Goal: Transaction & Acquisition: Purchase product/service

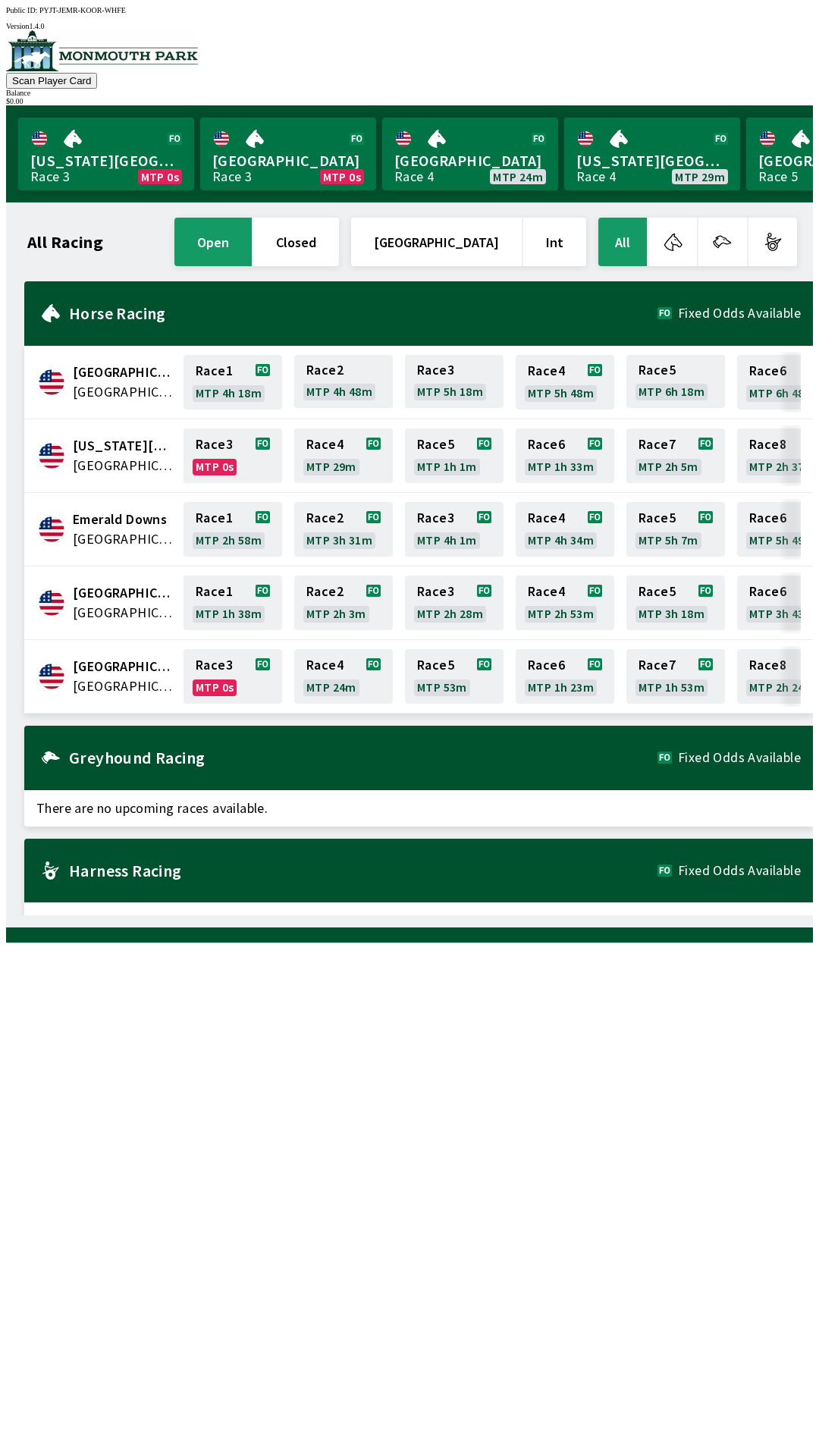
click at [751, 97] on div "$ 0.00" at bounding box center [410, 101] width 807 height 8
click at [97, 73] on button "Scan Player Card" at bounding box center [51, 81] width 91 height 16
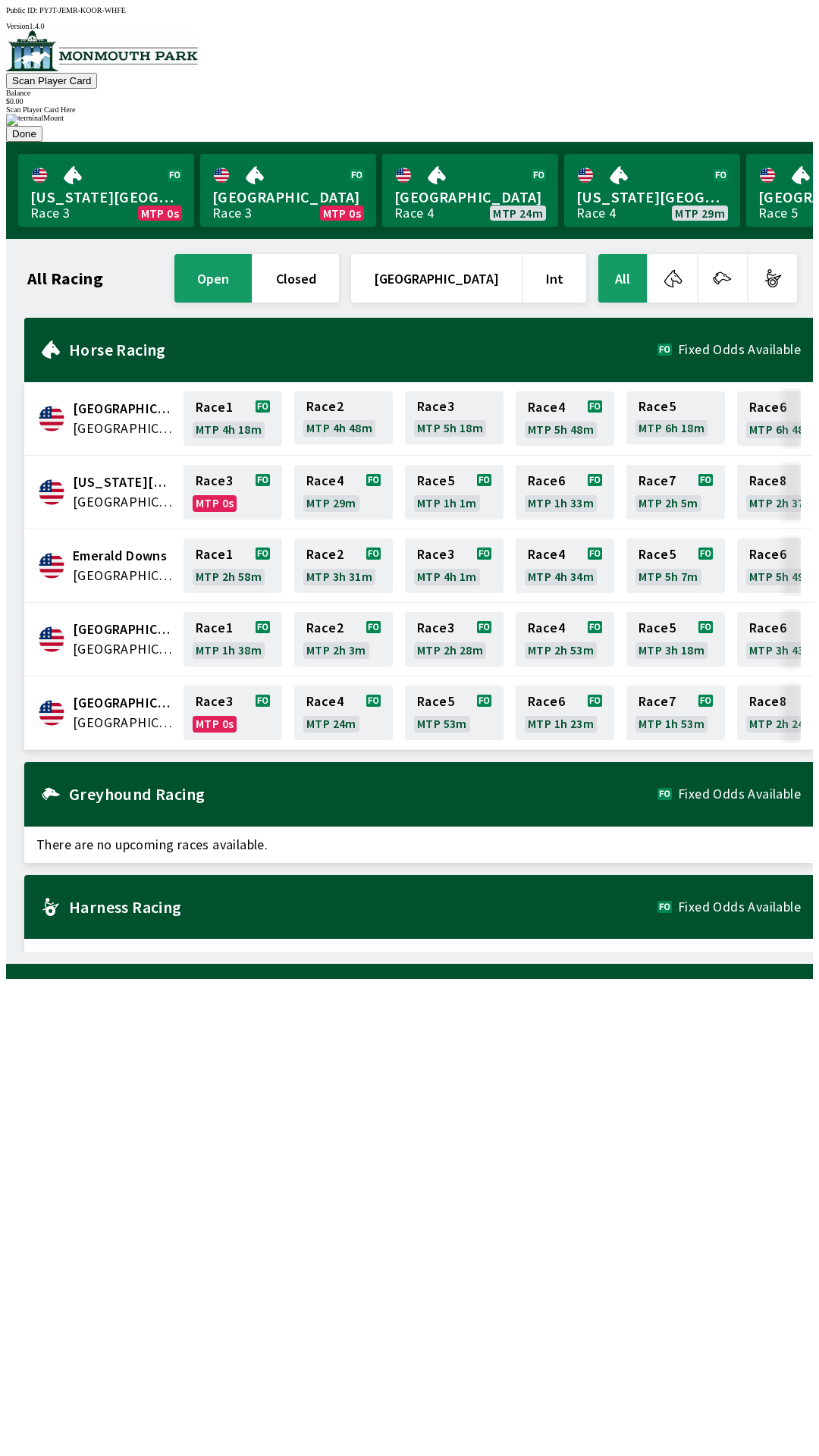
click at [97, 73] on button "Scan Player Card" at bounding box center [51, 81] width 91 height 16
click at [574, 126] on div at bounding box center [410, 120] width 807 height 12
click at [765, 97] on div "$ 0.00" at bounding box center [410, 101] width 807 height 8
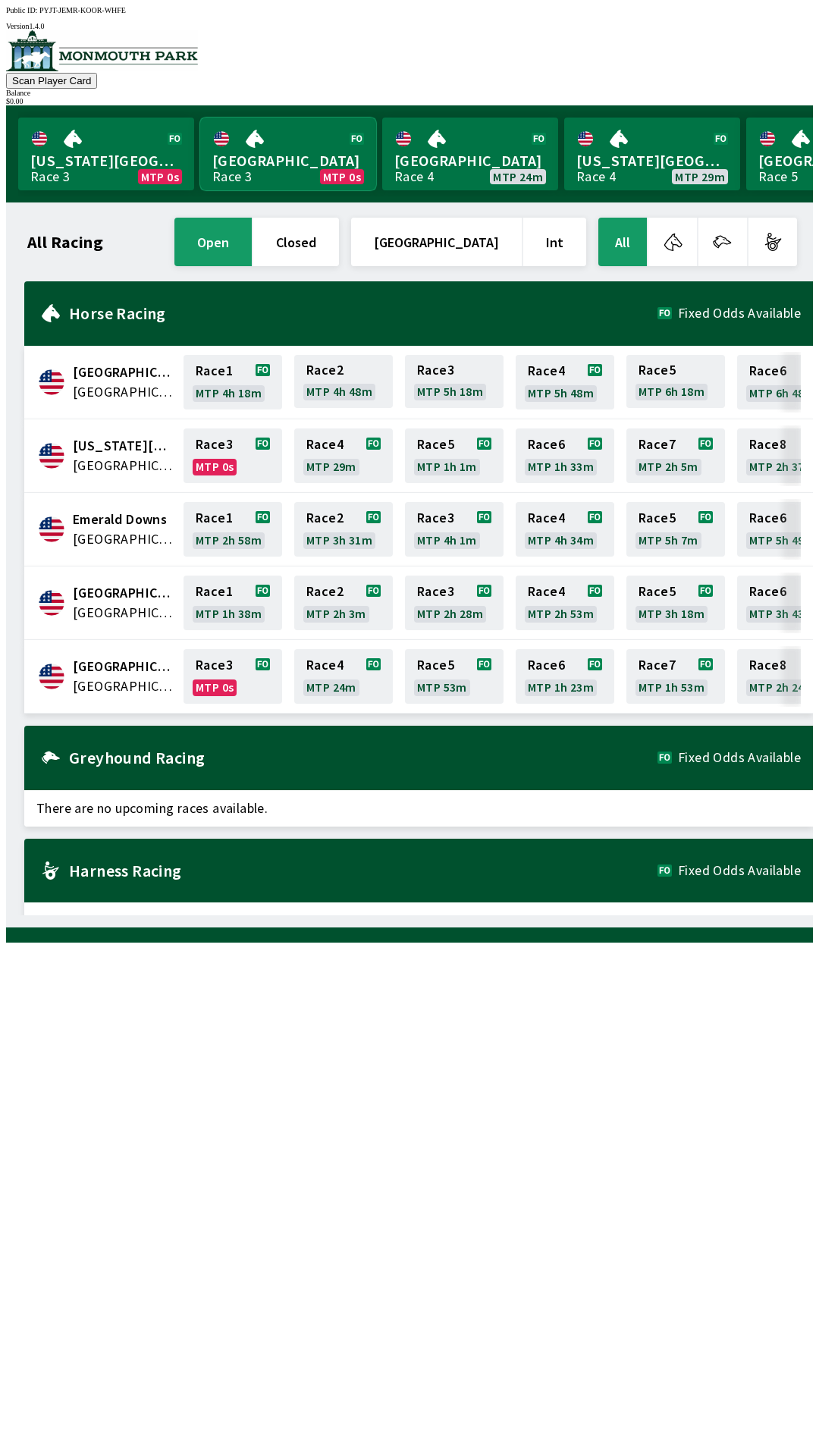
click at [299, 157] on link "Monmouth Park Race 3 MTP 0s" at bounding box center [288, 154] width 176 height 73
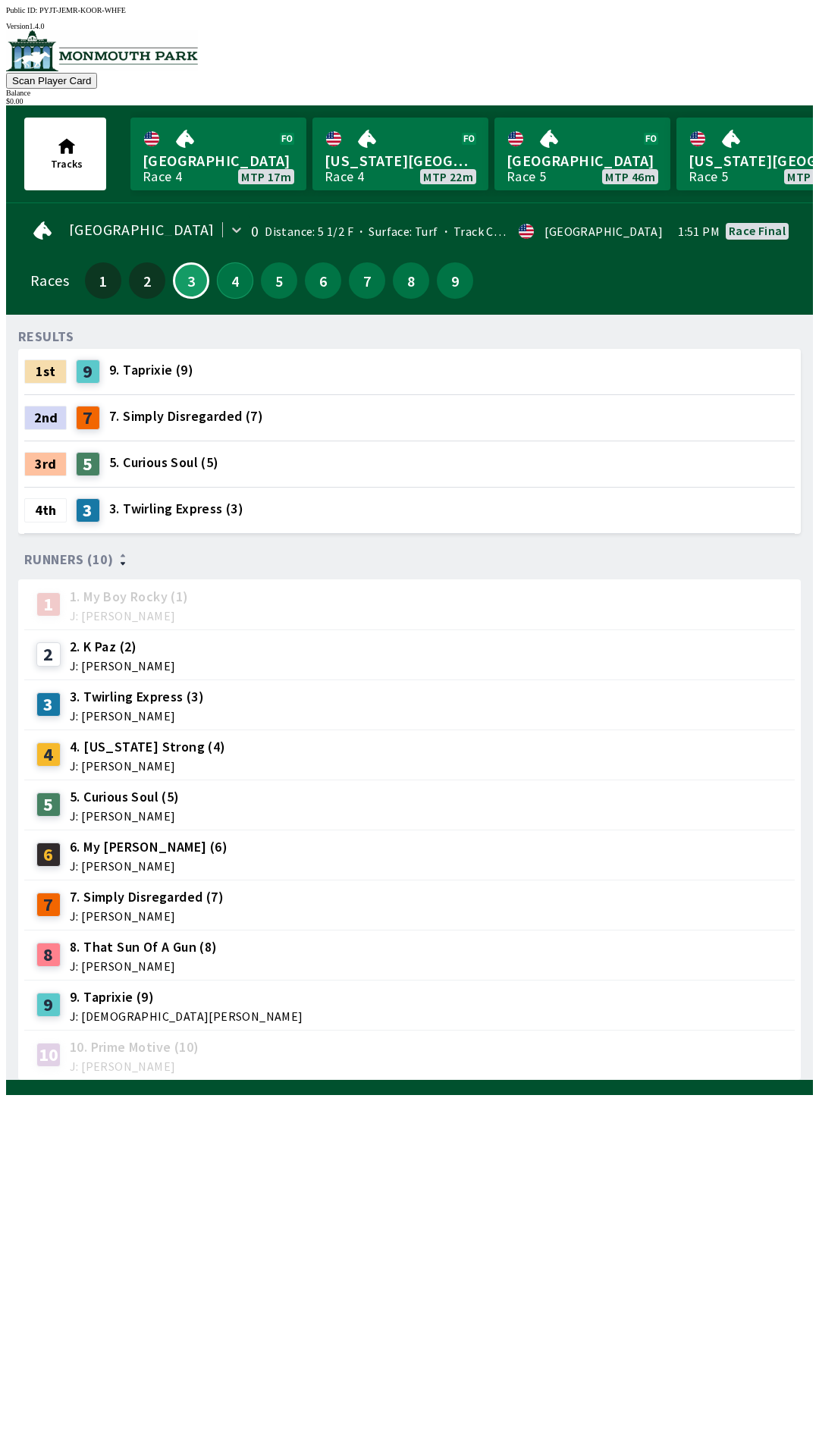
click at [235, 263] on button "4" at bounding box center [234, 280] width 36 height 36
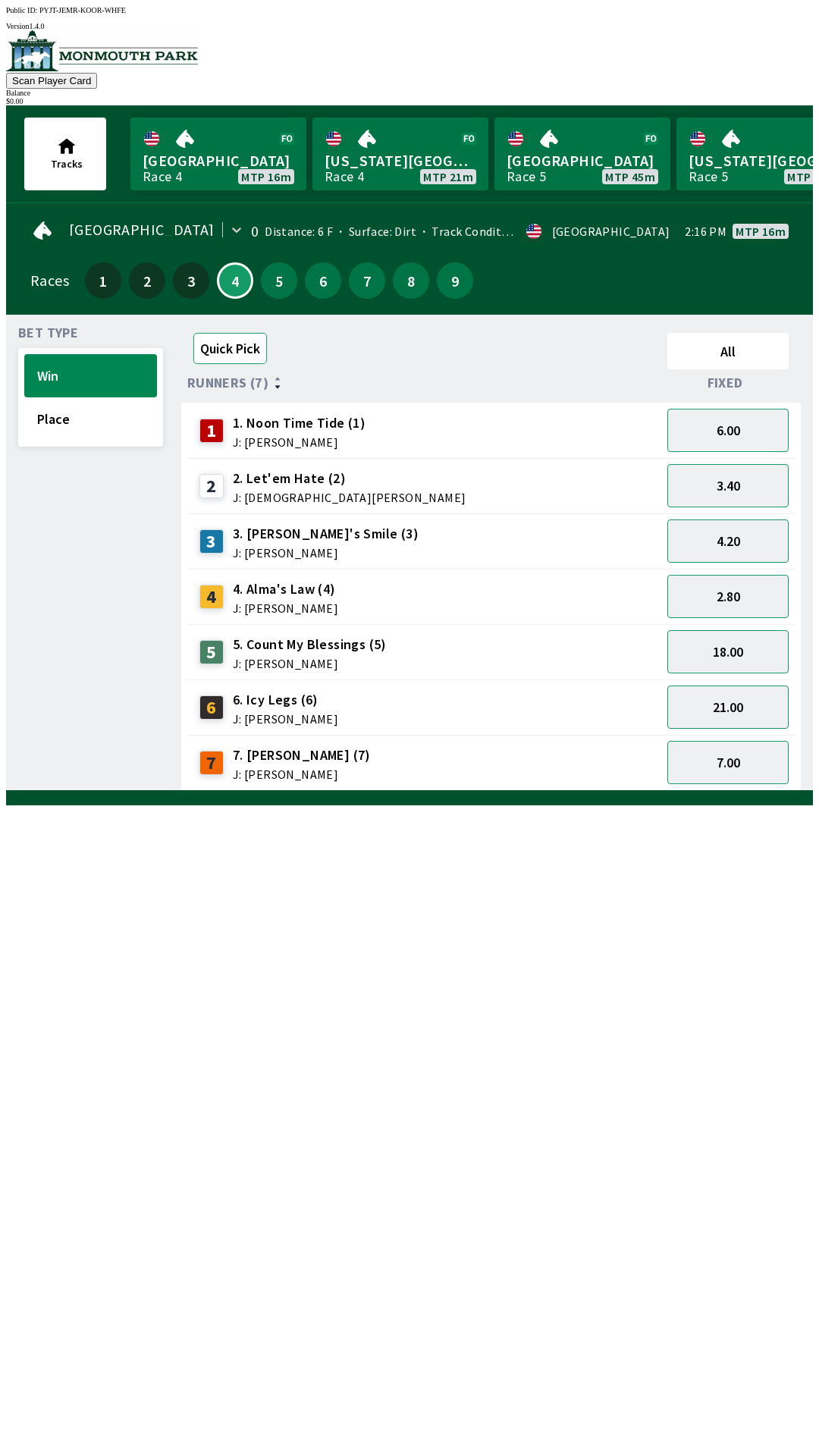
click at [220, 336] on button "Quick Pick" at bounding box center [230, 348] width 74 height 31
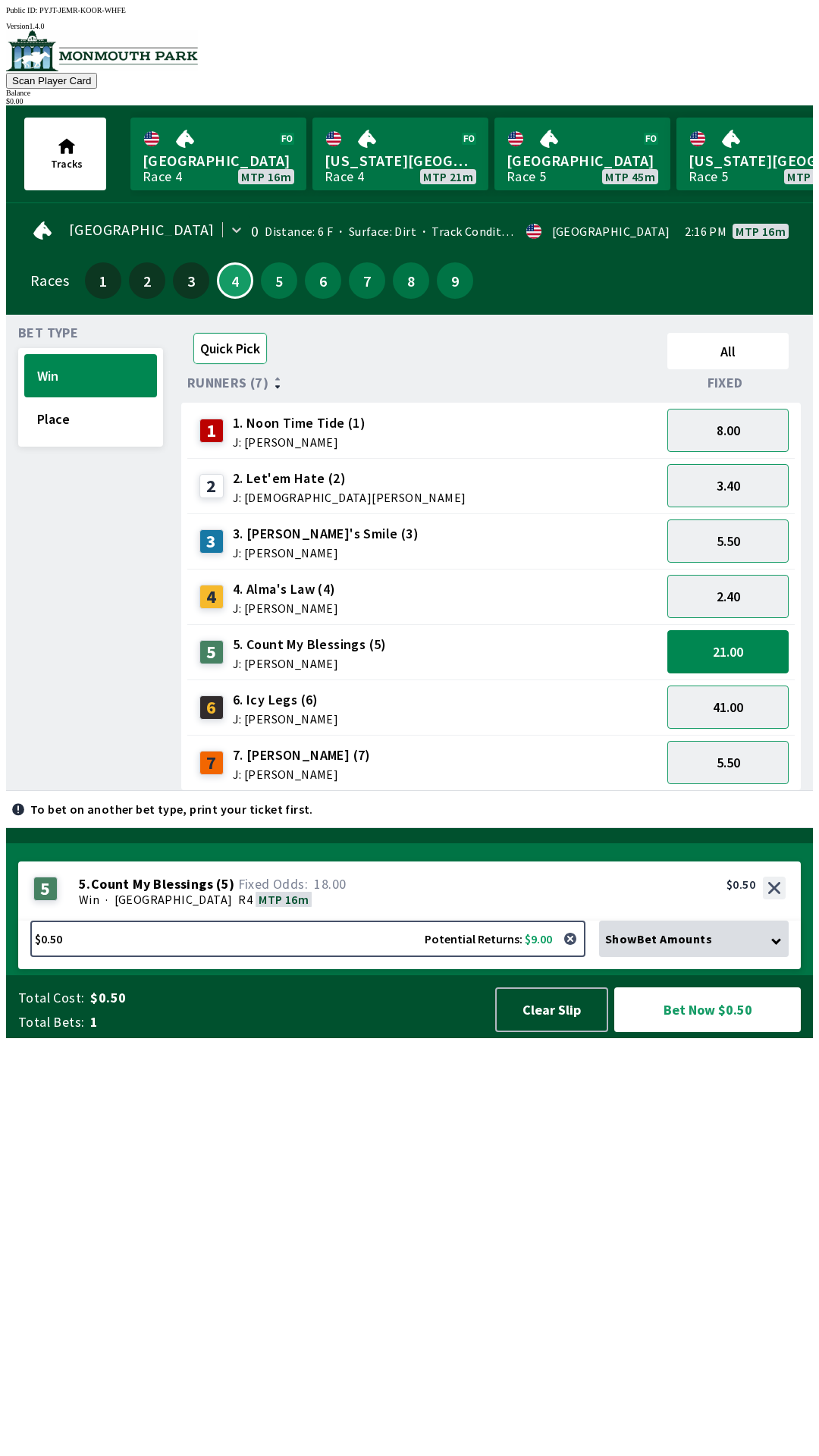
click at [215, 333] on button "Quick Pick" at bounding box center [230, 348] width 74 height 31
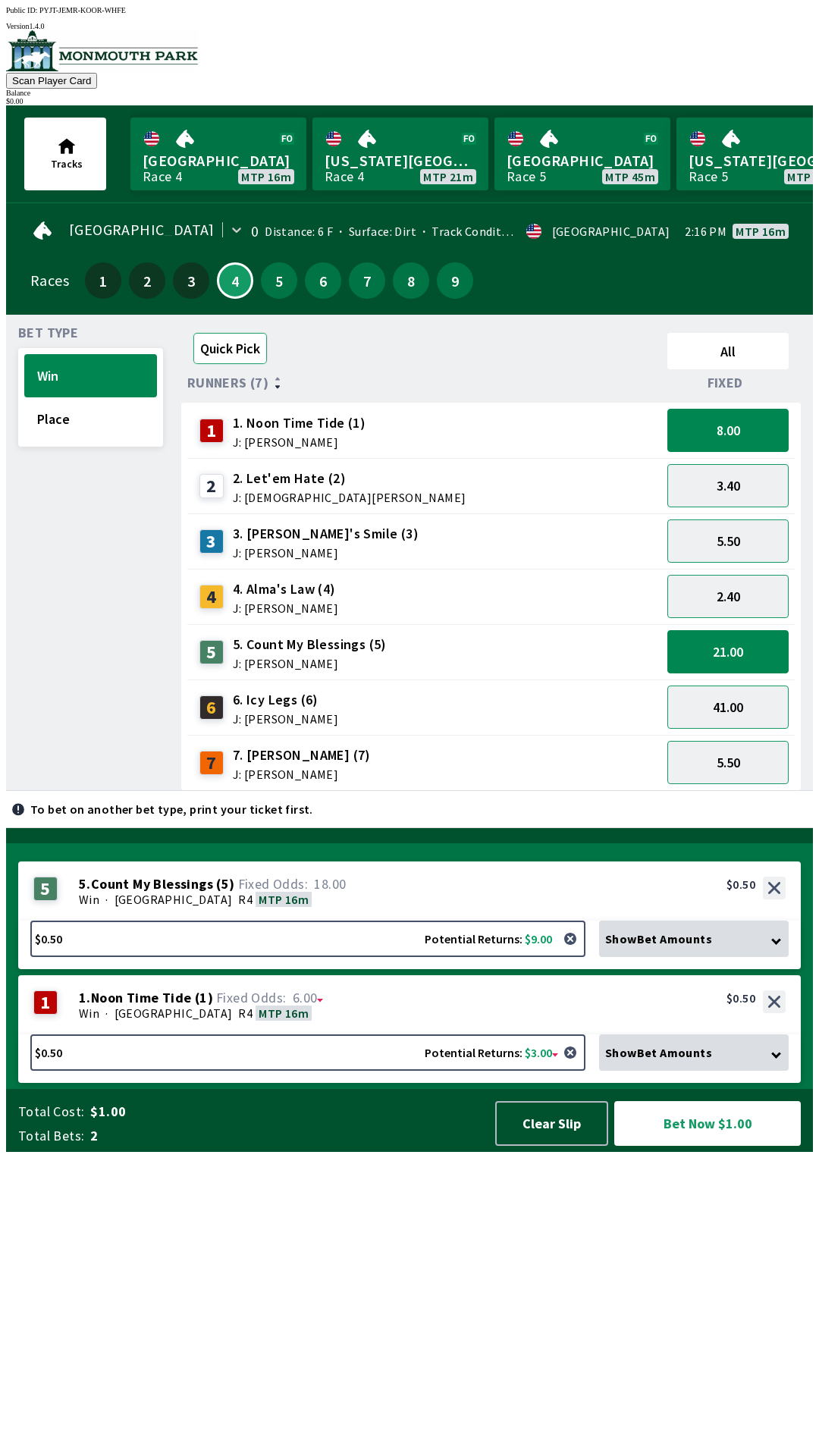
click at [195, 339] on button "Quick Pick" at bounding box center [230, 348] width 74 height 31
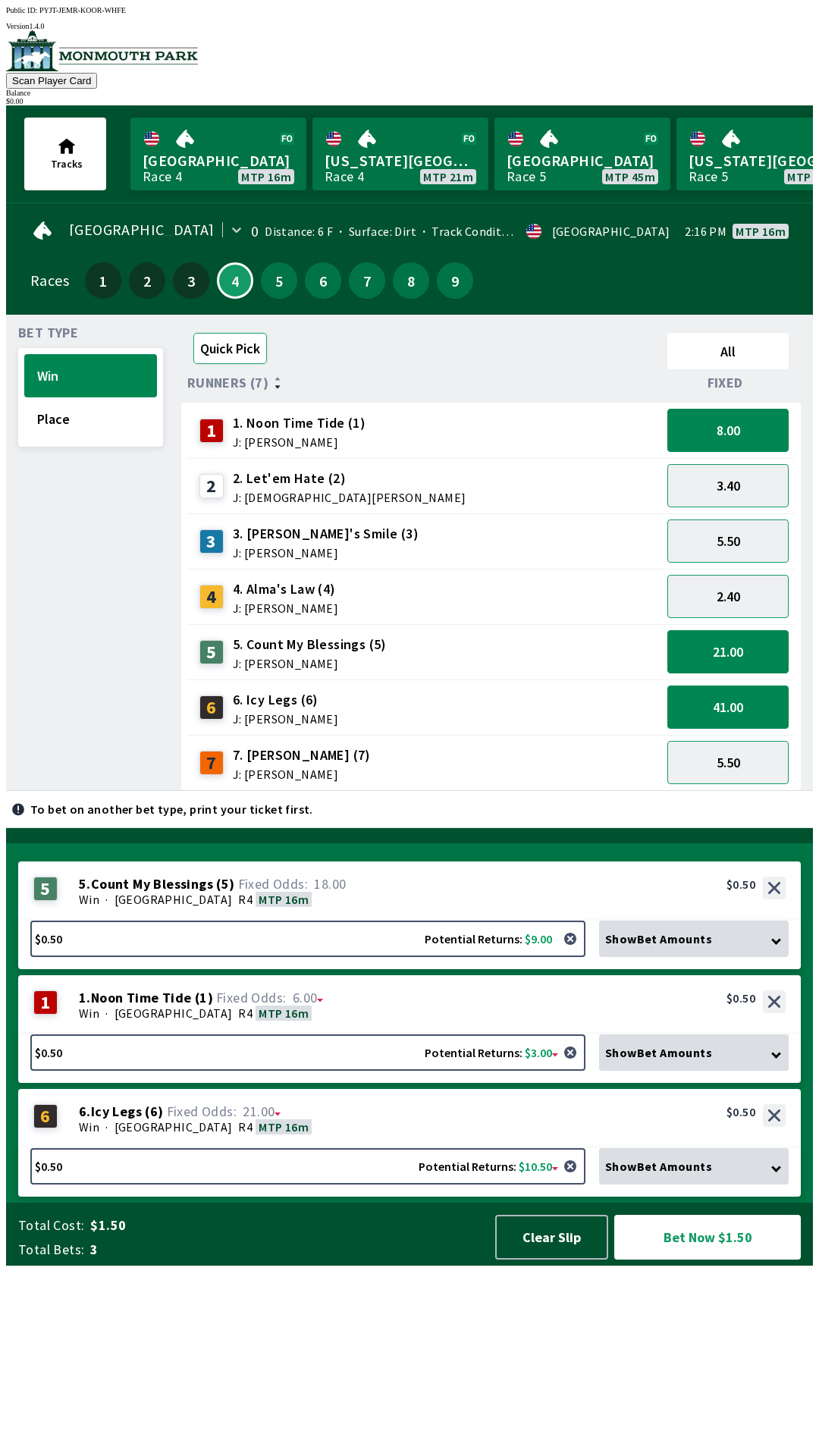
click at [241, 340] on button "Quick Pick" at bounding box center [230, 348] width 74 height 31
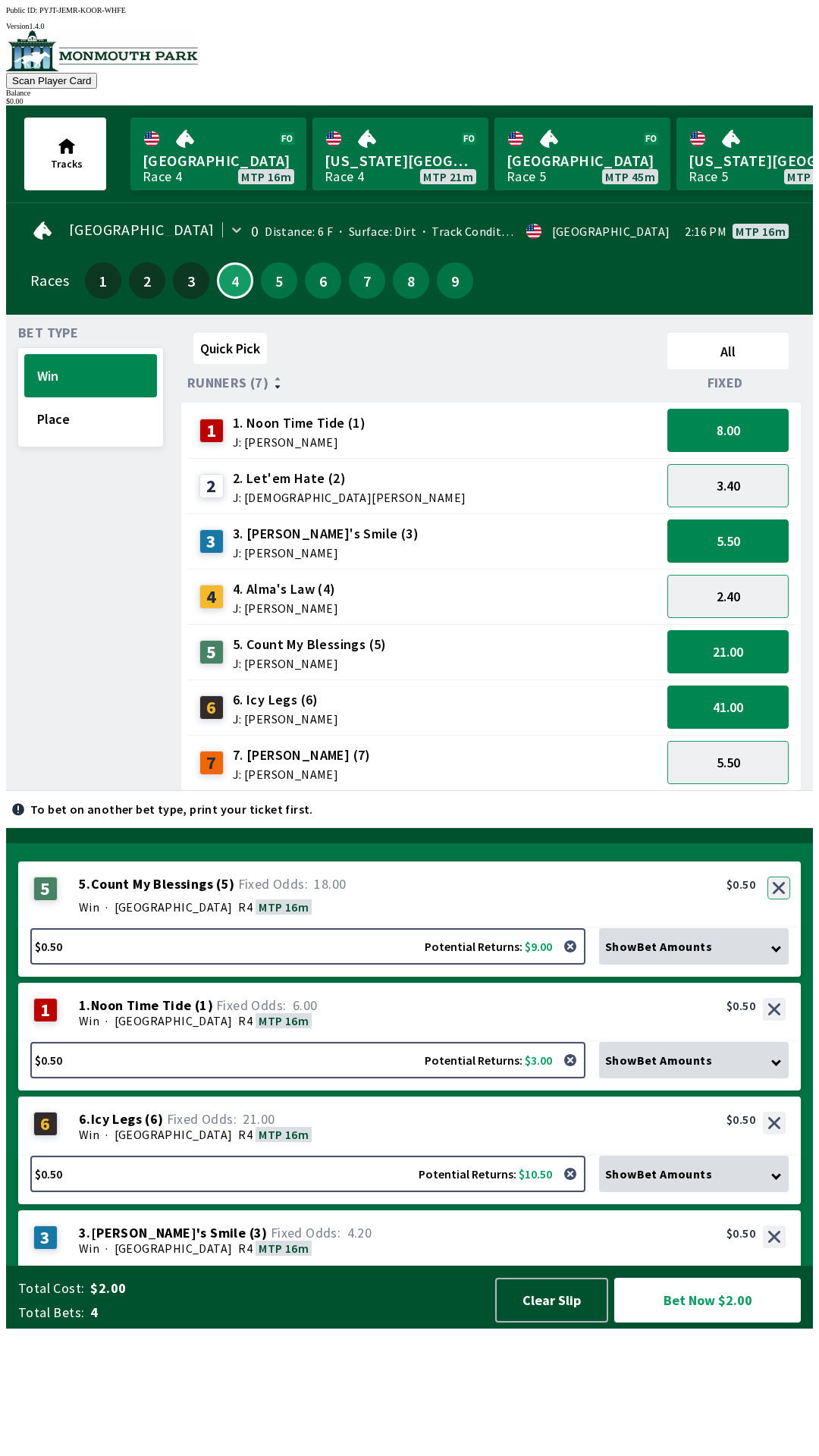
click at [781, 899] on button "button" at bounding box center [779, 888] width 23 height 23
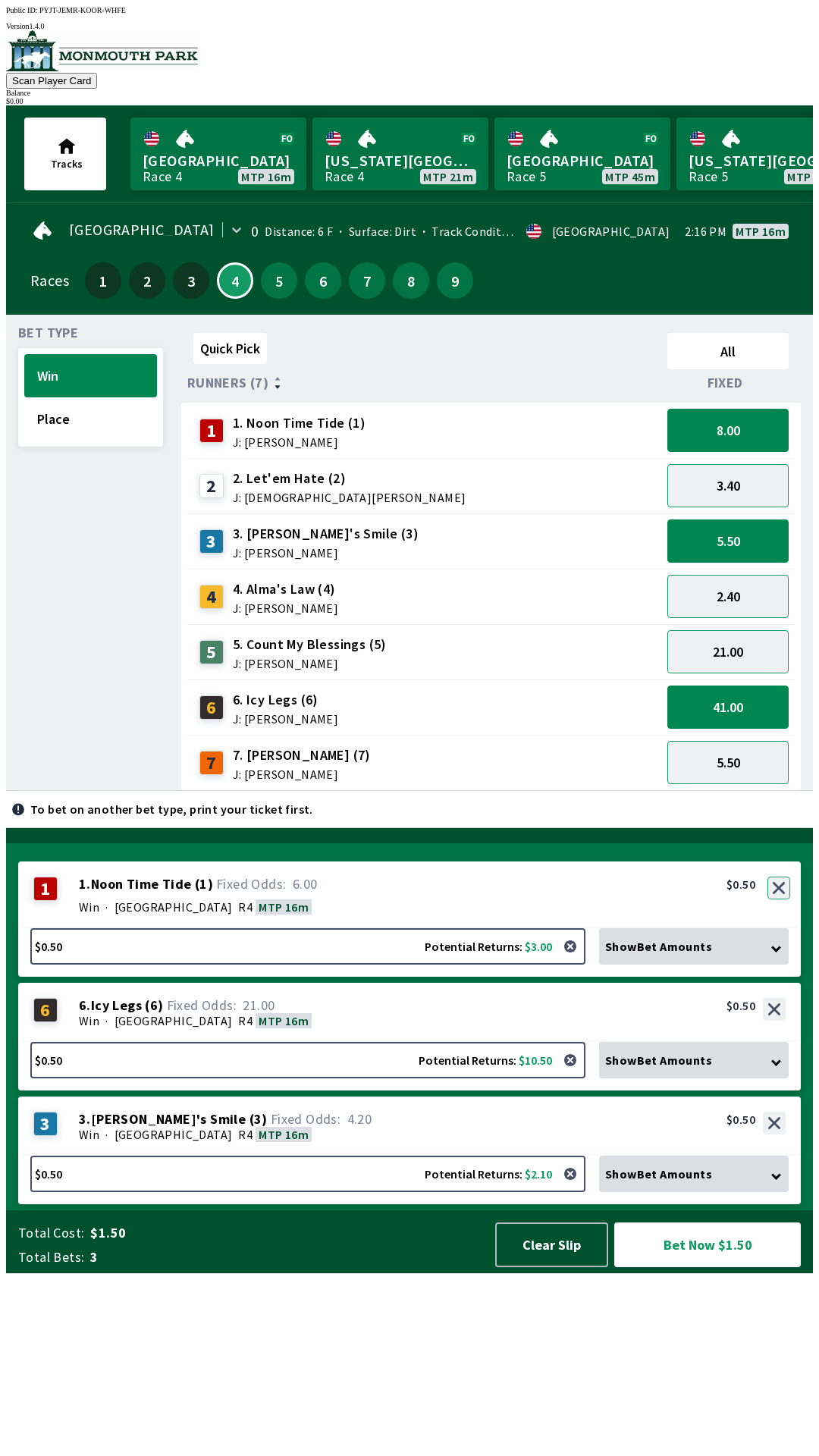
click at [781, 899] on button "button" at bounding box center [779, 888] width 23 height 23
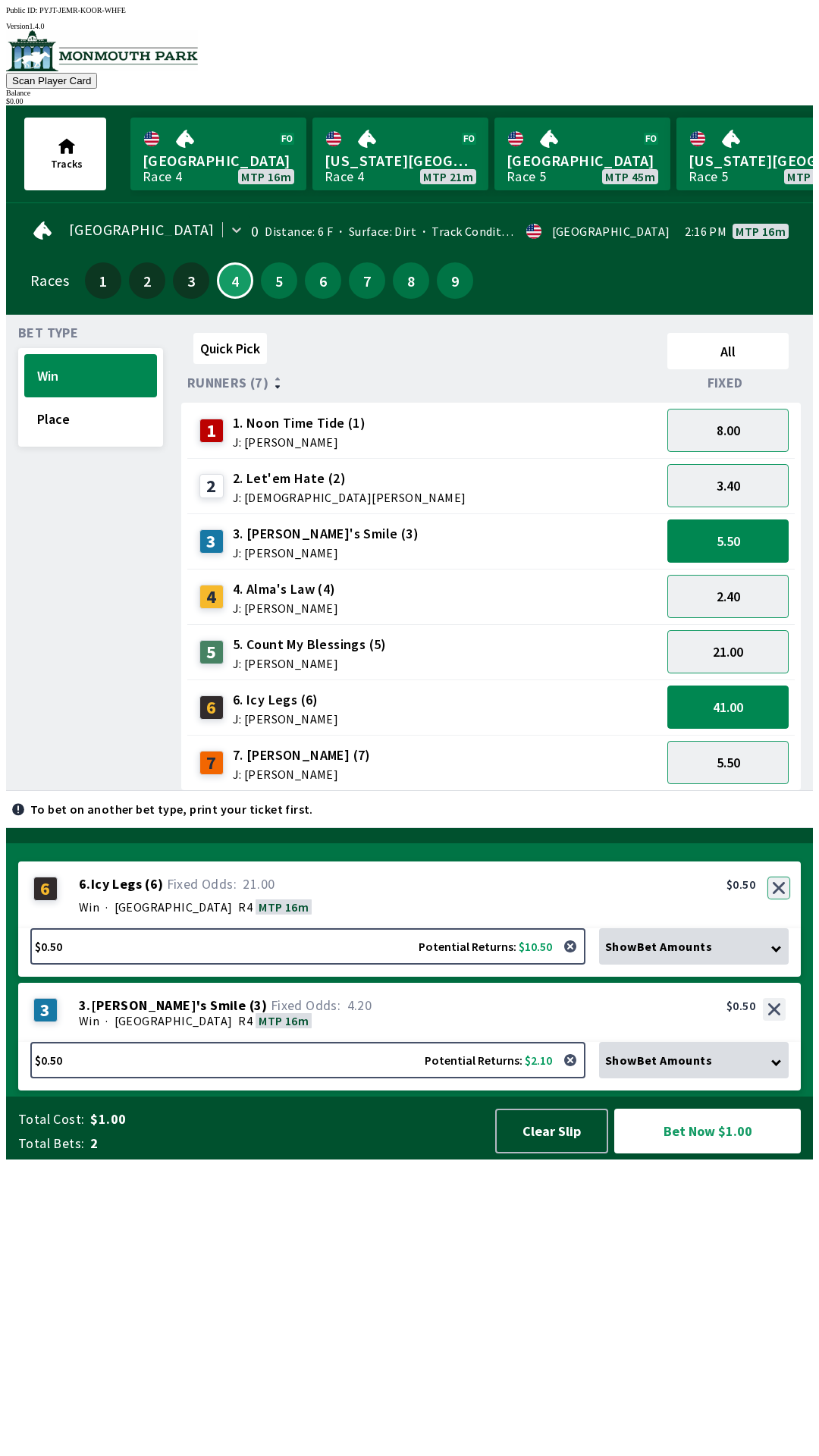
click at [778, 899] on button "button" at bounding box center [779, 888] width 23 height 23
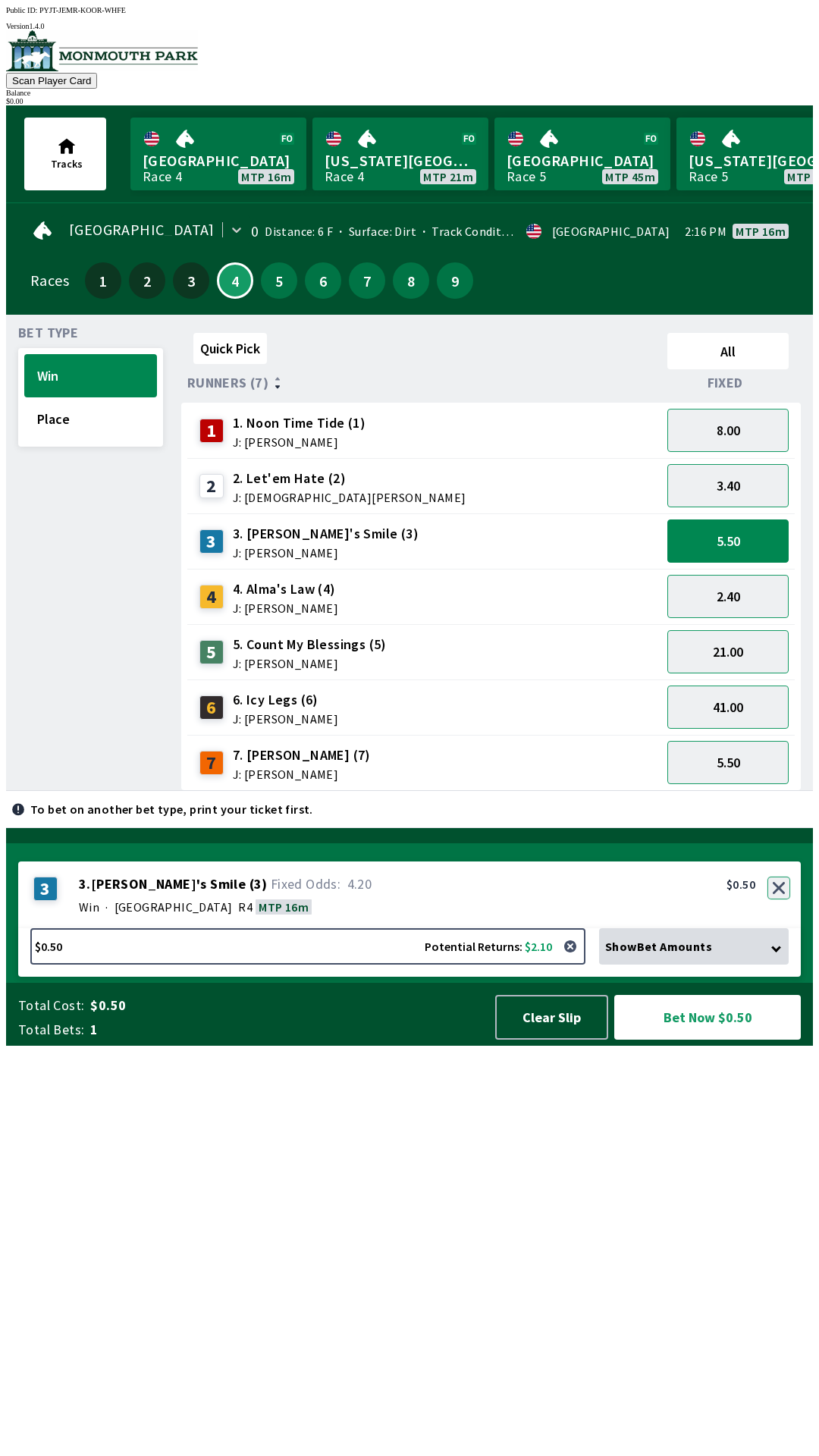
click at [781, 899] on button "button" at bounding box center [779, 888] width 23 height 23
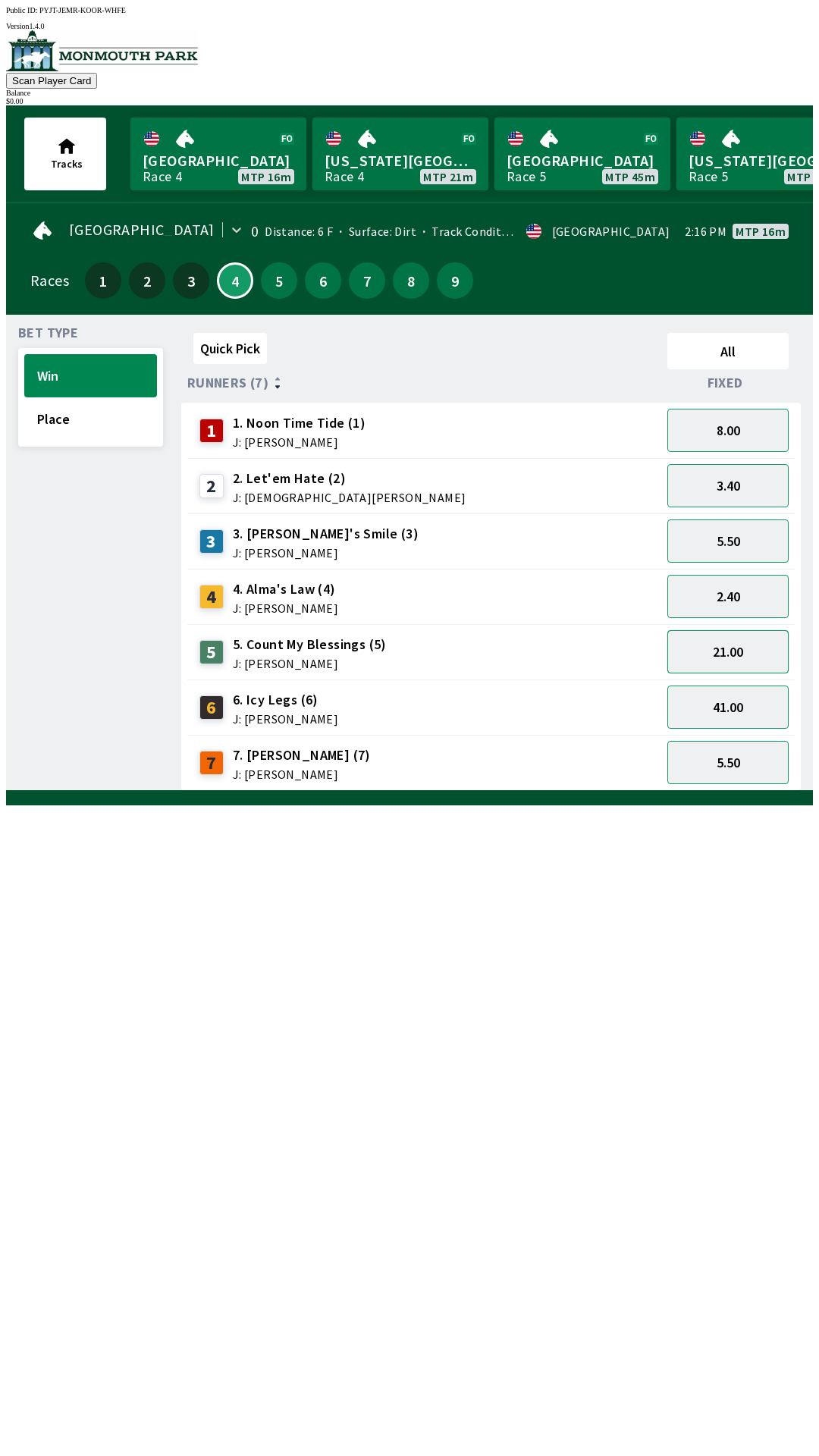
click at [718, 630] on button "21.00" at bounding box center [728, 651] width 121 height 43
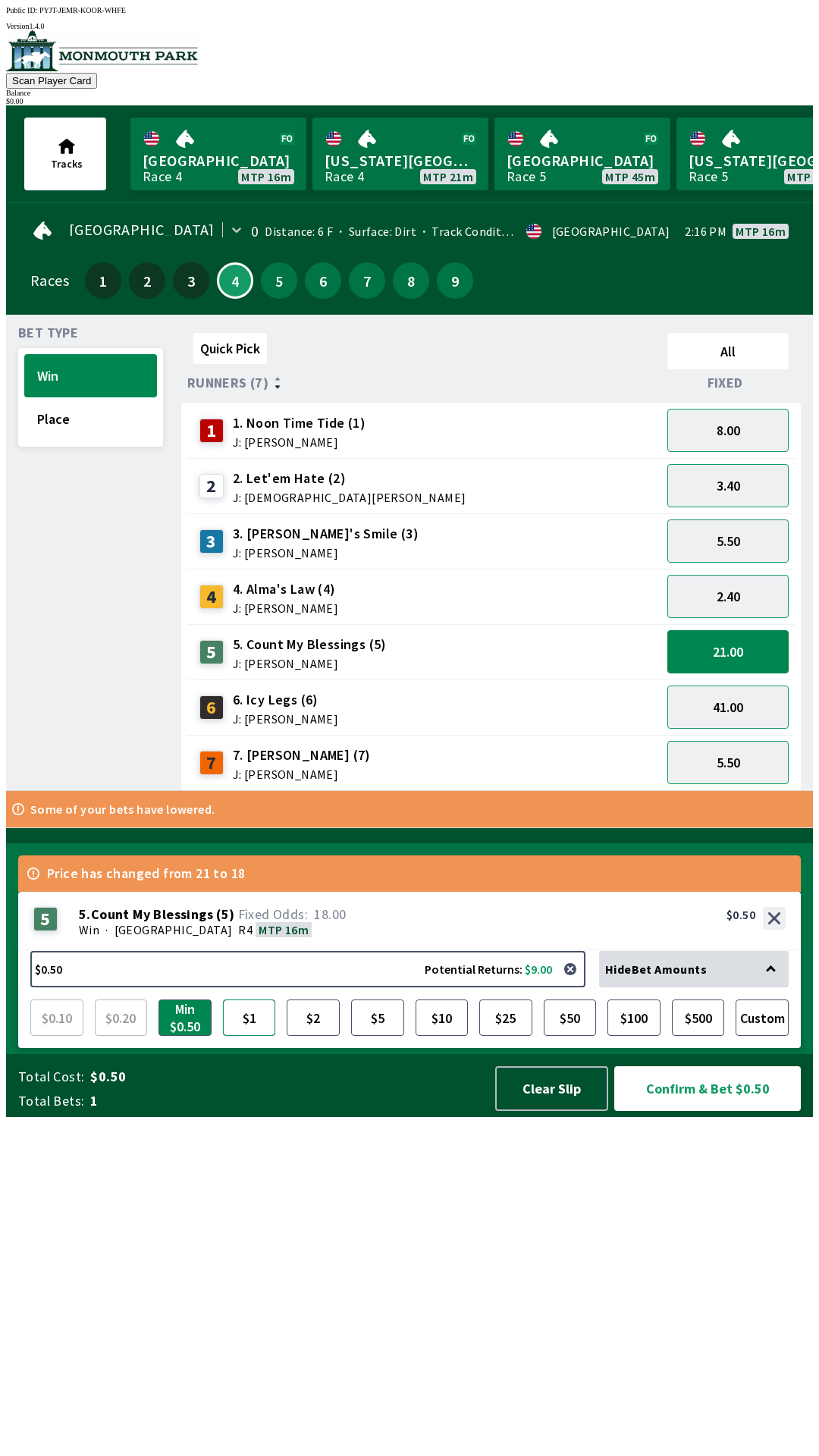
click at [254, 1036] on button "$1" at bounding box center [249, 1017] width 53 height 36
click at [734, 694] on button "41.00" at bounding box center [728, 707] width 121 height 43
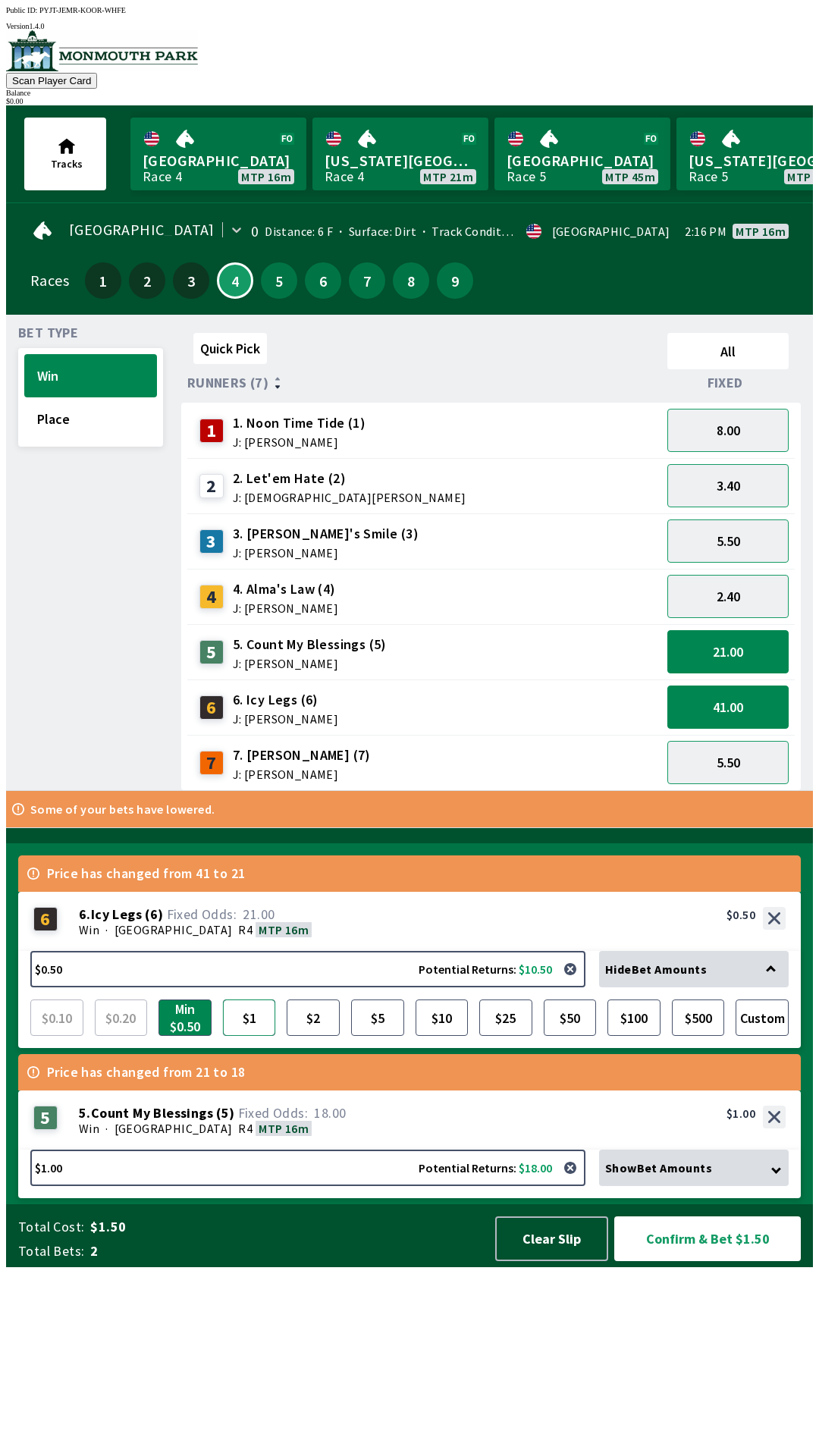
click at [242, 1036] on button "$1" at bounding box center [249, 1017] width 53 height 36
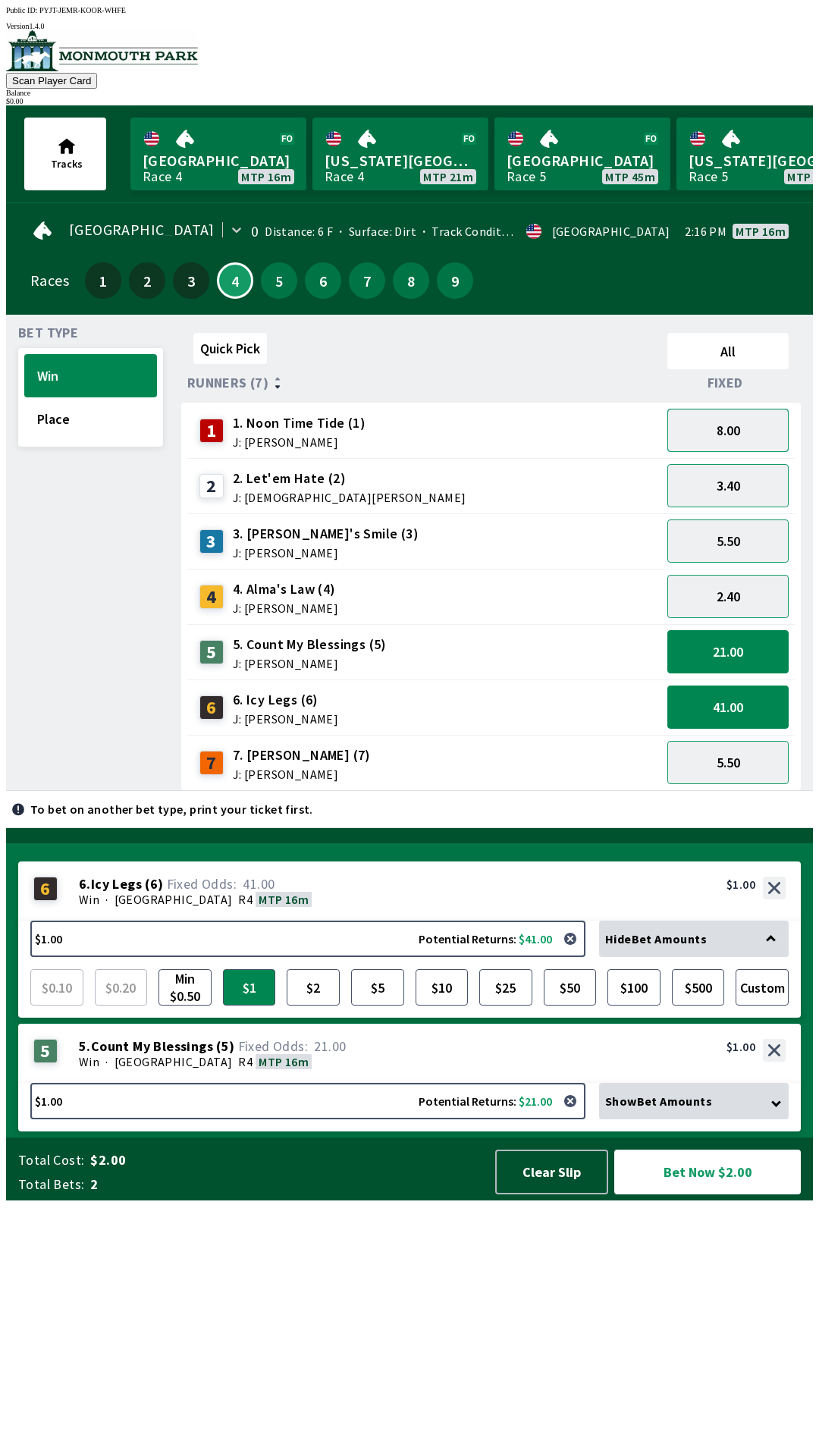
click at [721, 415] on button "8.00" at bounding box center [728, 430] width 121 height 43
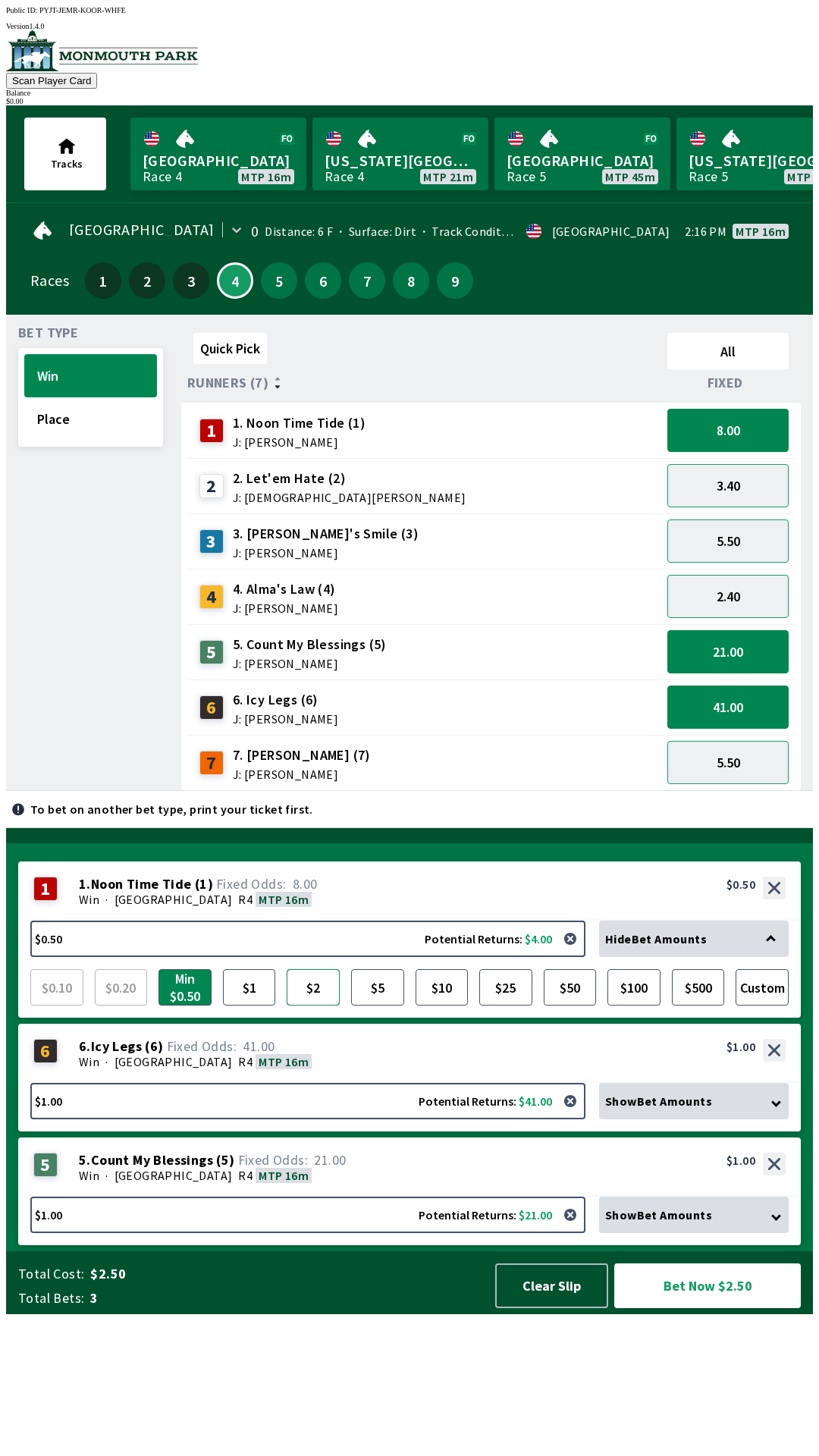
click at [309, 1005] on button "$2" at bounding box center [313, 987] width 53 height 36
click at [55, 400] on button "Place" at bounding box center [91, 419] width 133 height 43
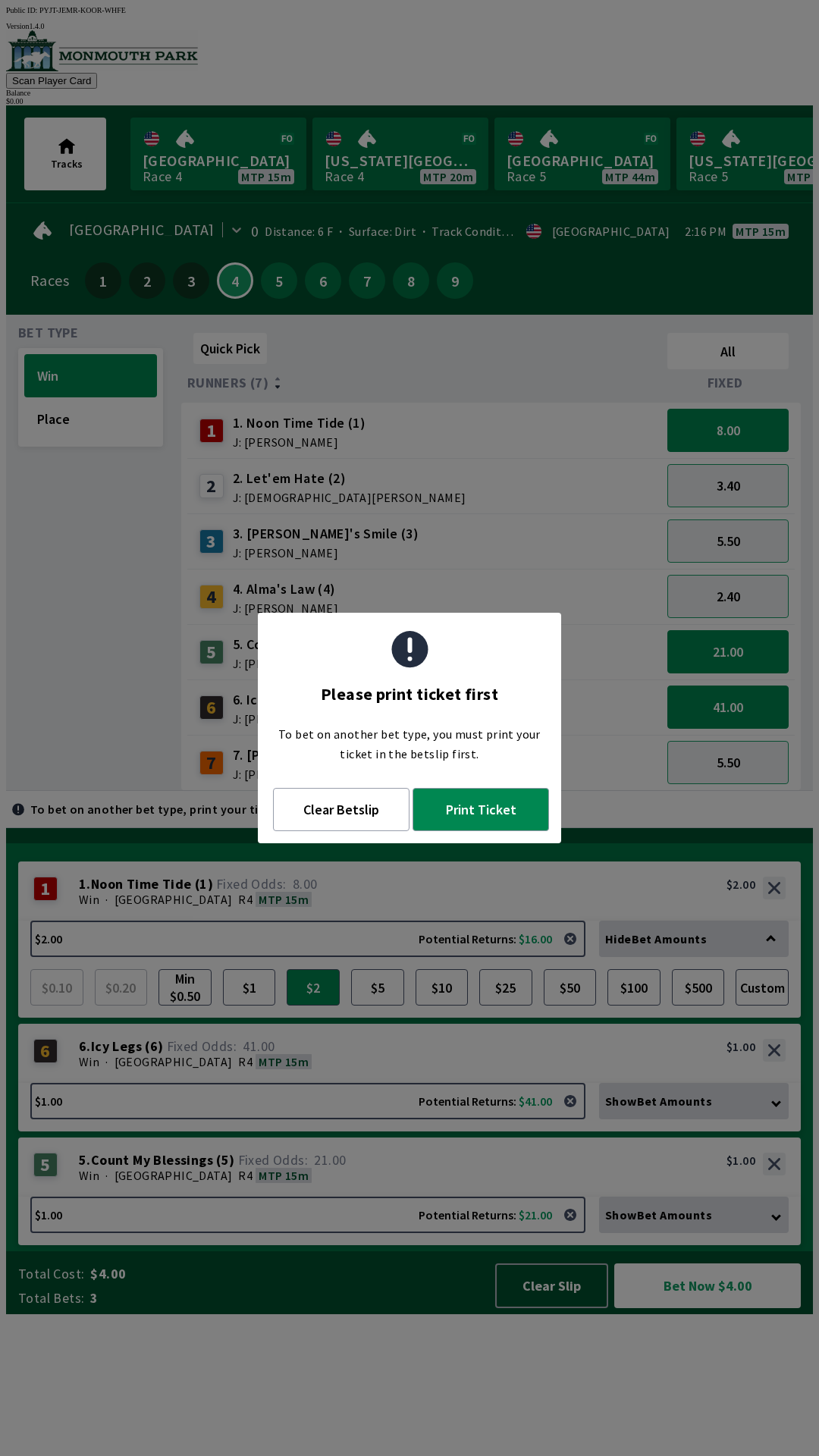
click at [437, 791] on div "Quick Pick All Runners (7) Fixed 1 1. Noon Time Tide (1) J: [PERSON_NAME] 8.00 …" at bounding box center [497, 559] width 632 height 464
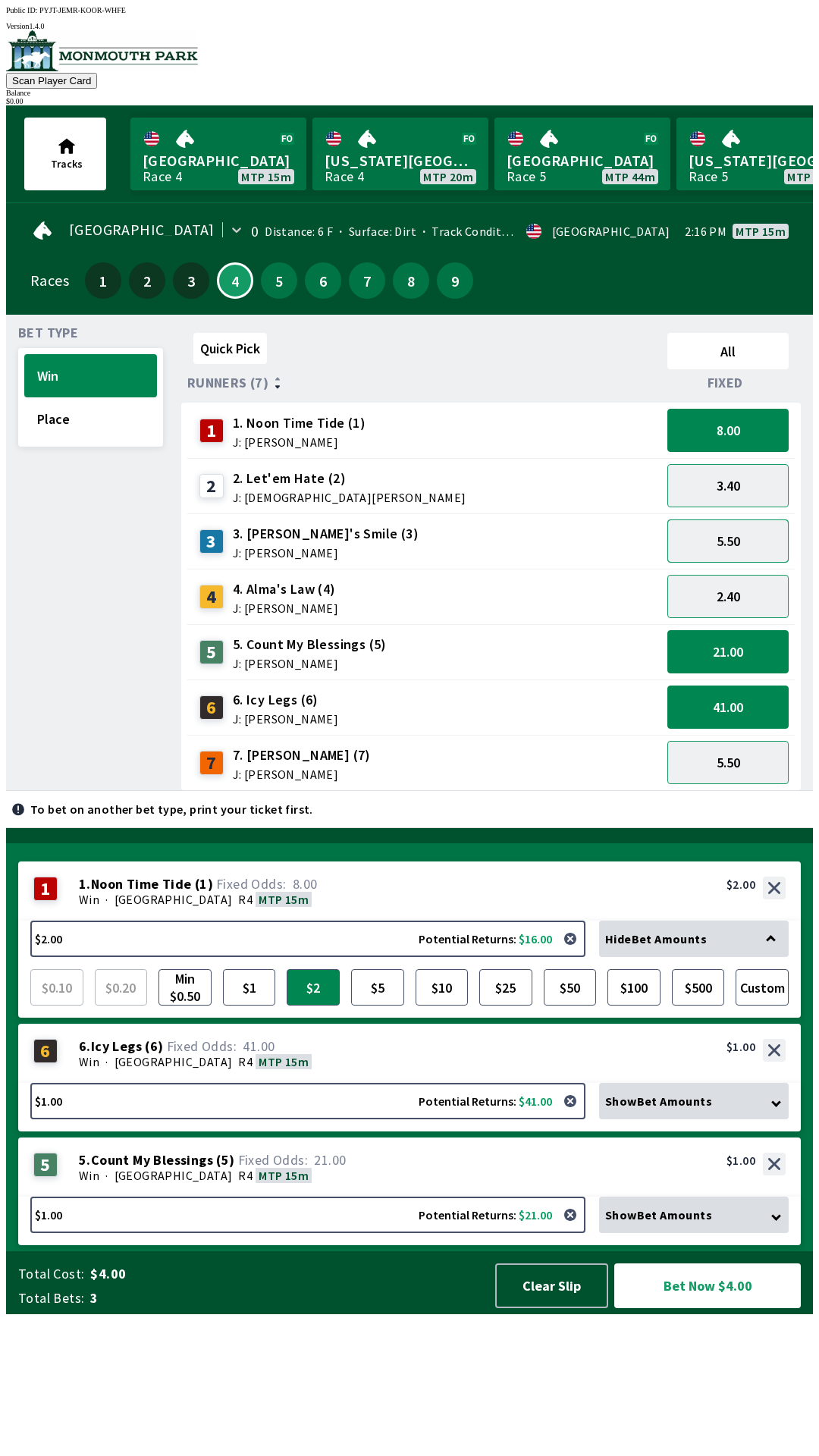
click at [753, 536] on button "5.50" at bounding box center [728, 541] width 121 height 43
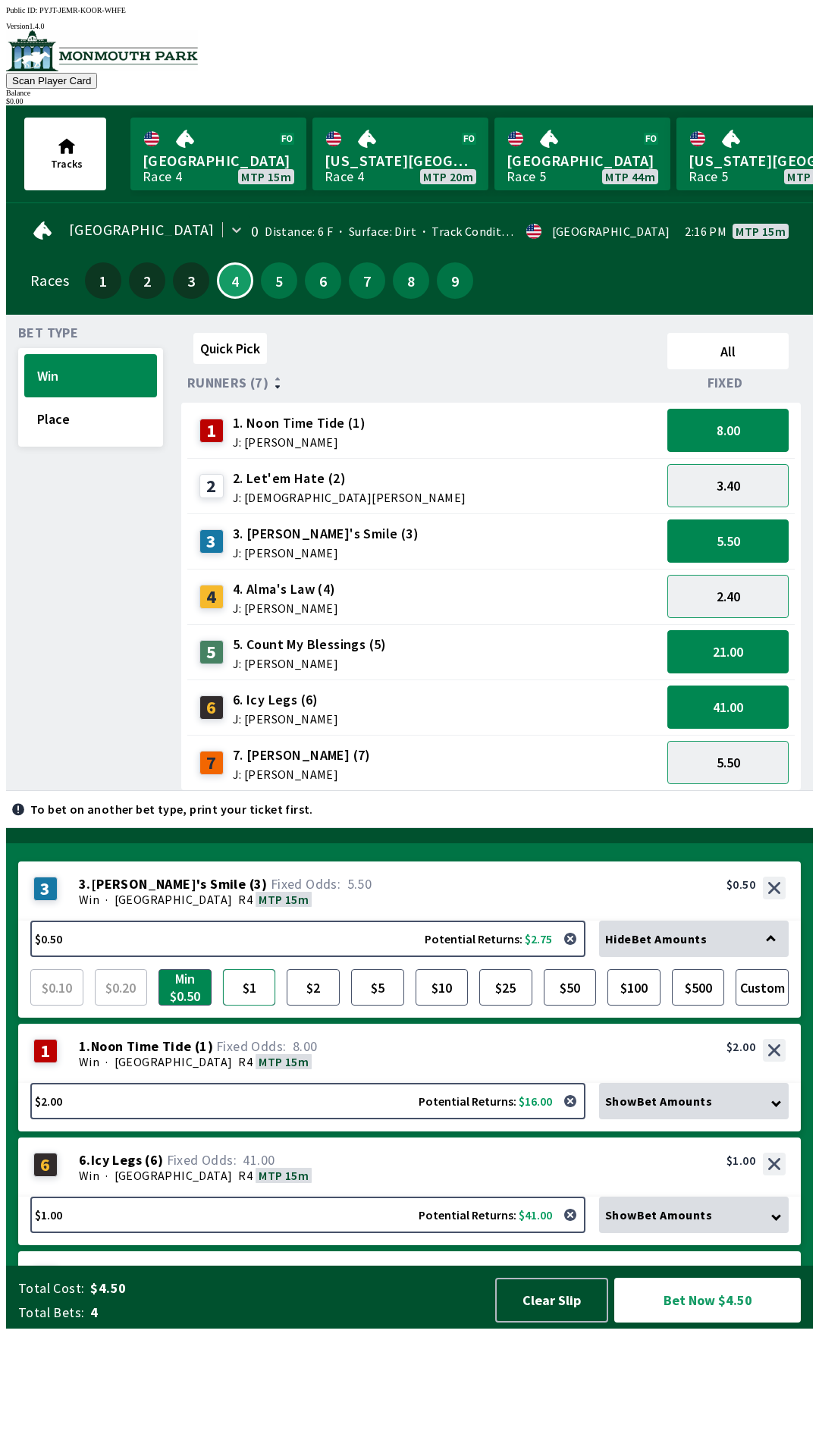
click at [249, 1005] on button "$1" at bounding box center [249, 987] width 53 height 36
click at [721, 1322] on button "Bet Now $5.00" at bounding box center [708, 1300] width 187 height 45
click at [755, 586] on button "2.40" at bounding box center [728, 596] width 121 height 43
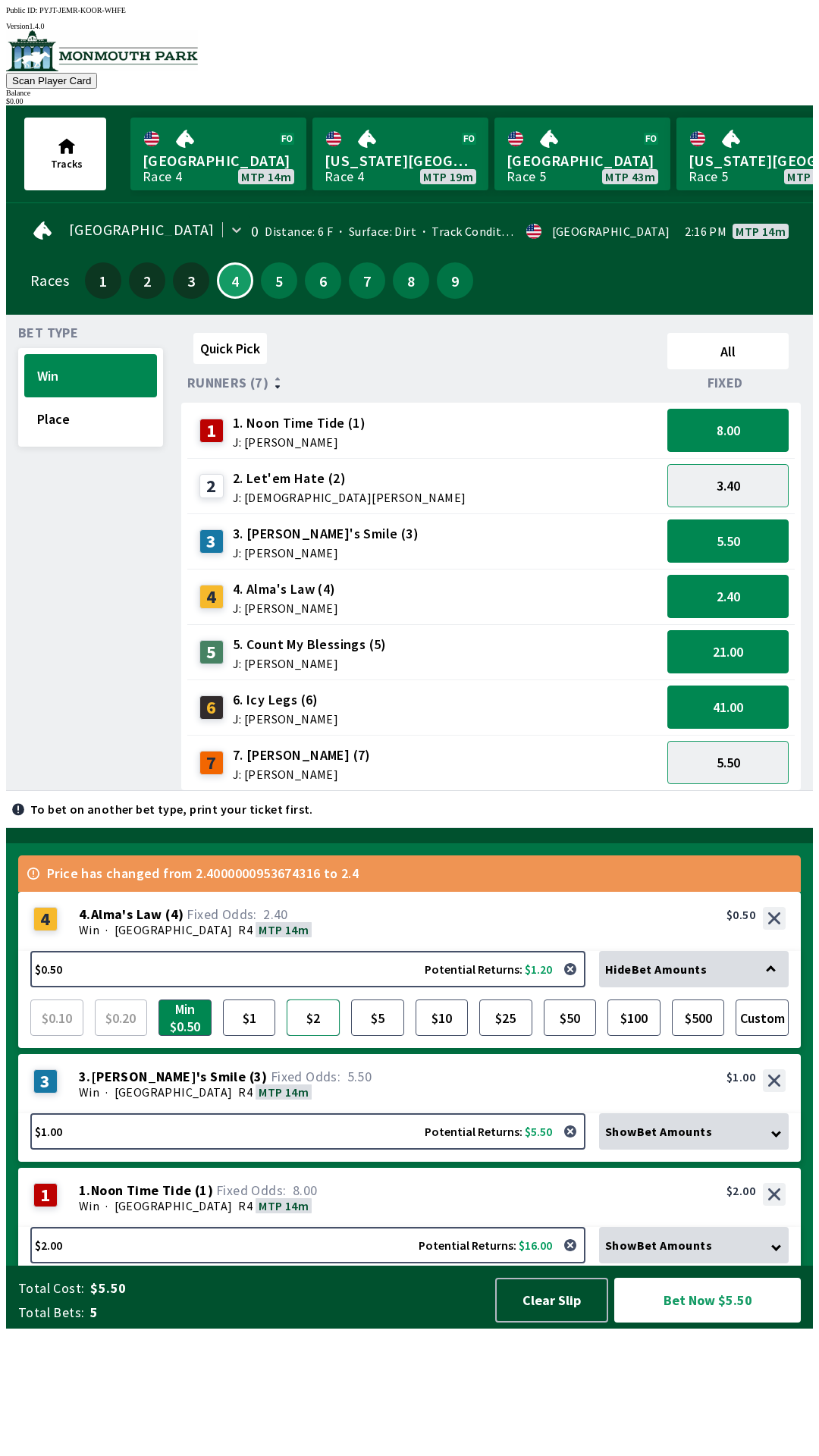
click at [320, 1036] on button "$2" at bounding box center [313, 1017] width 53 height 36
click at [379, 1036] on button "$5" at bounding box center [377, 1017] width 53 height 36
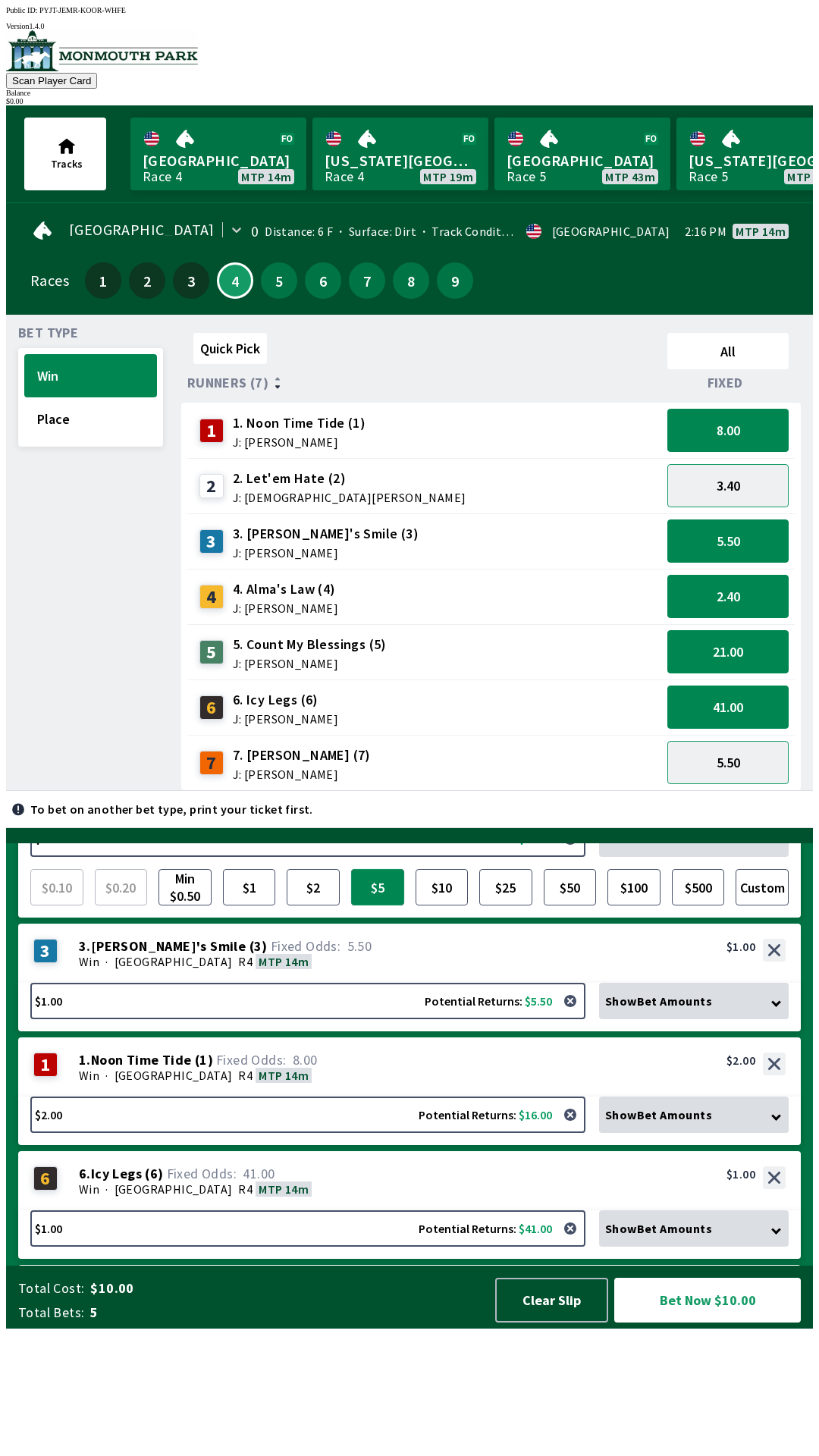
scroll to position [243, 0]
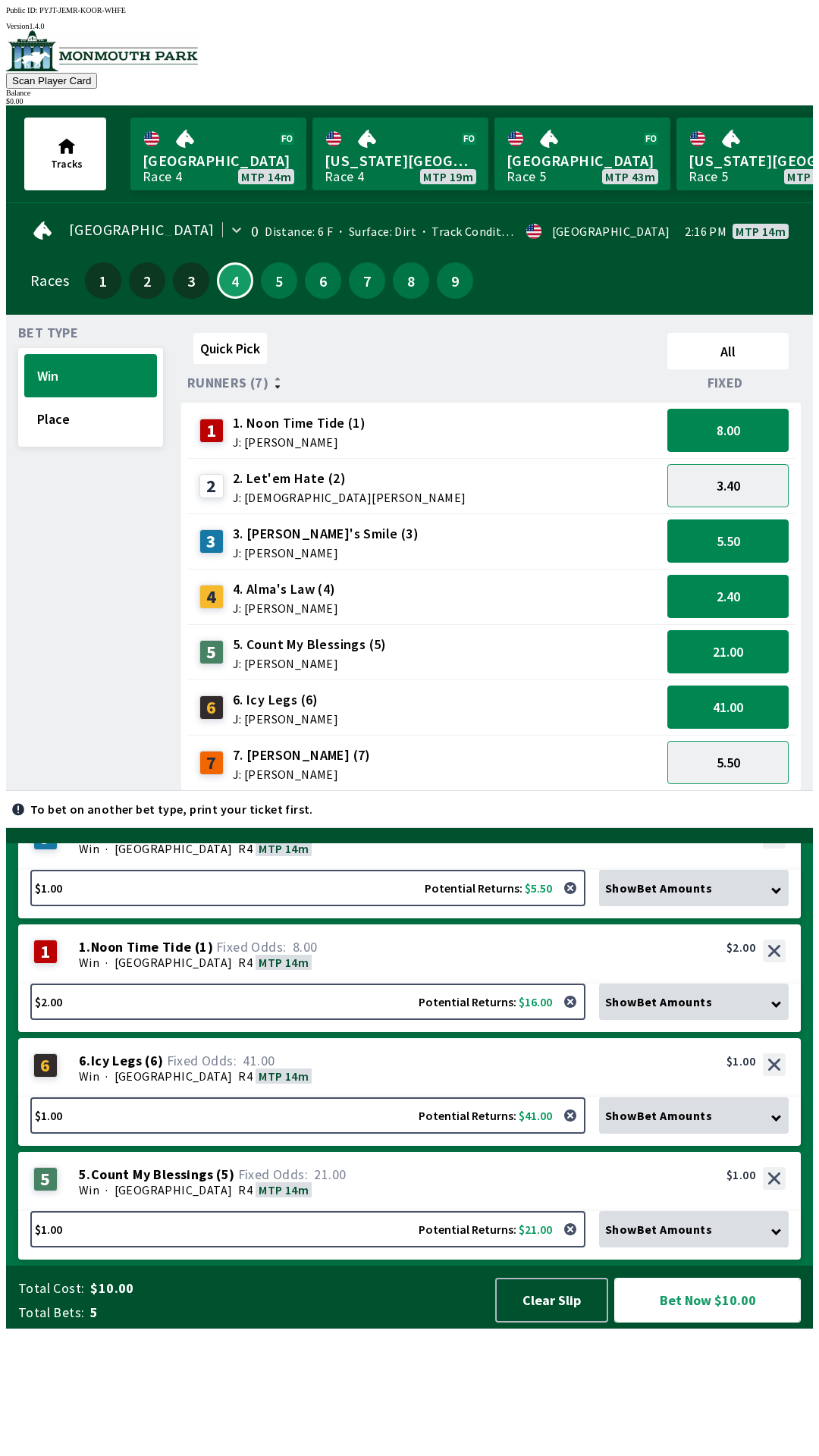
click at [688, 1322] on button "Bet Now $10.00" at bounding box center [708, 1300] width 187 height 45
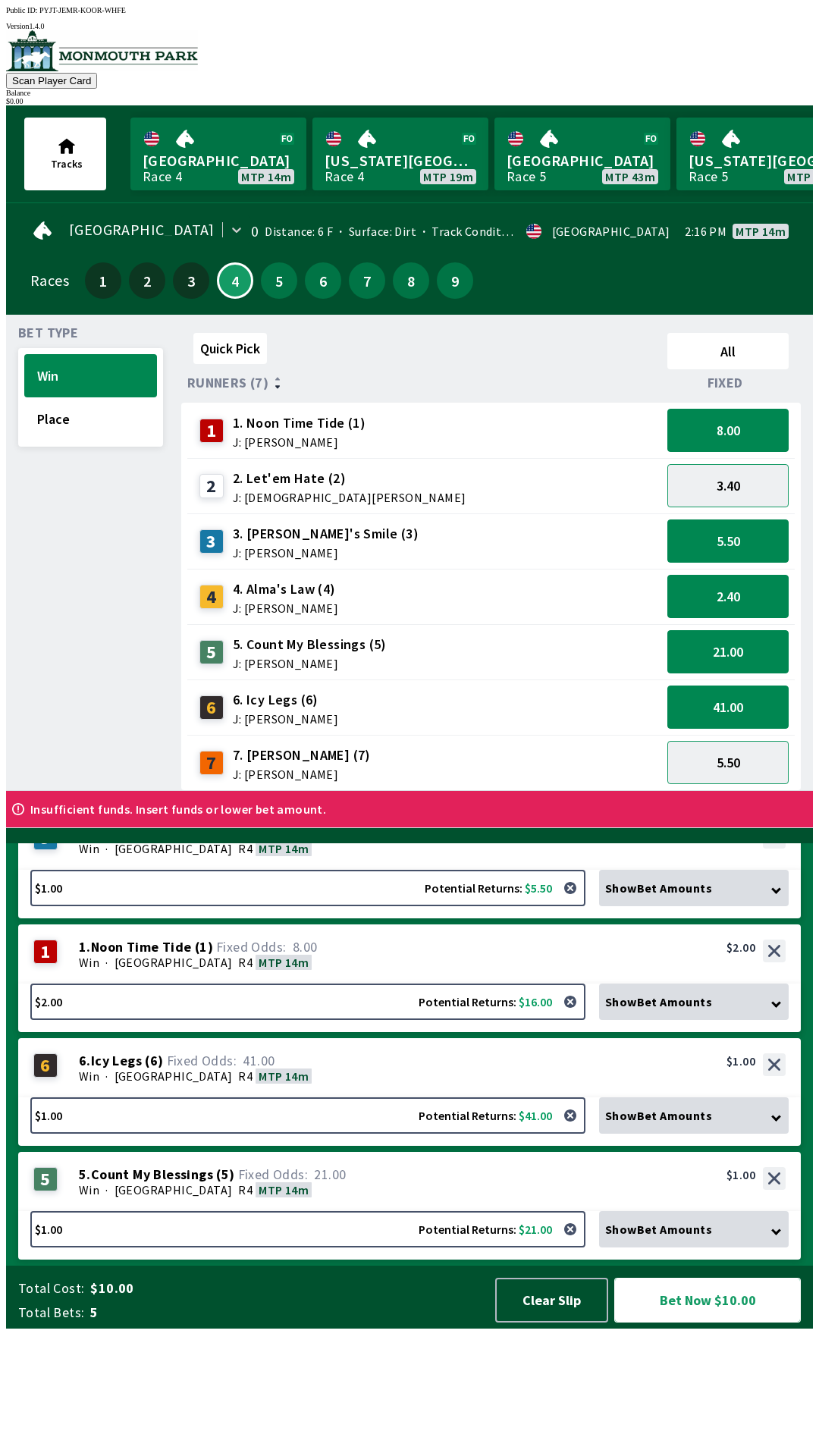
scroll to position [0, 0]
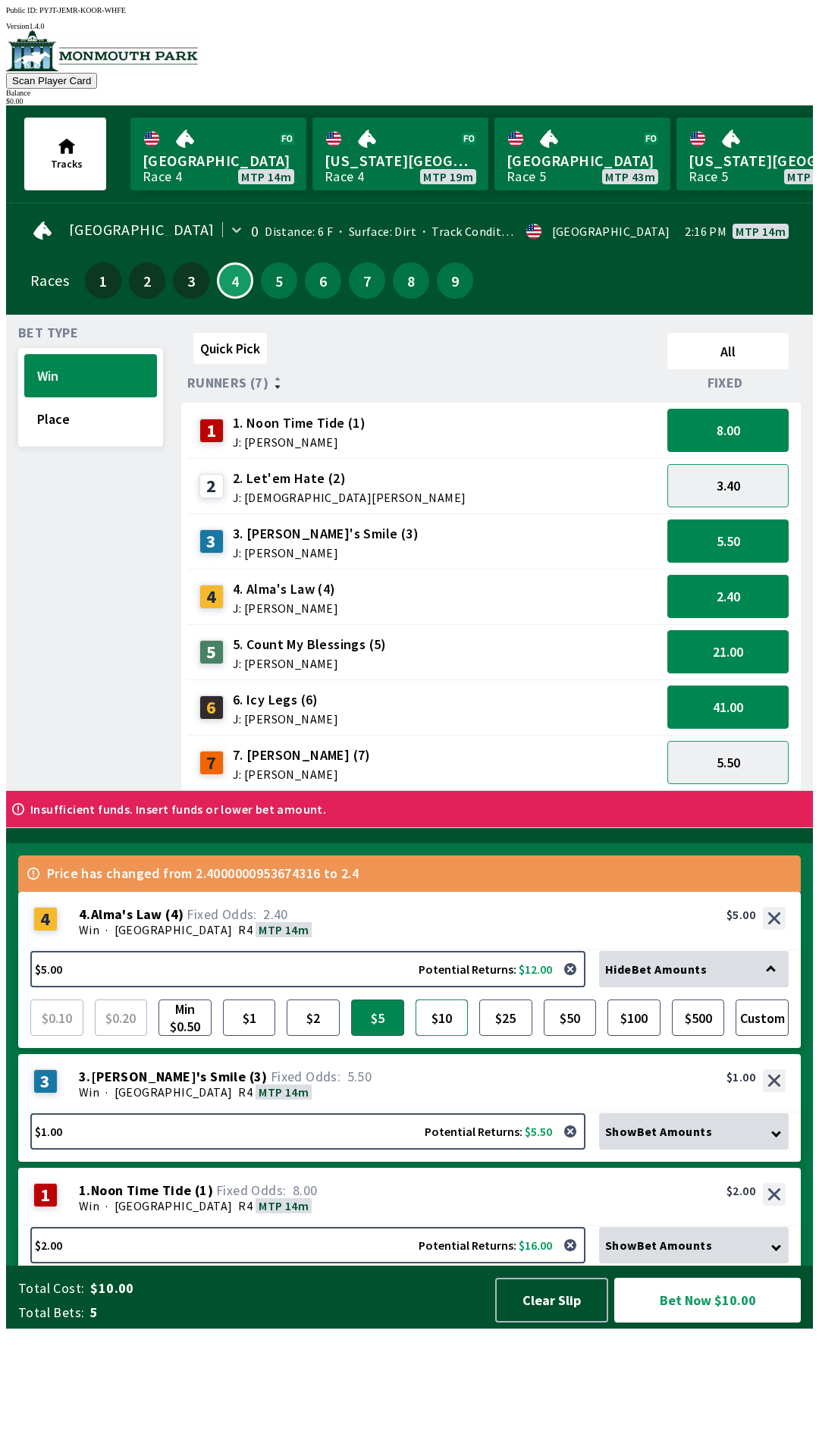
click at [442, 1036] on button "$10" at bounding box center [442, 1017] width 53 height 36
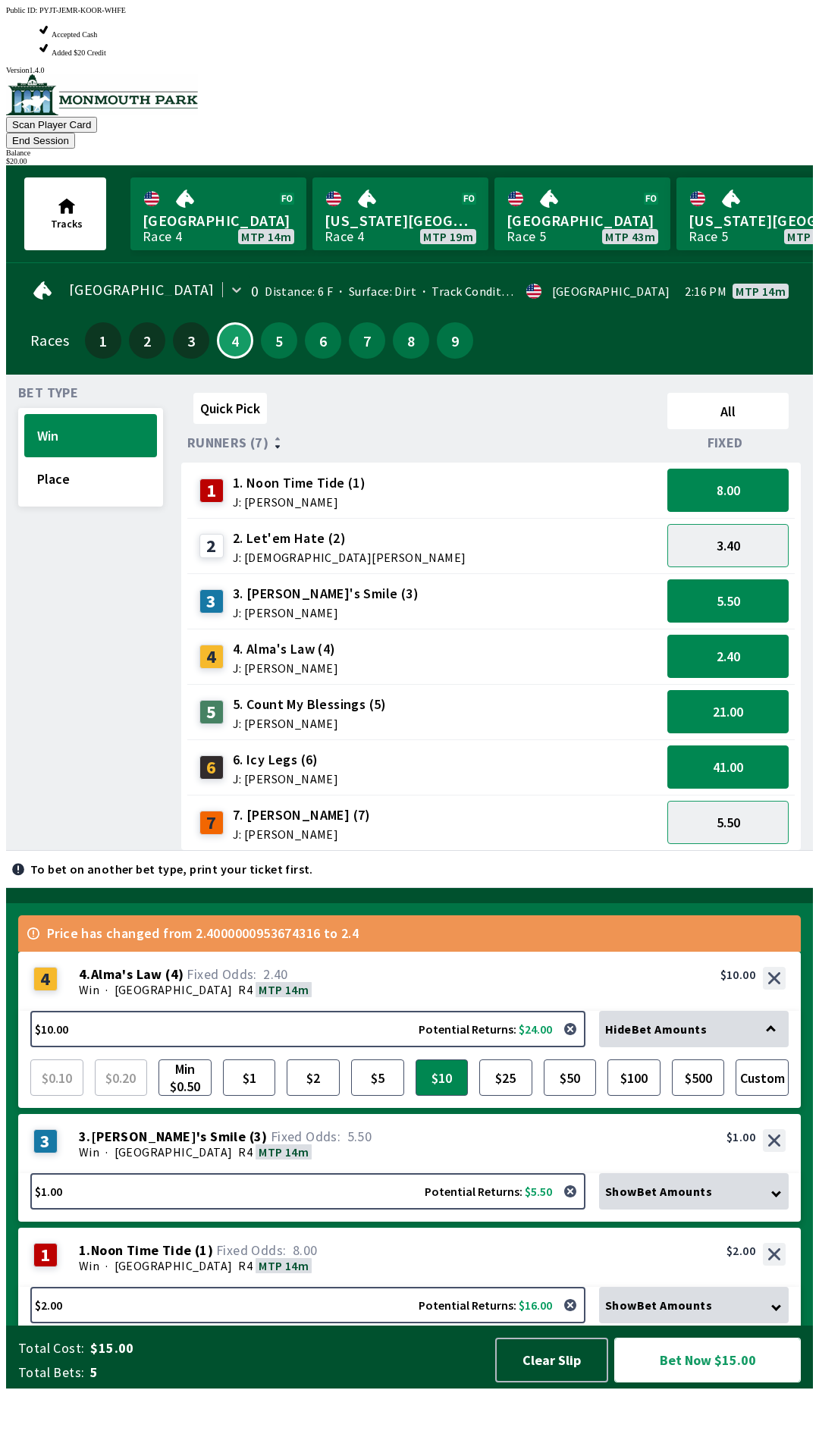
click at [691, 1382] on button "Bet Now $15.00" at bounding box center [708, 1360] width 187 height 45
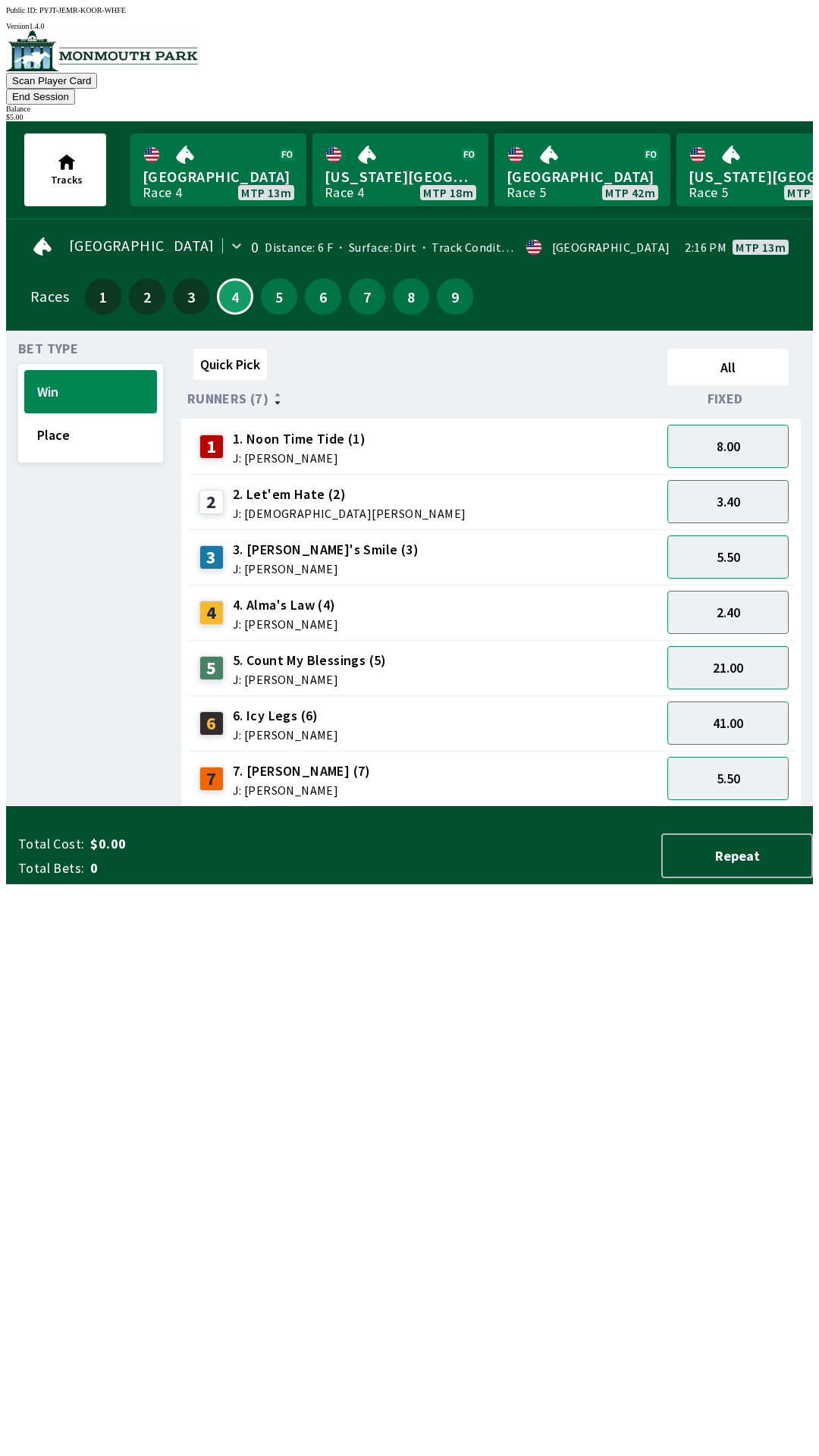
click at [75, 89] on button "End Session" at bounding box center [41, 97] width 69 height 16
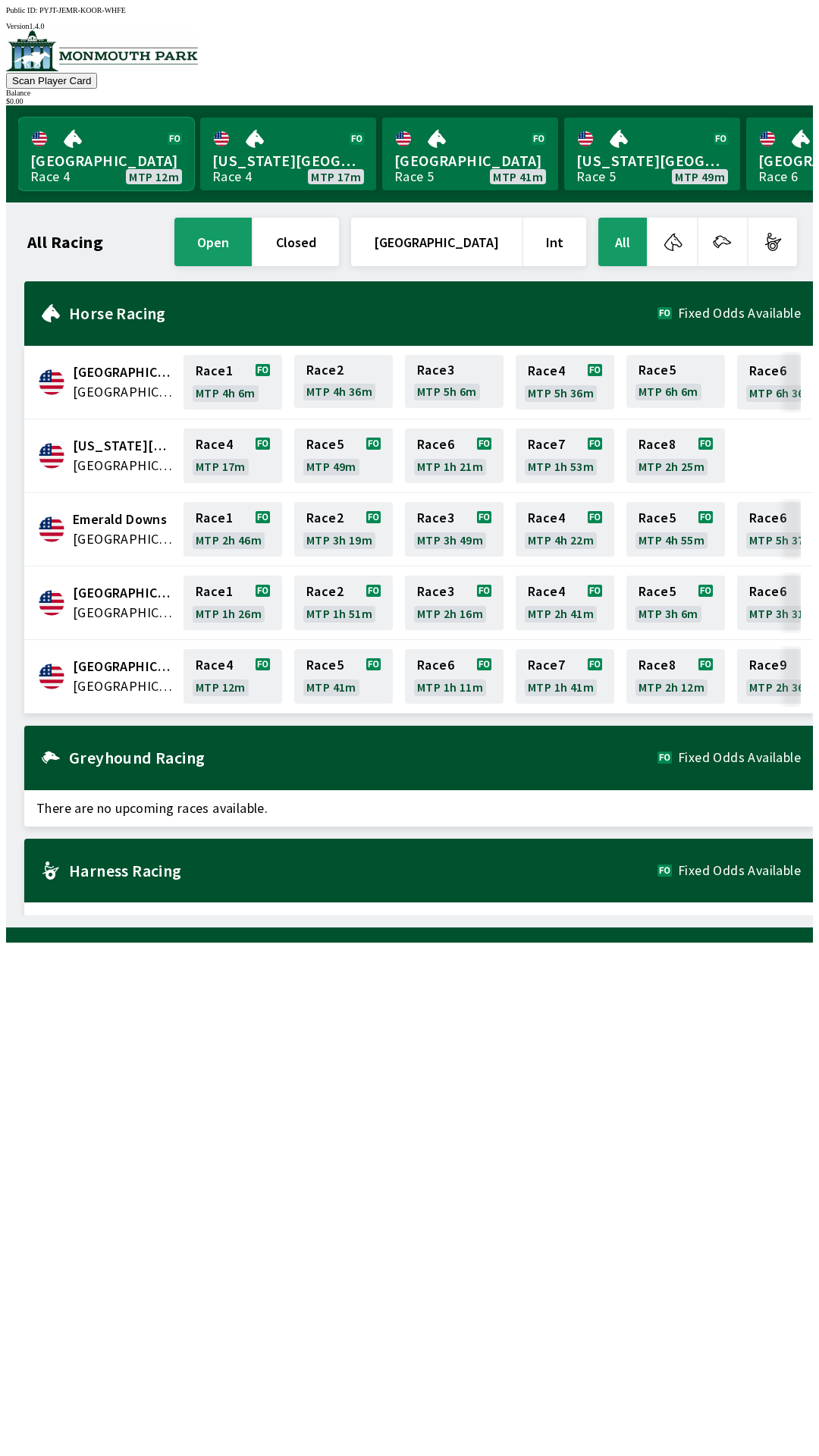
click at [74, 161] on link "Monmouth Park Race 4 MTP 12m" at bounding box center [106, 154] width 176 height 73
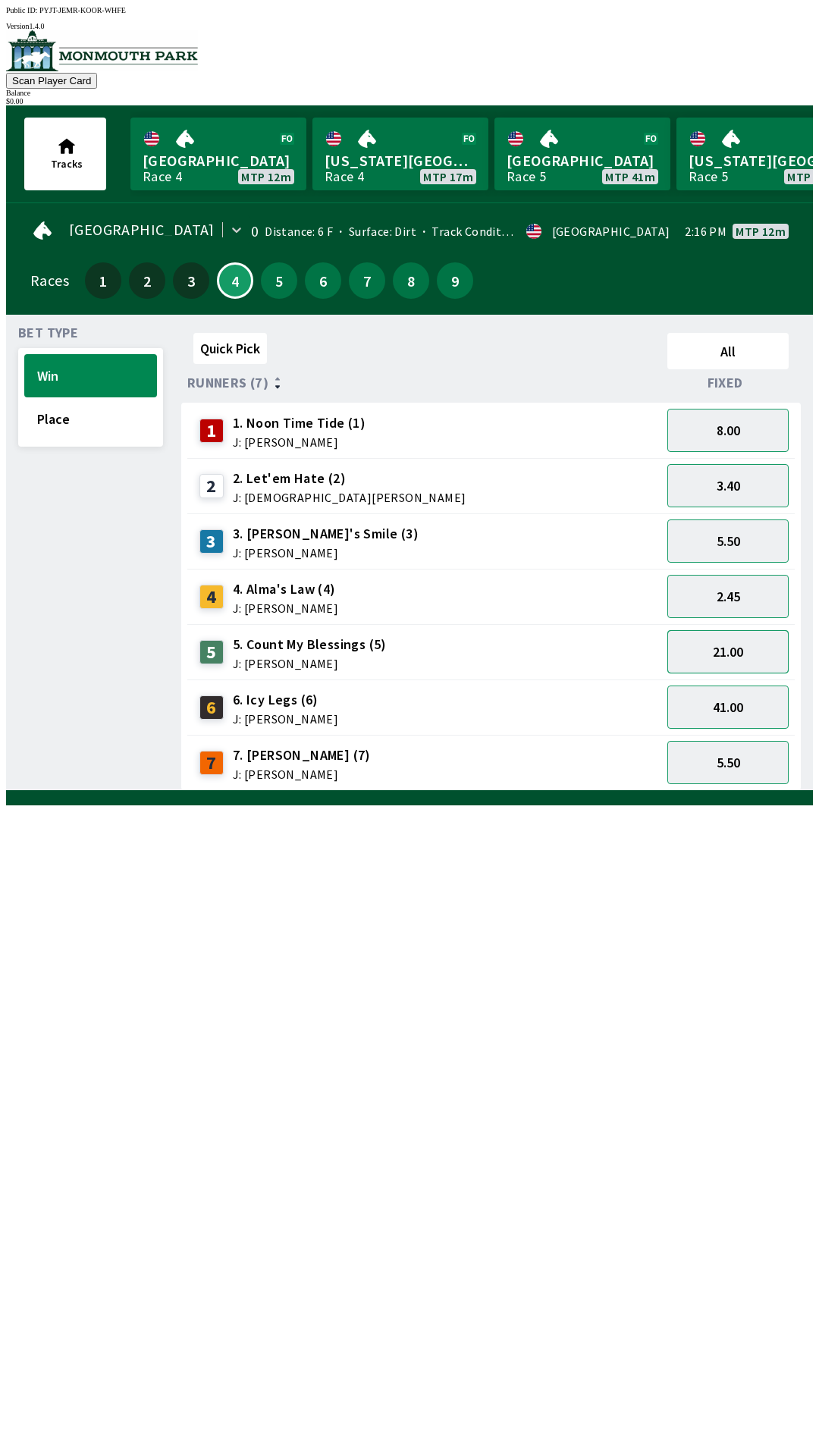
click at [736, 644] on button "21.00" at bounding box center [728, 651] width 121 height 43
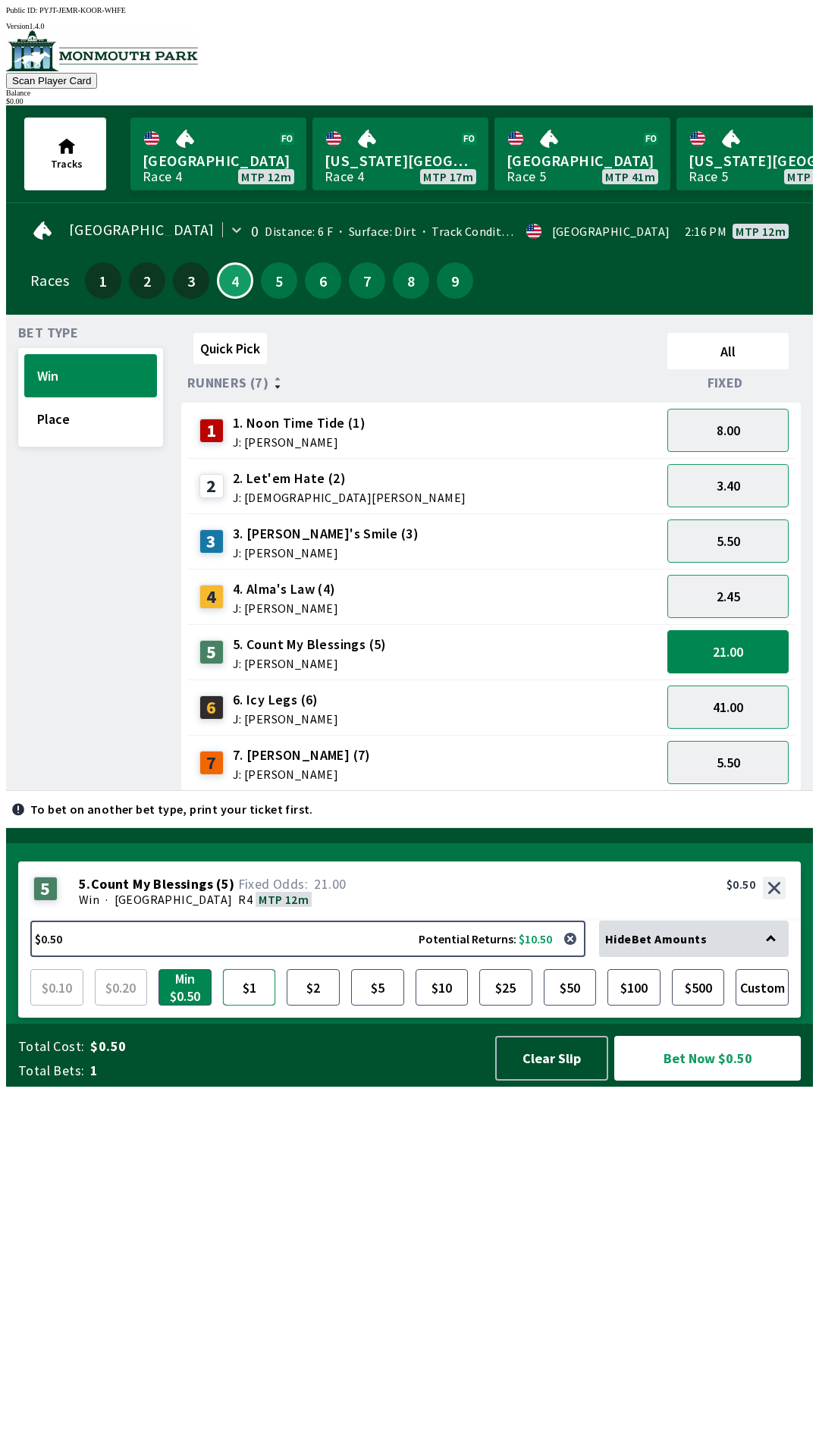
click at [246, 1005] on button "$1" at bounding box center [249, 987] width 53 height 36
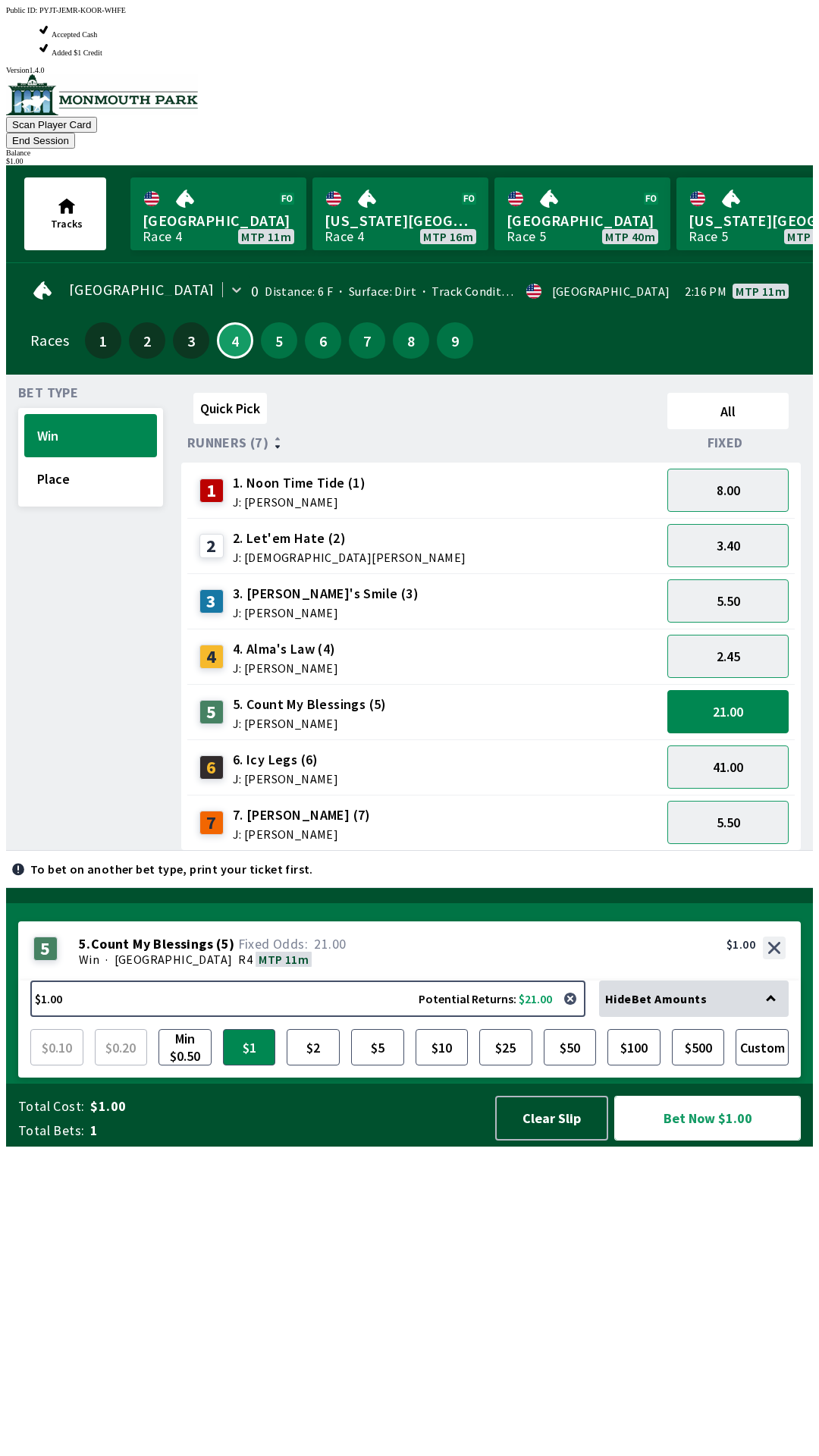
click at [723, 1140] on button "Bet Now $1.00" at bounding box center [708, 1118] width 187 height 45
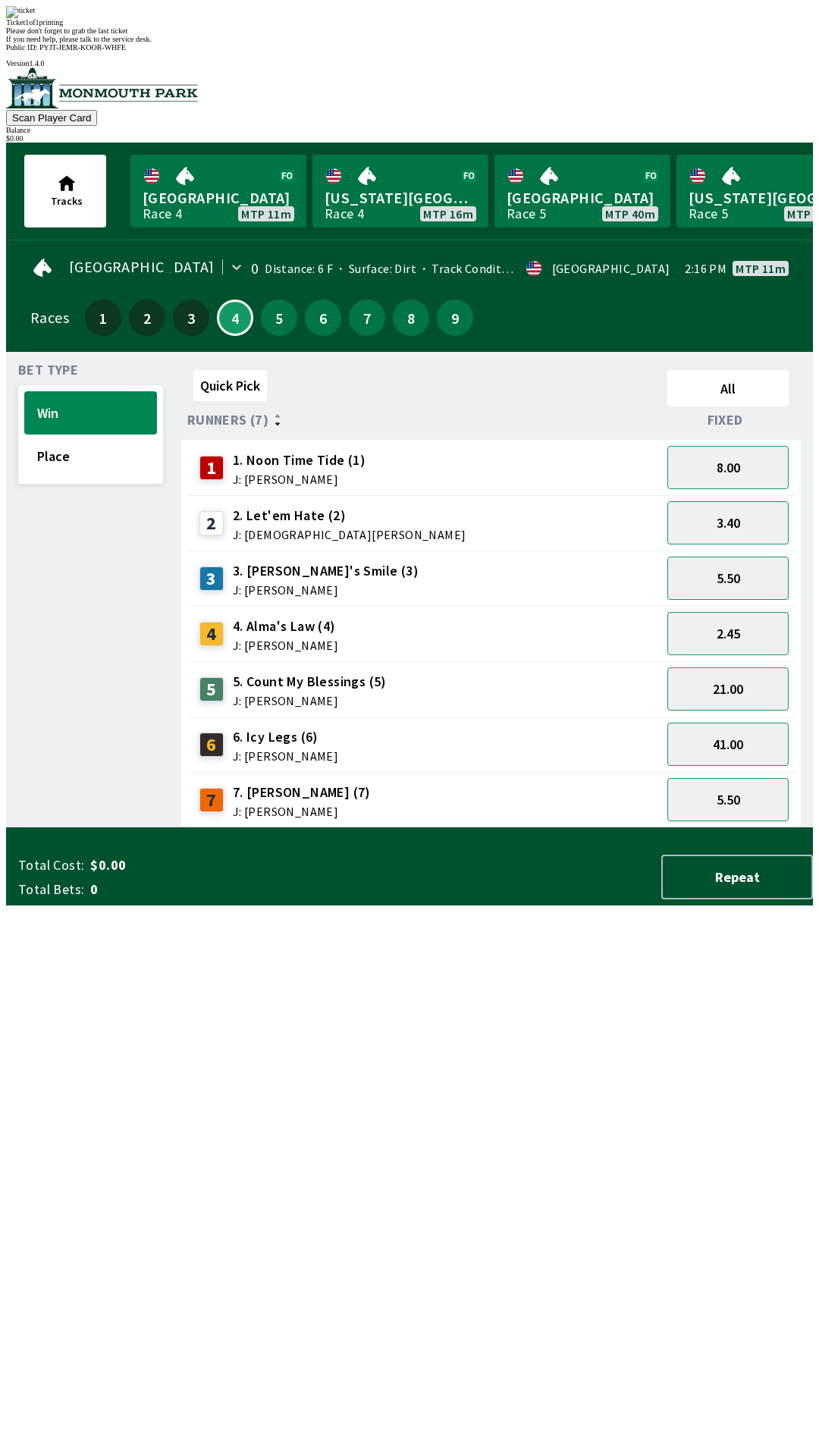
click at [569, 828] on div "Quick Pick All Runners (7) Fixed 1 1. Noon Time Tide (1) J: [PERSON_NAME] 8.00 …" at bounding box center [497, 596] width 632 height 464
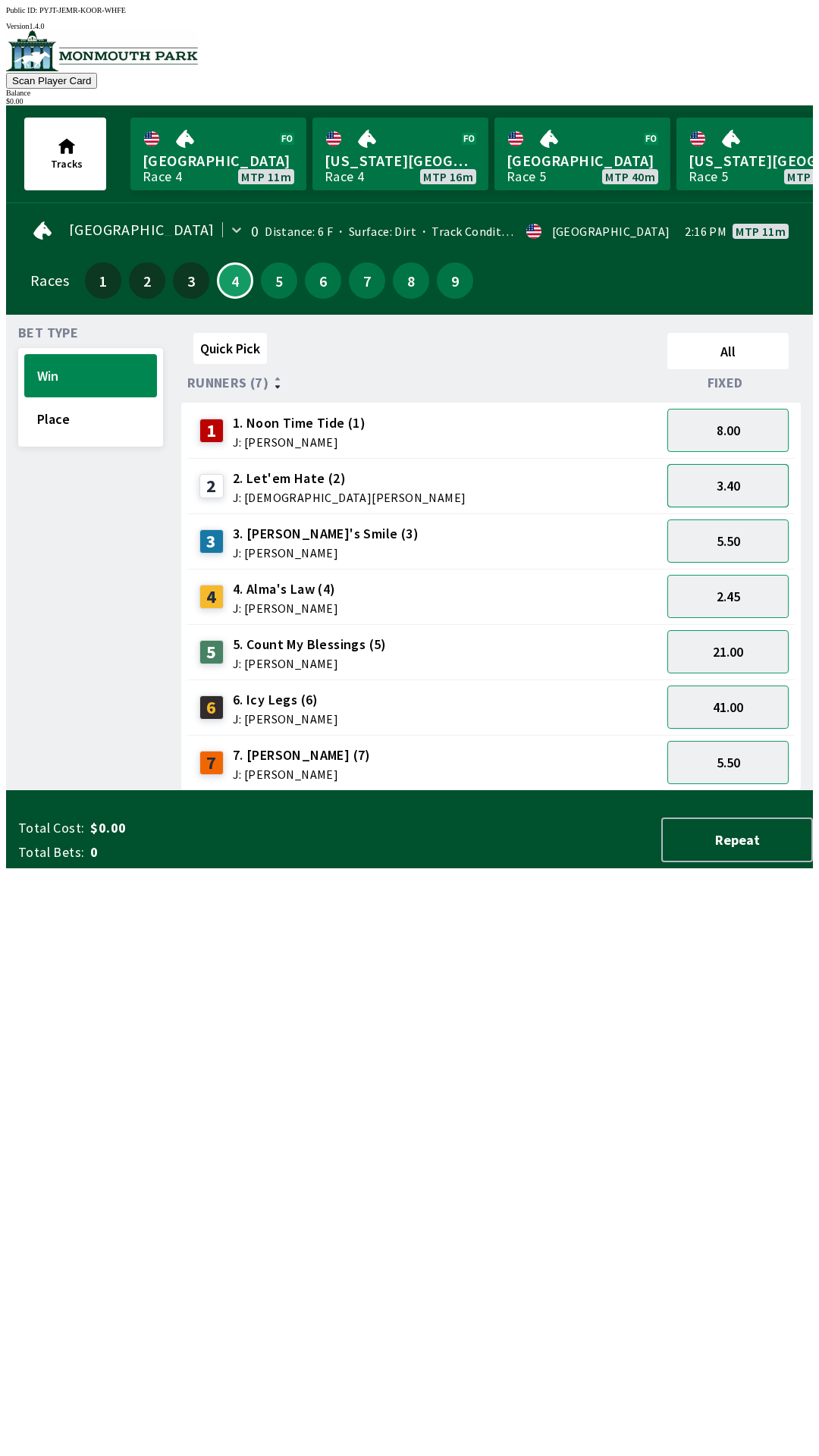
click at [758, 488] on button "3.40" at bounding box center [728, 485] width 121 height 43
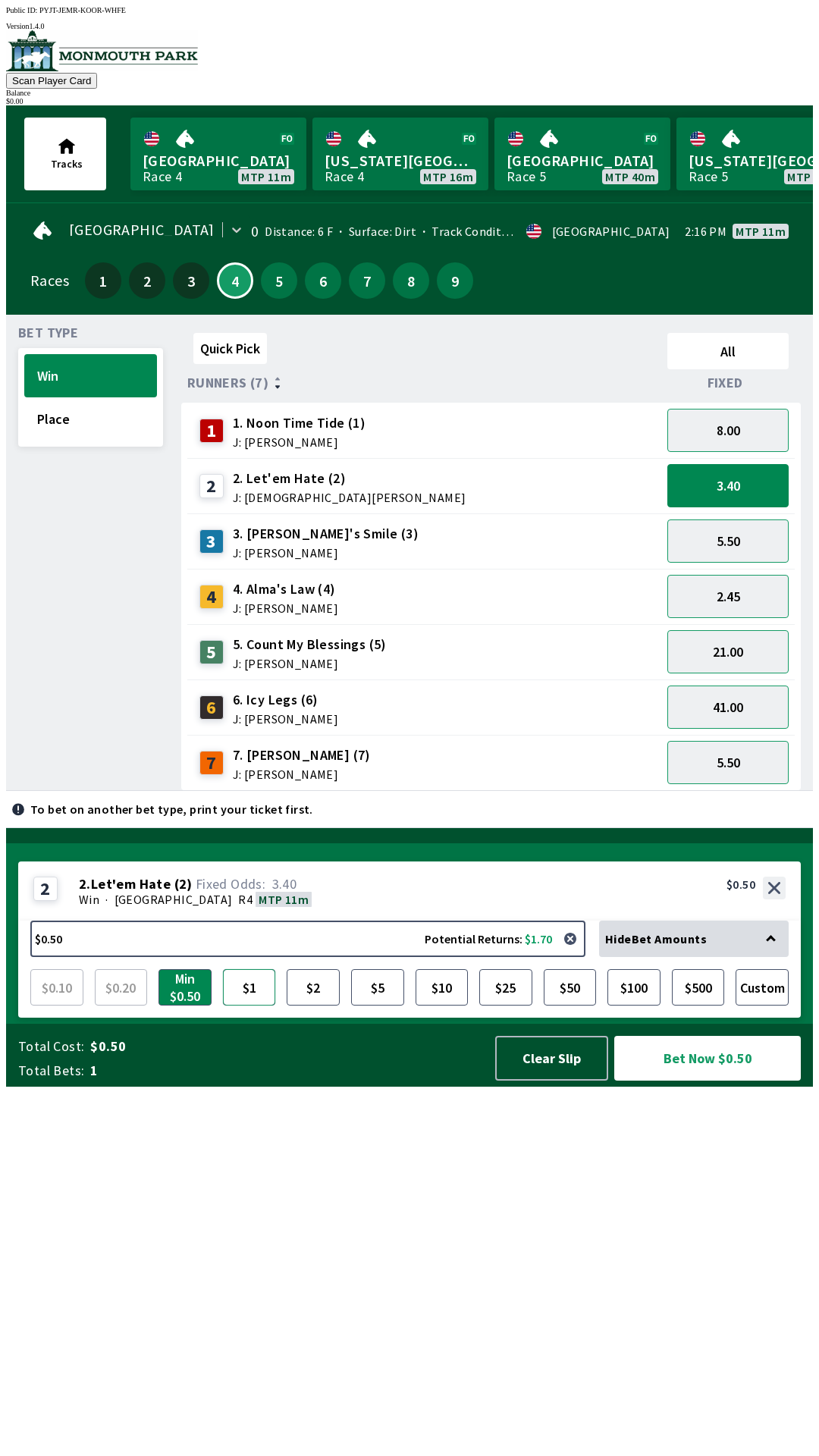
click at [269, 1005] on button "$1" at bounding box center [249, 987] width 53 height 36
click at [724, 1080] on button "Bet Now $1.00" at bounding box center [708, 1058] width 187 height 45
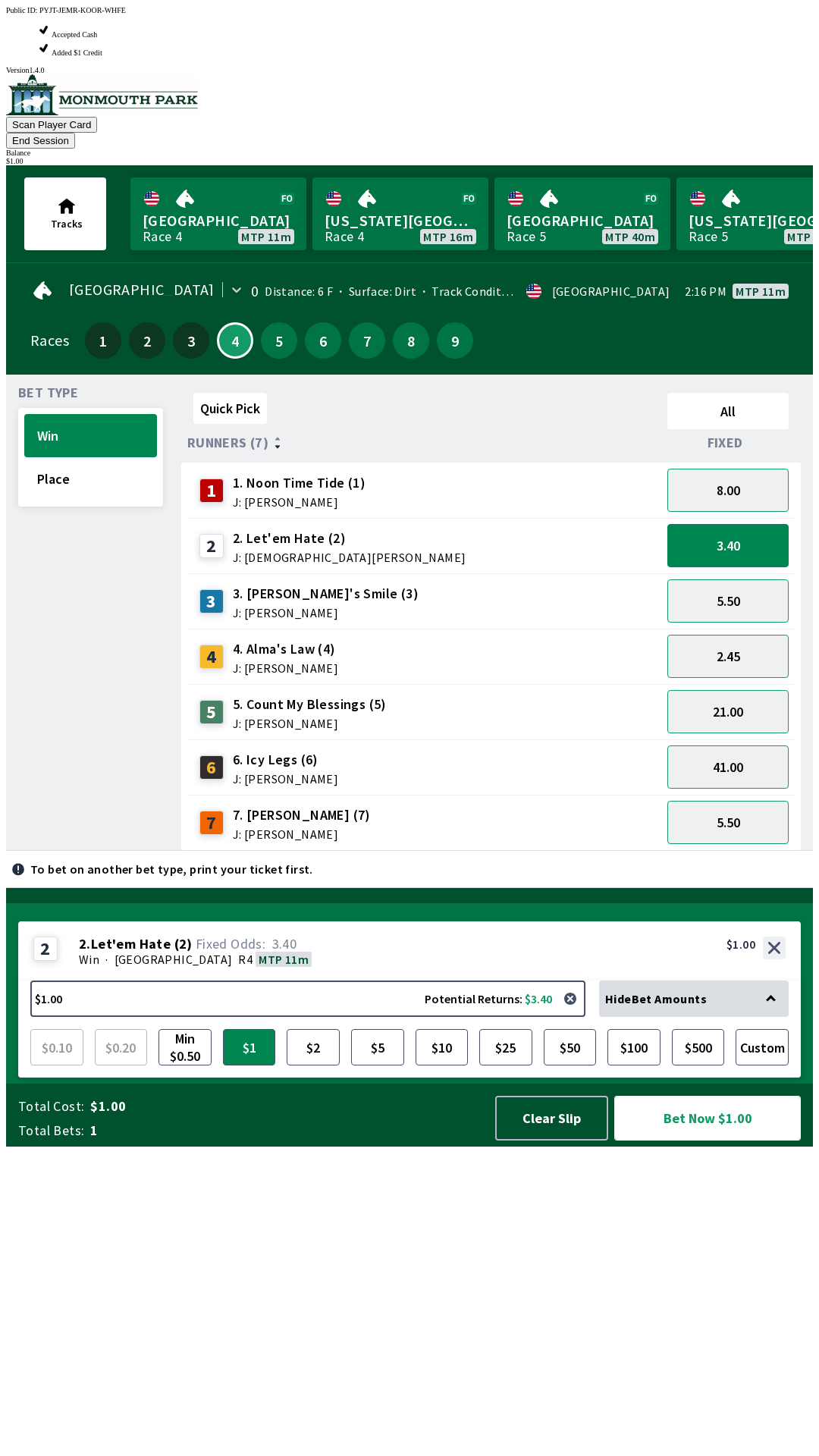
click at [735, 1140] on button "Bet Now $1.00" at bounding box center [708, 1118] width 187 height 45
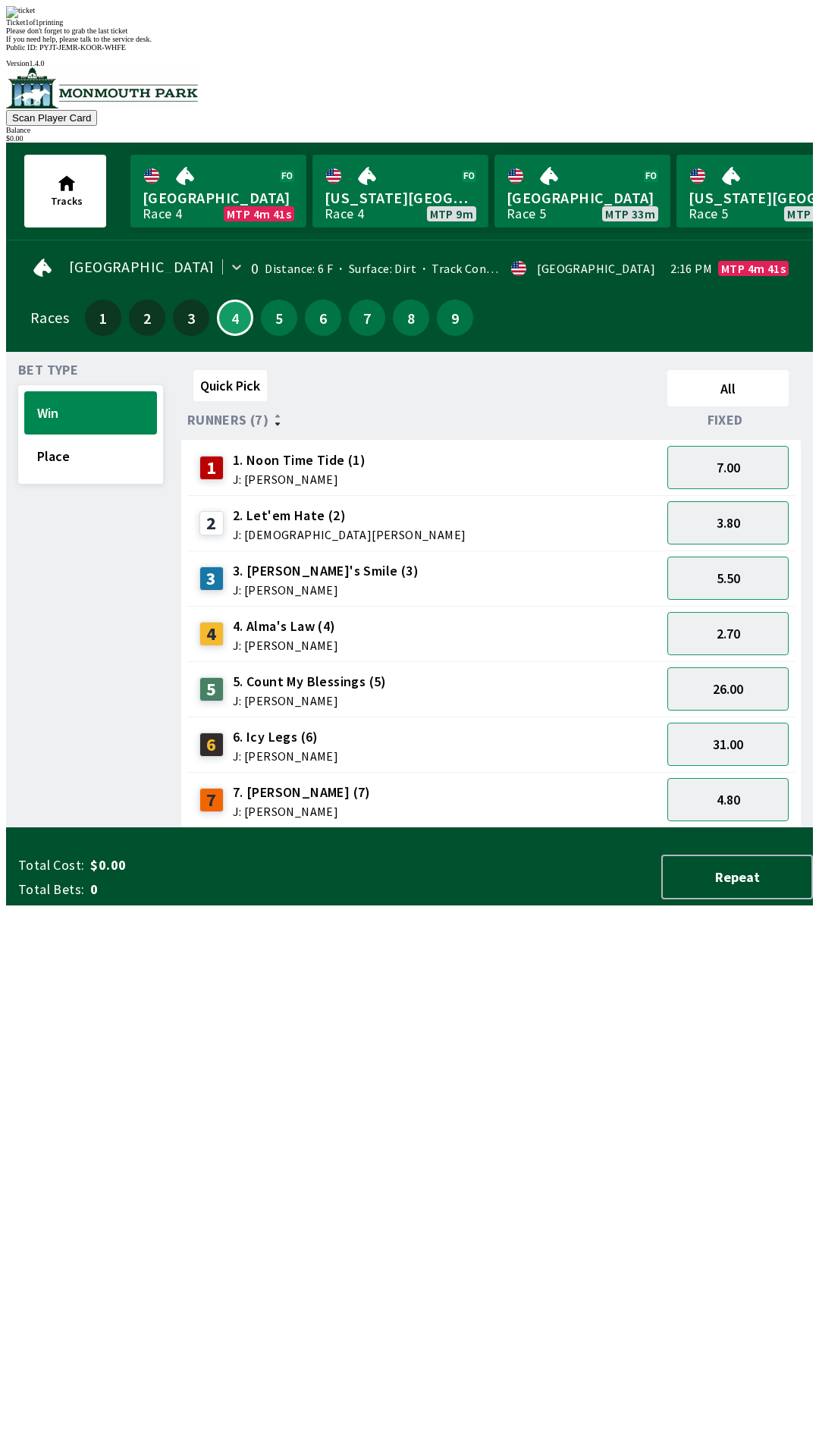
click at [499, 35] on div "Please don't forget to grab the last ticket" at bounding box center [410, 31] width 807 height 8
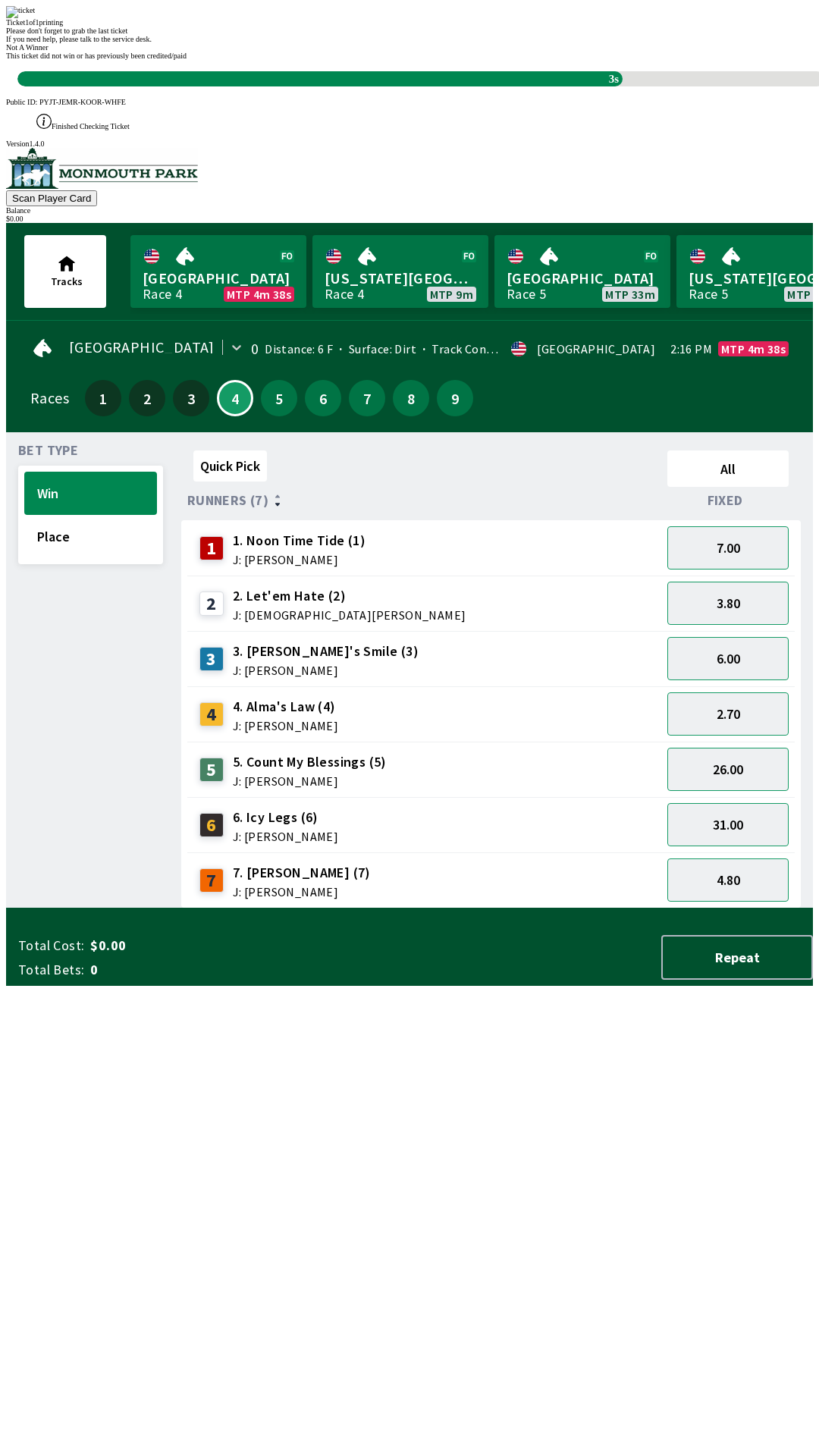
click at [595, 87] on div "3s" at bounding box center [320, 79] width 605 height 15
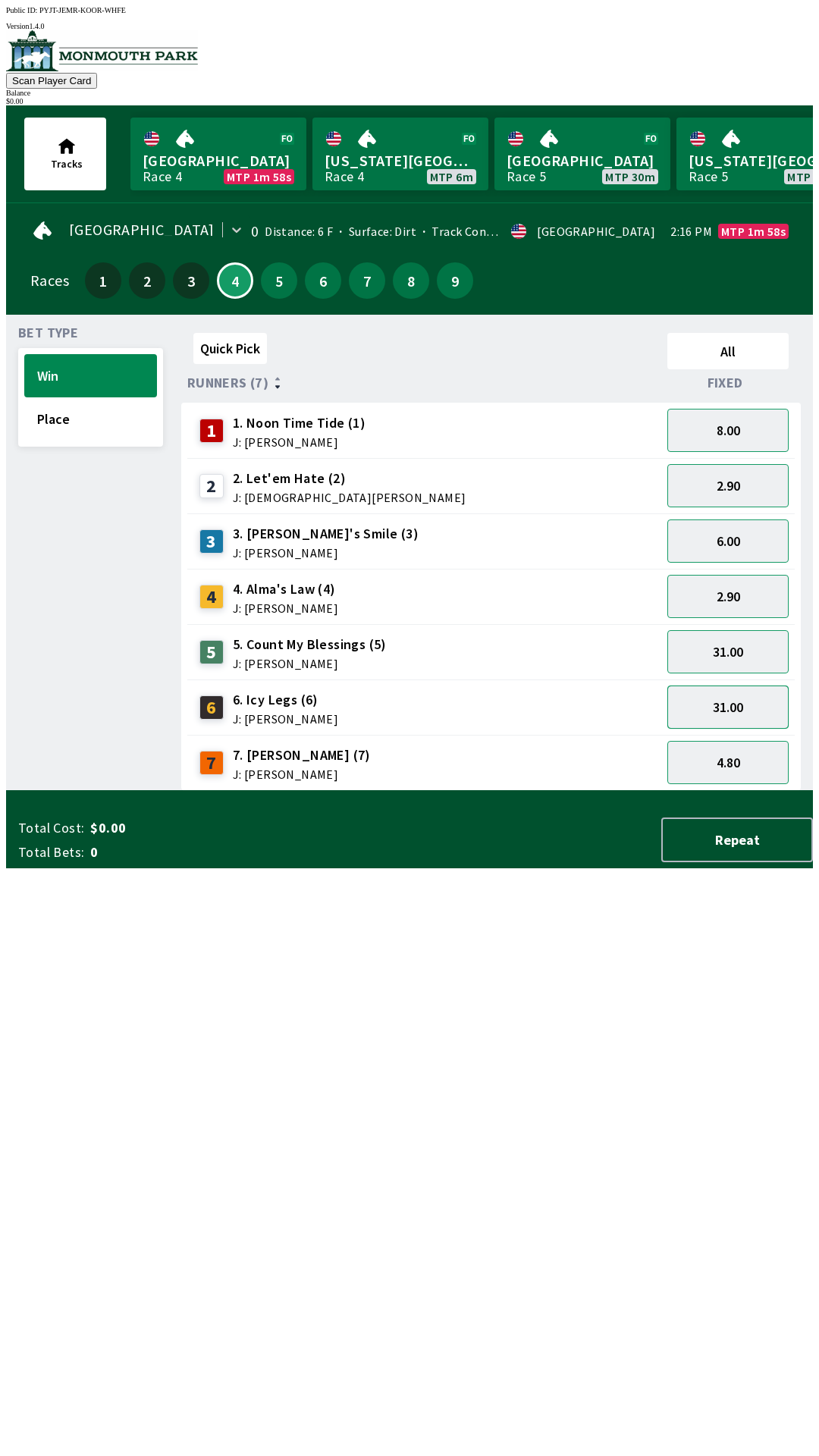
click at [727, 714] on button "31.00" at bounding box center [728, 707] width 121 height 43
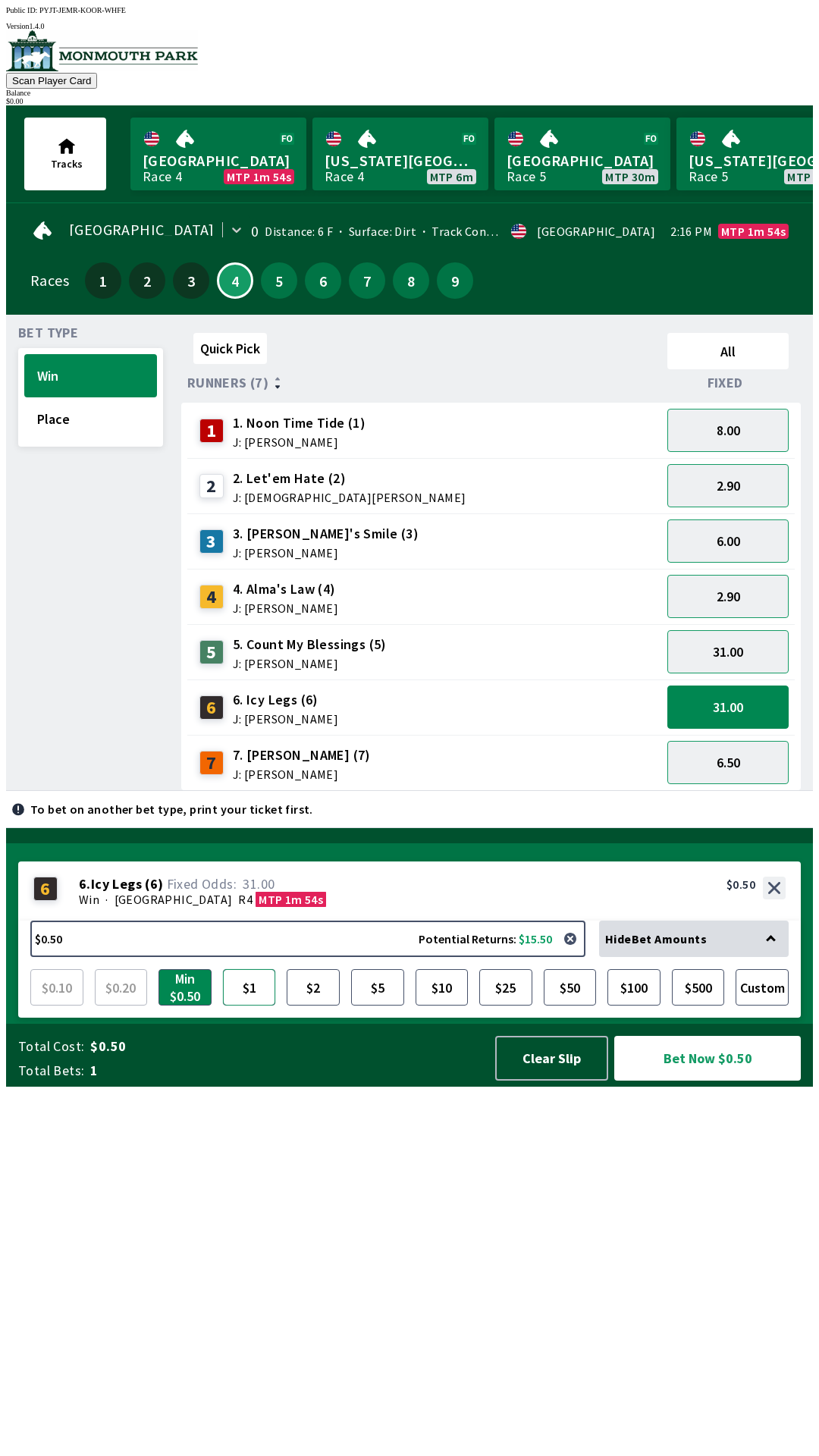
click at [255, 1005] on button "$1" at bounding box center [249, 987] width 53 height 36
click at [720, 1080] on button "Bet Now $1.00" at bounding box center [708, 1058] width 187 height 45
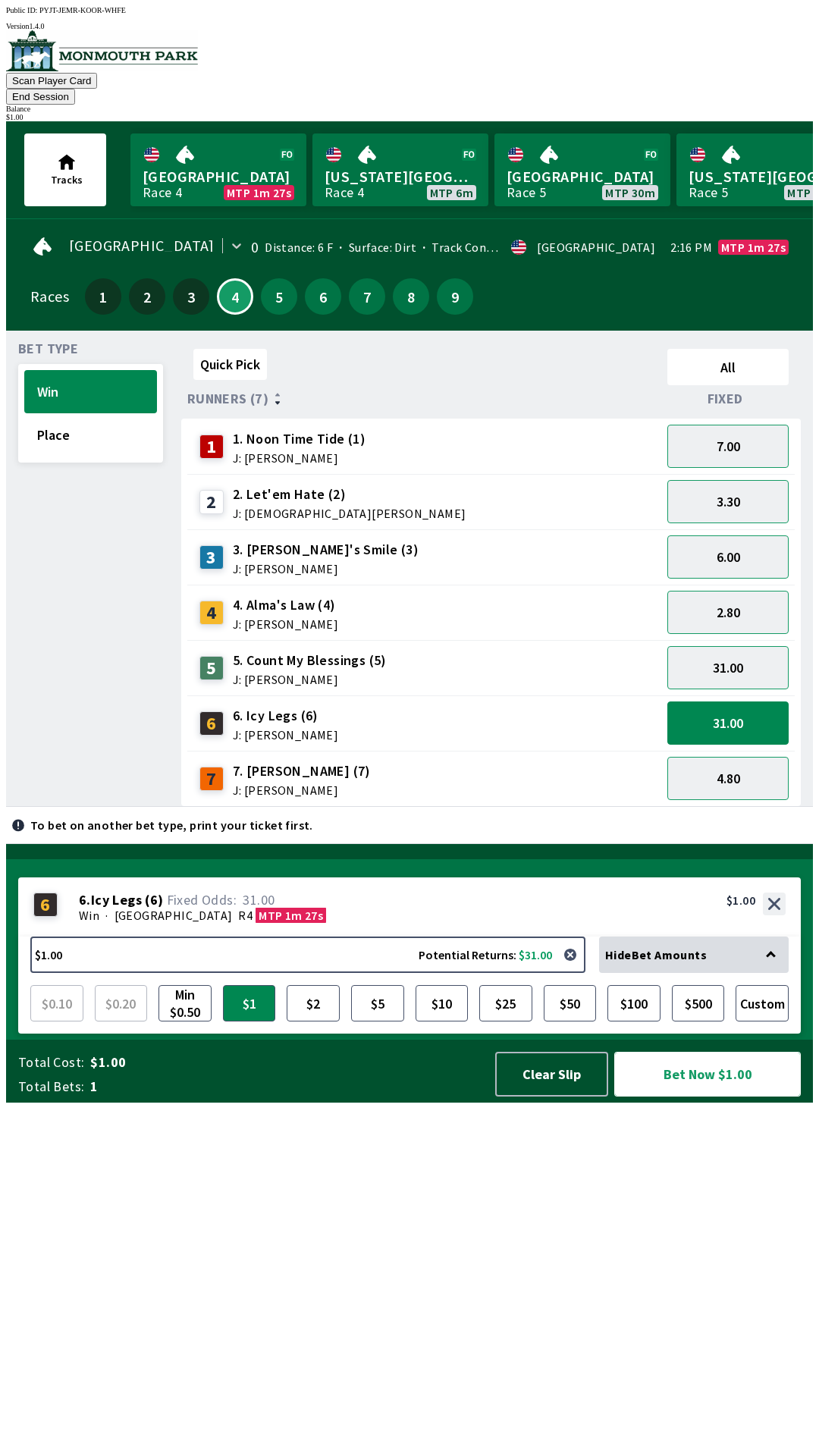
click at [699, 1097] on button "Bet Now $1.00" at bounding box center [708, 1074] width 187 height 45
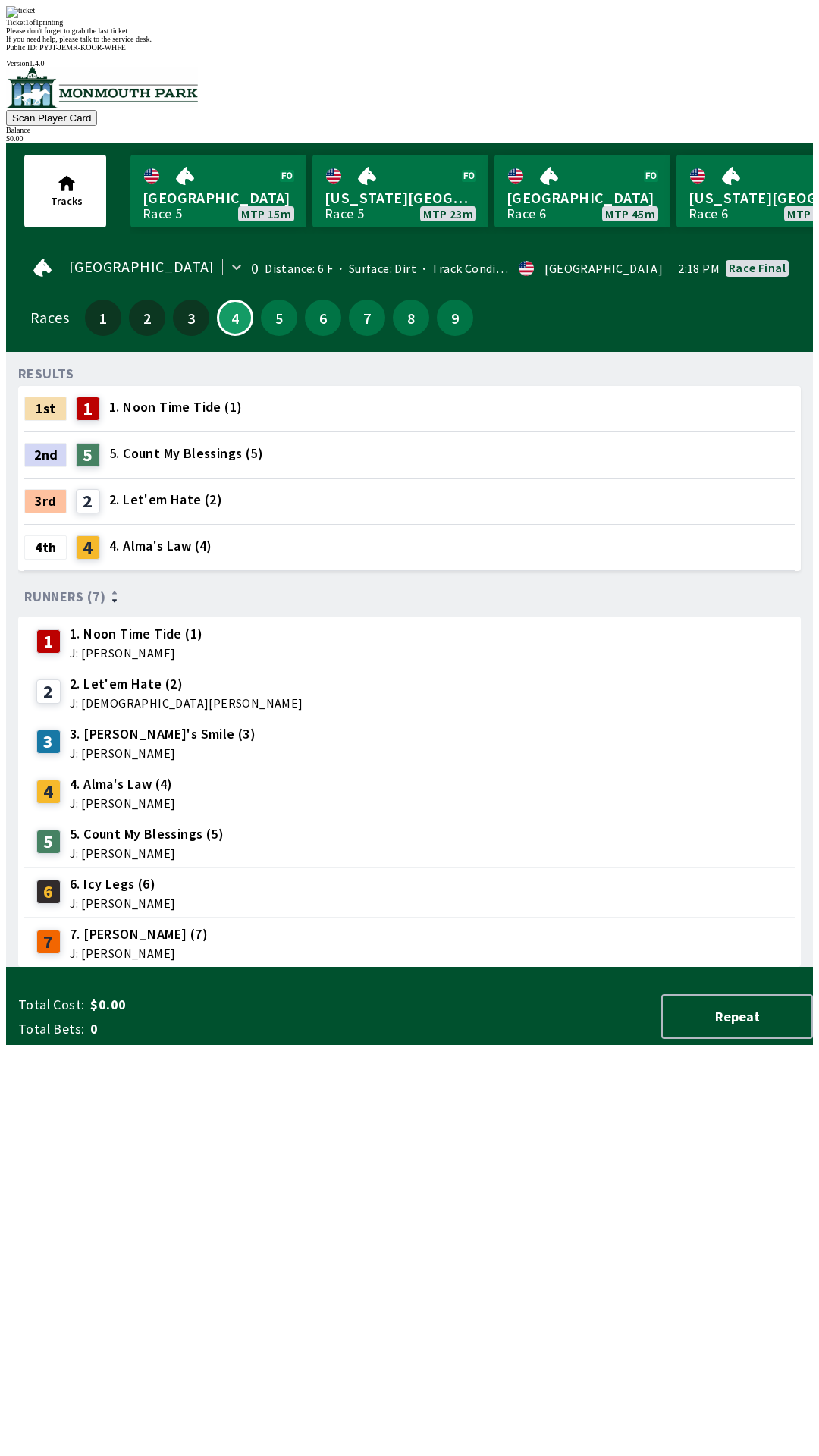
click at [425, 968] on div "RESULTS 1st 1 1. Noon Time Tide (1) 2nd 5 5. Count My Blessings (5) 3rd 2 2. Le…" at bounding box center [416, 666] width 795 height 604
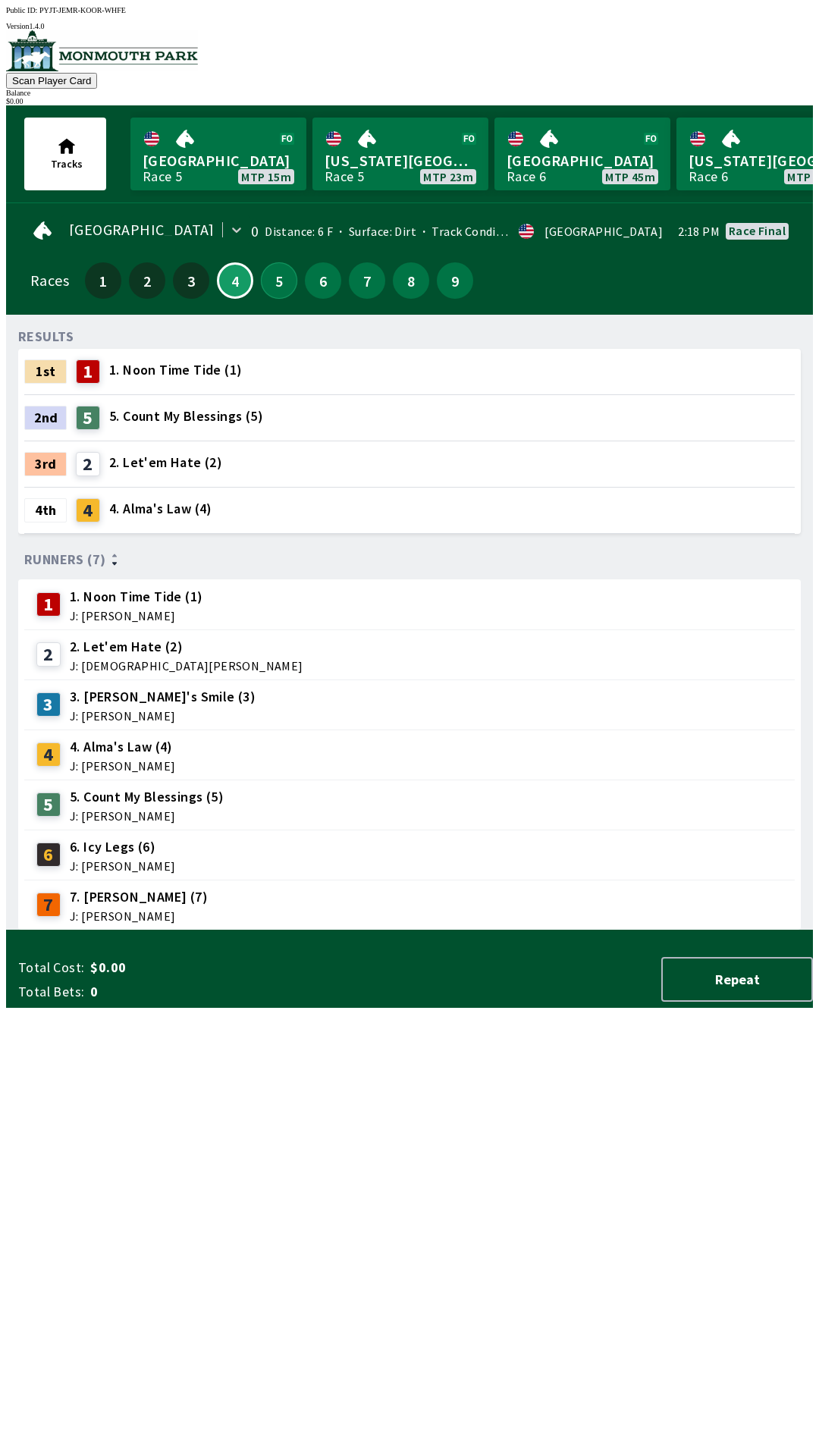
click at [267, 271] on button "5" at bounding box center [279, 280] width 36 height 36
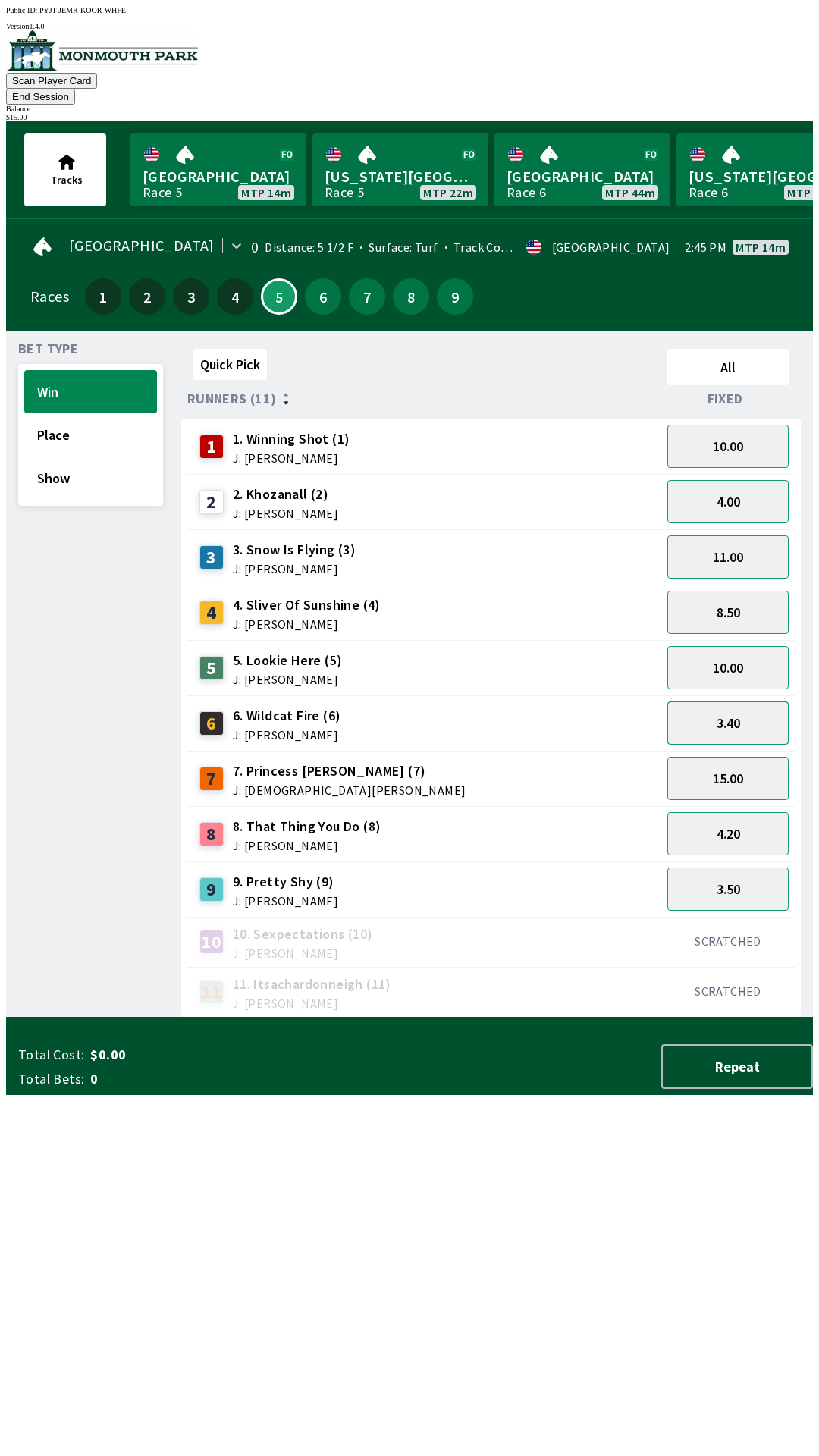
click at [763, 701] on button "3.40" at bounding box center [728, 723] width 121 height 43
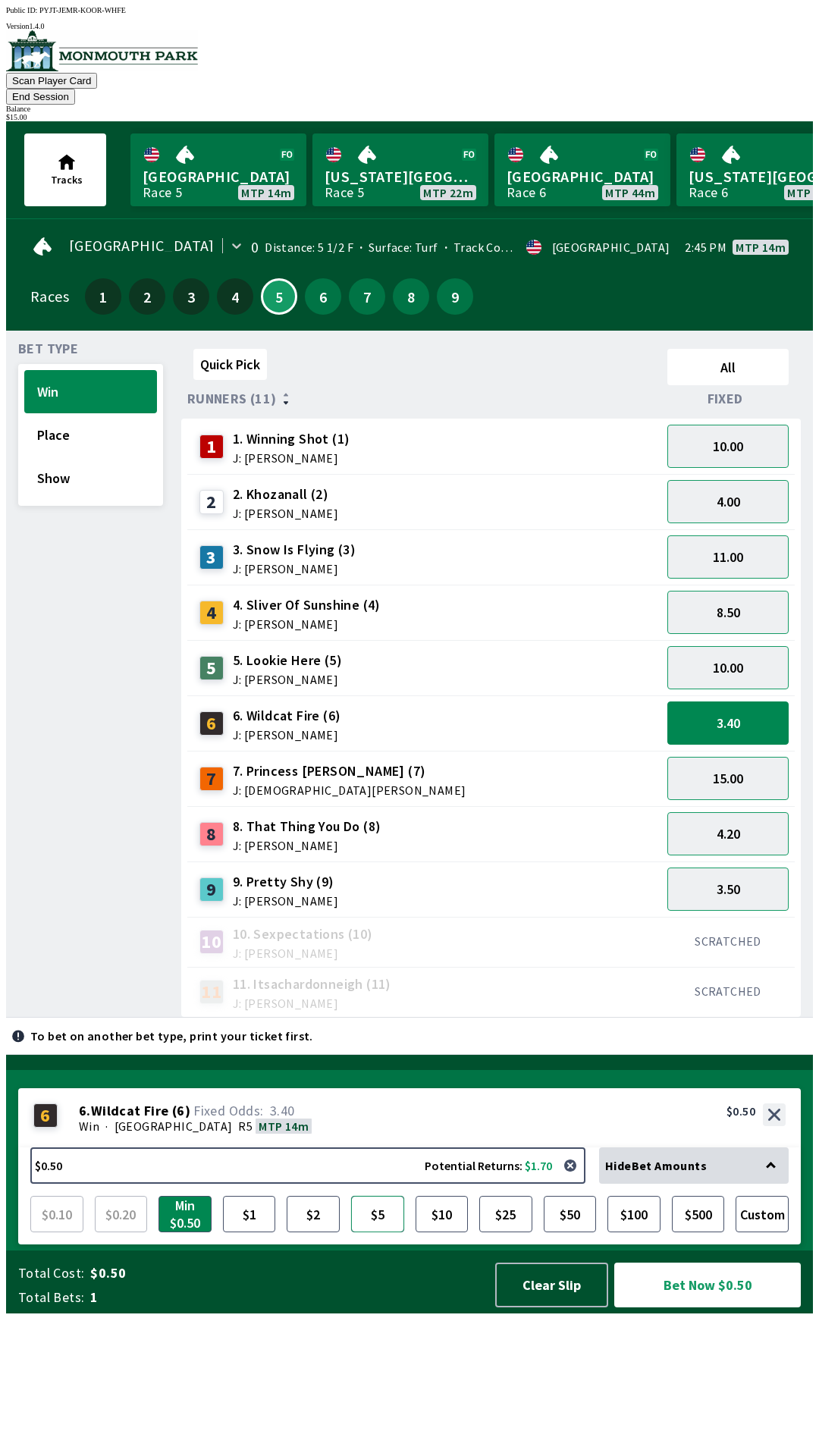
click at [383, 1232] on button "$5" at bounding box center [377, 1213] width 53 height 36
click at [744, 1307] on button "Bet Now $5.00" at bounding box center [708, 1285] width 187 height 45
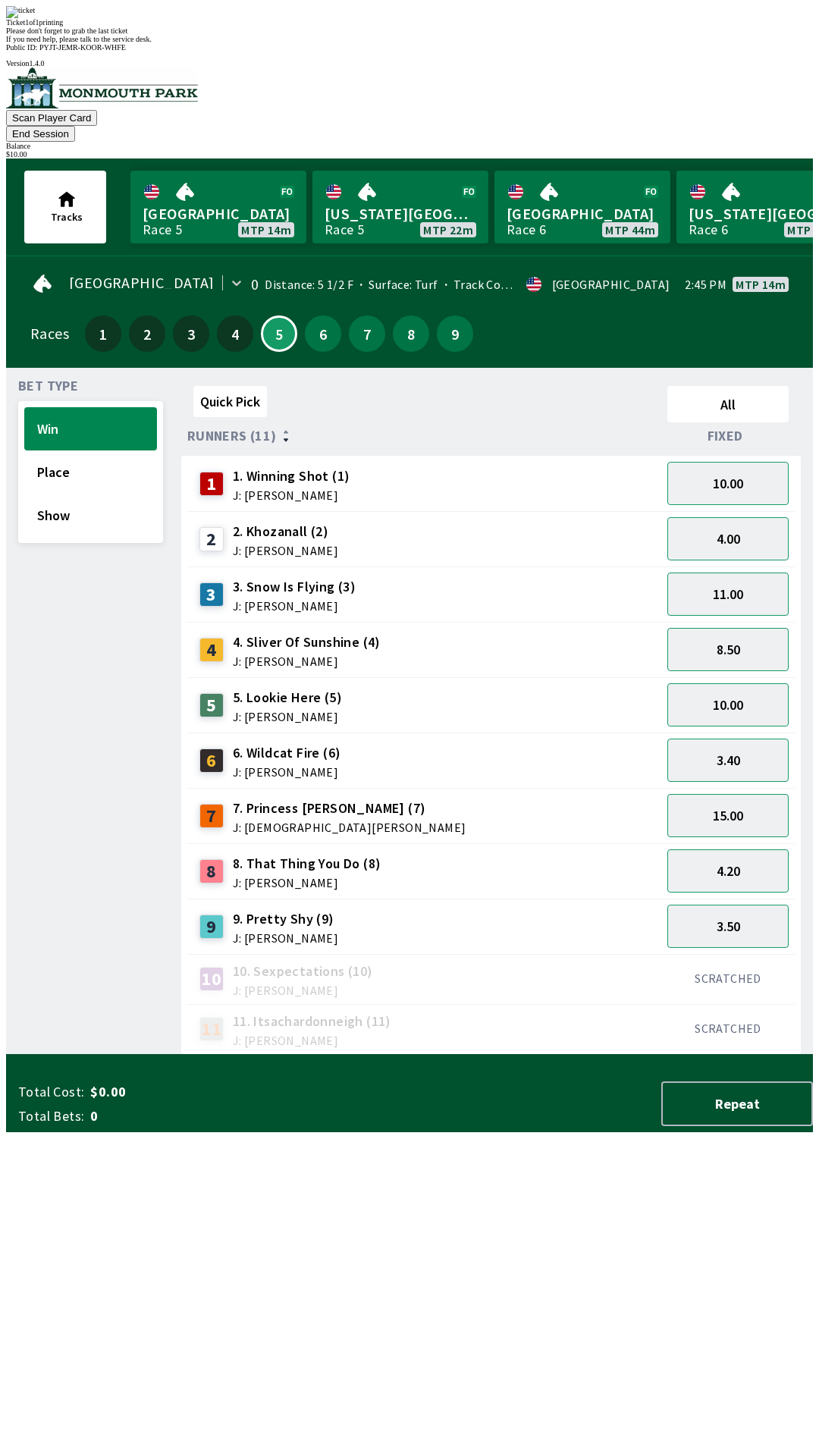
click at [422, 1054] on div "Quick Pick All Runners (11) Fixed 1 1. Winning Shot (1) J: [PERSON_NAME] 10.00 …" at bounding box center [497, 717] width 632 height 675
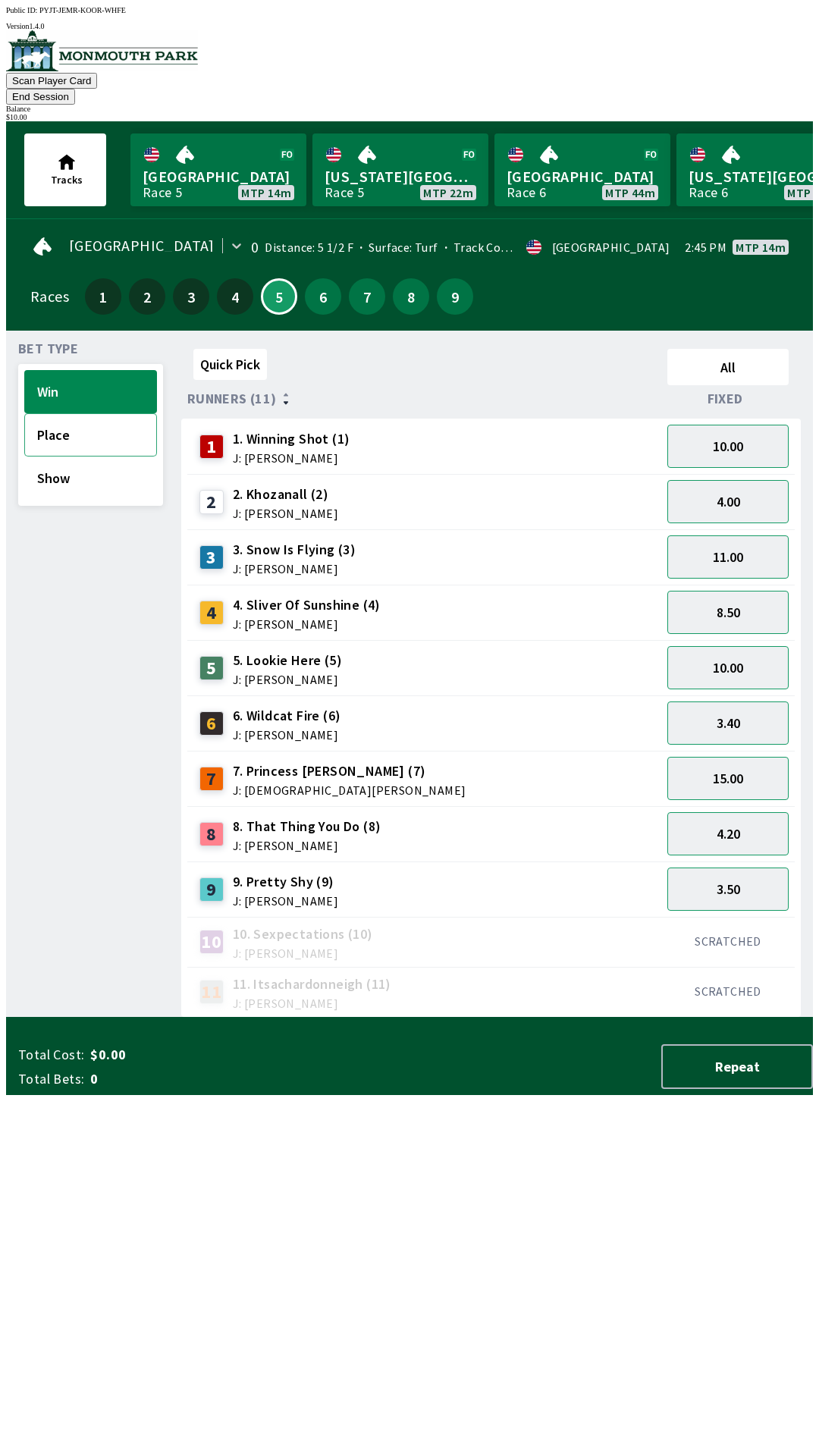
click at [111, 415] on button "Place" at bounding box center [91, 435] width 133 height 43
click at [746, 875] on button "2.10" at bounding box center [728, 889] width 121 height 43
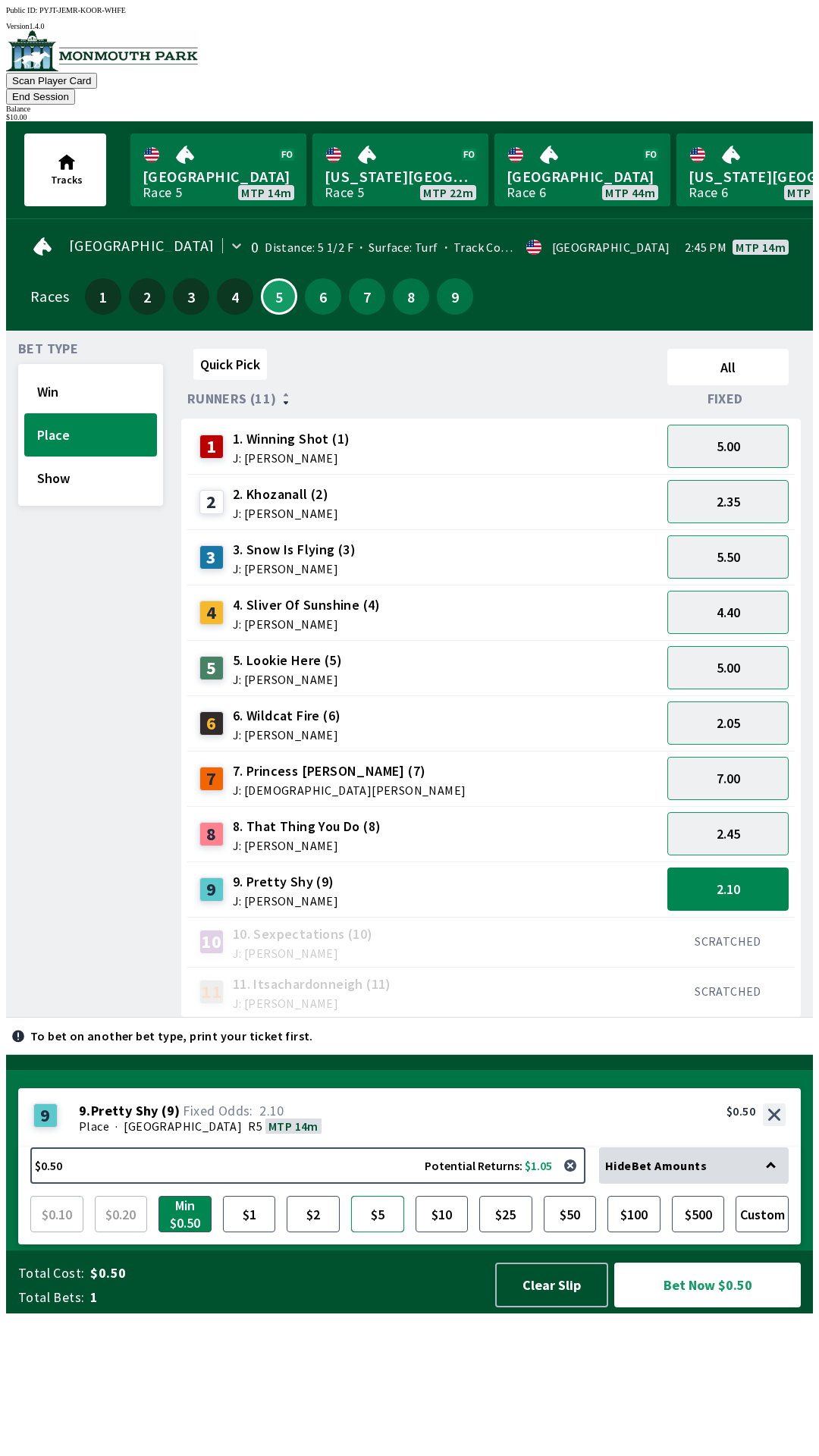
click at [378, 1232] on button "$5" at bounding box center [377, 1213] width 53 height 36
click at [734, 1307] on button "Bet Now $5.00" at bounding box center [708, 1285] width 187 height 45
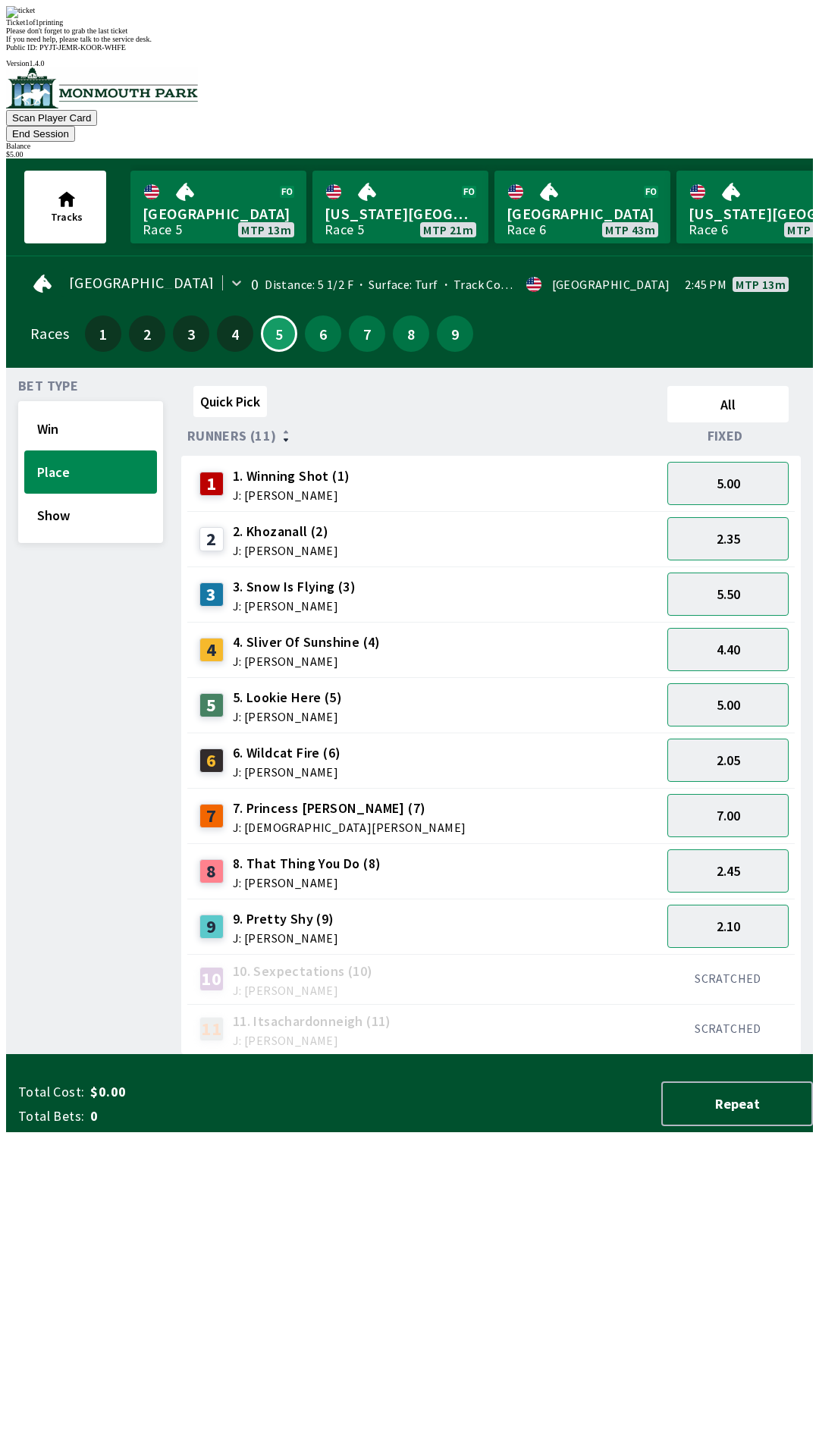
click at [507, 43] on div "Ticket 1 of 1 printing Please don't forget to grab the last ticket If you need …" at bounding box center [410, 25] width 807 height 37
click at [373, 1054] on div "Quick Pick All Runners (11) Fixed 1 1. Winning Shot (1) J: [PERSON_NAME] 5.00 2…" at bounding box center [497, 717] width 632 height 675
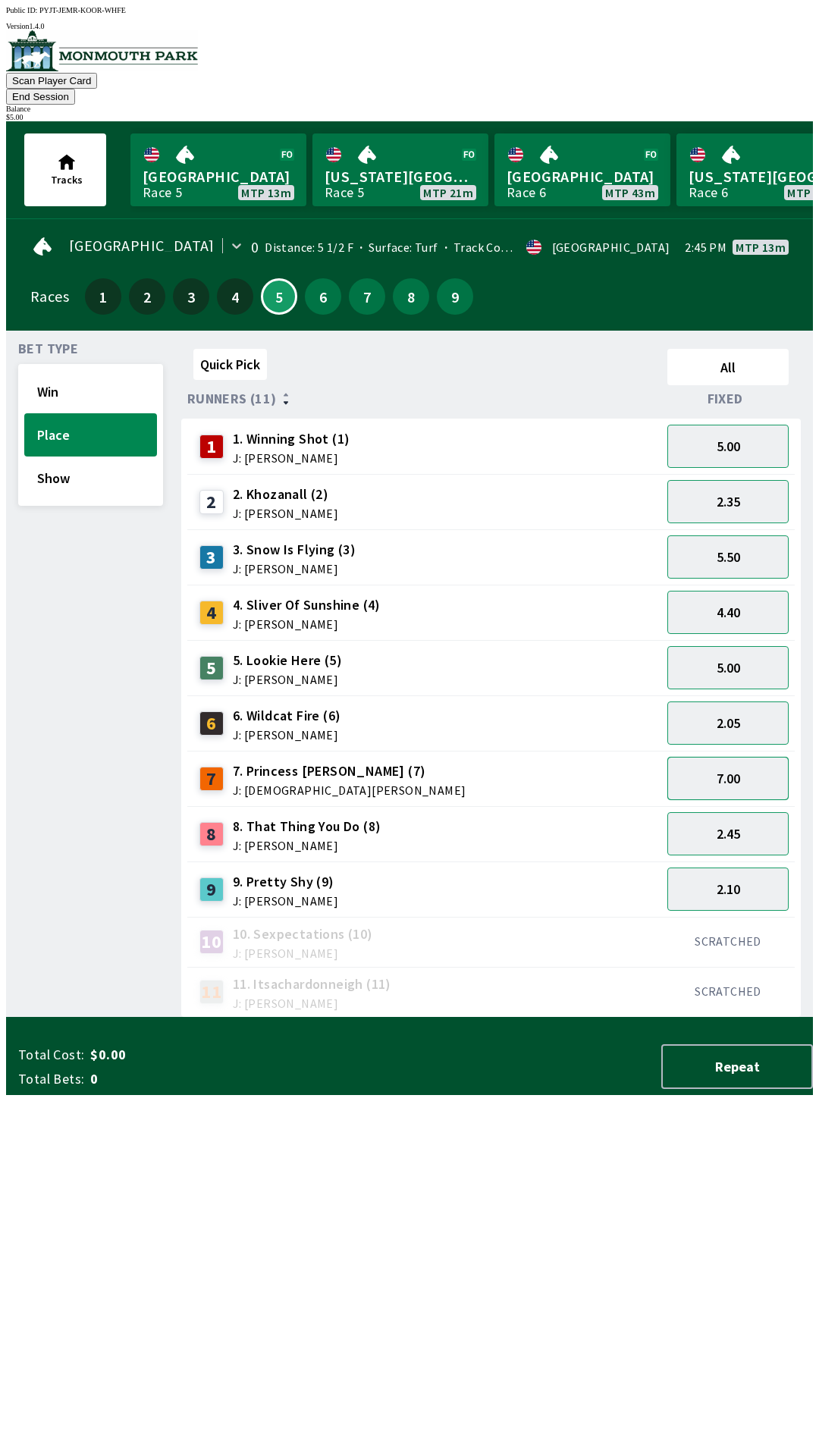
click at [764, 768] on button "7.00" at bounding box center [728, 778] width 121 height 43
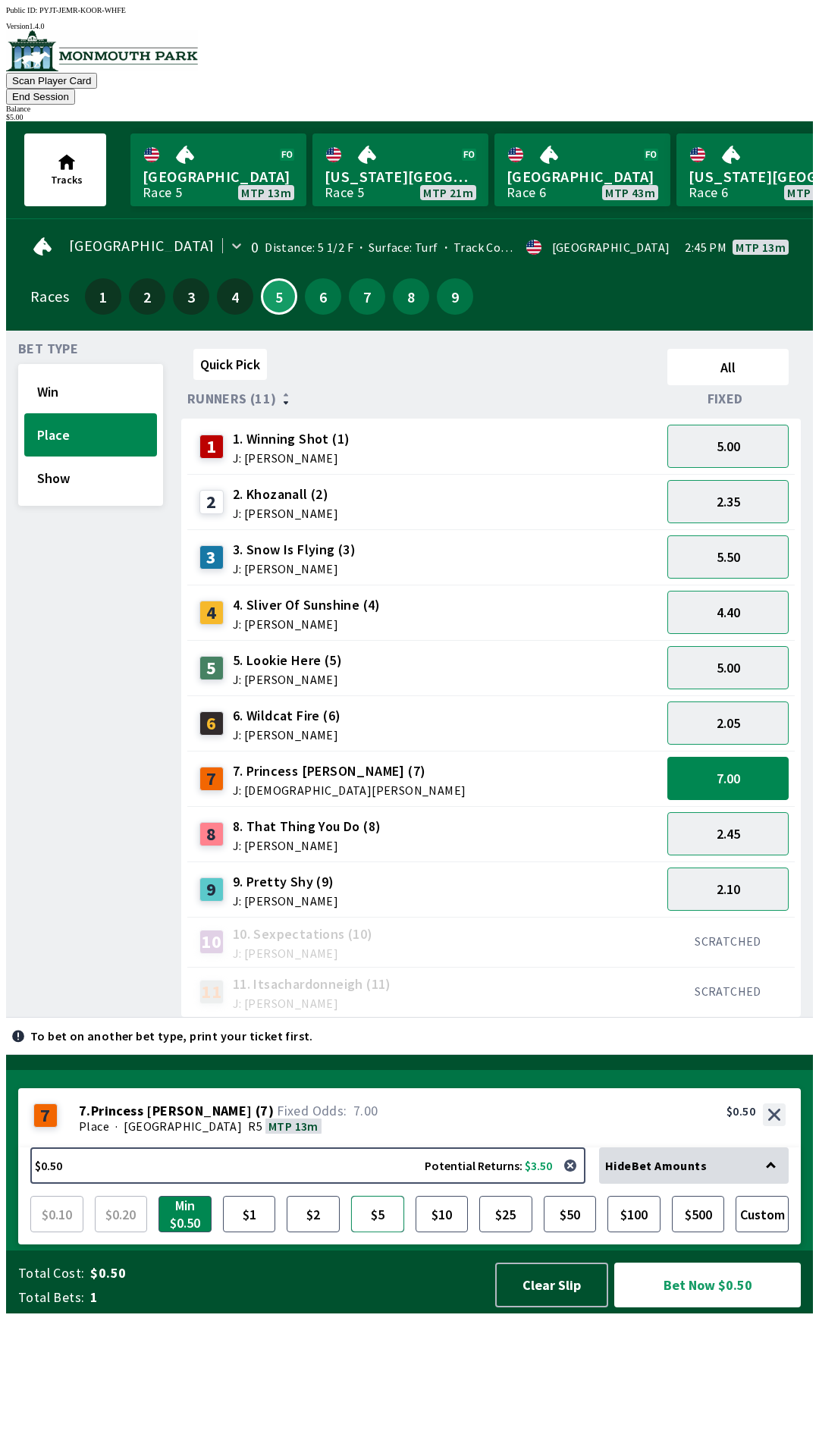
click at [380, 1232] on button "$5" at bounding box center [377, 1213] width 53 height 36
click at [752, 812] on button "2.45" at bounding box center [728, 833] width 121 height 43
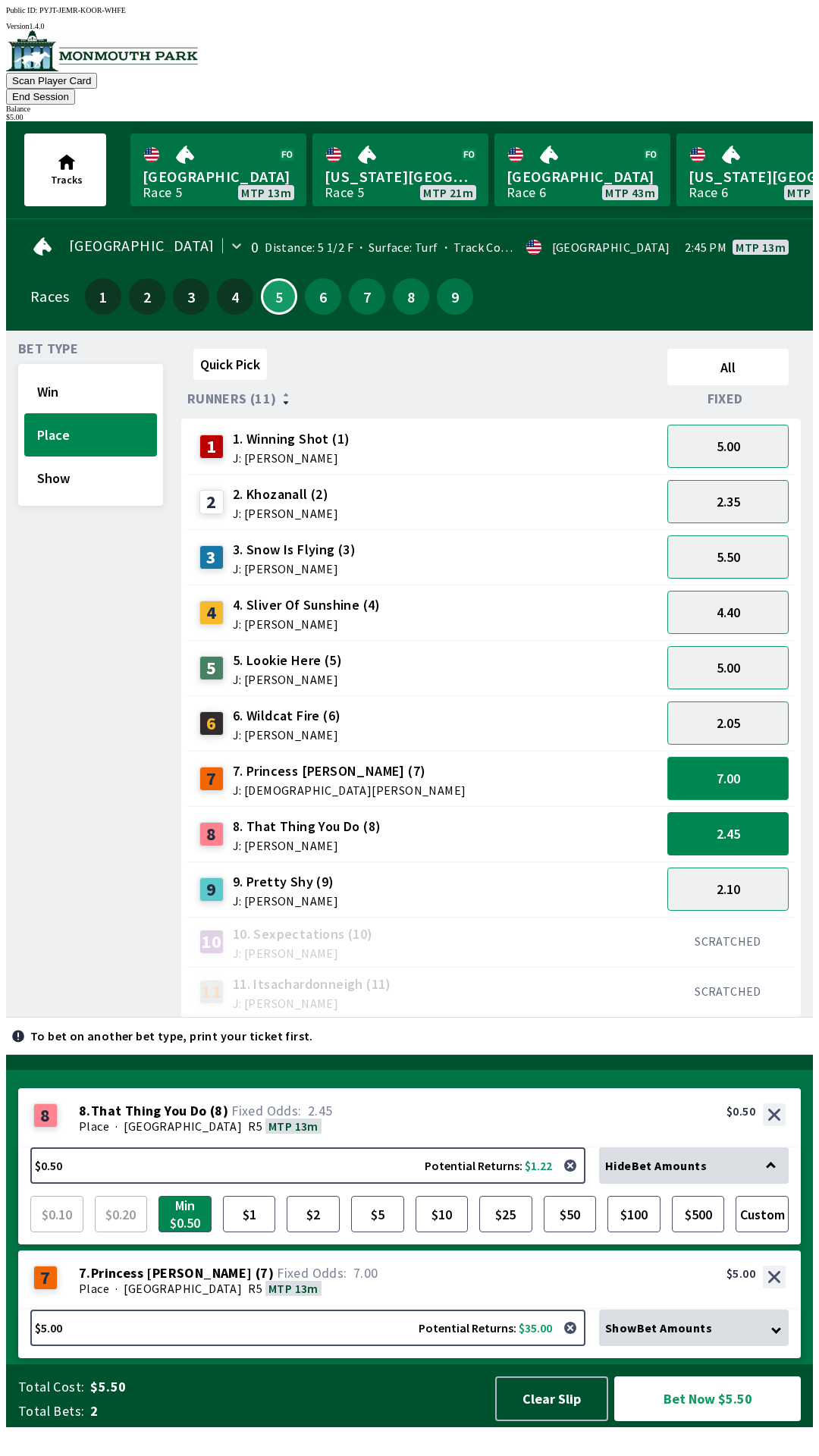
click at [772, 756] on button "7.00" at bounding box center [728, 778] width 121 height 43
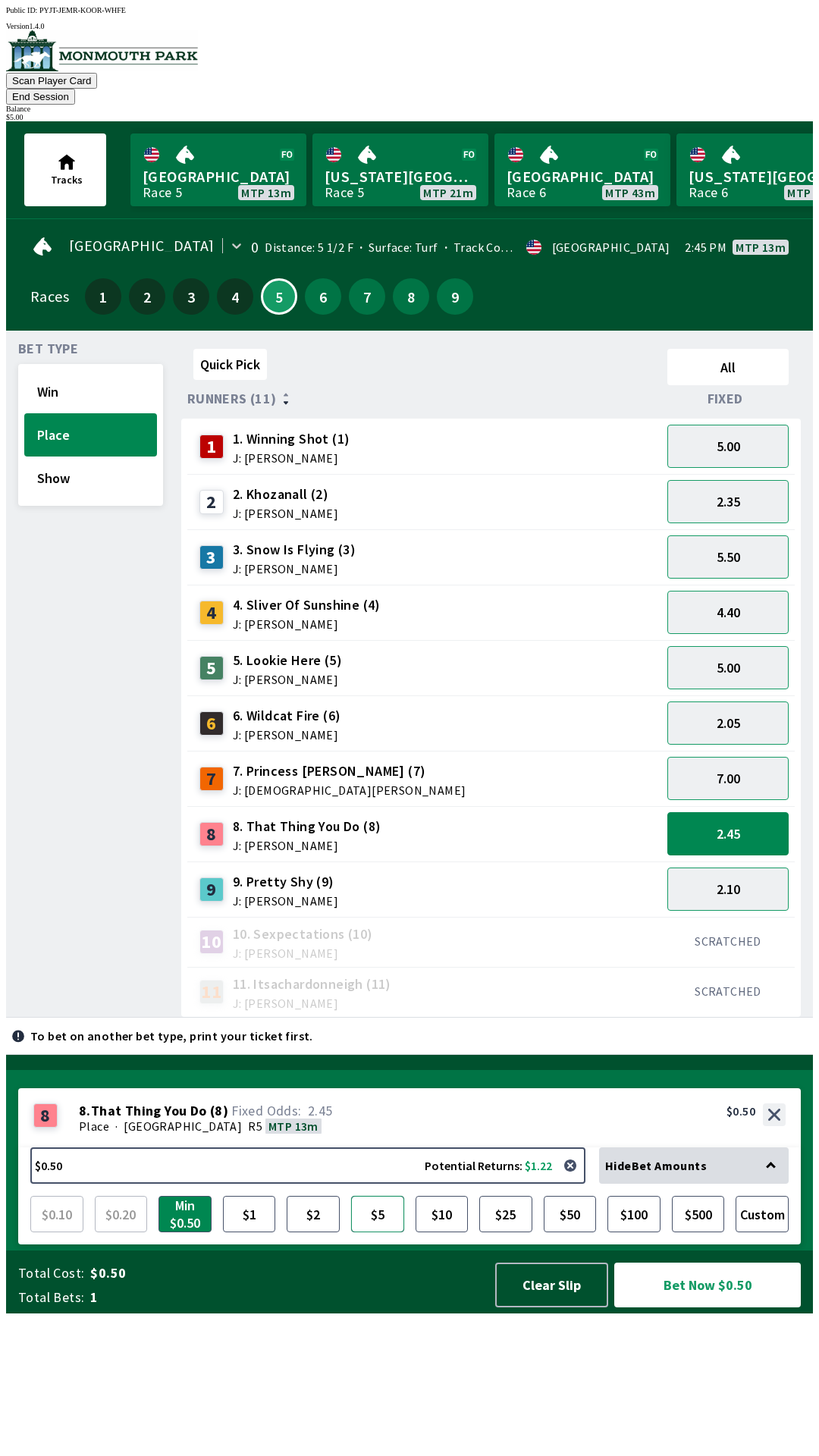
click at [377, 1232] on button "$5" at bounding box center [377, 1213] width 53 height 36
click at [743, 1307] on button "Bet Now $5.00" at bounding box center [708, 1285] width 187 height 45
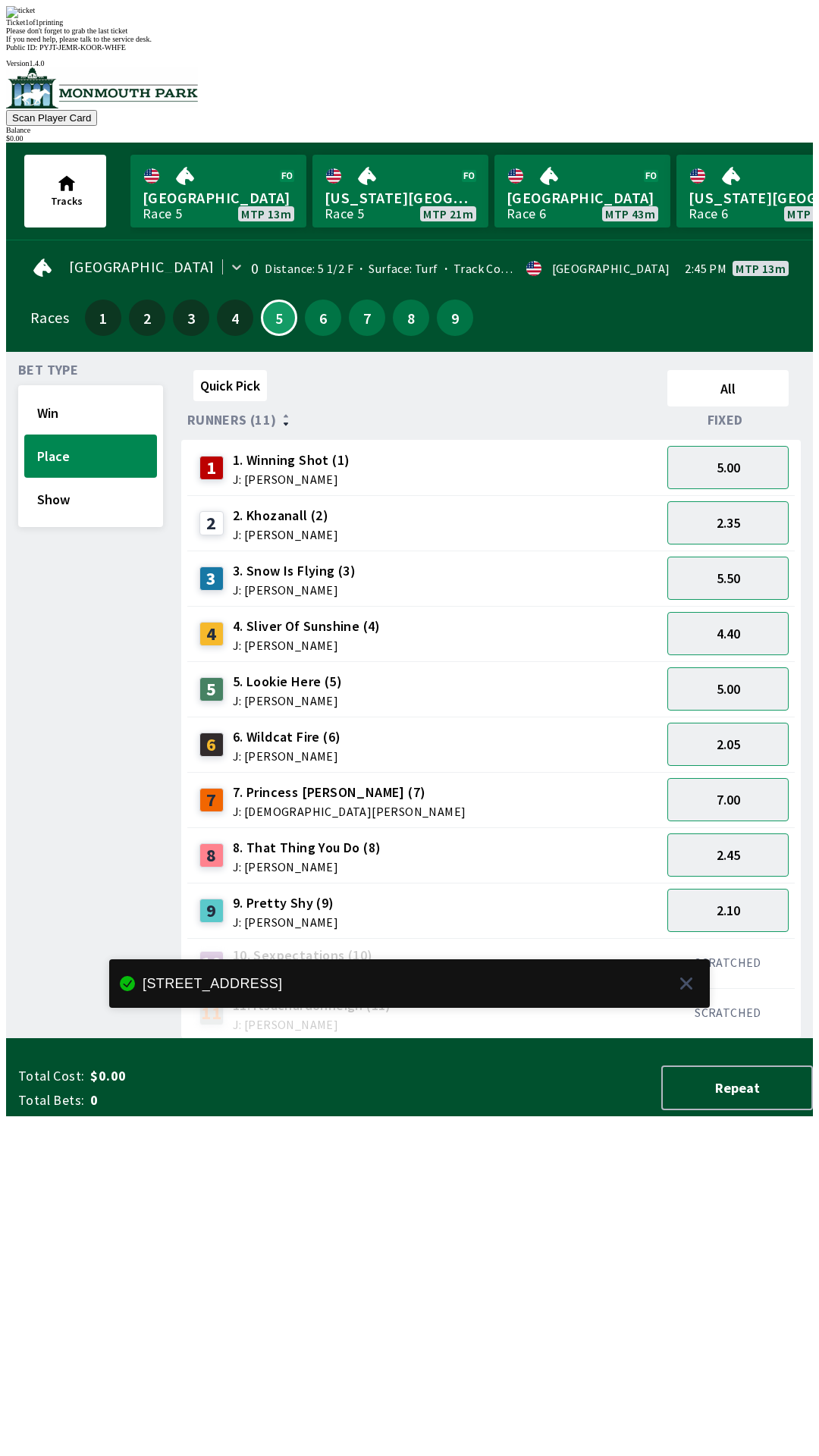
click at [470, 35] on div "Please don't forget to grab the last ticket" at bounding box center [410, 31] width 807 height 8
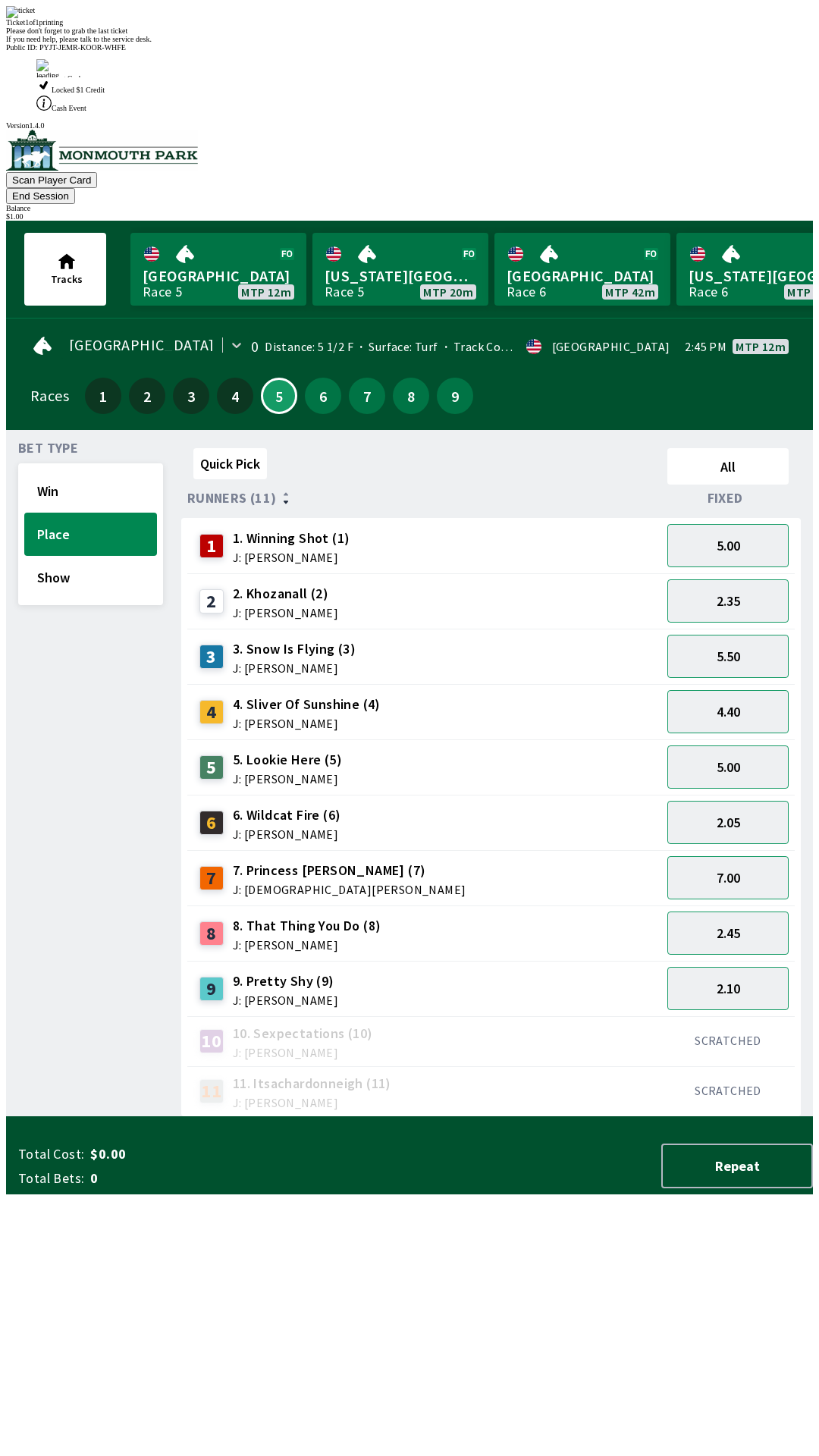
click at [419, 1076] on div "Quick Pick All Runners (11) Fixed 1 1. Winning Shot (1) J: [PERSON_NAME] 5.00 2…" at bounding box center [497, 779] width 632 height 675
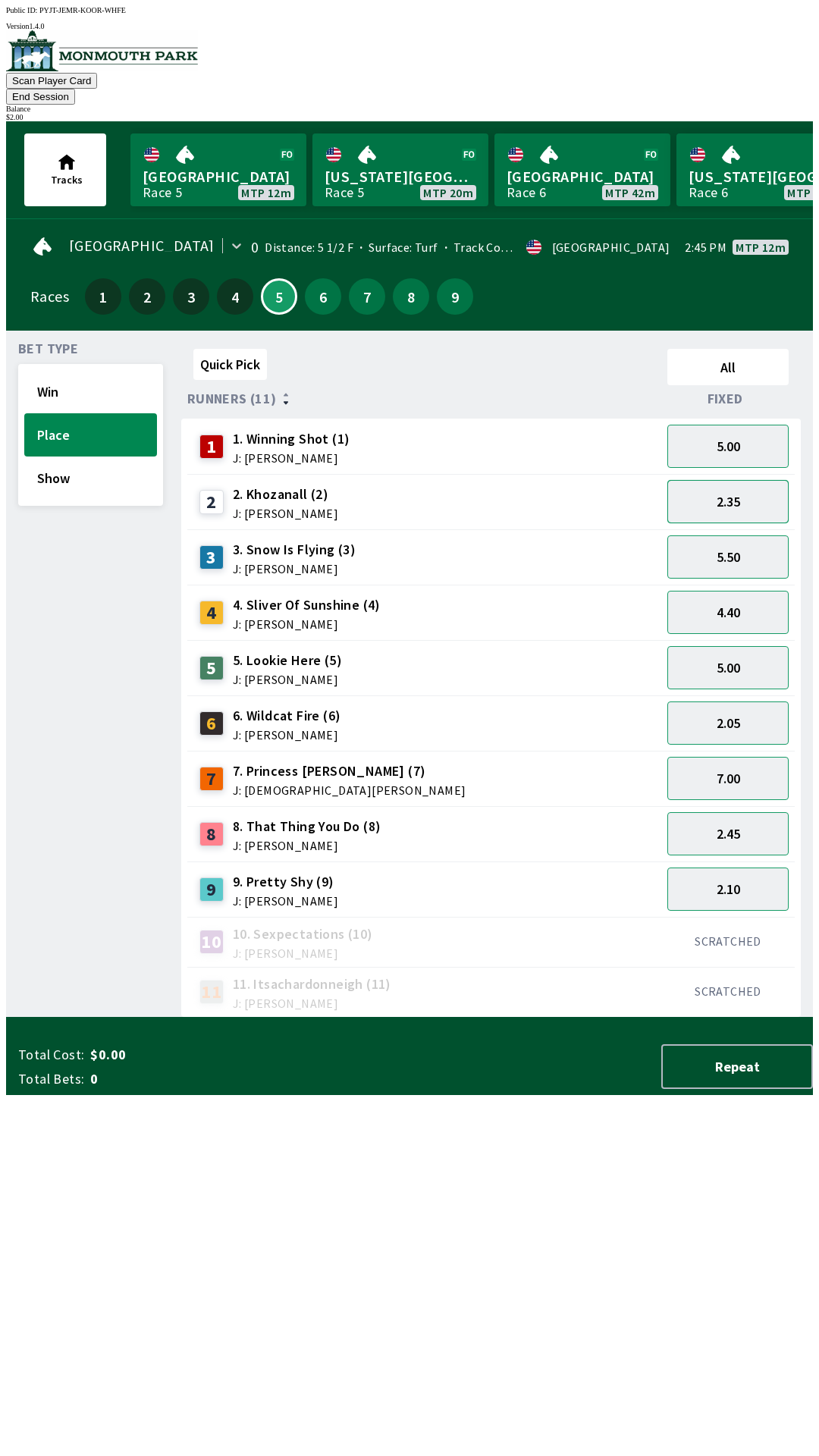
click at [760, 487] on button "2.35" at bounding box center [728, 501] width 121 height 43
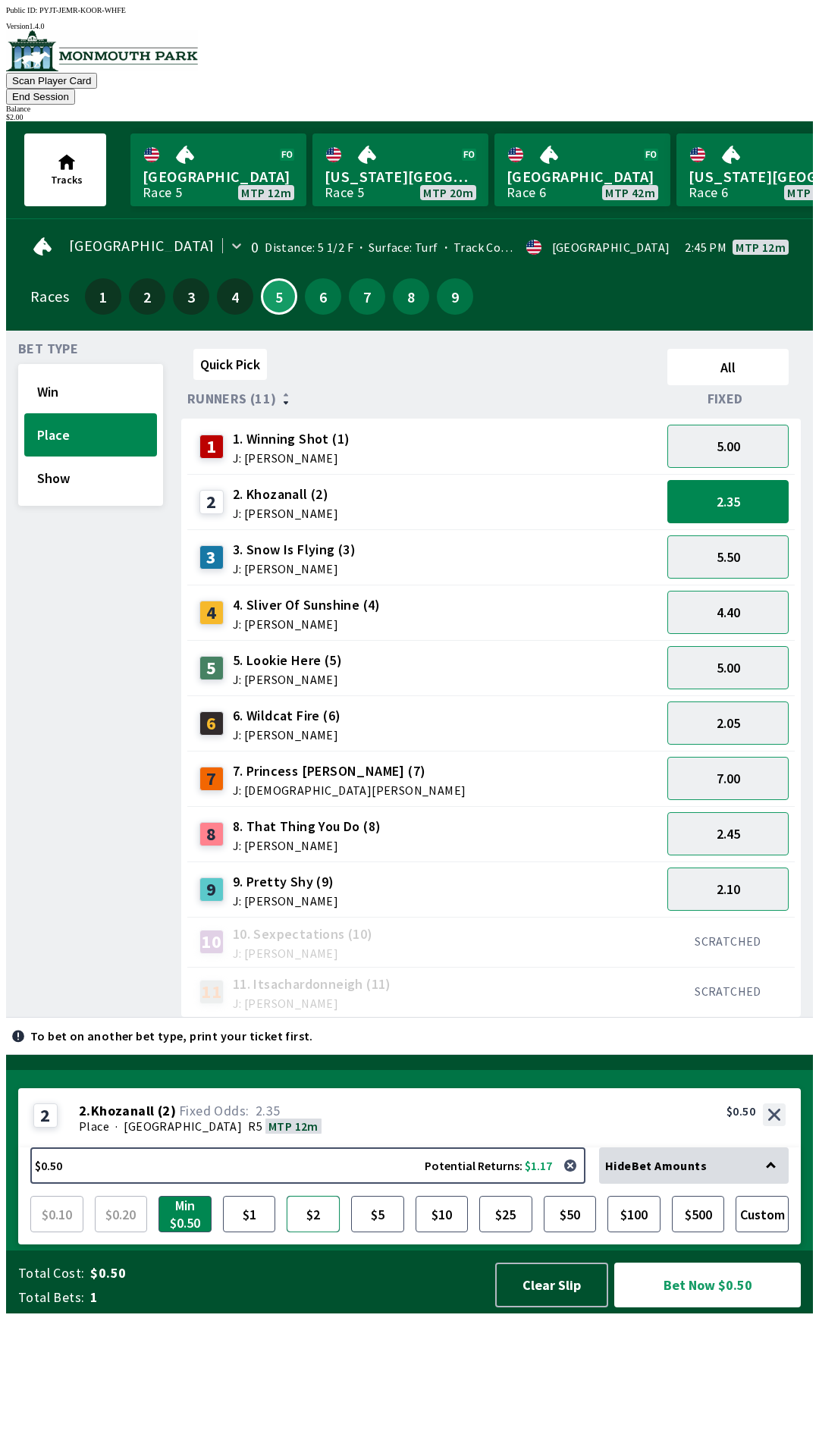
click at [317, 1232] on button "$2" at bounding box center [313, 1213] width 53 height 36
click at [724, 1307] on button "Bet Now $2.00" at bounding box center [708, 1285] width 187 height 45
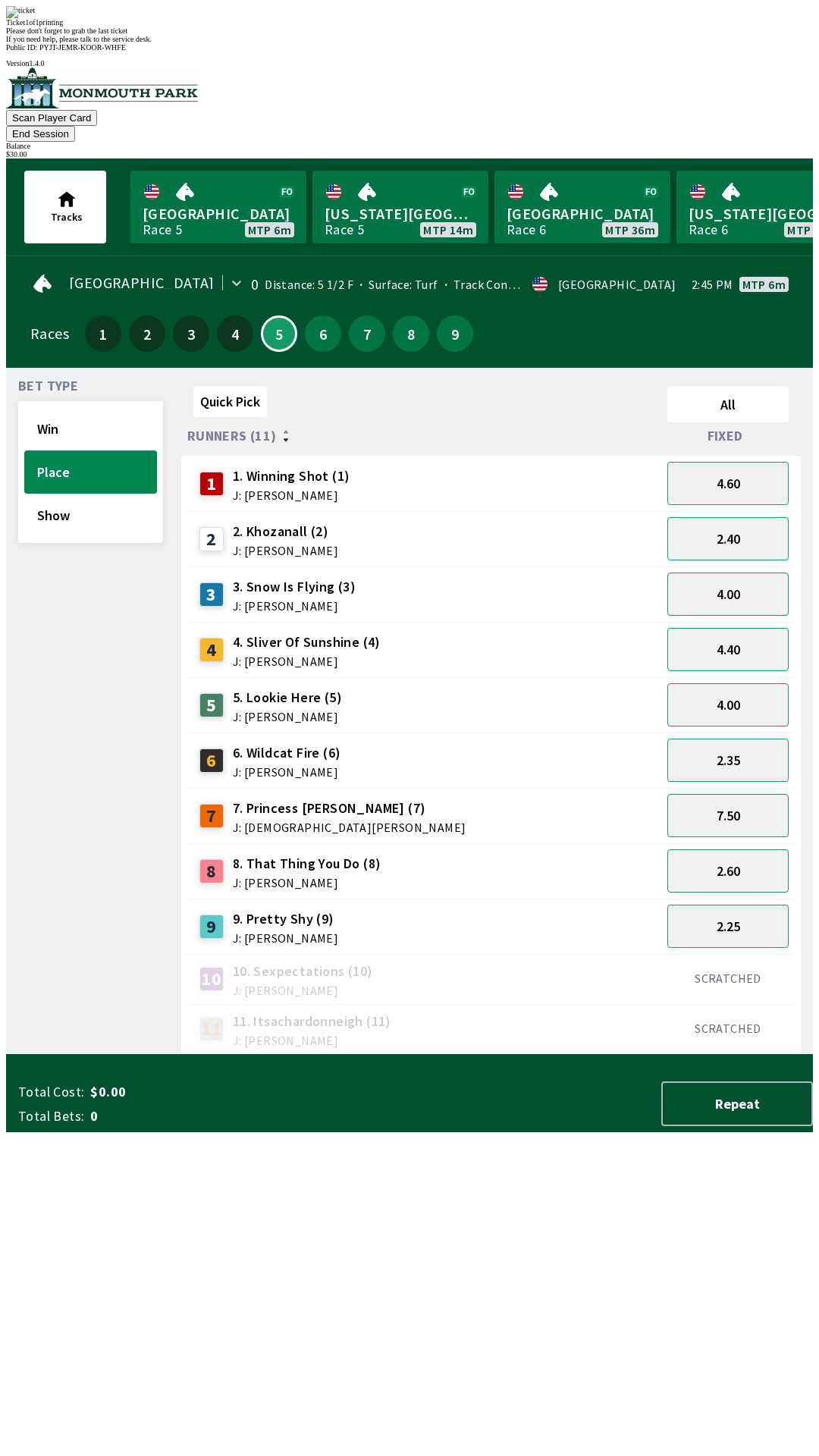
click at [497, 1054] on div "Quick Pick All Runners (11) Fixed 1 1. Winning Shot (1) J: [PERSON_NAME] 4.60 2…" at bounding box center [497, 717] width 632 height 675
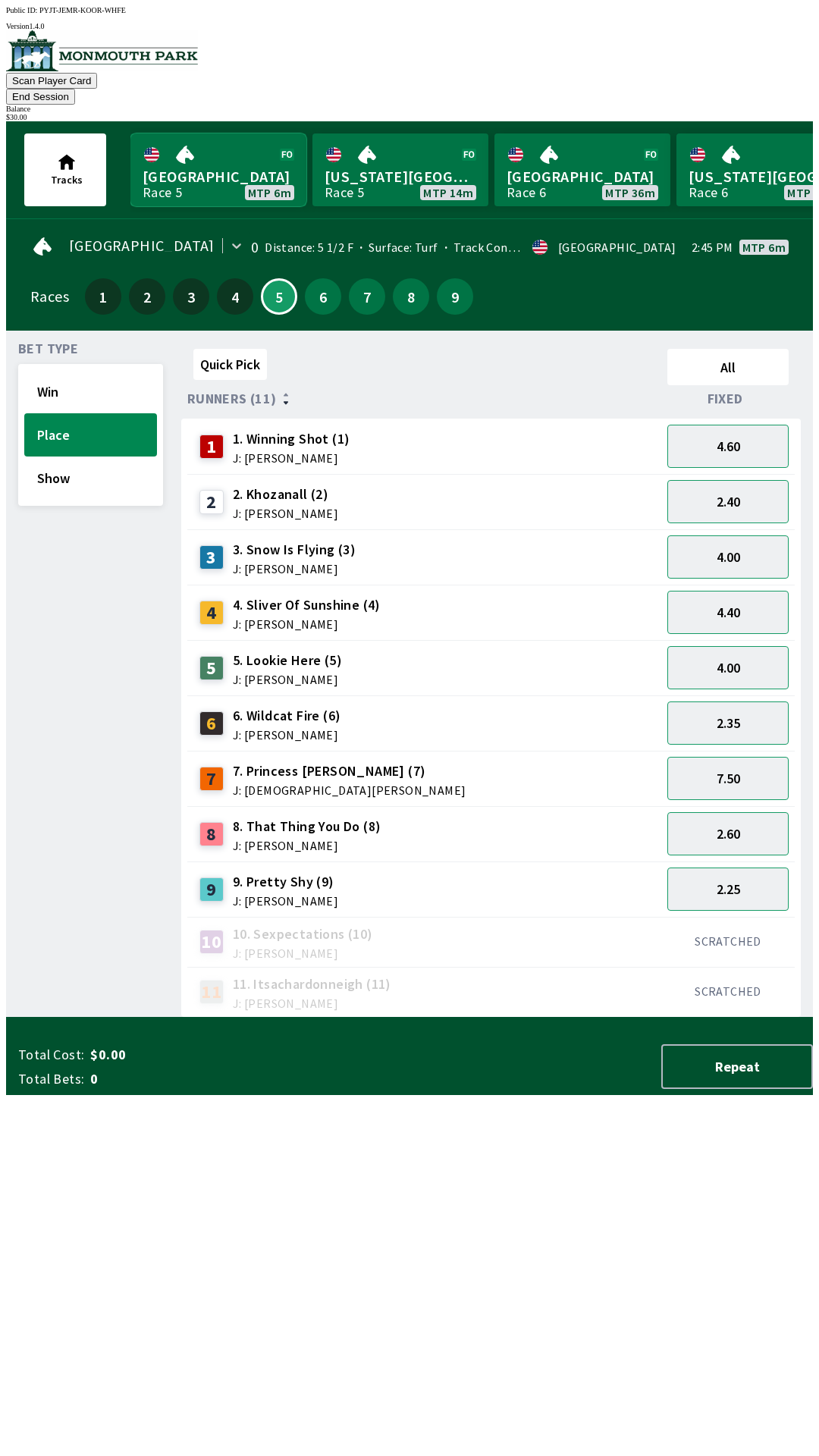
click at [214, 162] on link "[GEOGRAPHIC_DATA] Race 5 MTP 6m" at bounding box center [218, 170] width 176 height 73
click at [746, 701] on button "2.35" at bounding box center [728, 723] width 121 height 43
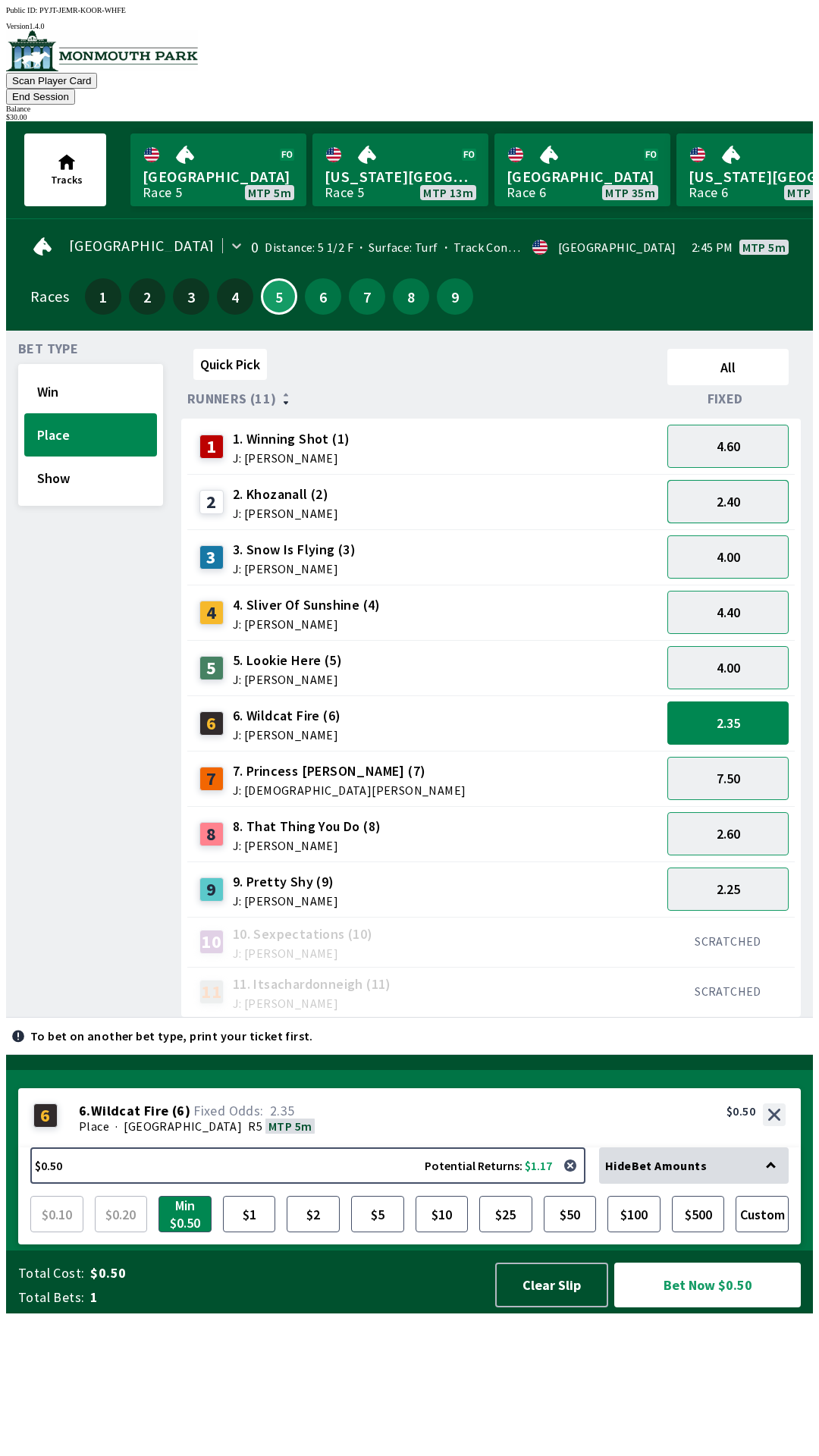
click at [754, 483] on button "2.40" at bounding box center [728, 501] width 121 height 43
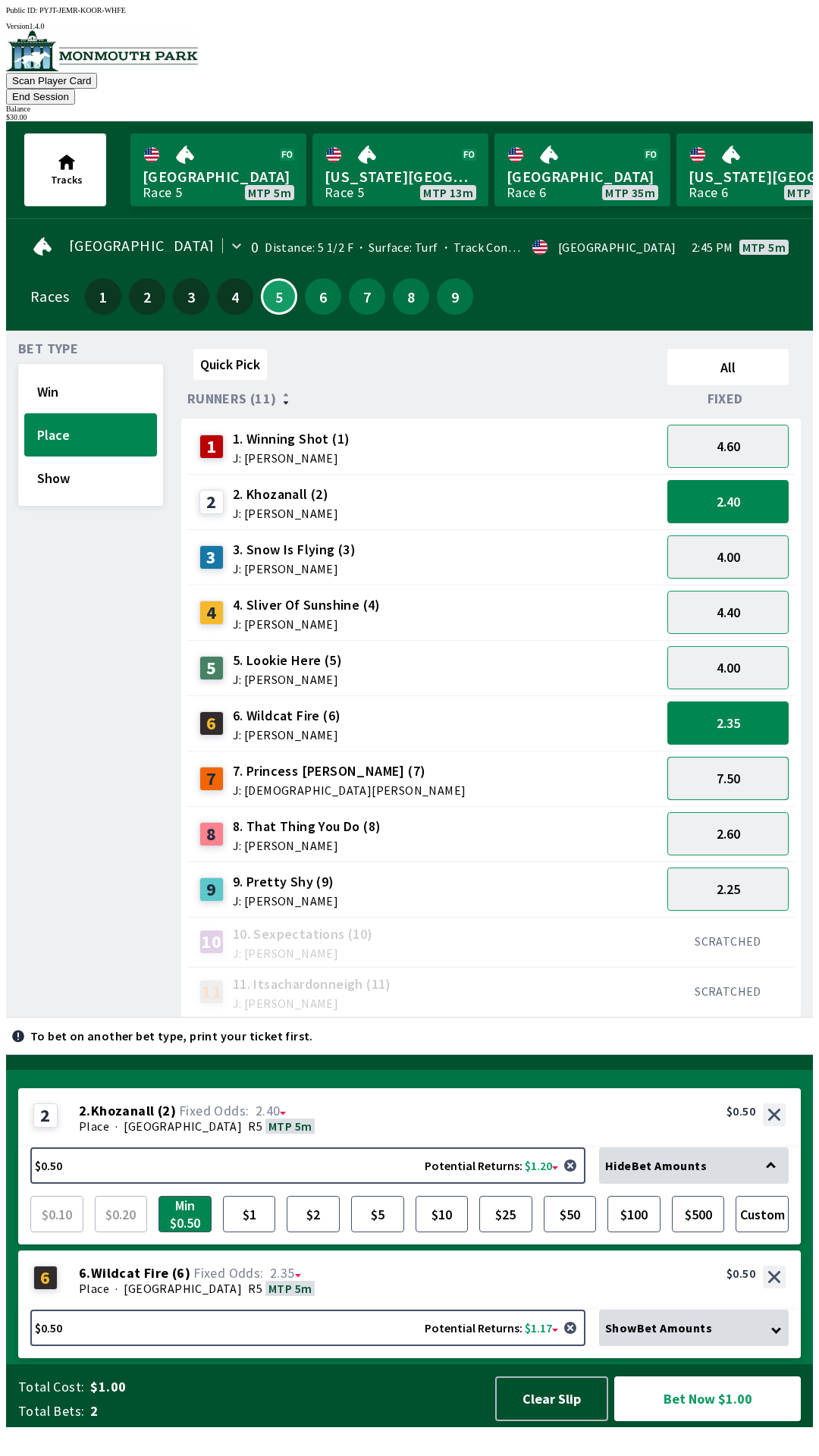
click at [752, 756] on button "7.50" at bounding box center [728, 778] width 121 height 43
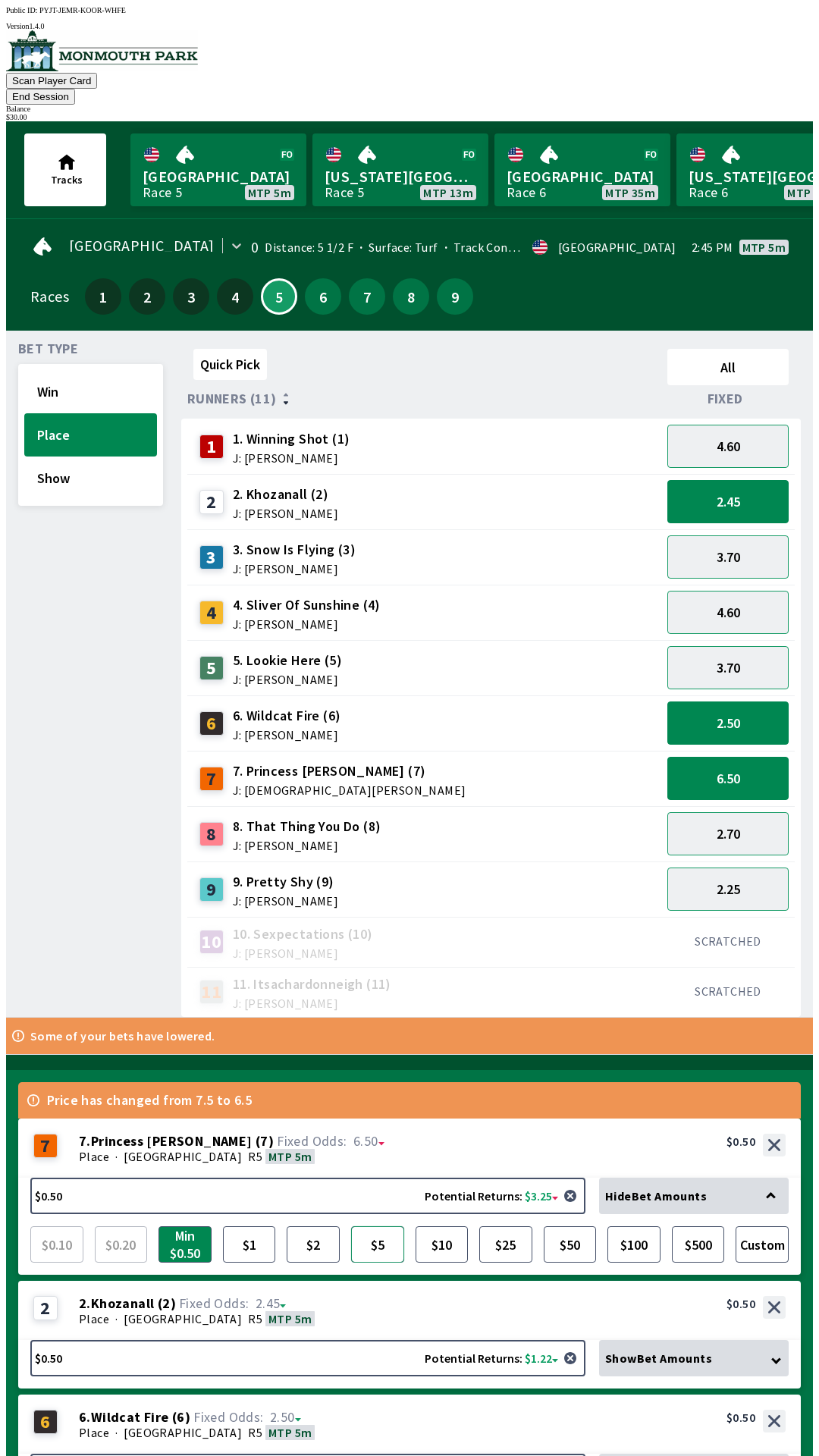
click at [390, 1226] on button "$5" at bounding box center [377, 1244] width 53 height 36
click at [708, 1350] on span "Show Bet Amounts" at bounding box center [658, 1358] width 107 height 15
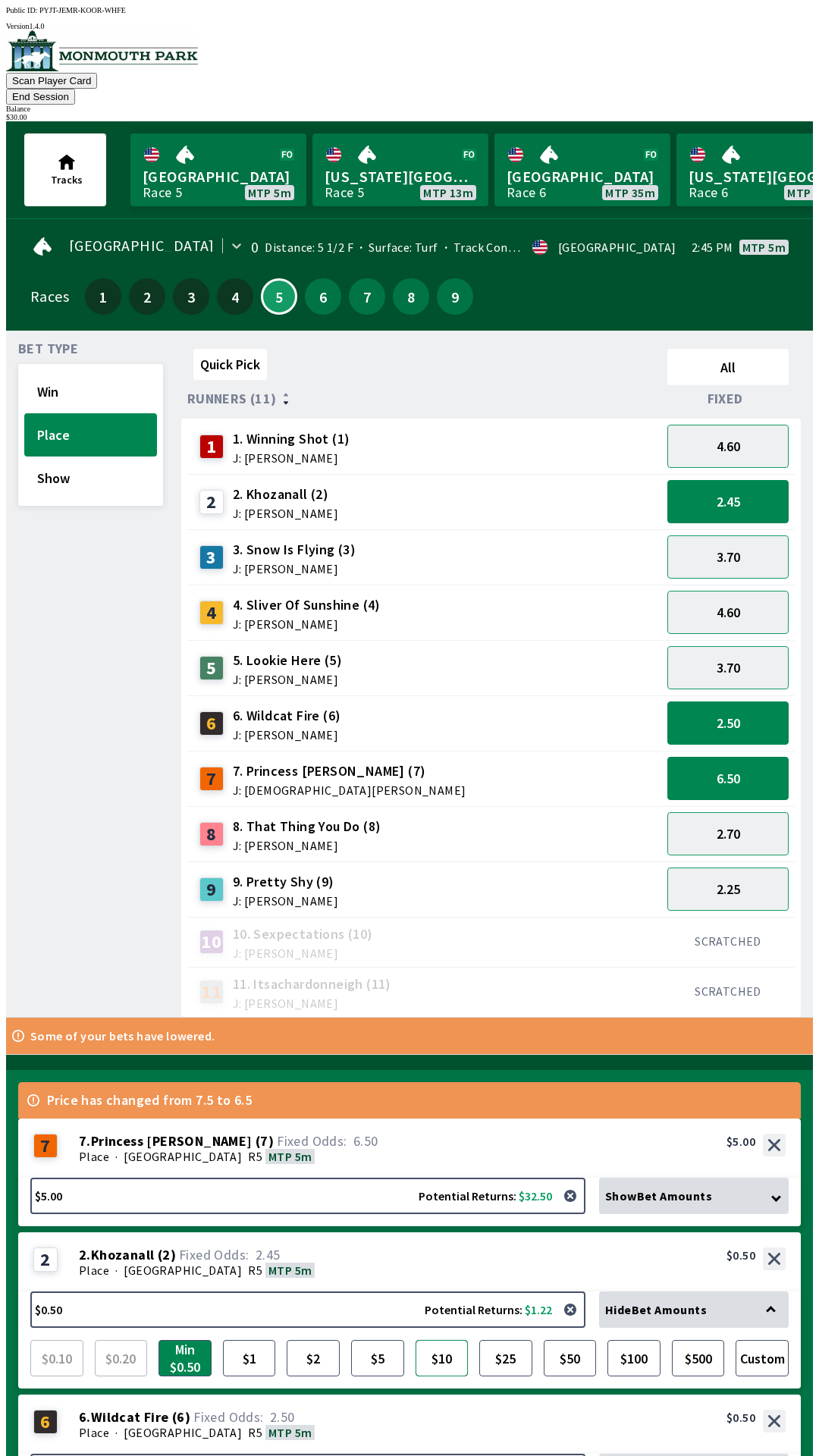
click at [451, 1340] on button "$10" at bounding box center [442, 1358] width 53 height 36
click at [698, 1455] on span "Show Bet Amounts" at bounding box center [658, 1472] width 107 height 15
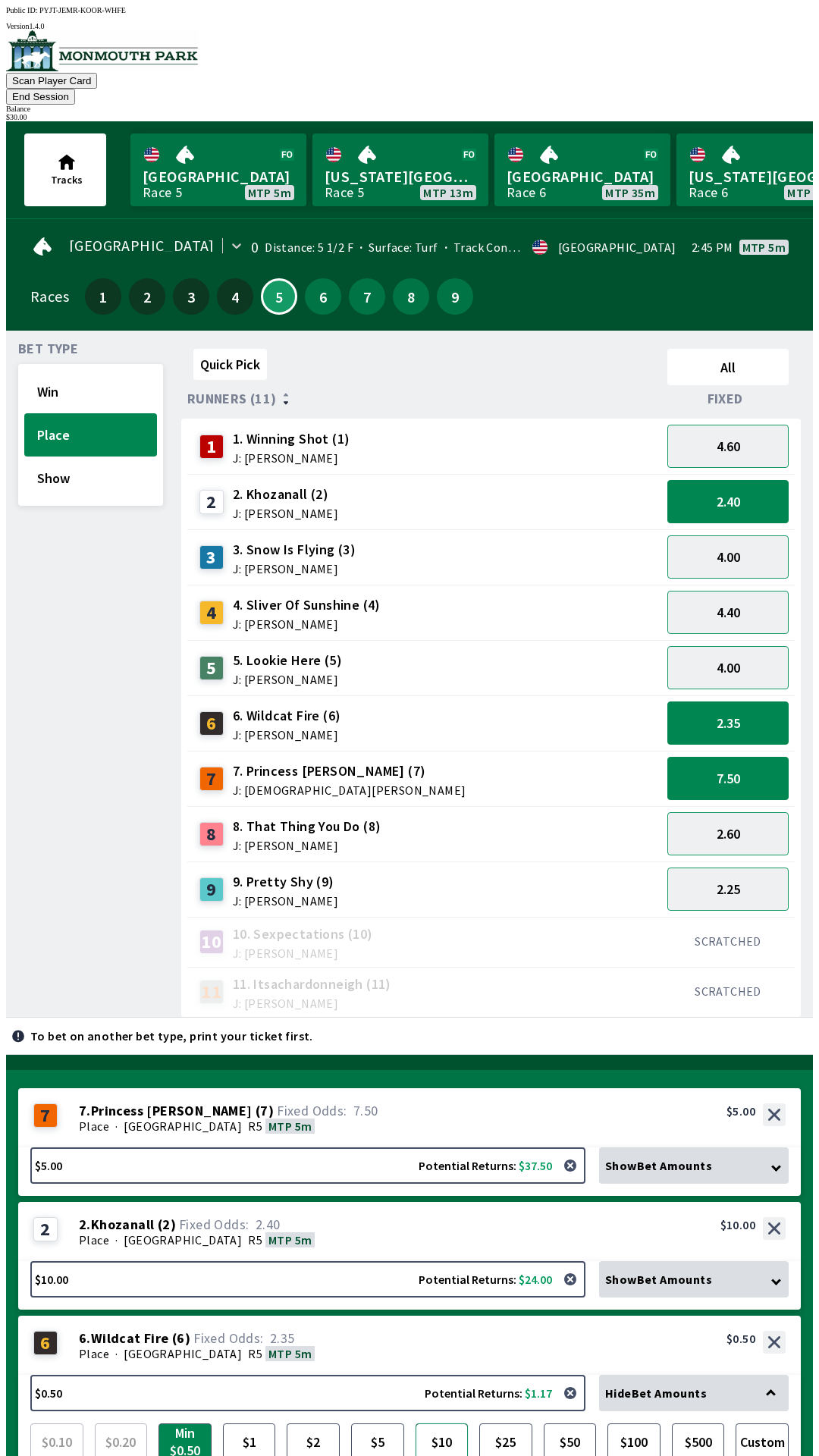
click at [446, 1423] on button "$10" at bounding box center [442, 1441] width 53 height 36
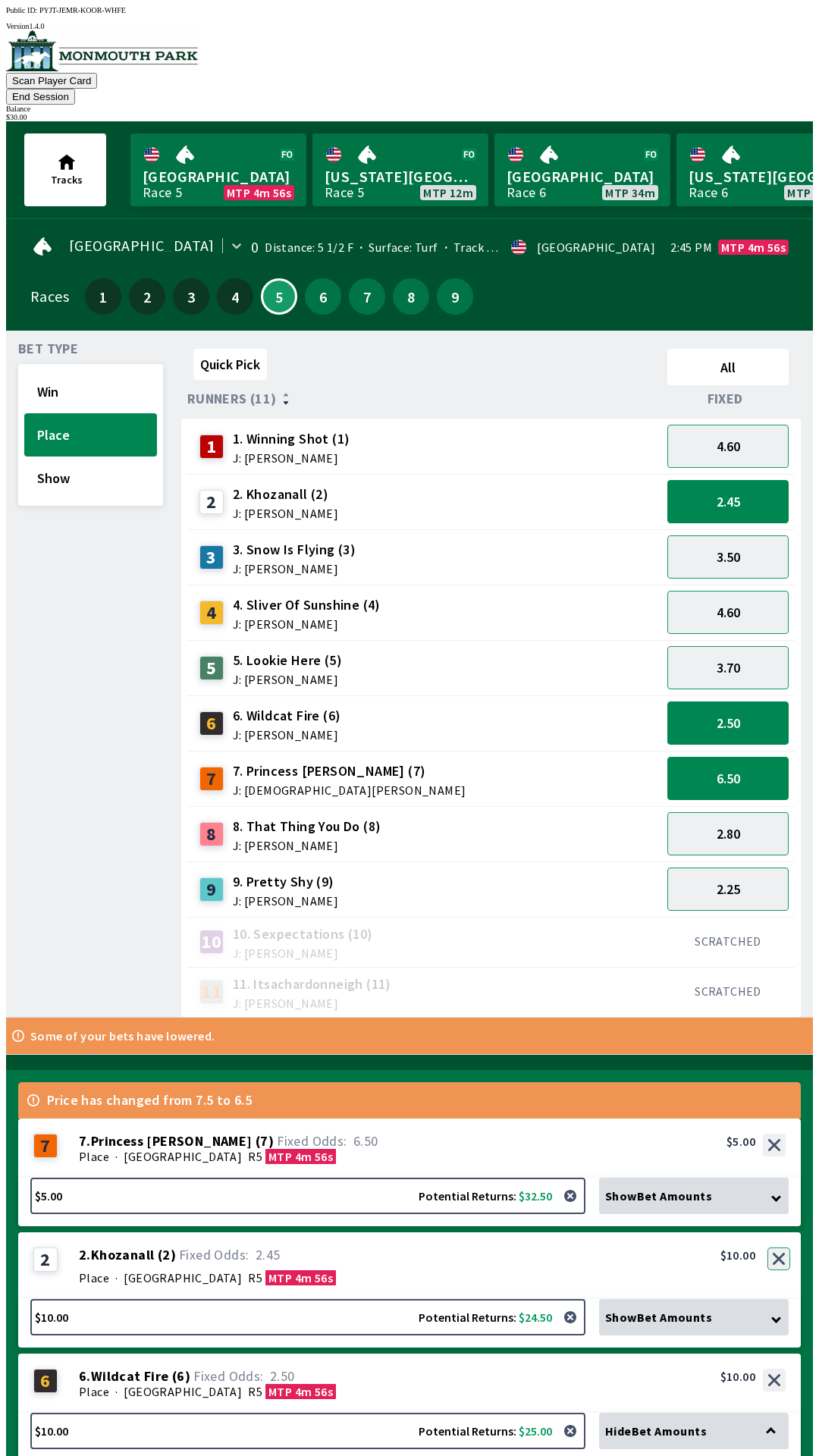
click at [780, 1247] on button "button" at bounding box center [779, 1259] width 23 height 23
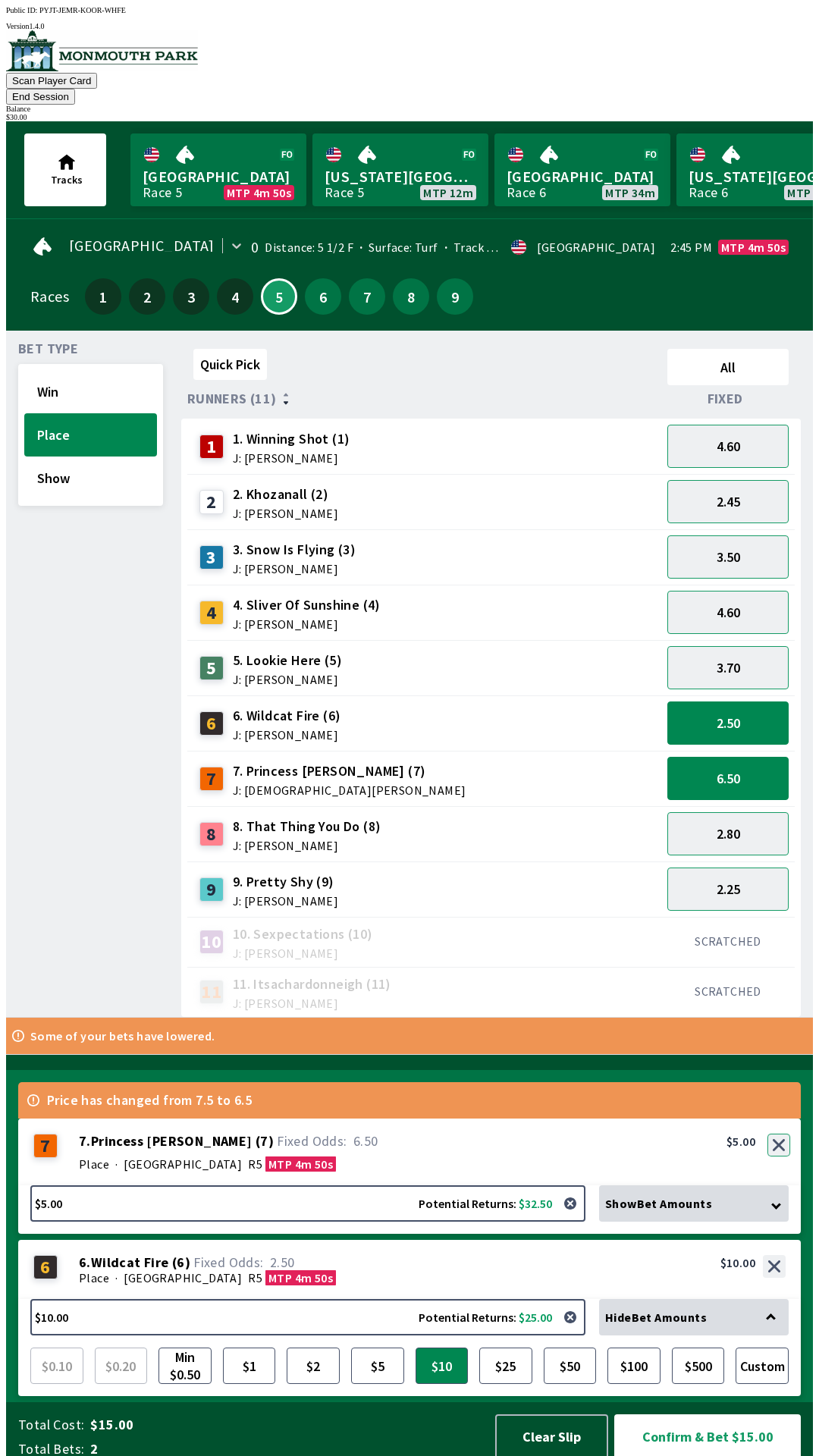
click at [786, 1138] on button "button" at bounding box center [779, 1145] width 23 height 23
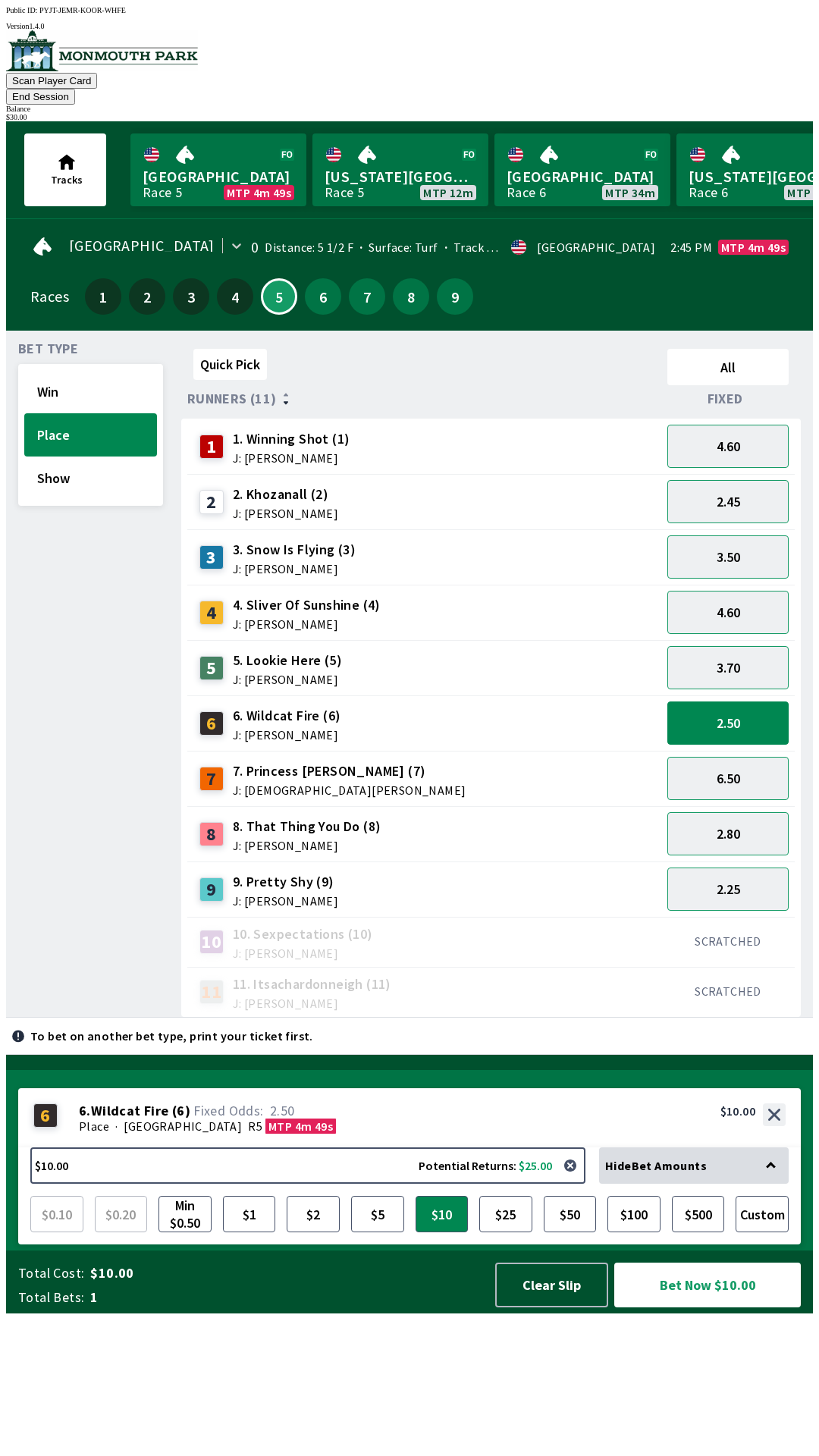
click at [690, 1018] on div "Quick Pick All Runners (11) Fixed 1 1. Winning Shot (1) J: [PERSON_NAME] 4.60 2…" at bounding box center [497, 680] width 632 height 675
click at [749, 701] on button "2.50" at bounding box center [728, 723] width 121 height 43
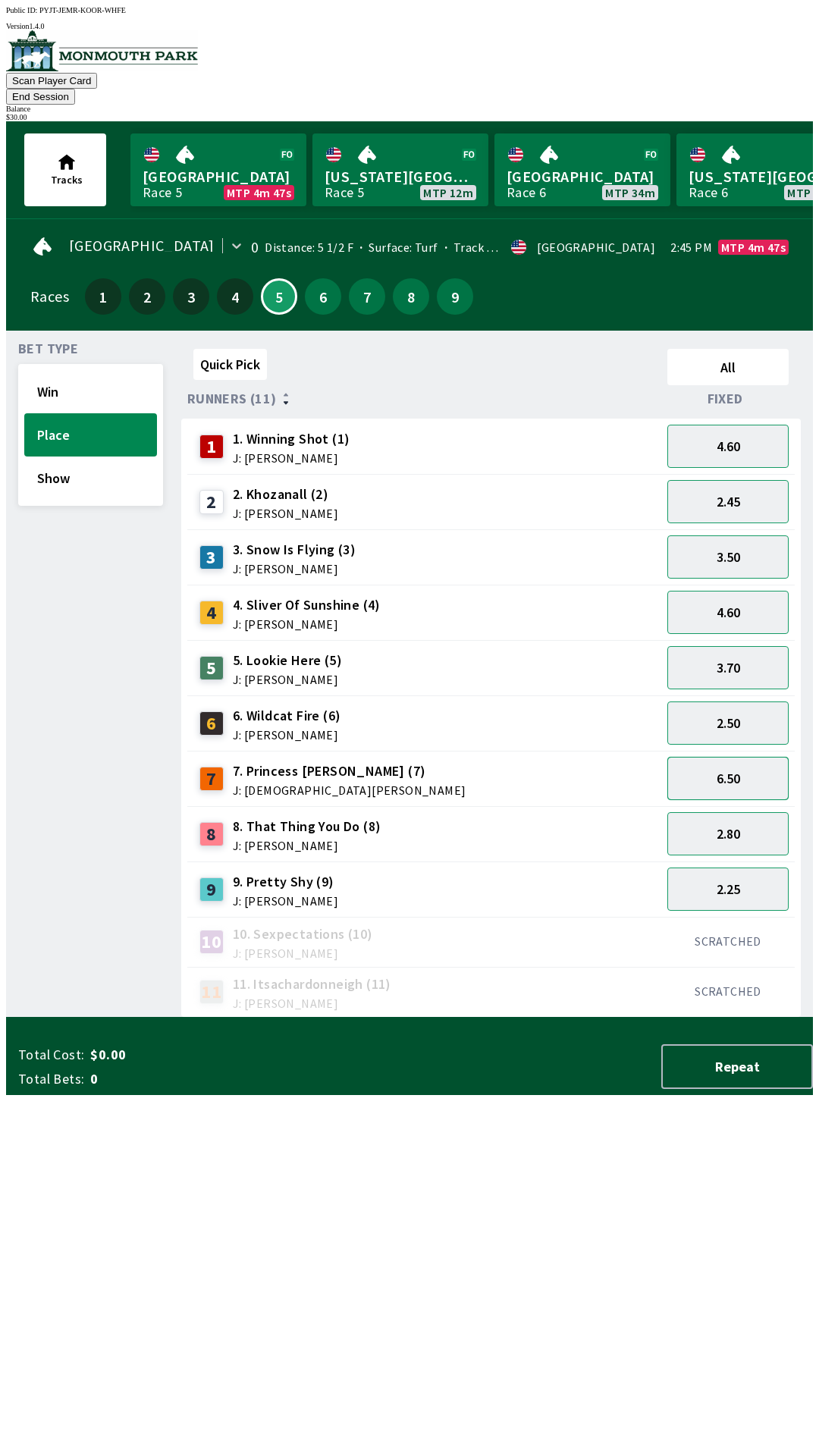
click at [744, 760] on button "6.50" at bounding box center [728, 778] width 121 height 43
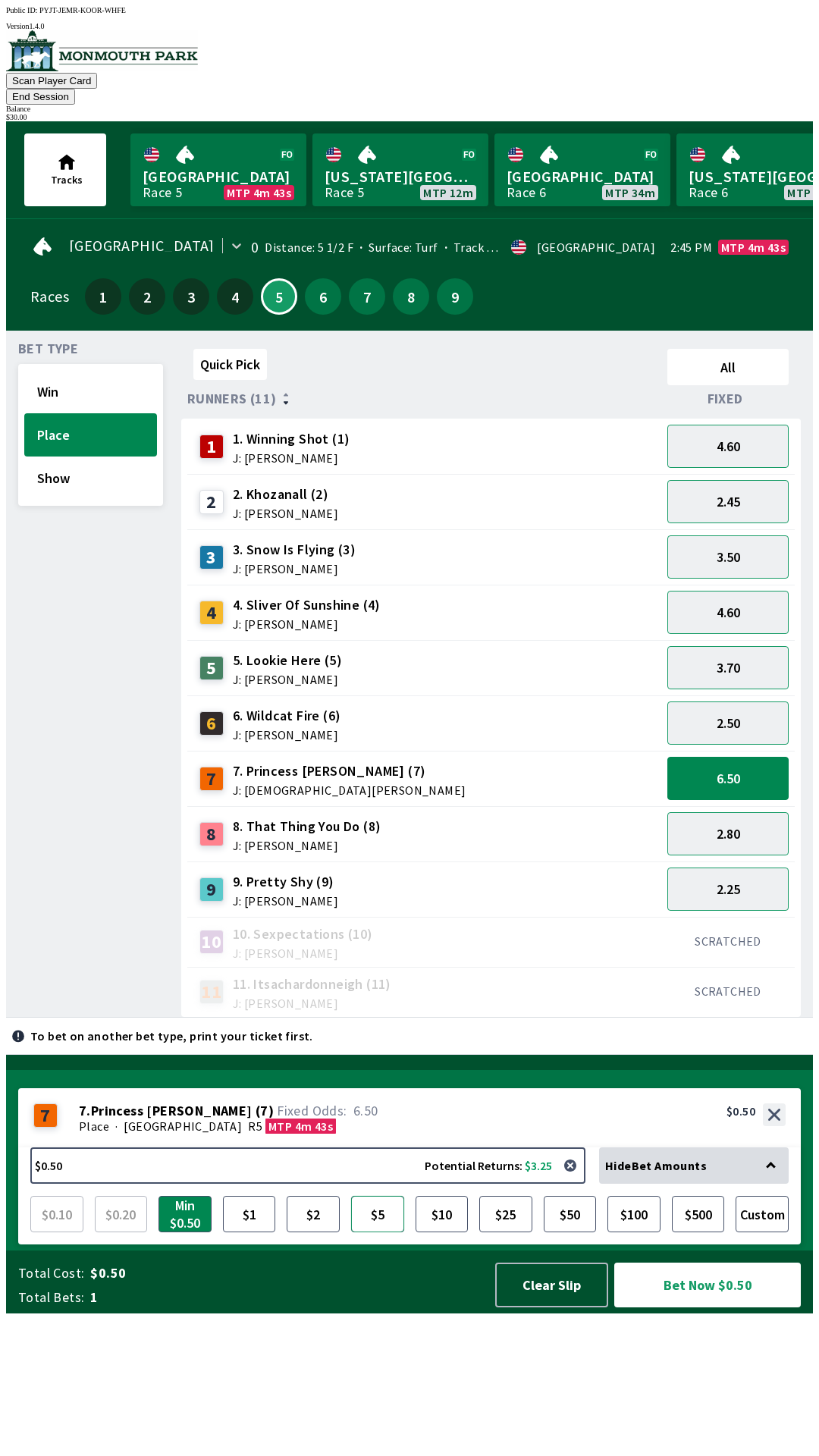
click at [385, 1232] on button "$5" at bounding box center [377, 1213] width 53 height 36
click at [719, 1307] on button "Bet Now $5.00" at bounding box center [708, 1285] width 187 height 45
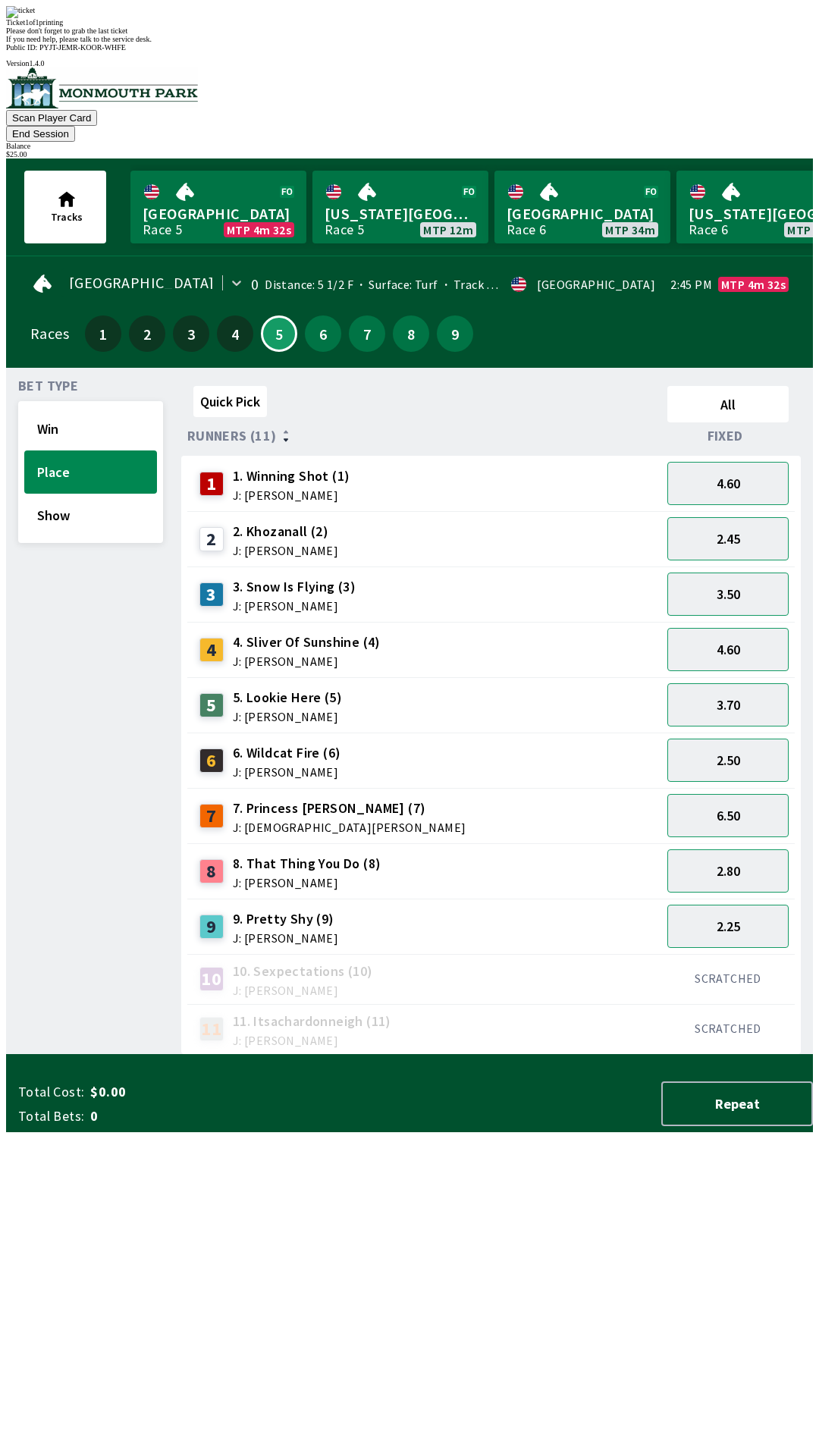
click at [428, 1054] on div "Quick Pick All Runners (11) Fixed 1 1. Winning Shot (1) J: [PERSON_NAME] 4.60 2…" at bounding box center [497, 717] width 632 height 675
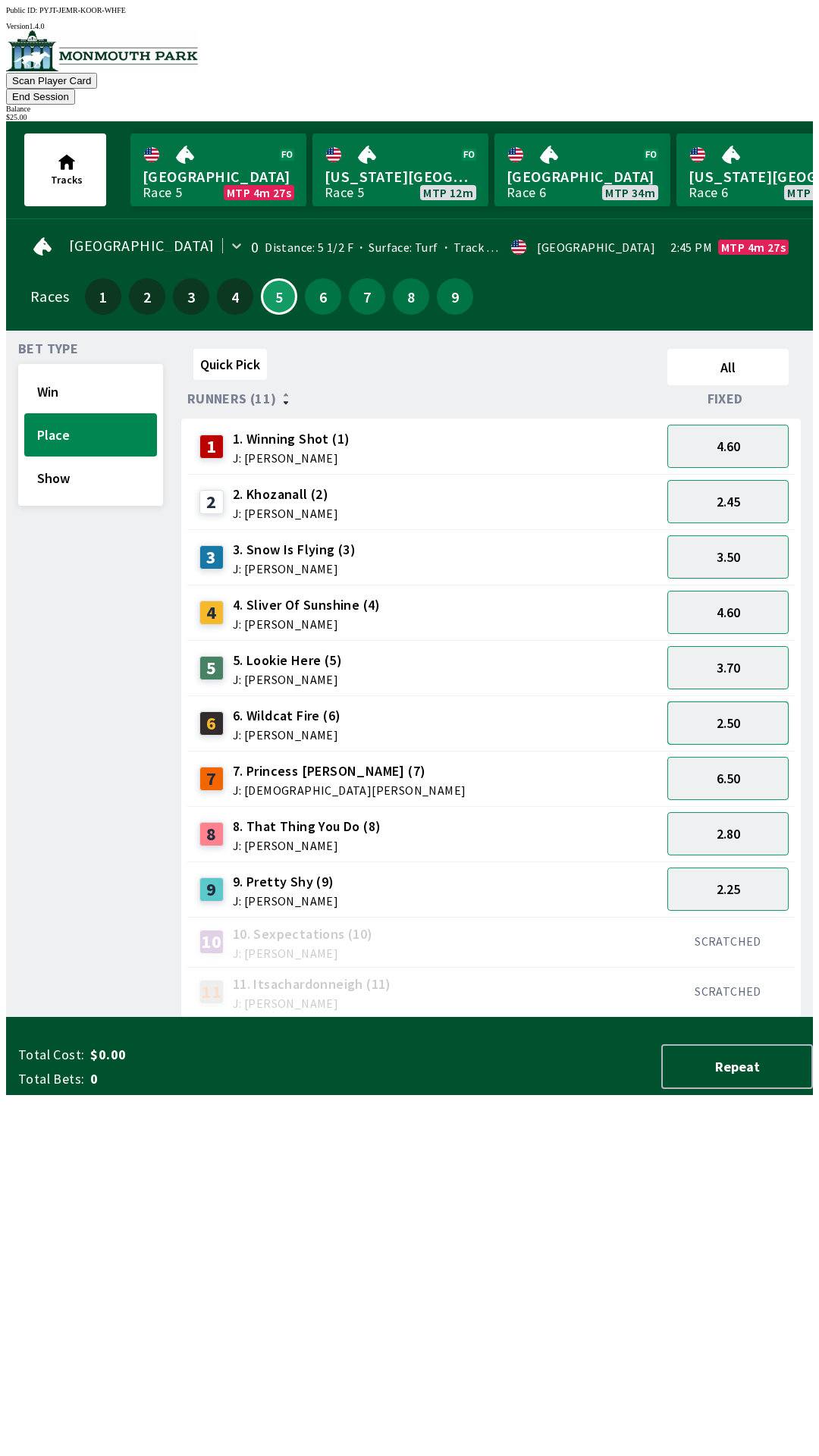
click at [743, 701] on button "2.50" at bounding box center [728, 723] width 121 height 43
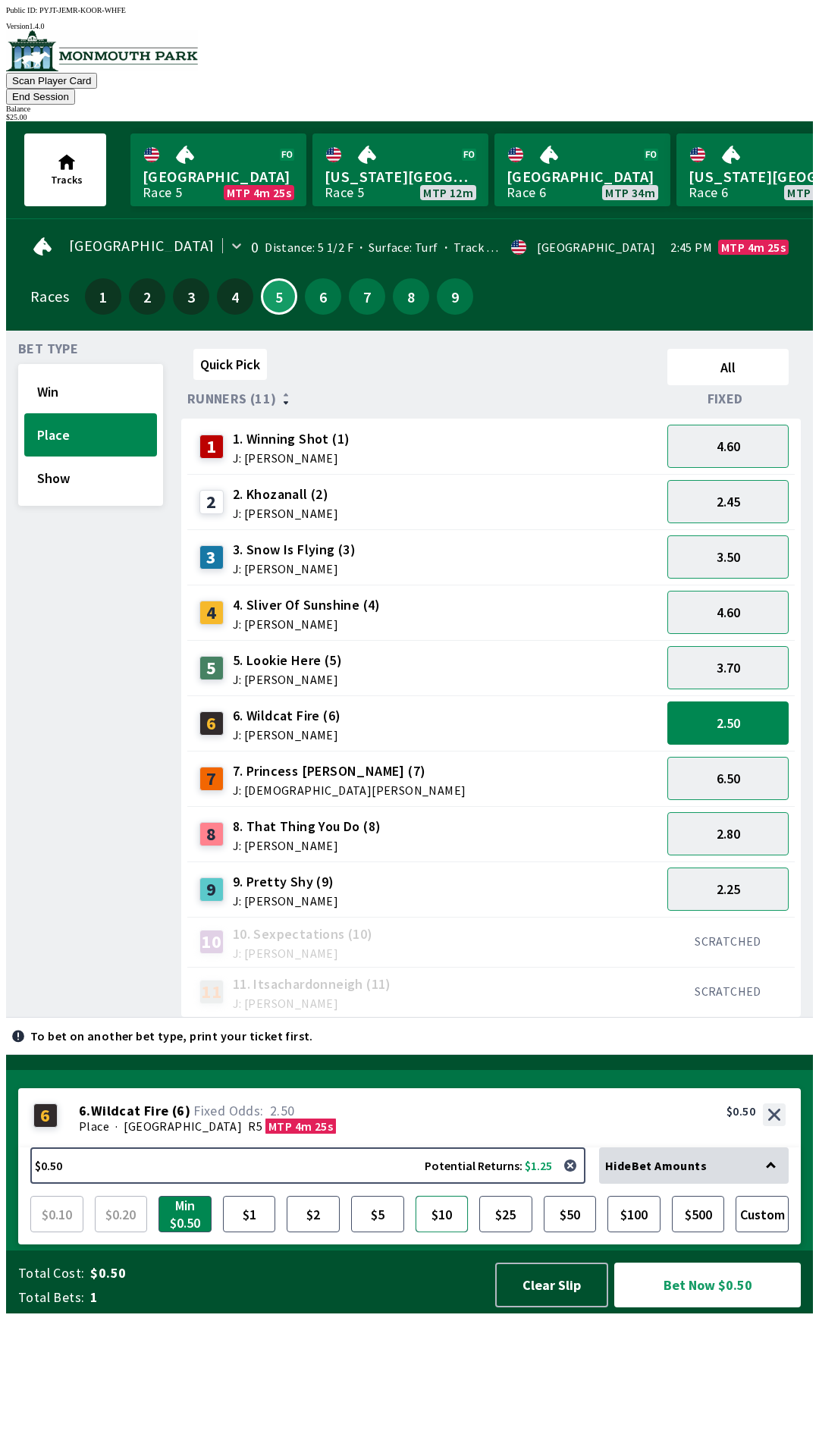
click at [453, 1232] on button "$10" at bounding box center [442, 1213] width 53 height 36
click at [696, 1307] on button "Bet Now $10.00" at bounding box center [708, 1285] width 187 height 45
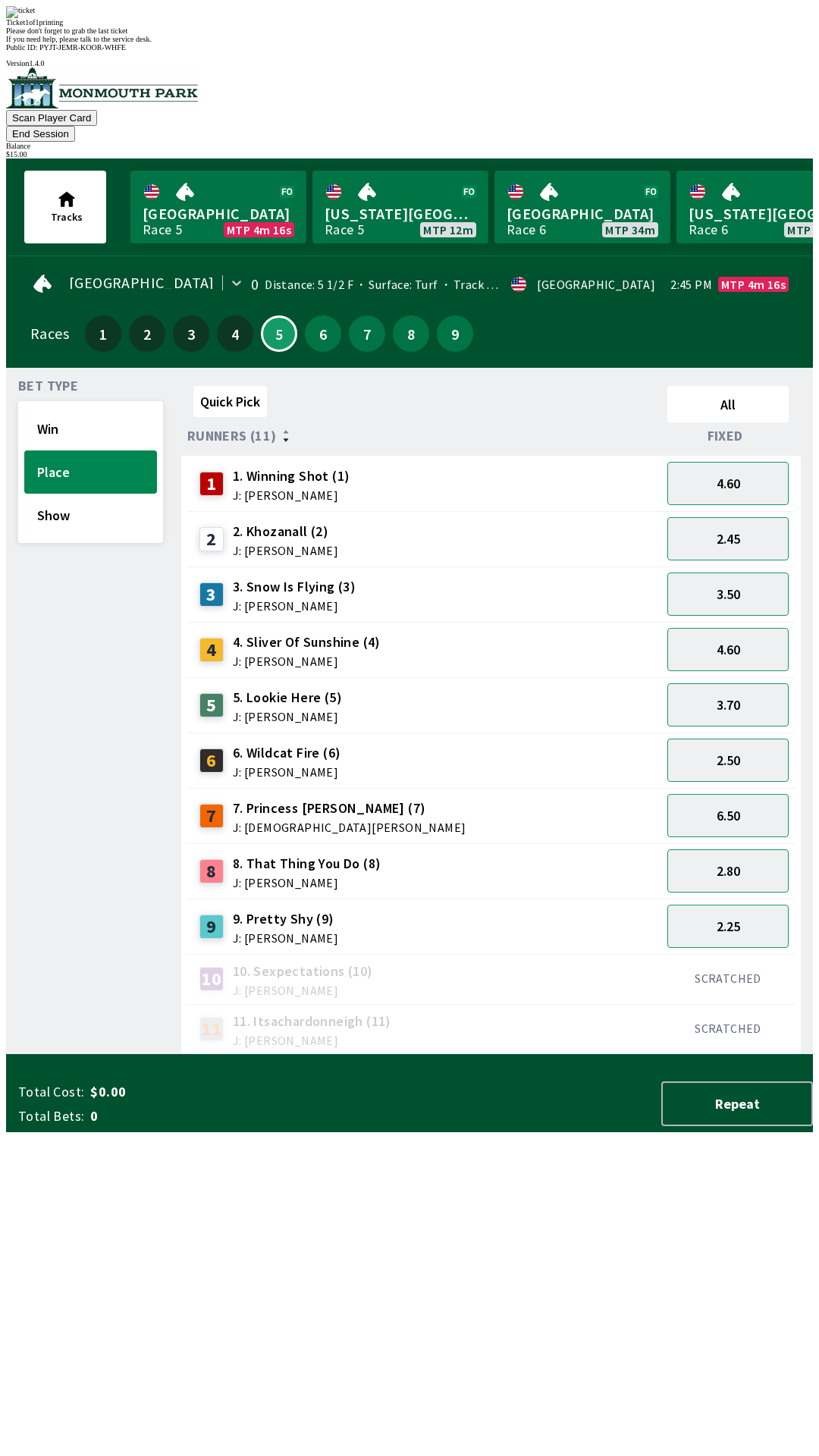
click at [479, 1054] on div "Quick Pick All Runners (11) Fixed 1 1. Winning Shot (1) J: [PERSON_NAME] 4.60 2…" at bounding box center [497, 717] width 632 height 675
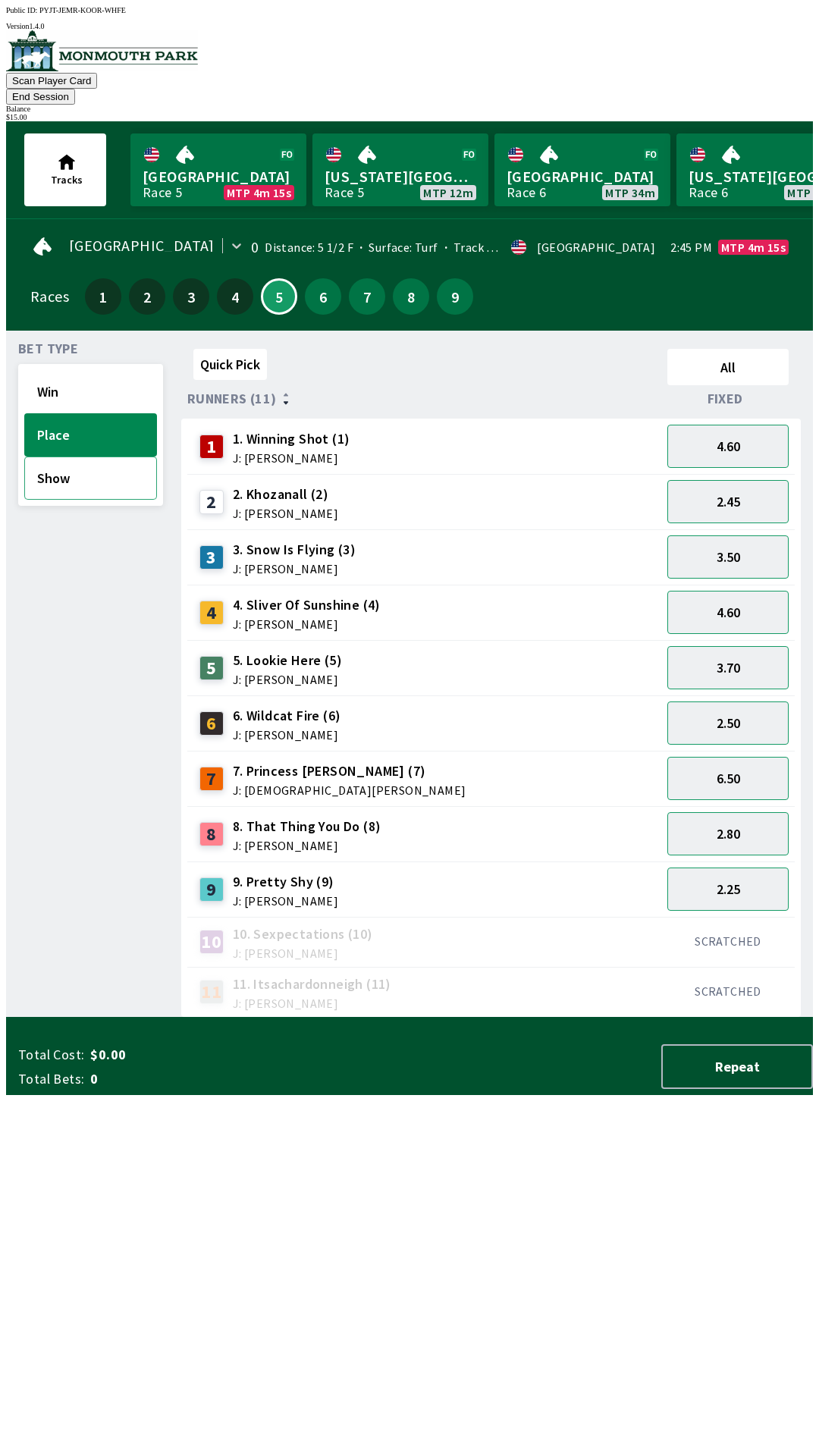
click at [72, 458] on button "Show" at bounding box center [91, 478] width 133 height 43
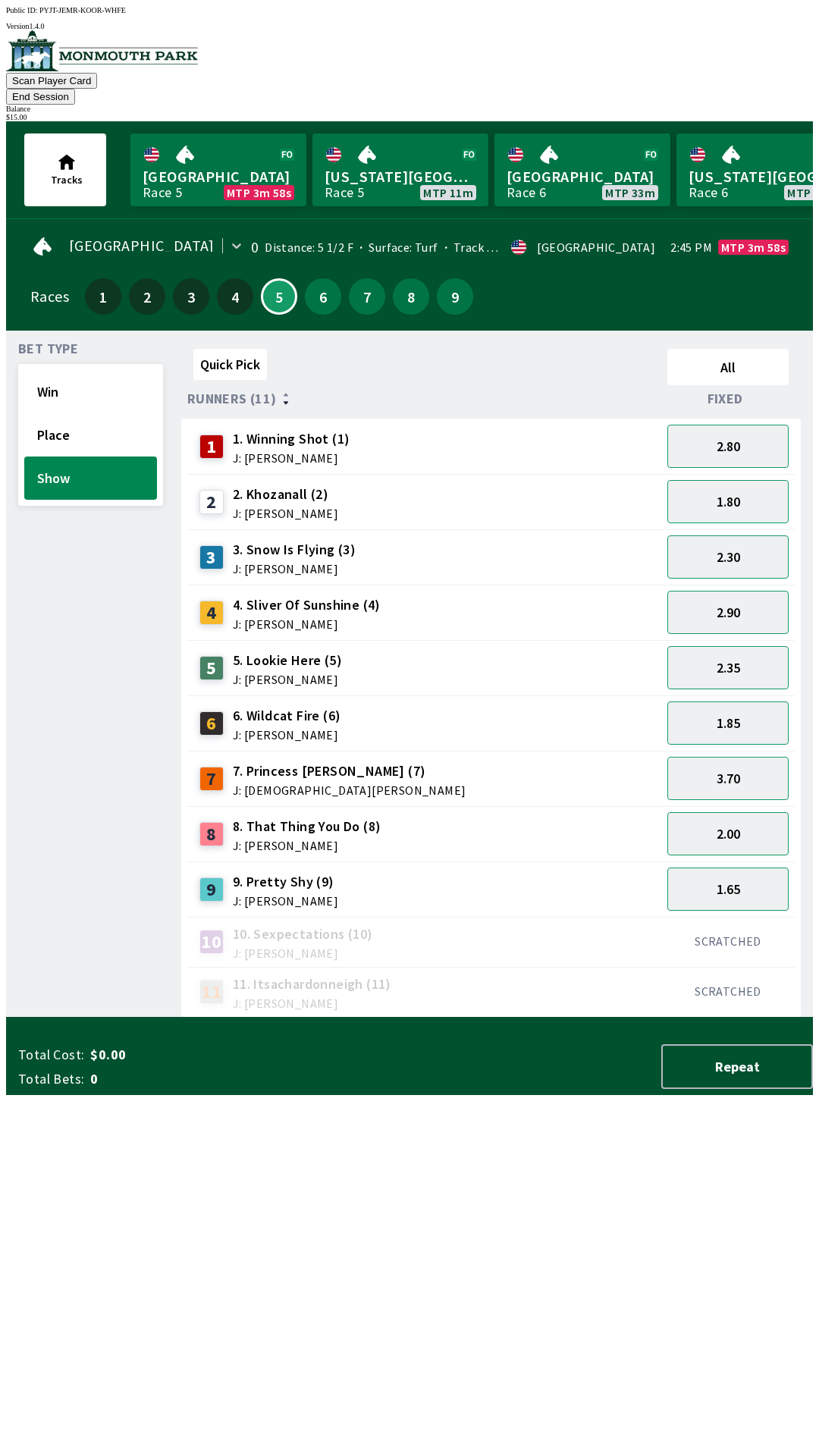
click at [75, 89] on button "End Session" at bounding box center [41, 97] width 69 height 16
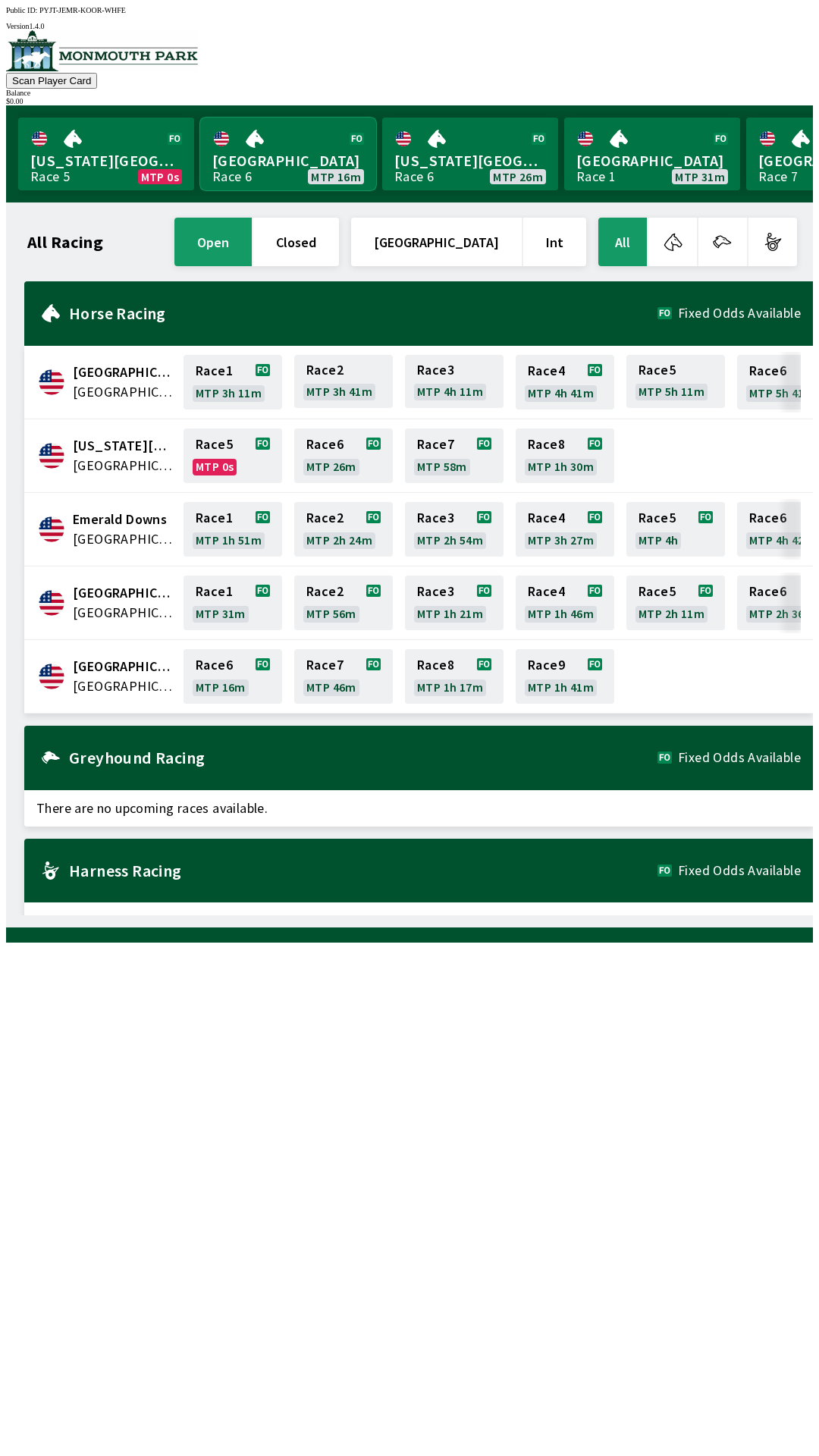
click at [270, 137] on link "[GEOGRAPHIC_DATA] Race 6 MTP 16m" at bounding box center [288, 154] width 176 height 73
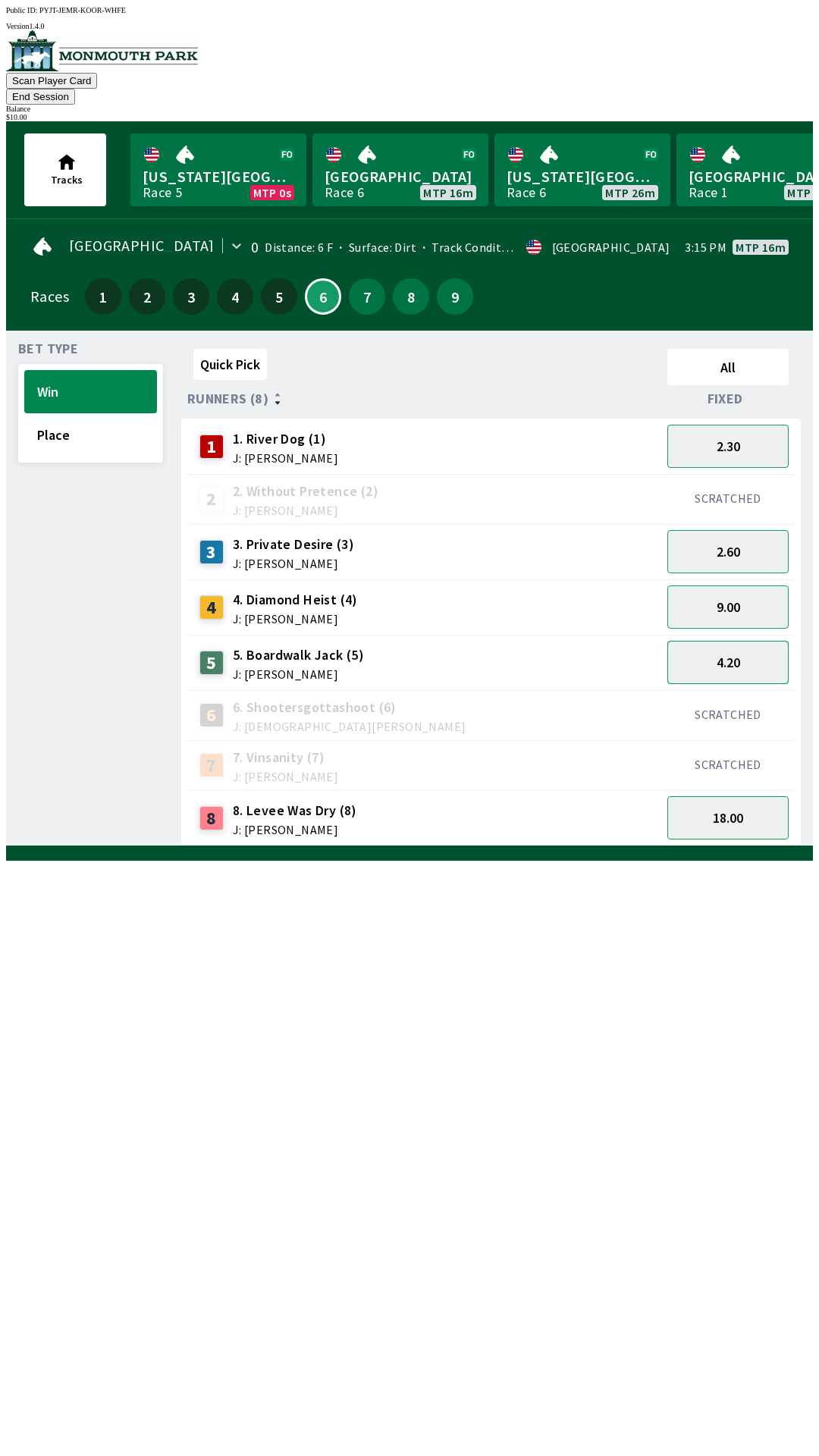
click at [745, 644] on button "4.20" at bounding box center [728, 662] width 121 height 43
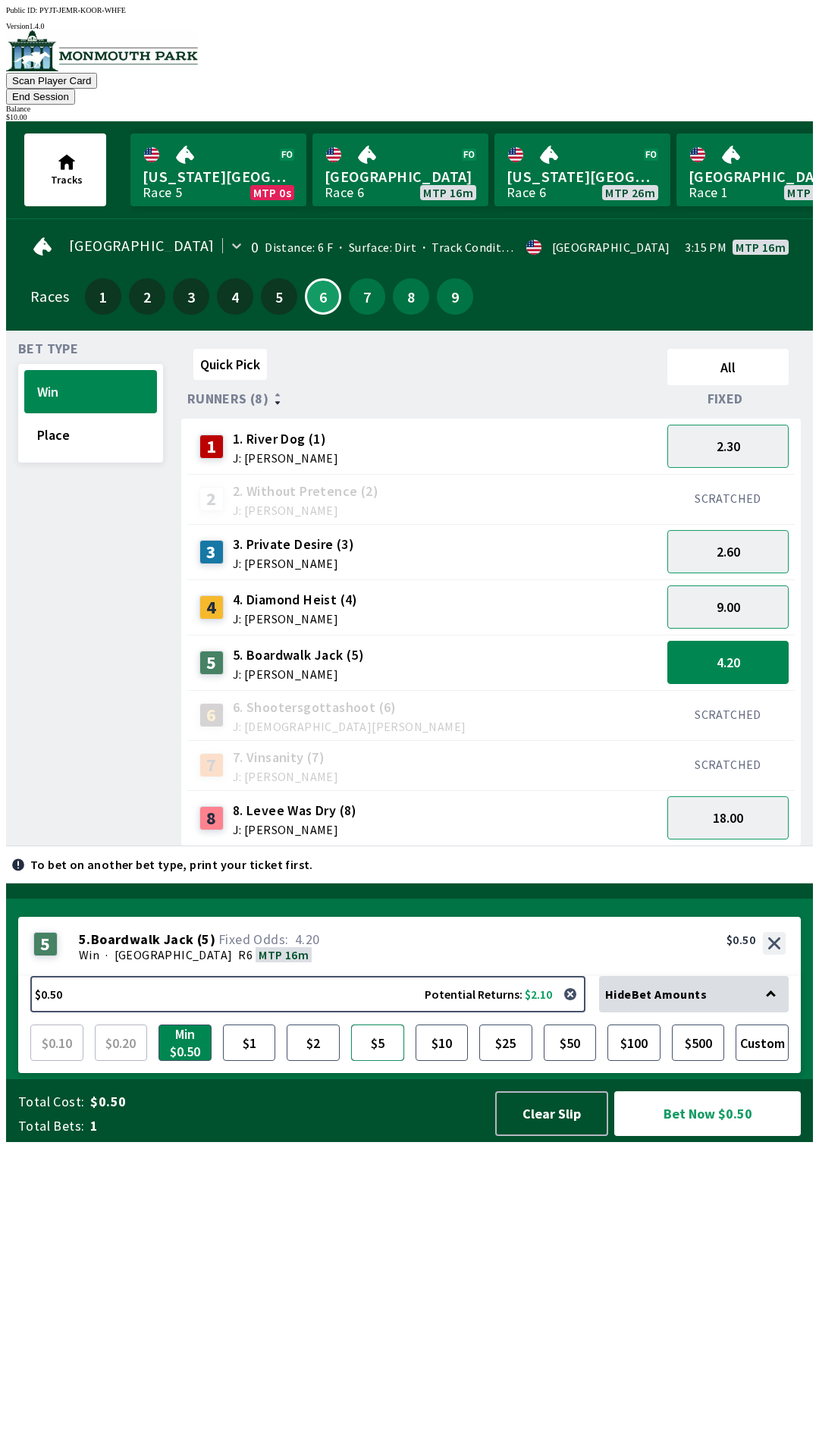
click at [373, 1061] on button "$5" at bounding box center [377, 1042] width 53 height 36
click at [753, 1136] on button "Bet Now $5.00" at bounding box center [708, 1114] width 187 height 45
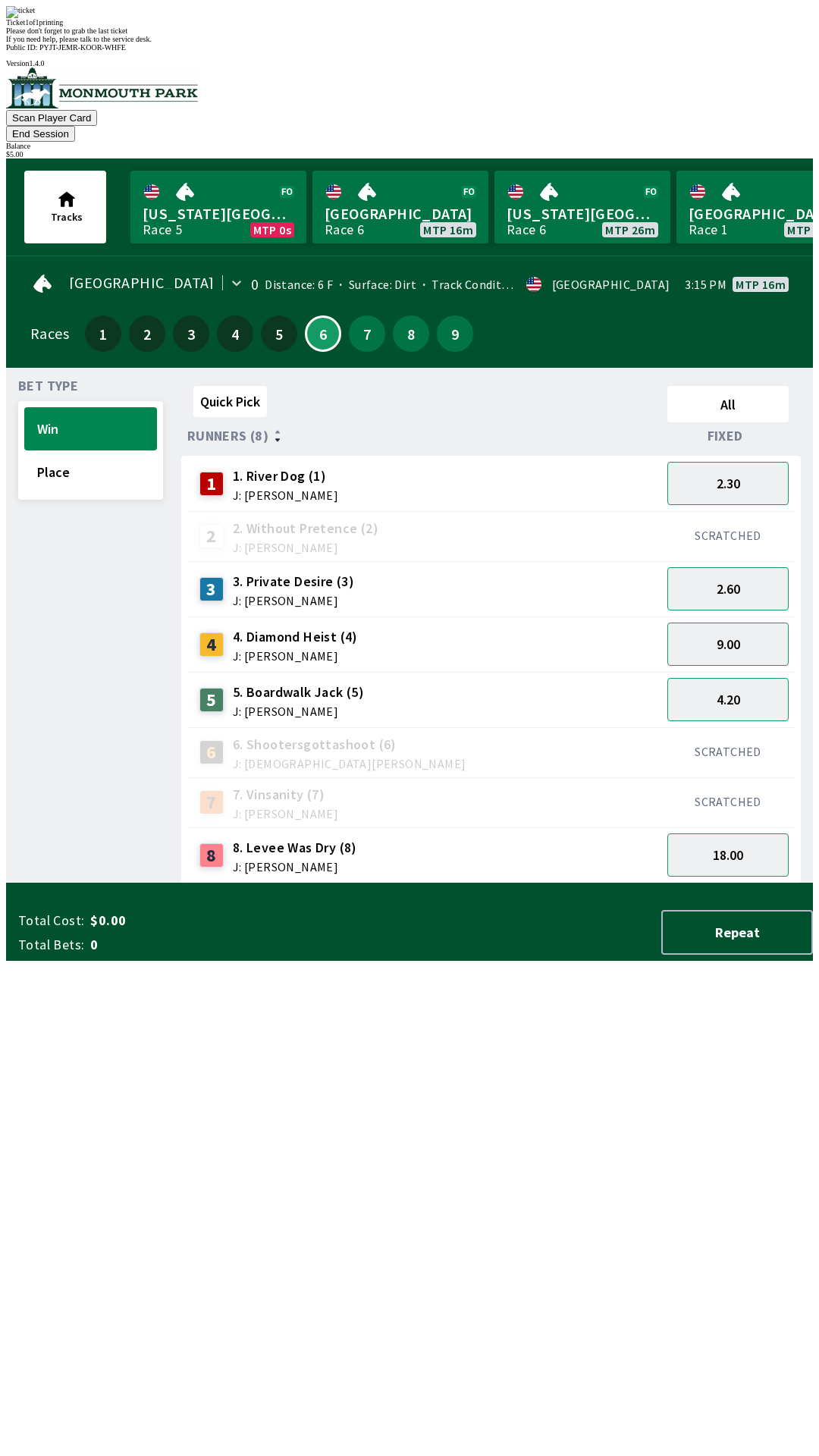
click at [98, 559] on div "Bet Type Win Place" at bounding box center [91, 632] width 145 height 504
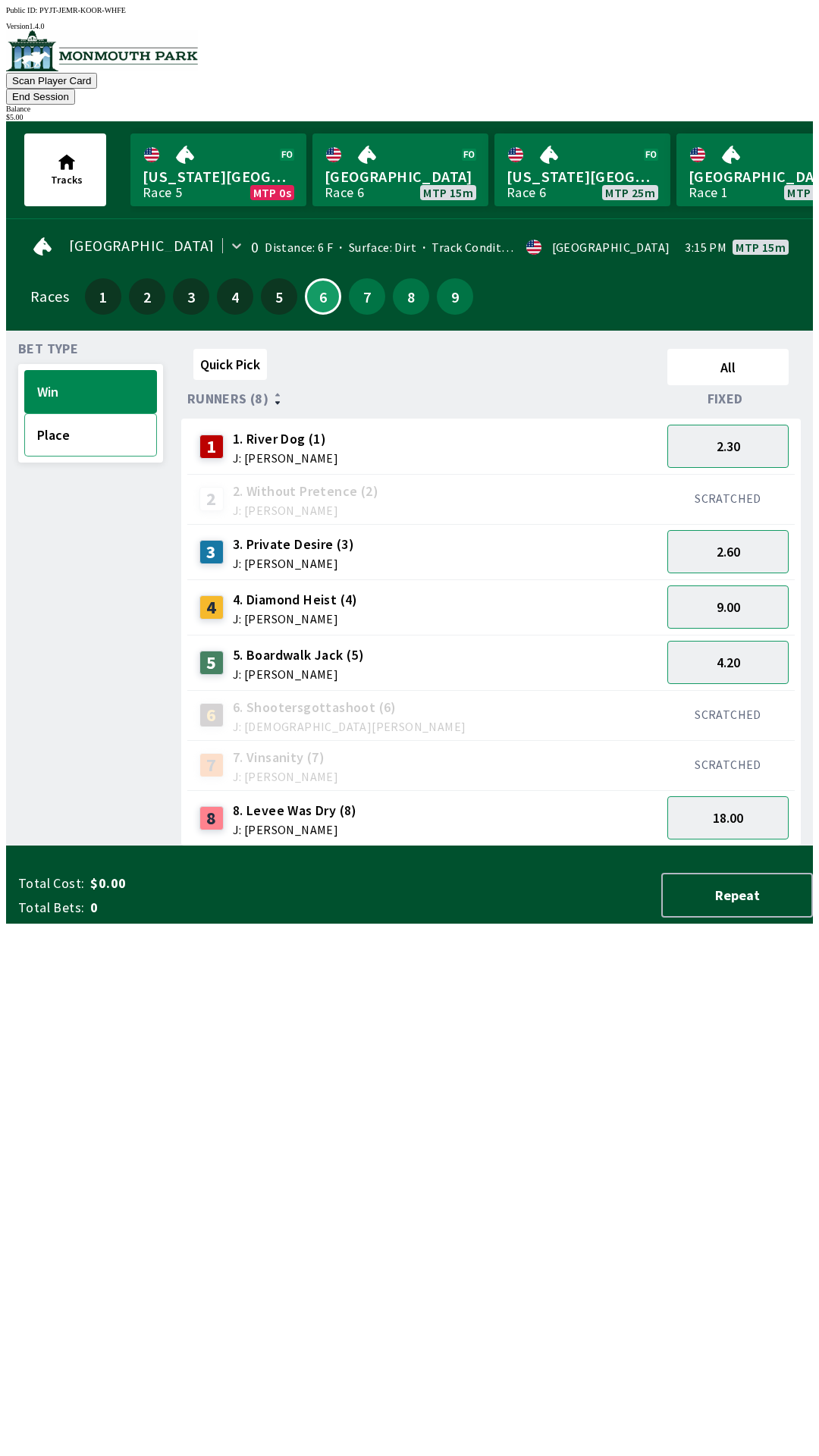
click at [89, 429] on button "Place" at bounding box center [91, 435] width 133 height 43
click at [755, 594] on button "3.50" at bounding box center [728, 607] width 121 height 43
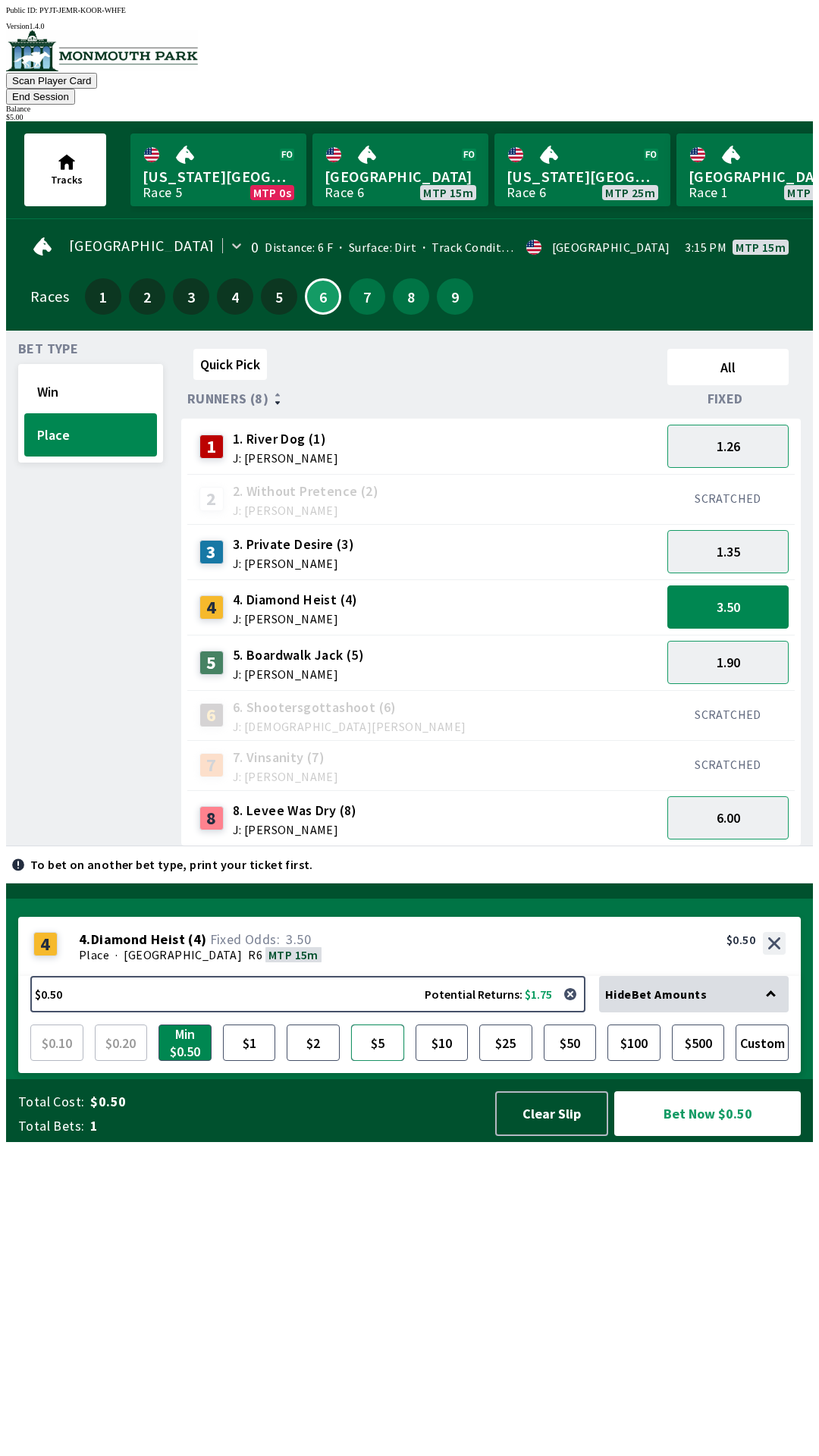
click at [373, 1061] on button "$5" at bounding box center [377, 1042] width 53 height 36
click at [756, 579] on div "3.50" at bounding box center [728, 607] width 134 height 55
click at [562, 1136] on button "Clear Slip" at bounding box center [552, 1114] width 113 height 45
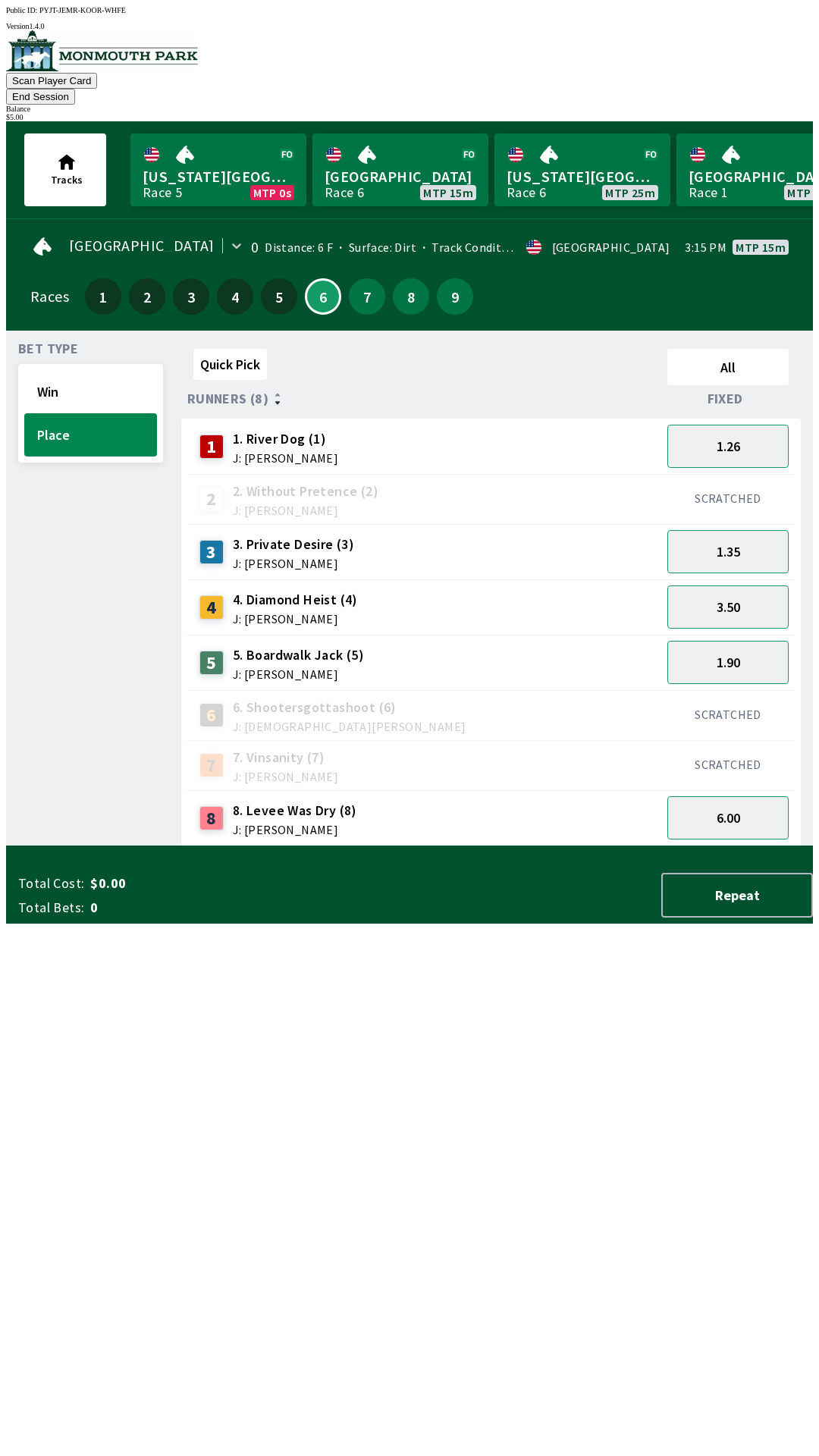
click at [75, 89] on button "End Session" at bounding box center [41, 97] width 69 height 16
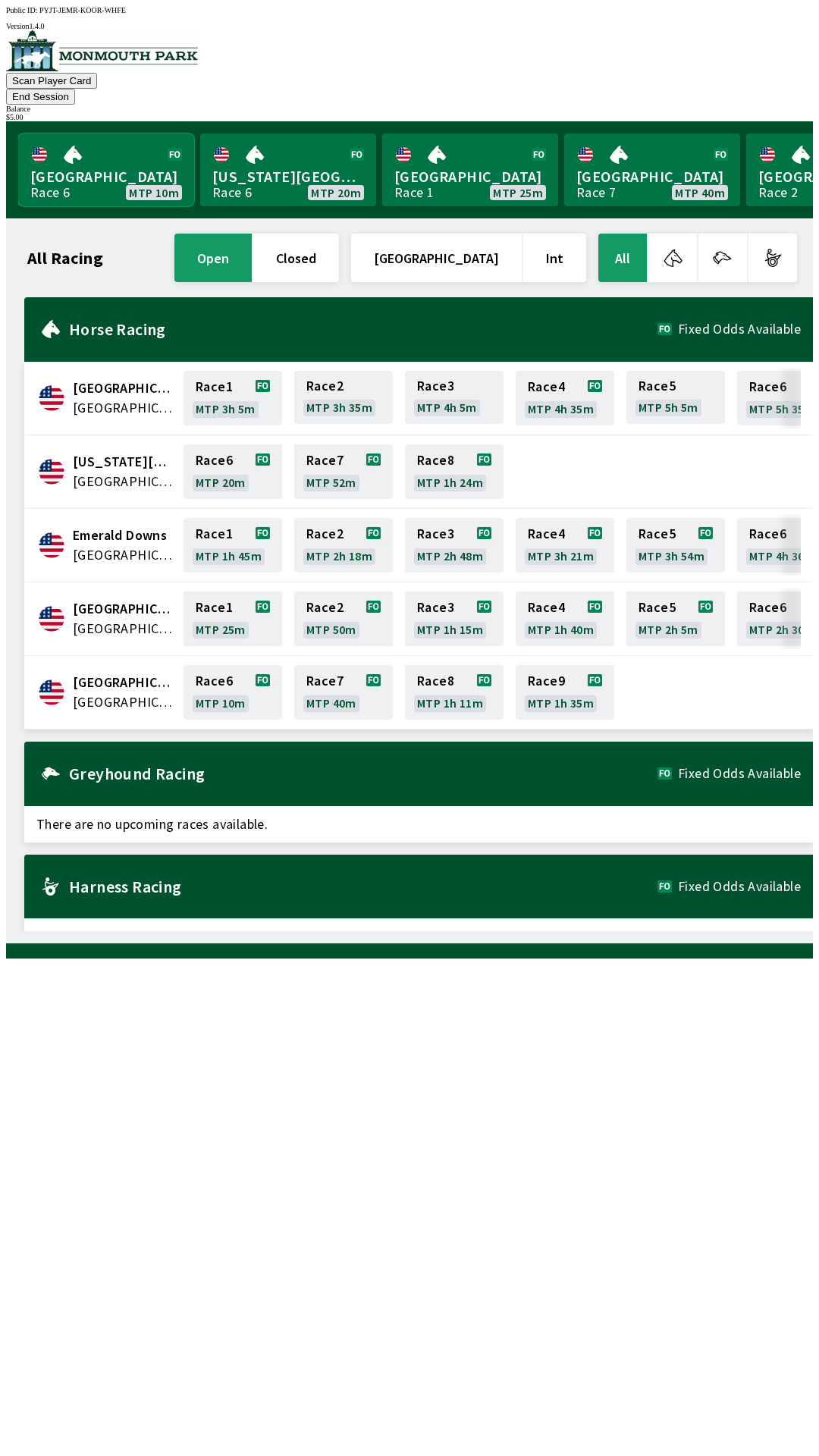
click at [98, 138] on link "[GEOGRAPHIC_DATA] Race 6 MTP 10m" at bounding box center [106, 170] width 176 height 73
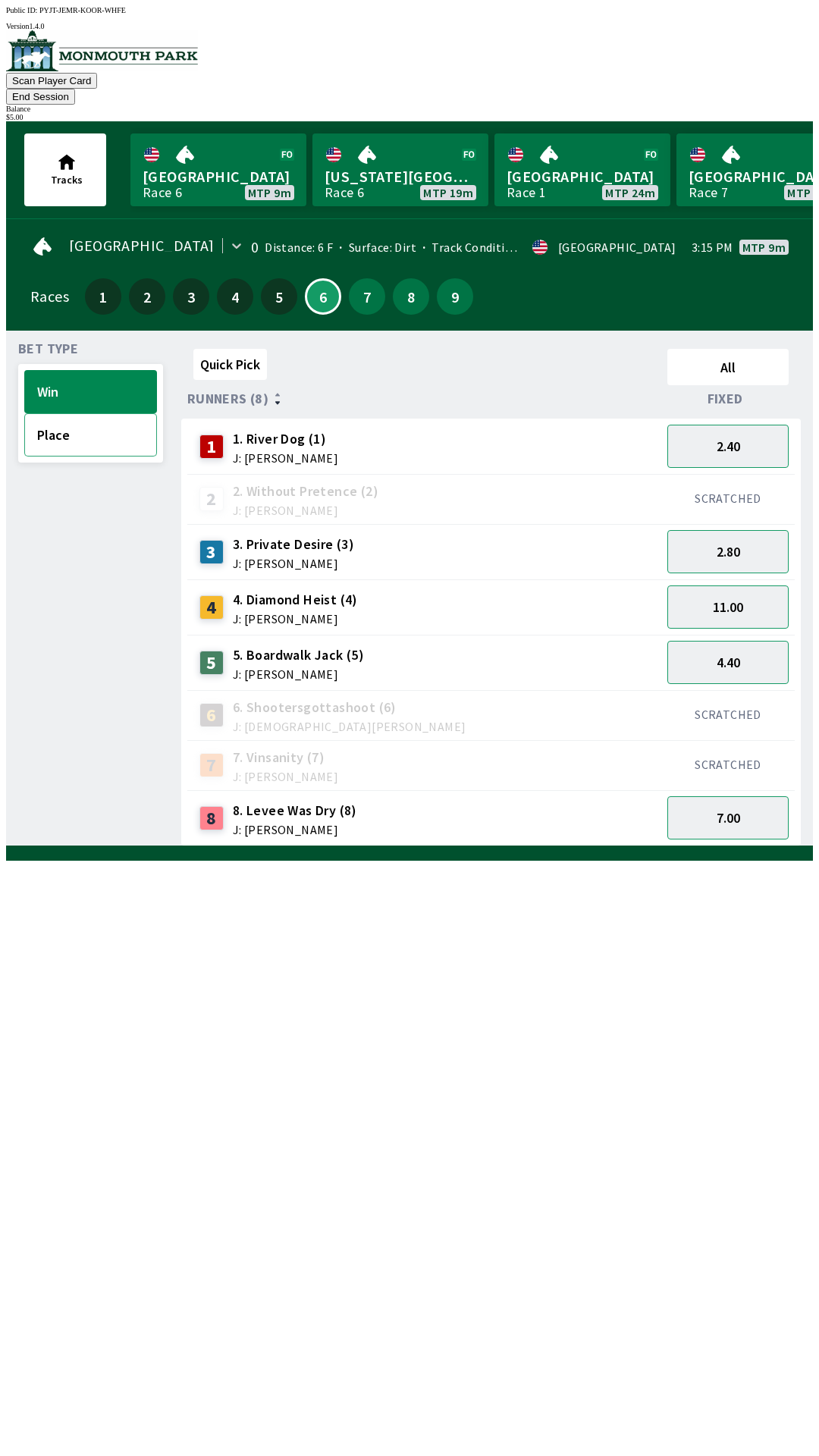
click at [52, 429] on button "Place" at bounding box center [91, 435] width 133 height 43
click at [744, 634] on div "2.05" at bounding box center [728, 662] width 134 height 55
click at [765, 594] on button "4.20" at bounding box center [728, 607] width 121 height 43
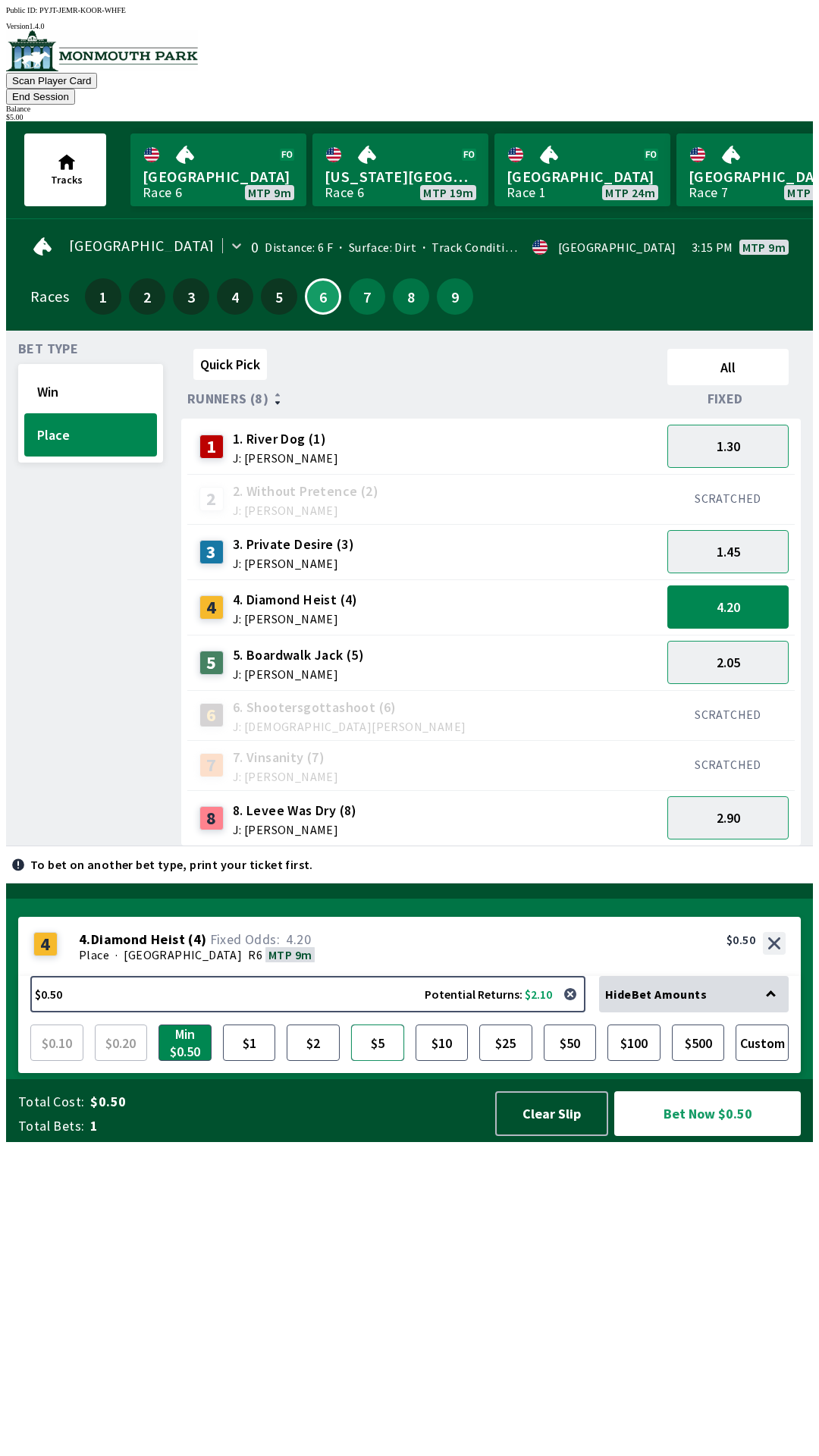
click at [382, 1061] on button "$5" at bounding box center [377, 1042] width 53 height 36
click at [722, 1136] on button "Bet Now $5.00" at bounding box center [708, 1114] width 187 height 45
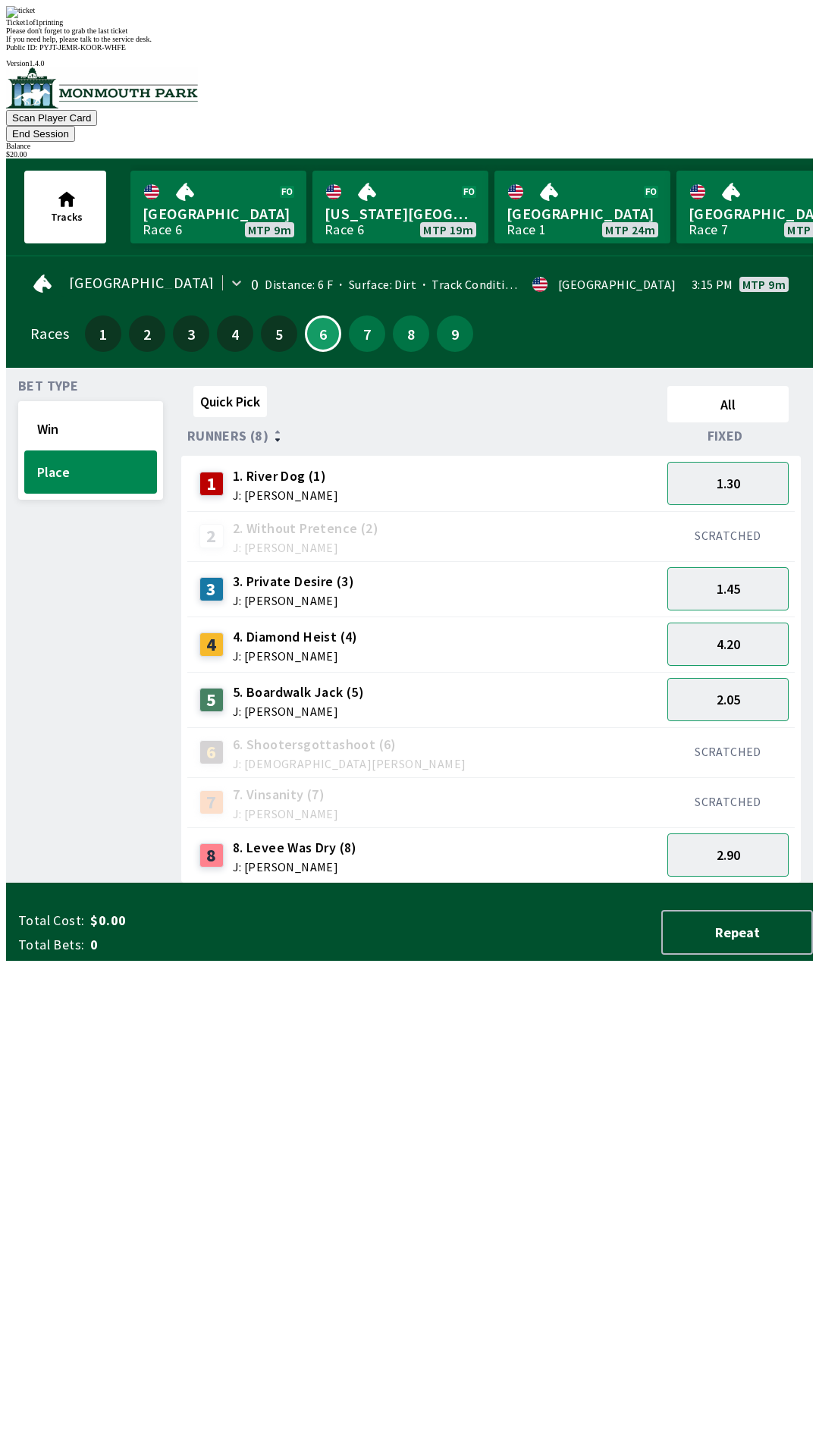
click at [529, 883] on div "Quick Pick All Runners (8) Fixed 1 1. River Dog (1) J: [PERSON_NAME] 1.30 2 2. …" at bounding box center [497, 632] width 632 height 504
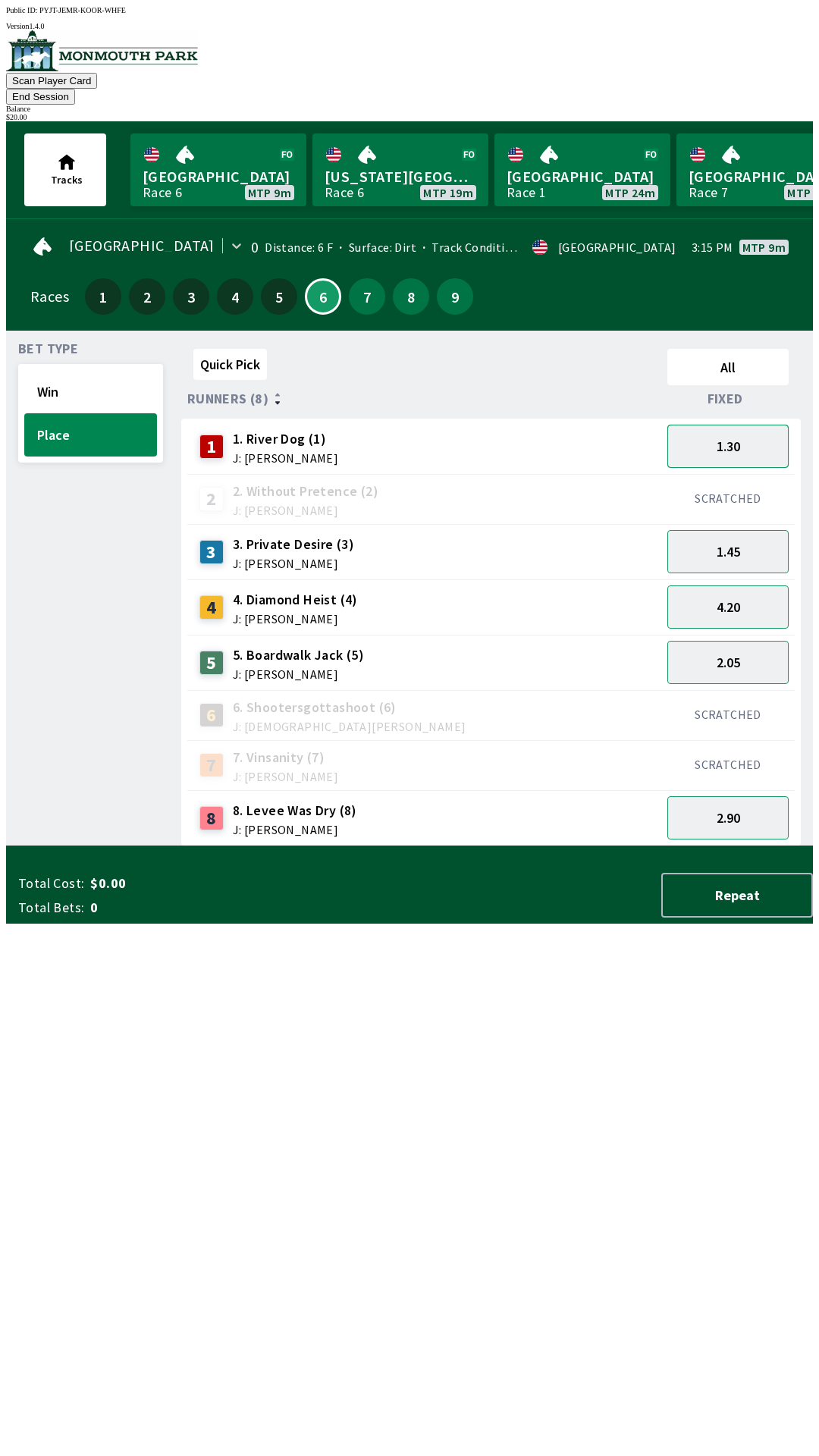
click at [743, 425] on button "1.30" at bounding box center [728, 446] width 121 height 43
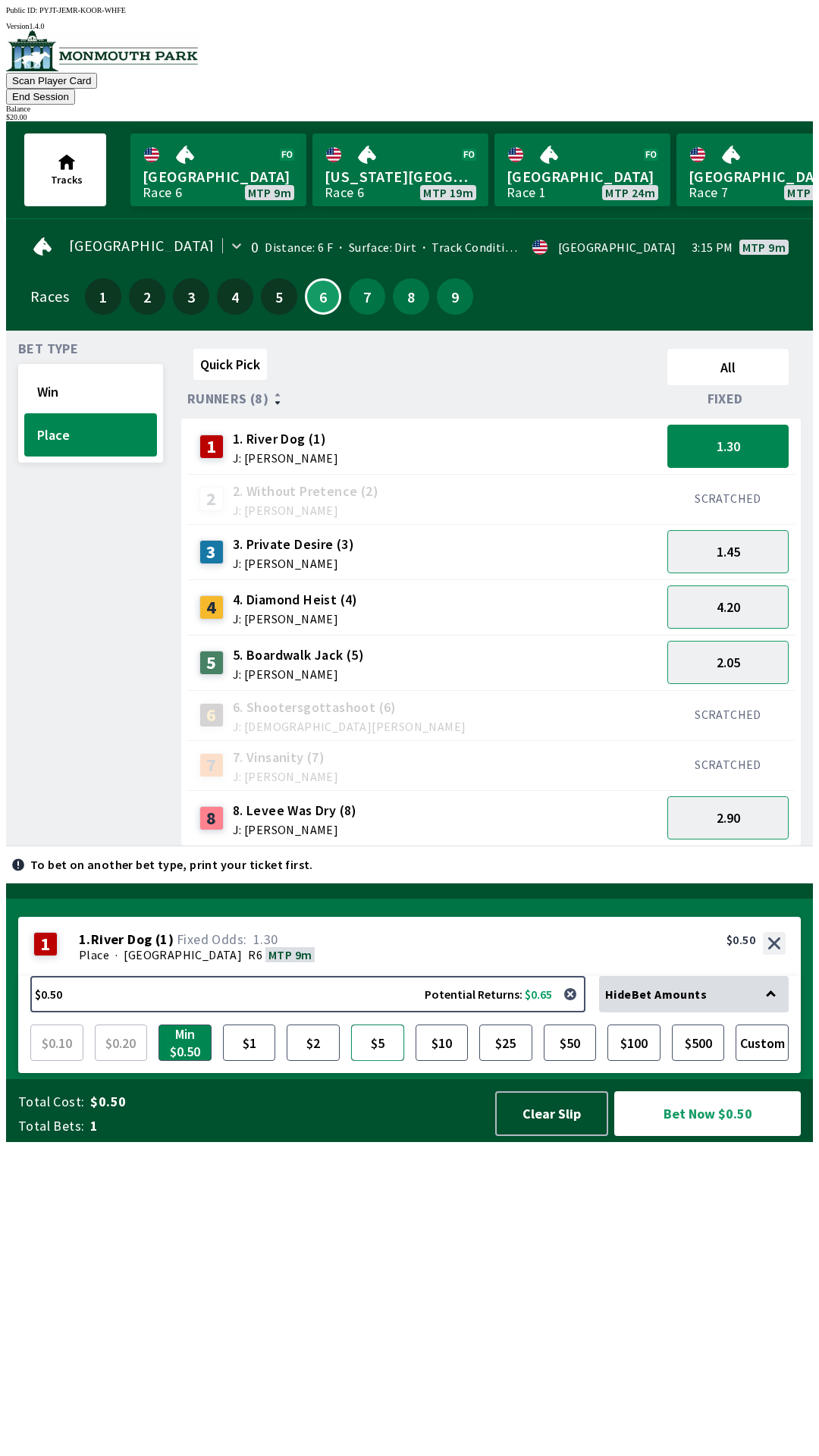
click at [379, 1061] on button "$5" at bounding box center [377, 1042] width 53 height 36
click at [732, 579] on div "4.20" at bounding box center [728, 607] width 134 height 55
click at [758, 640] on button "2.05" at bounding box center [728, 662] width 121 height 43
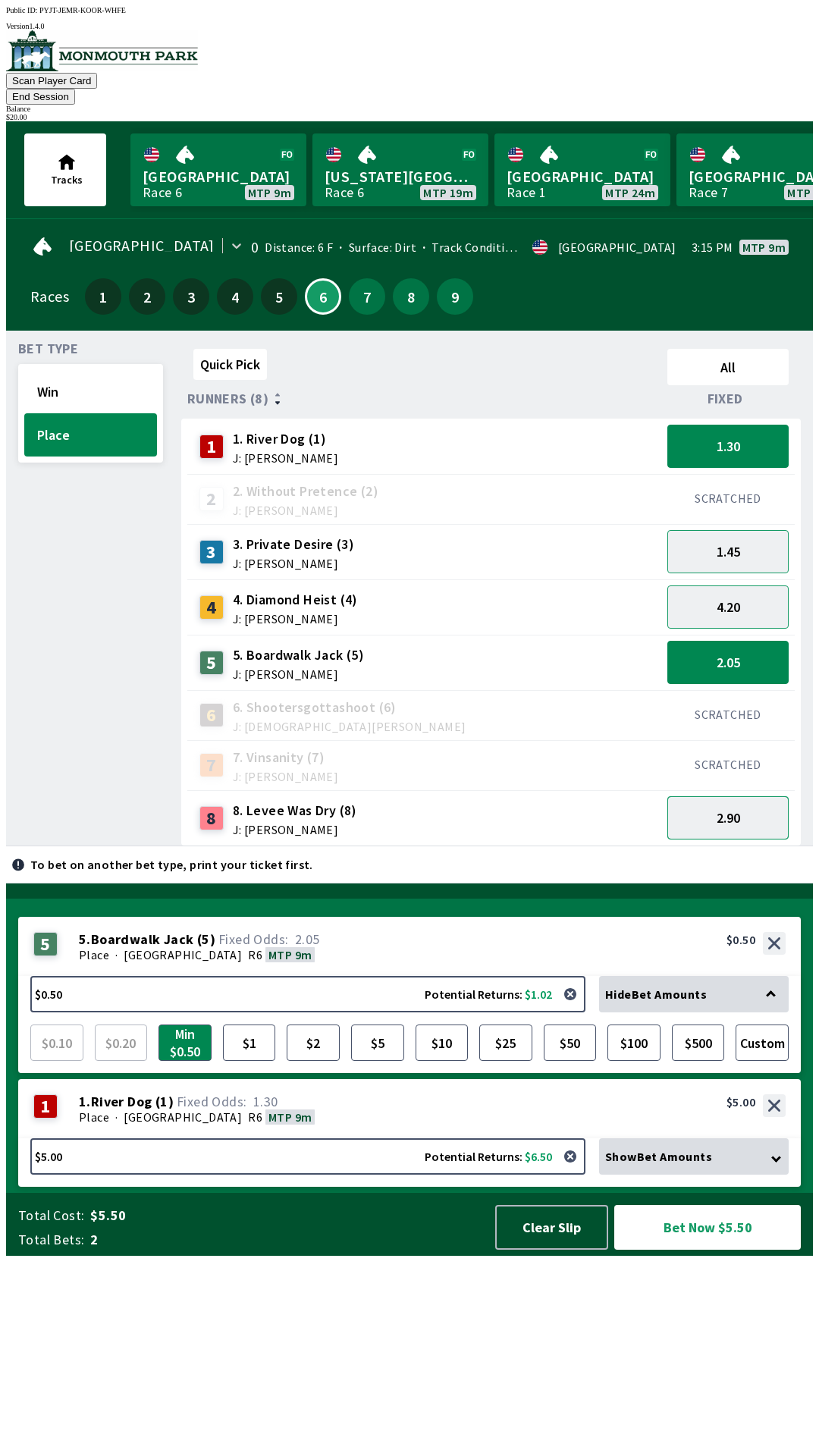
click at [739, 811] on button "2.90" at bounding box center [728, 818] width 121 height 43
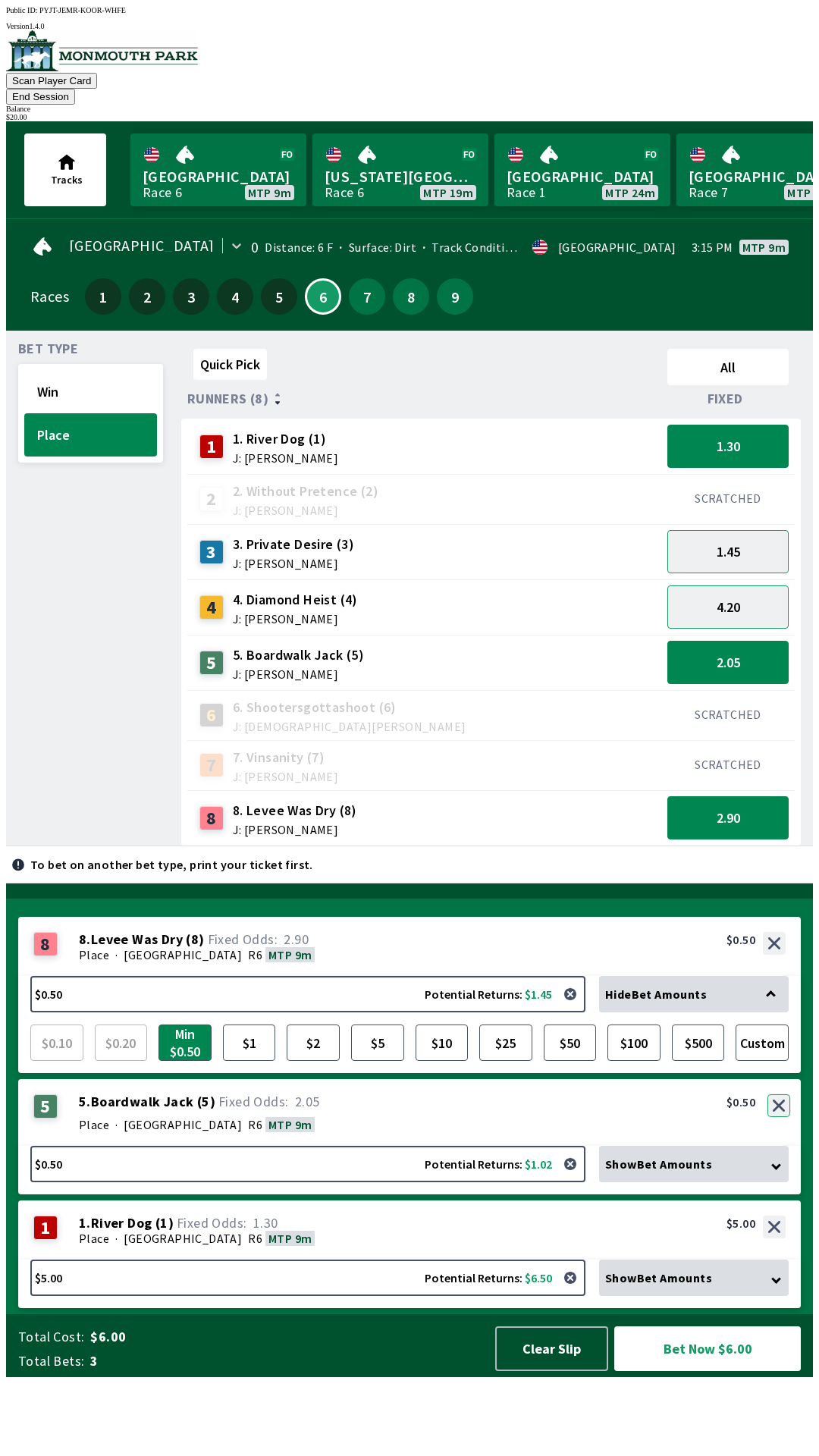
click at [776, 1117] on button "button" at bounding box center [779, 1106] width 23 height 23
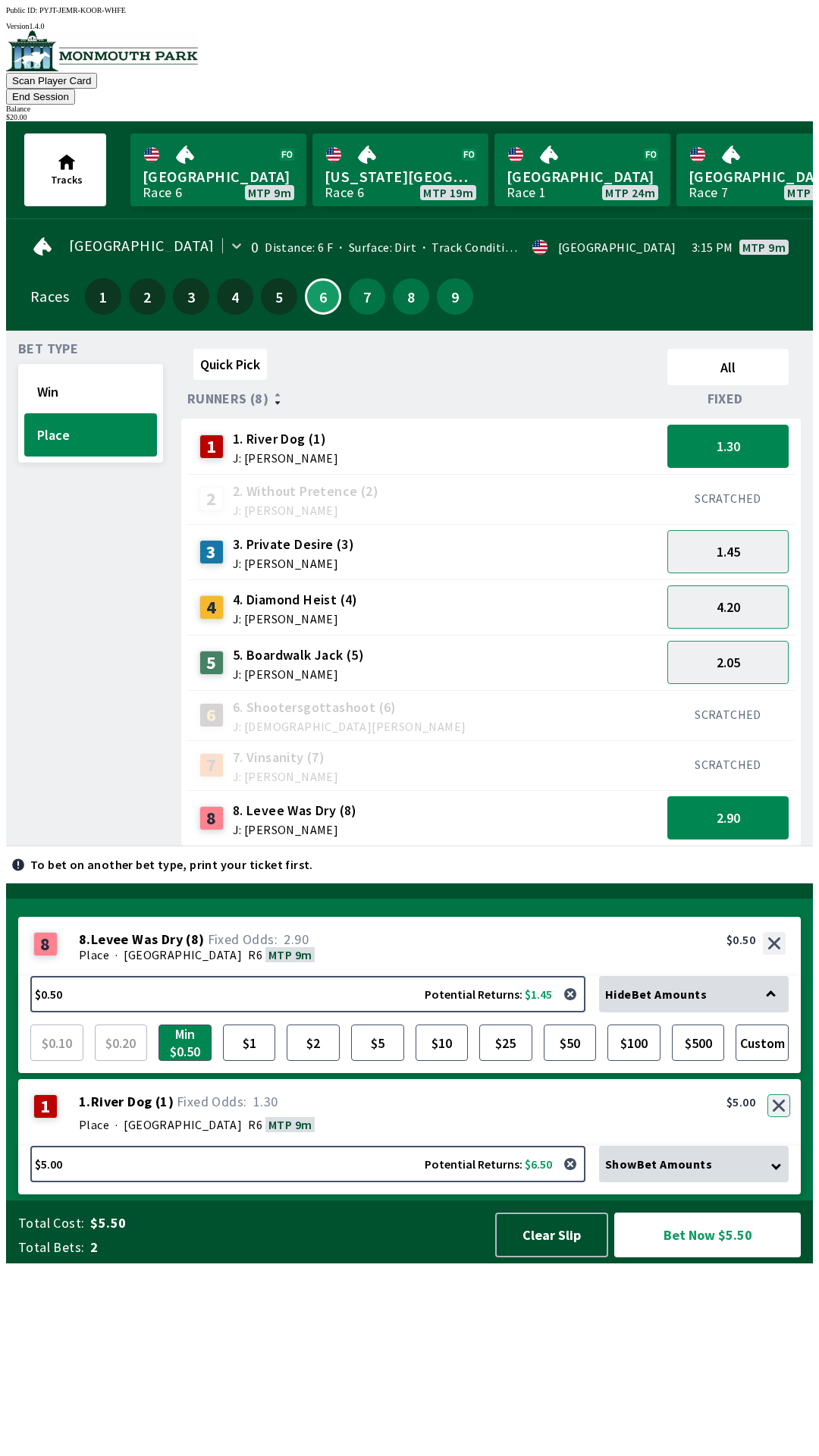
click at [781, 1117] on button "button" at bounding box center [779, 1106] width 23 height 23
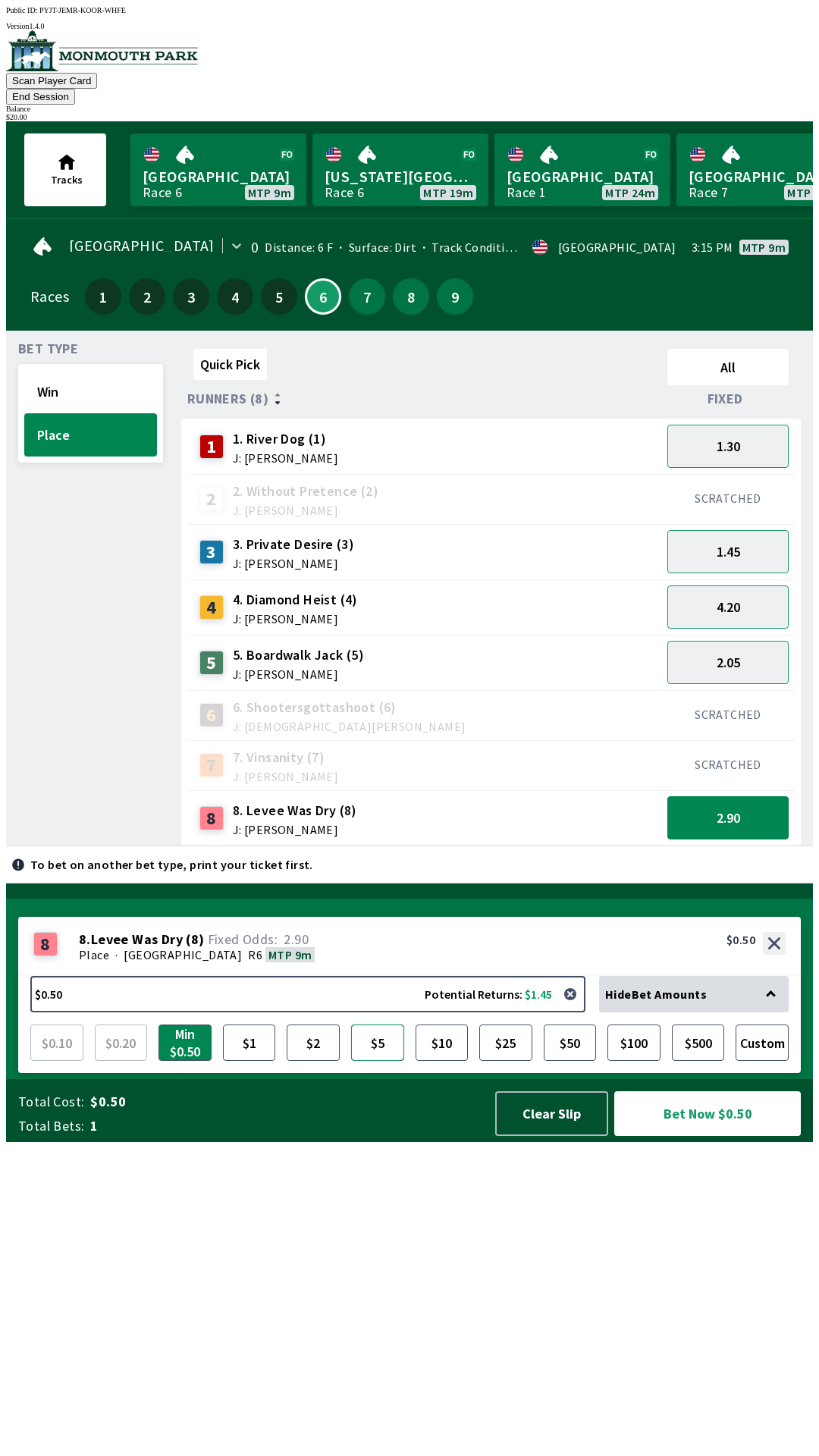
click at [383, 1061] on button "$5" at bounding box center [377, 1042] width 53 height 36
click at [734, 1136] on button "Bet Now $5.00" at bounding box center [708, 1114] width 187 height 45
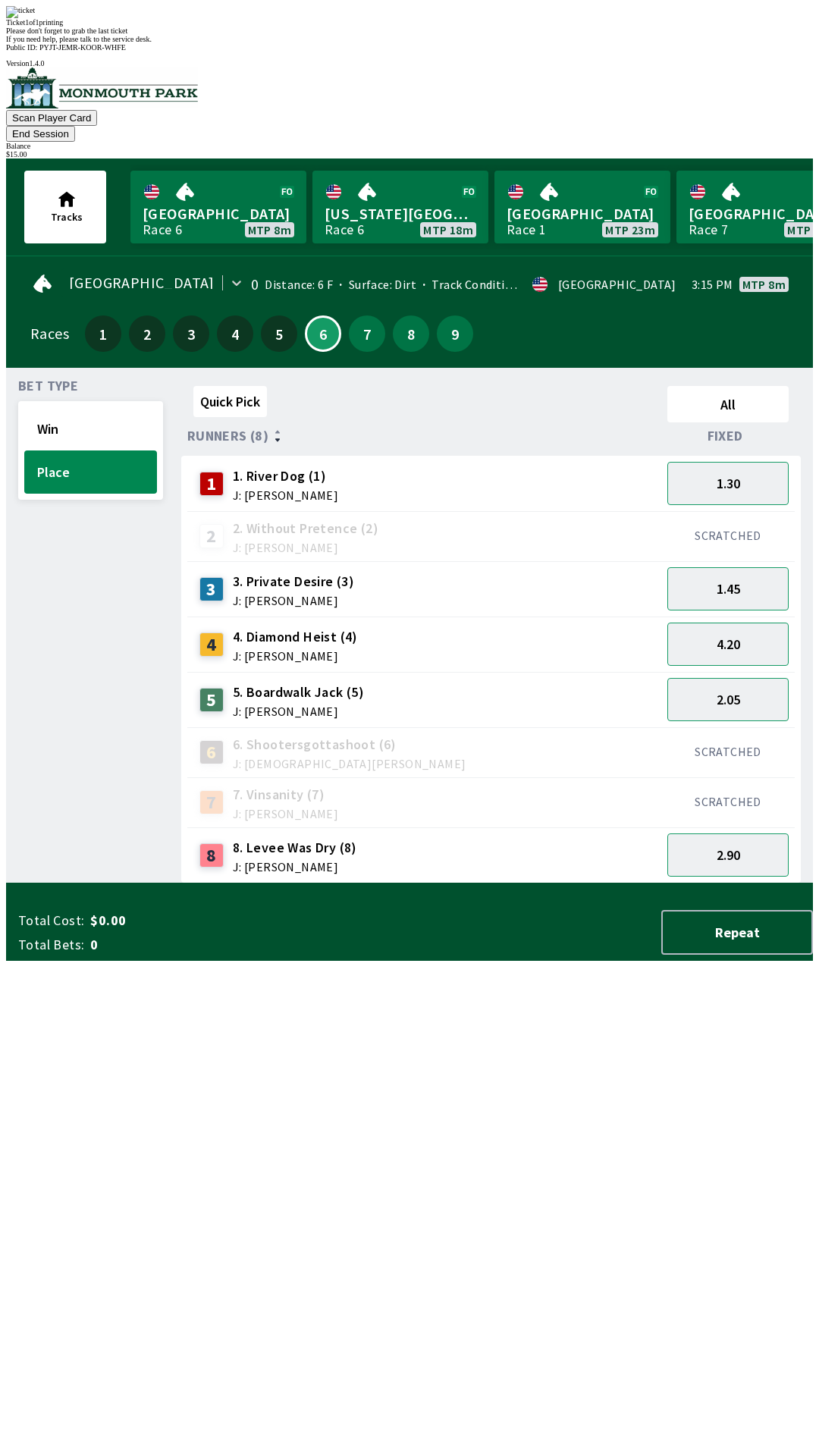
click at [506, 883] on div "Quick Pick All Runners (8) Fixed 1 1. River Dog (1) J: [PERSON_NAME] 1.30 2 2. …" at bounding box center [497, 632] width 632 height 504
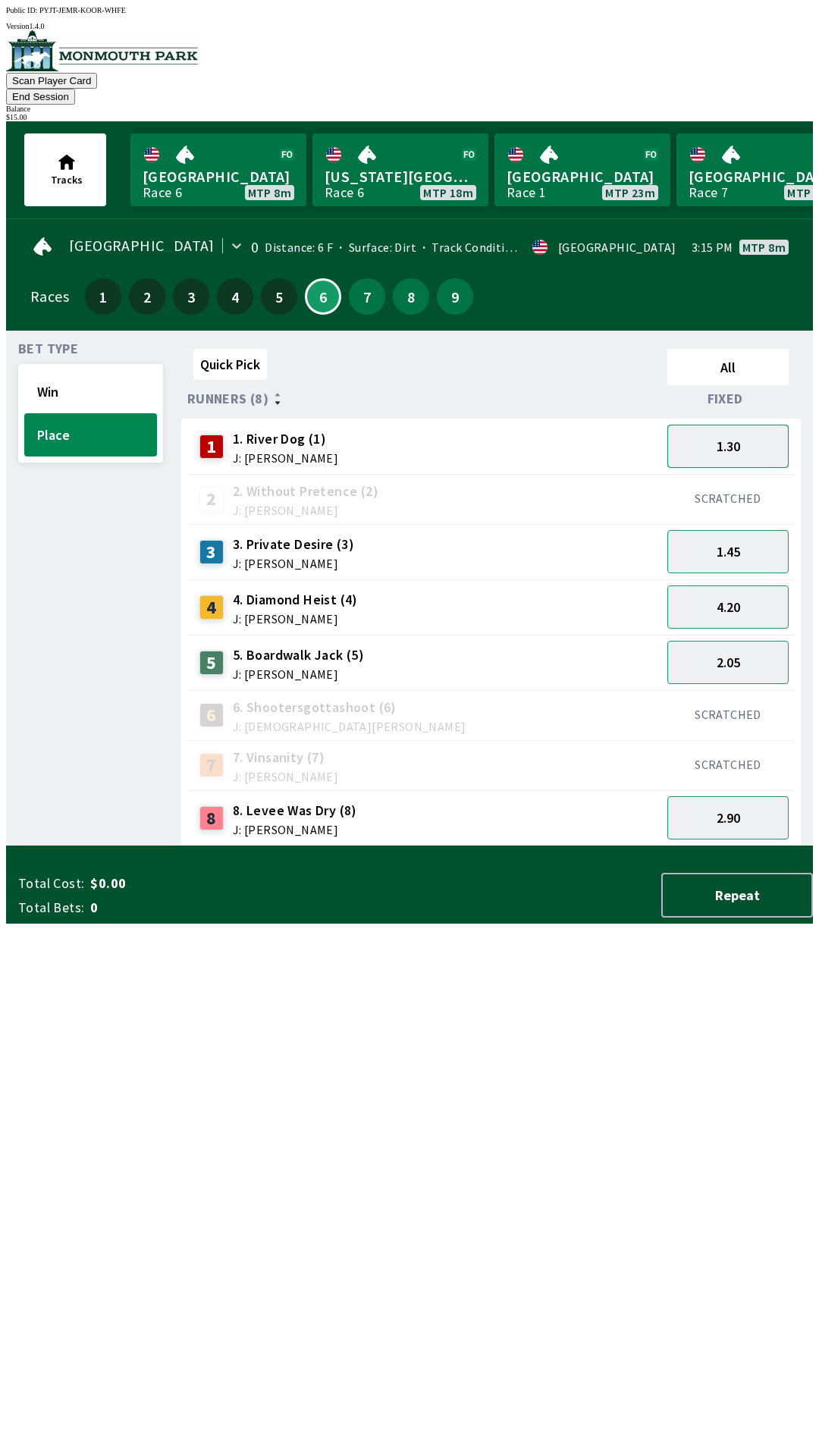
click at [758, 429] on button "1.30" at bounding box center [728, 446] width 121 height 43
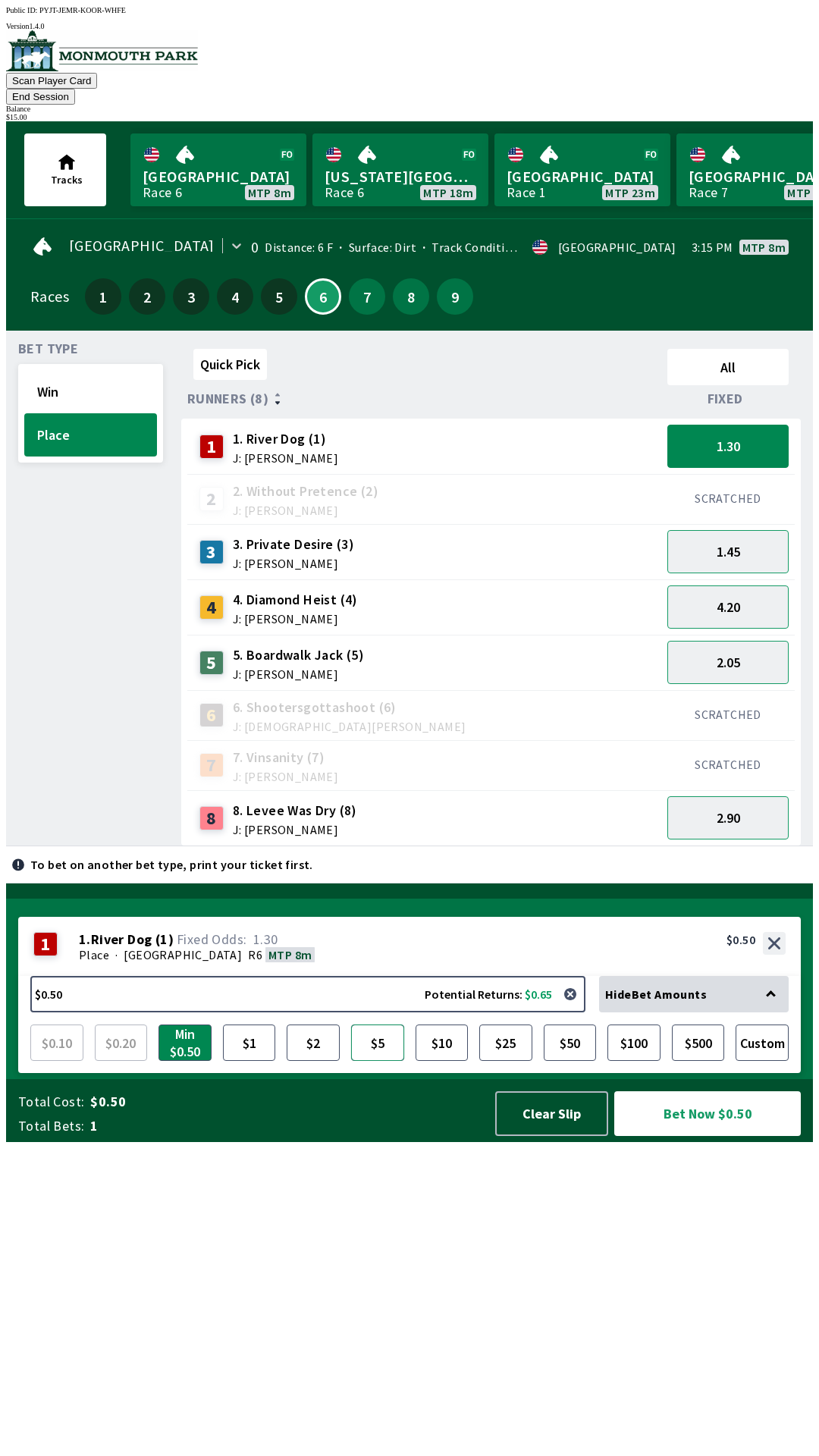
click at [385, 1061] on button "$5" at bounding box center [377, 1042] width 53 height 36
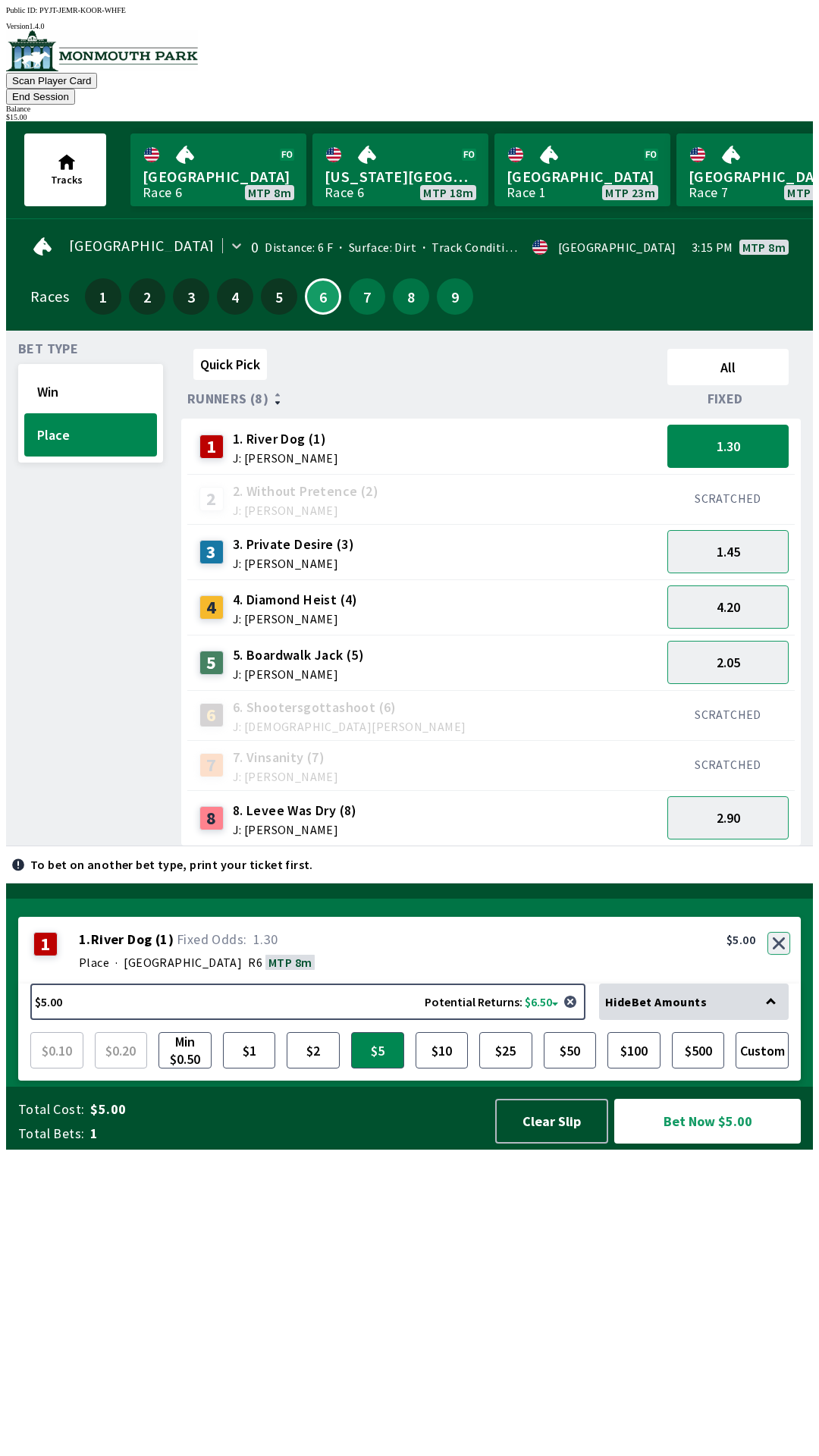
click at [780, 955] on button "button" at bounding box center [779, 943] width 23 height 23
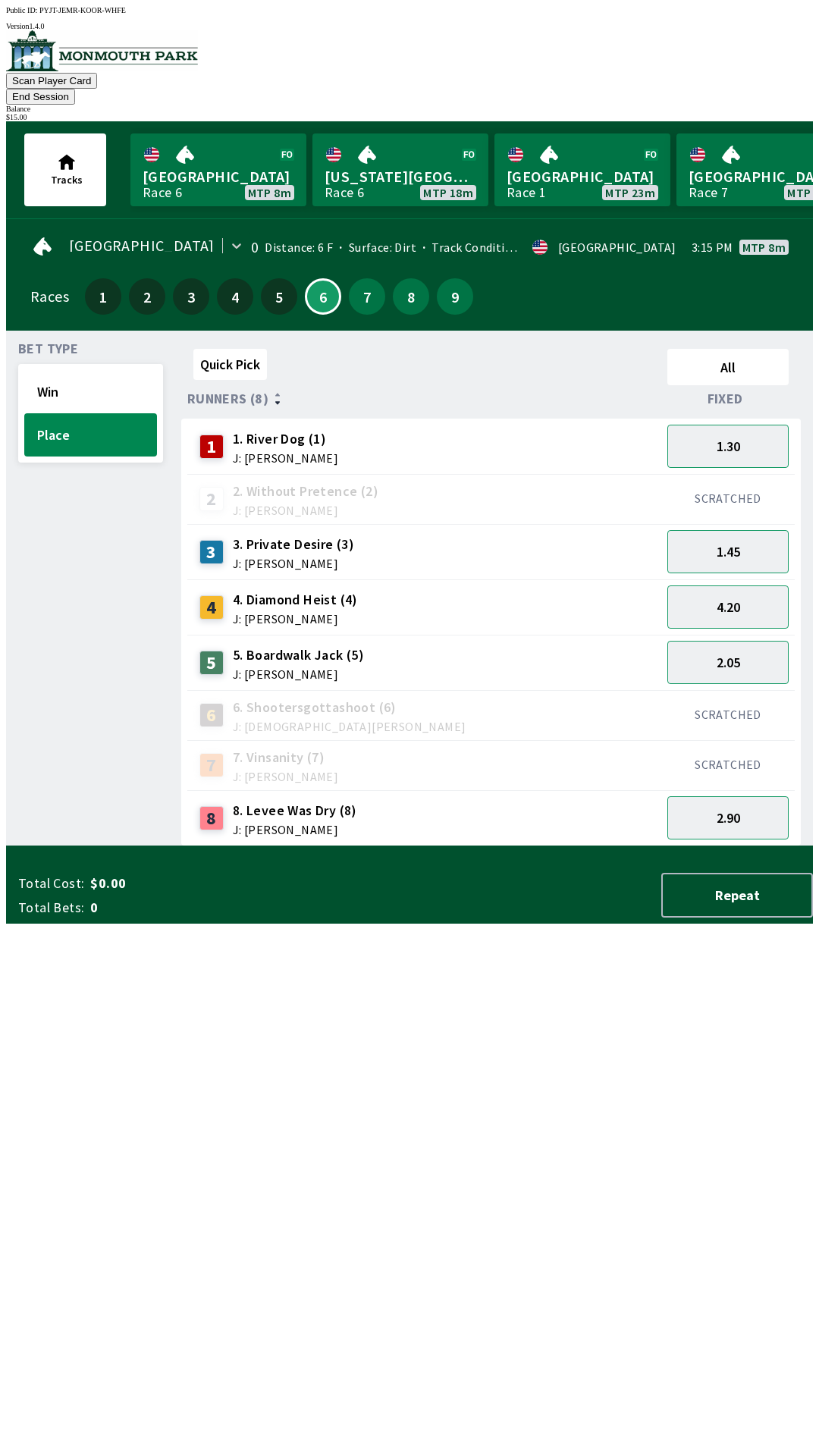
click at [75, 89] on button "End Session" at bounding box center [41, 97] width 69 height 16
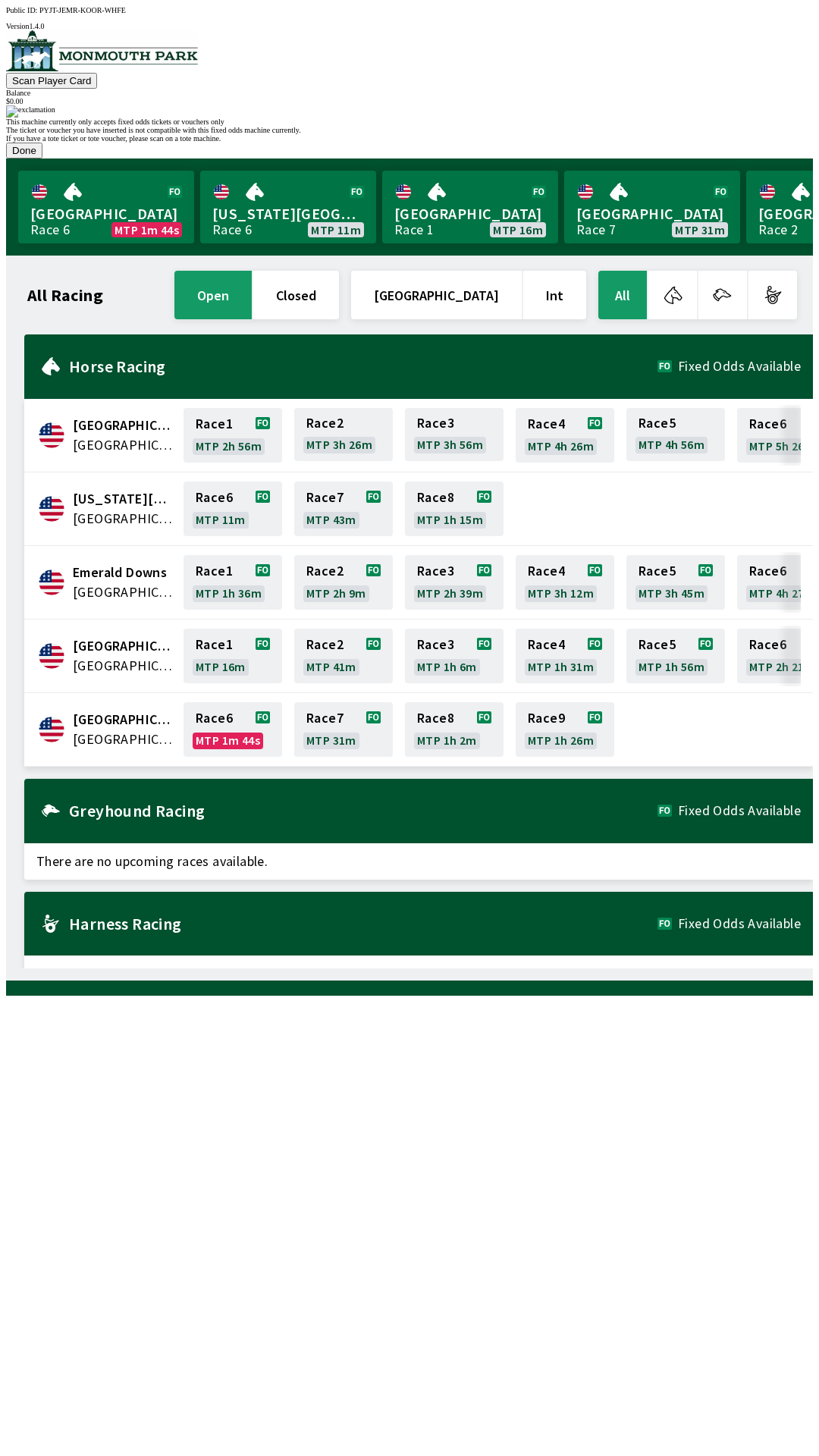
click at [42, 158] on button "Done" at bounding box center [24, 151] width 36 height 16
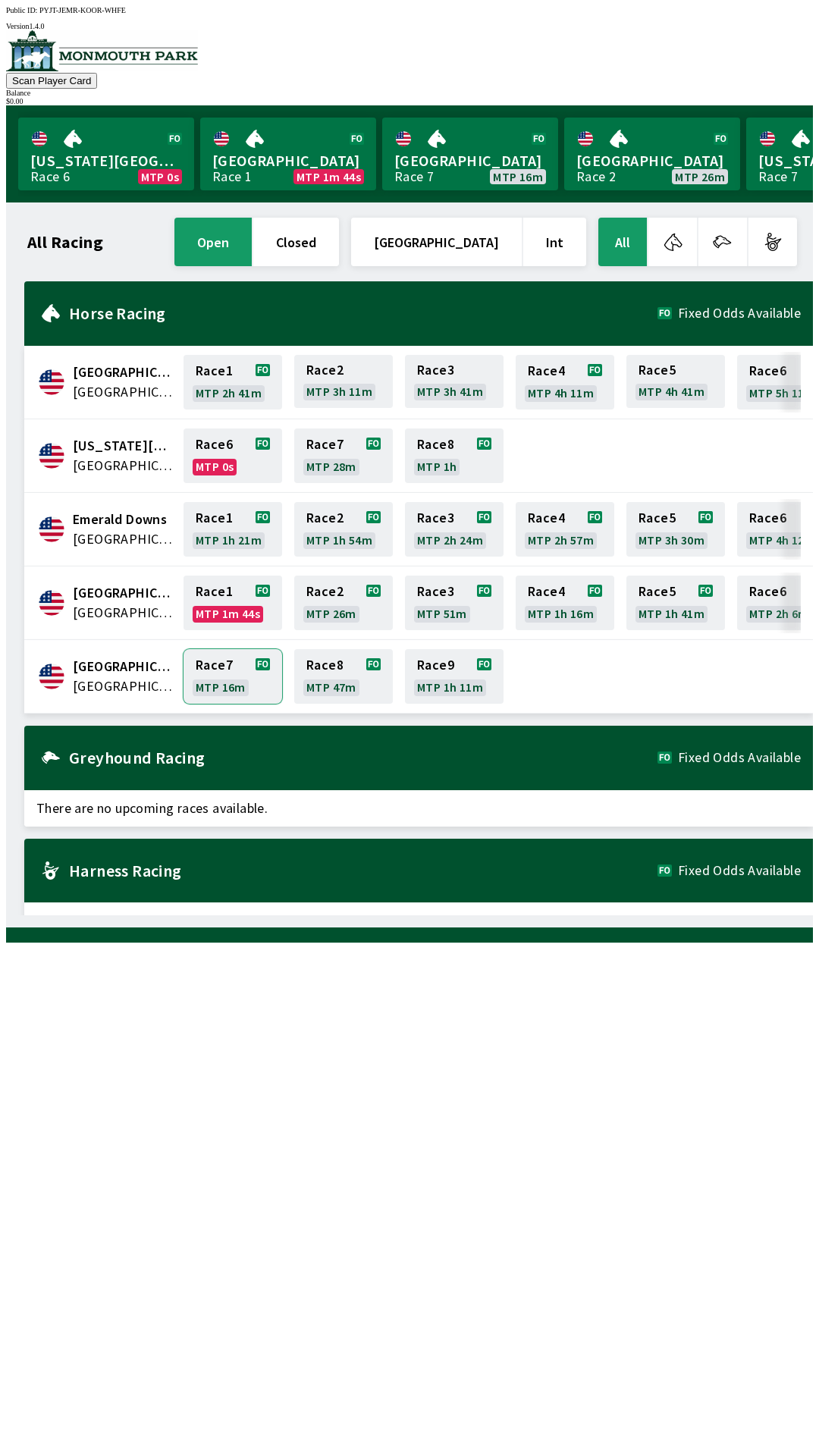
click at [224, 676] on link "Race 7 MTP 16m" at bounding box center [233, 676] width 98 height 55
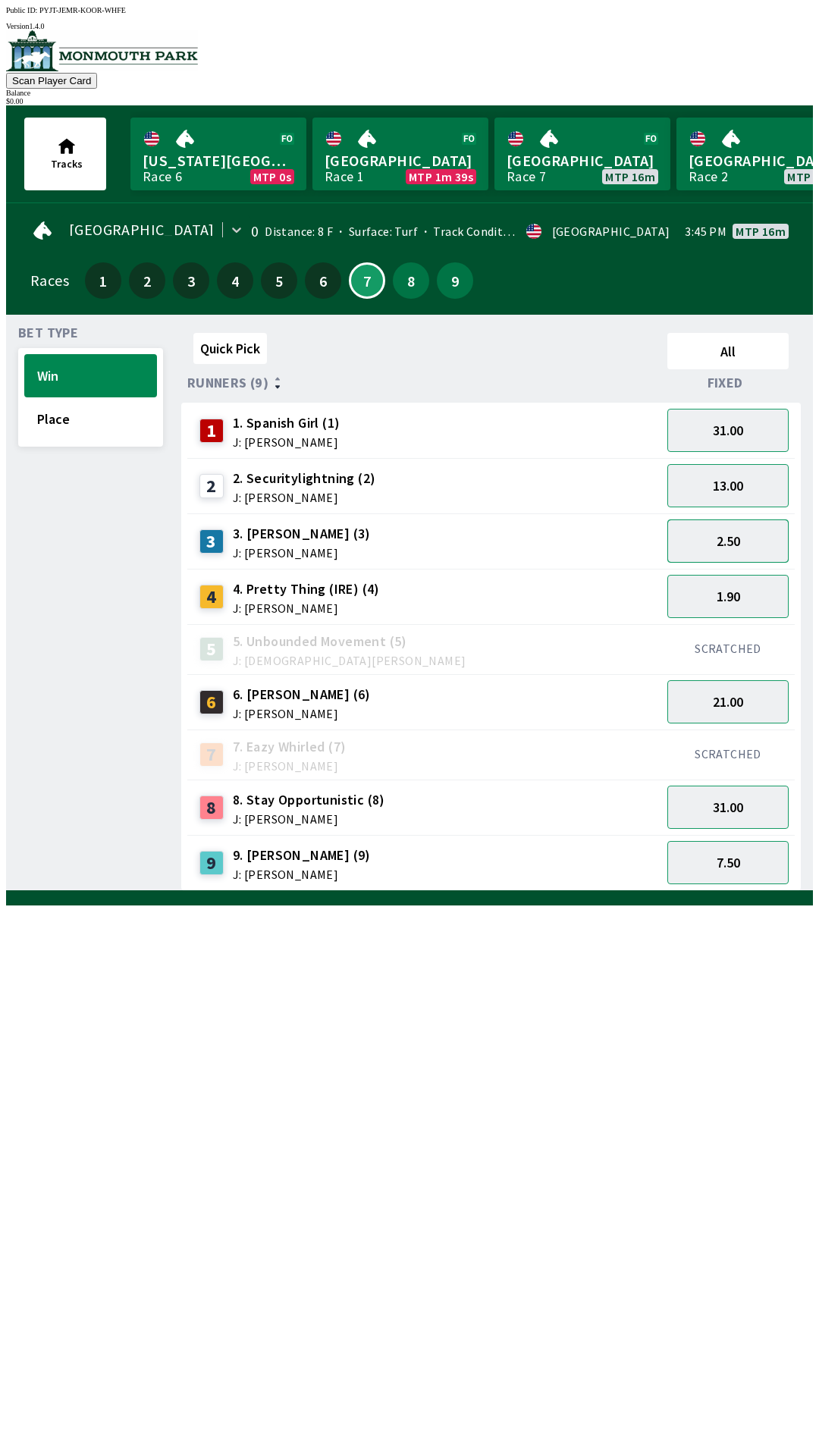
click at [748, 536] on button "2.50" at bounding box center [728, 541] width 121 height 43
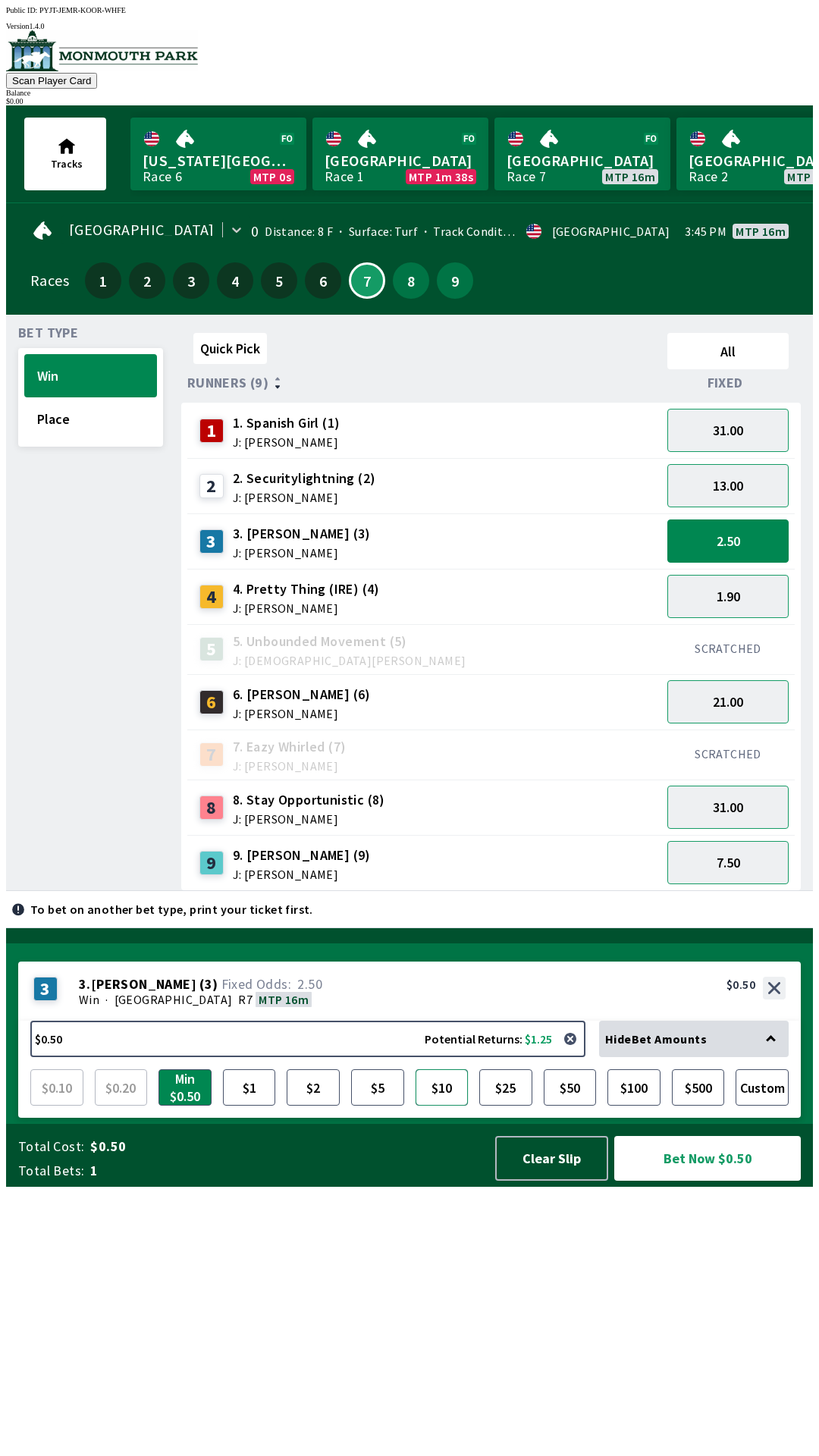
click at [453, 1106] on button "$10" at bounding box center [442, 1087] width 53 height 36
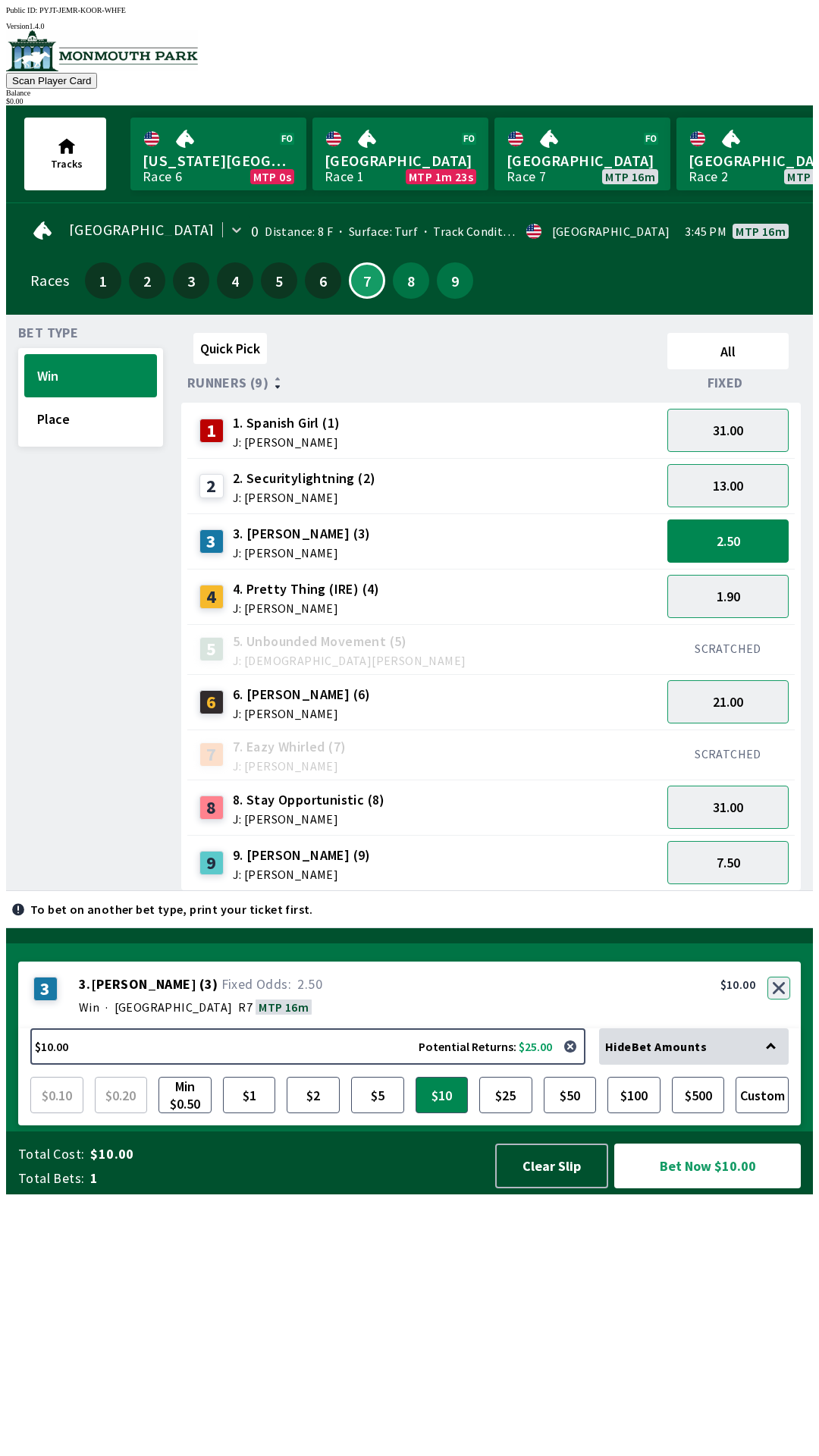
click at [778, 999] on button "button" at bounding box center [779, 988] width 23 height 23
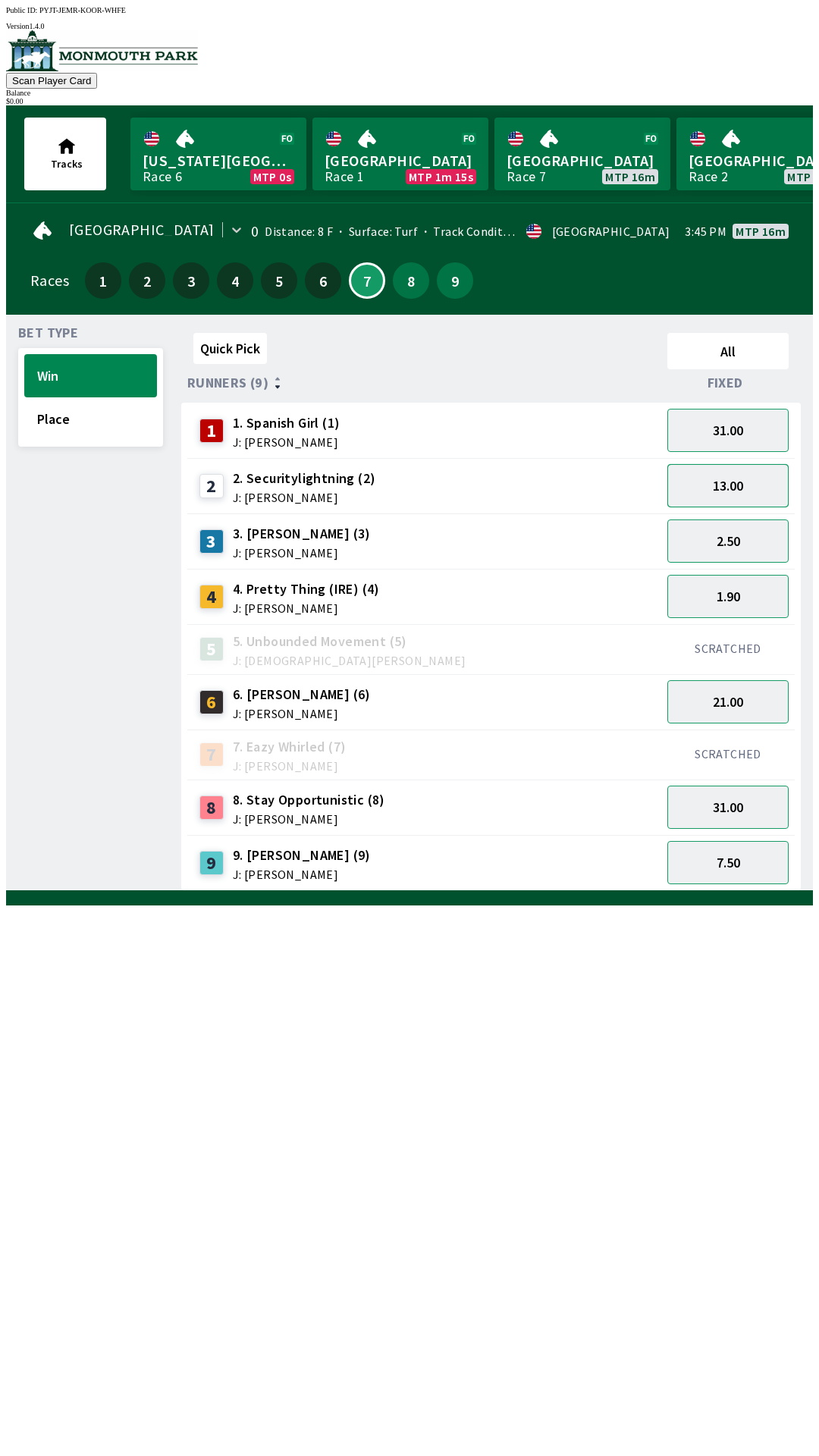
click at [756, 494] on button "13.00" at bounding box center [728, 485] width 121 height 43
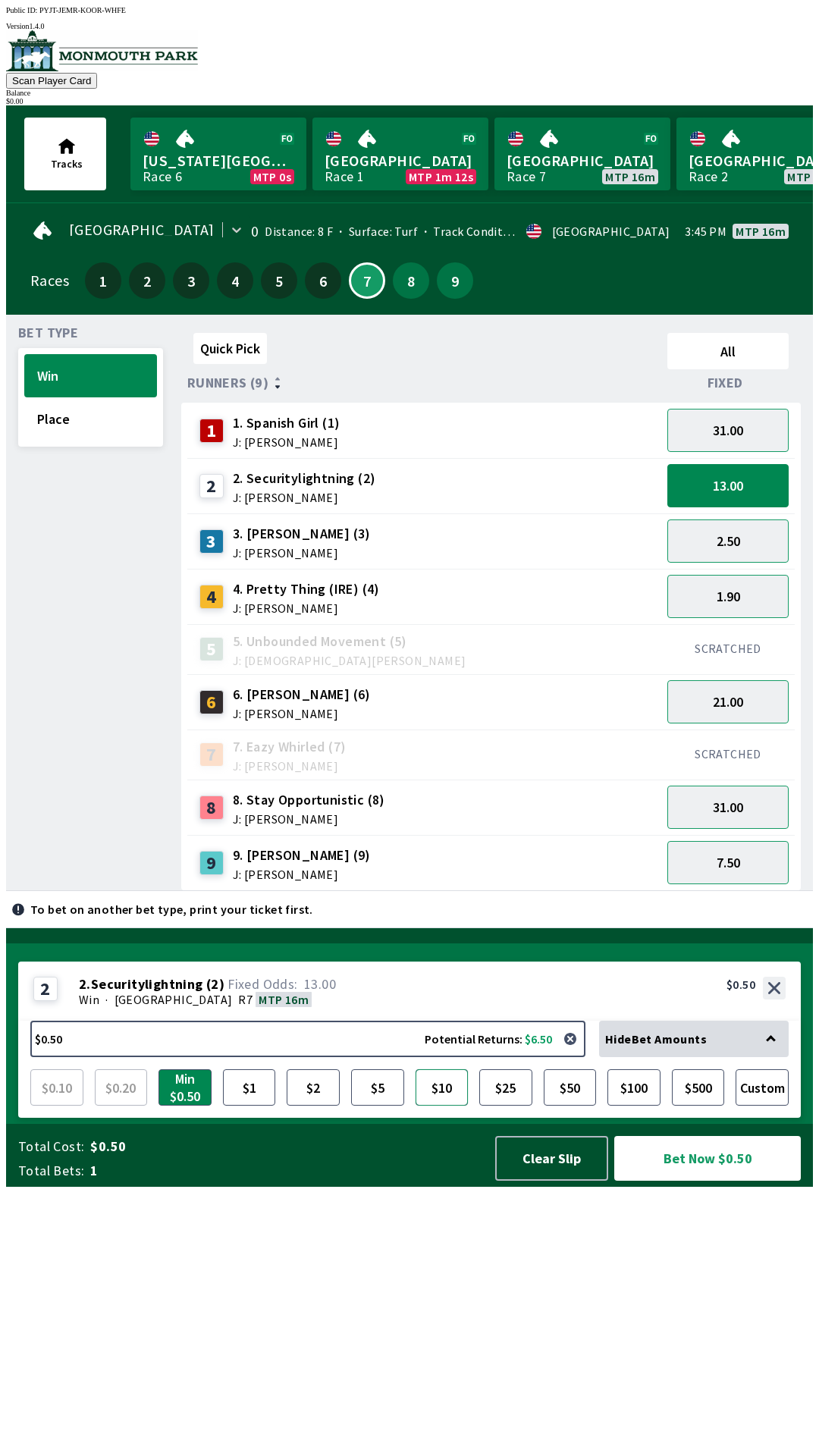
click at [453, 1106] on button "$10" at bounding box center [442, 1087] width 53 height 36
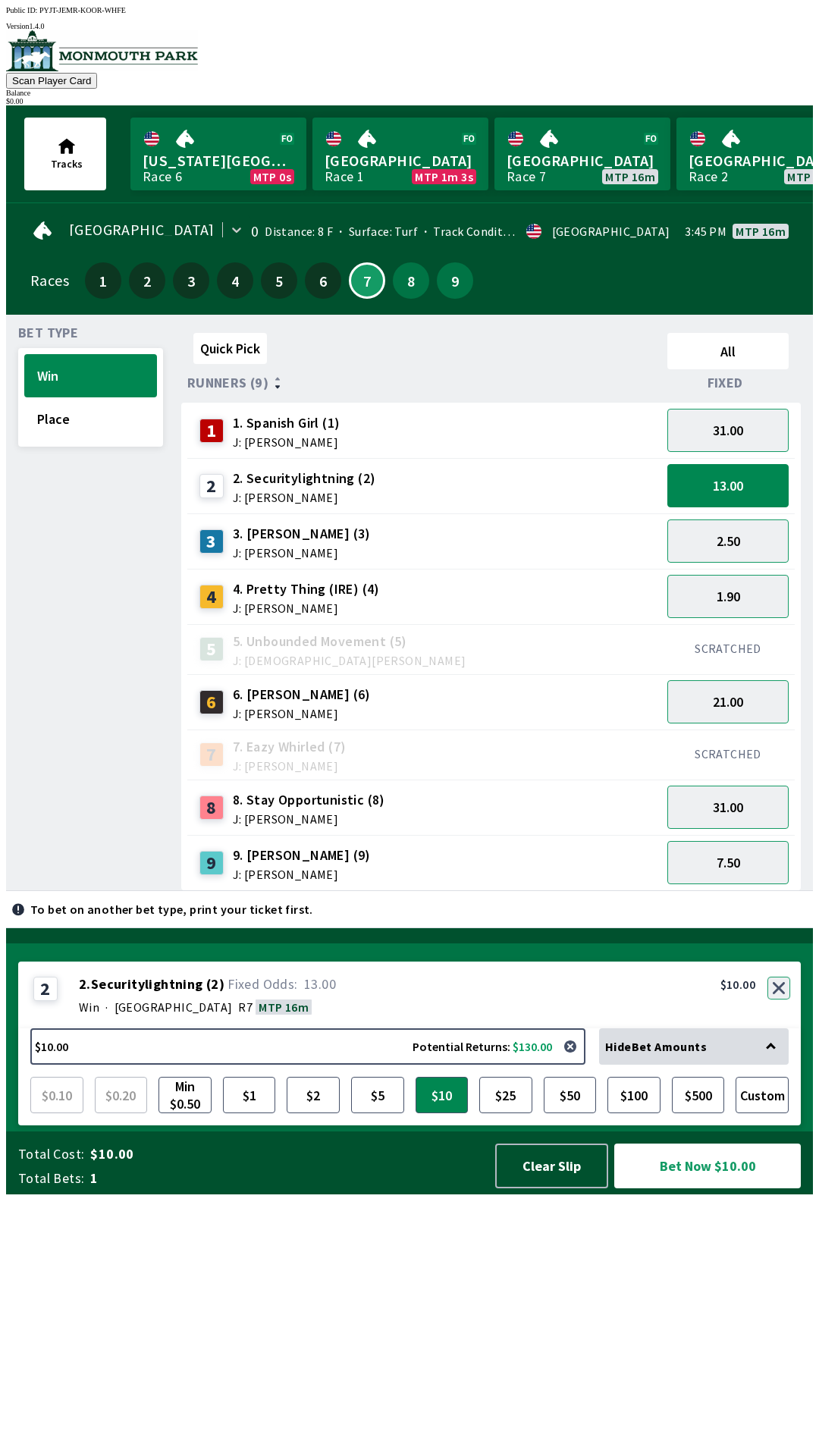
click at [773, 1028] on div "2 2 . Securitylightning ( 2 ) Win · [STREET_ADDRESS]. Securitylightning (2) 13.…" at bounding box center [410, 994] width 783 height 67
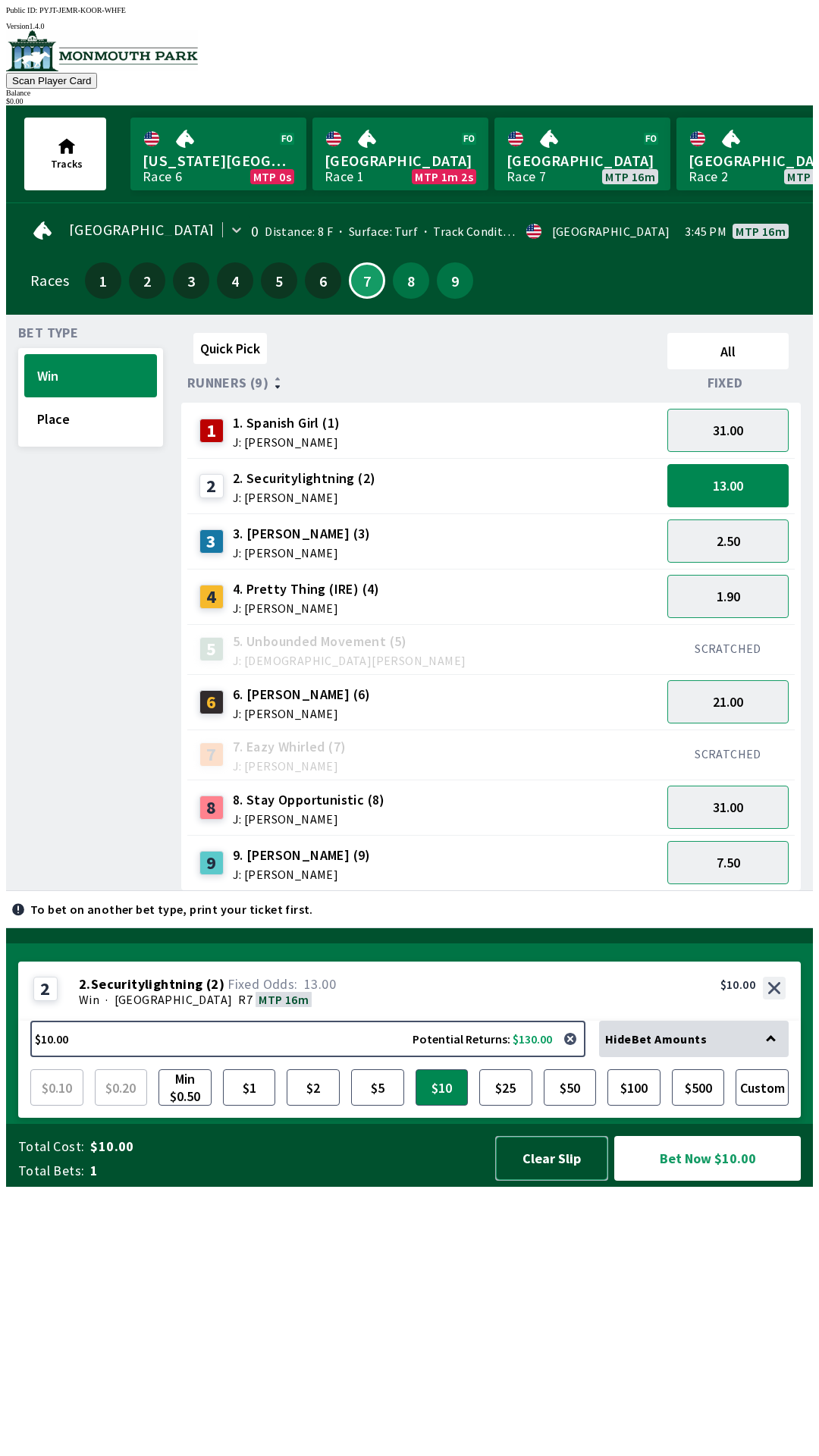
click at [547, 1180] on button "Clear Slip" at bounding box center [552, 1158] width 113 height 45
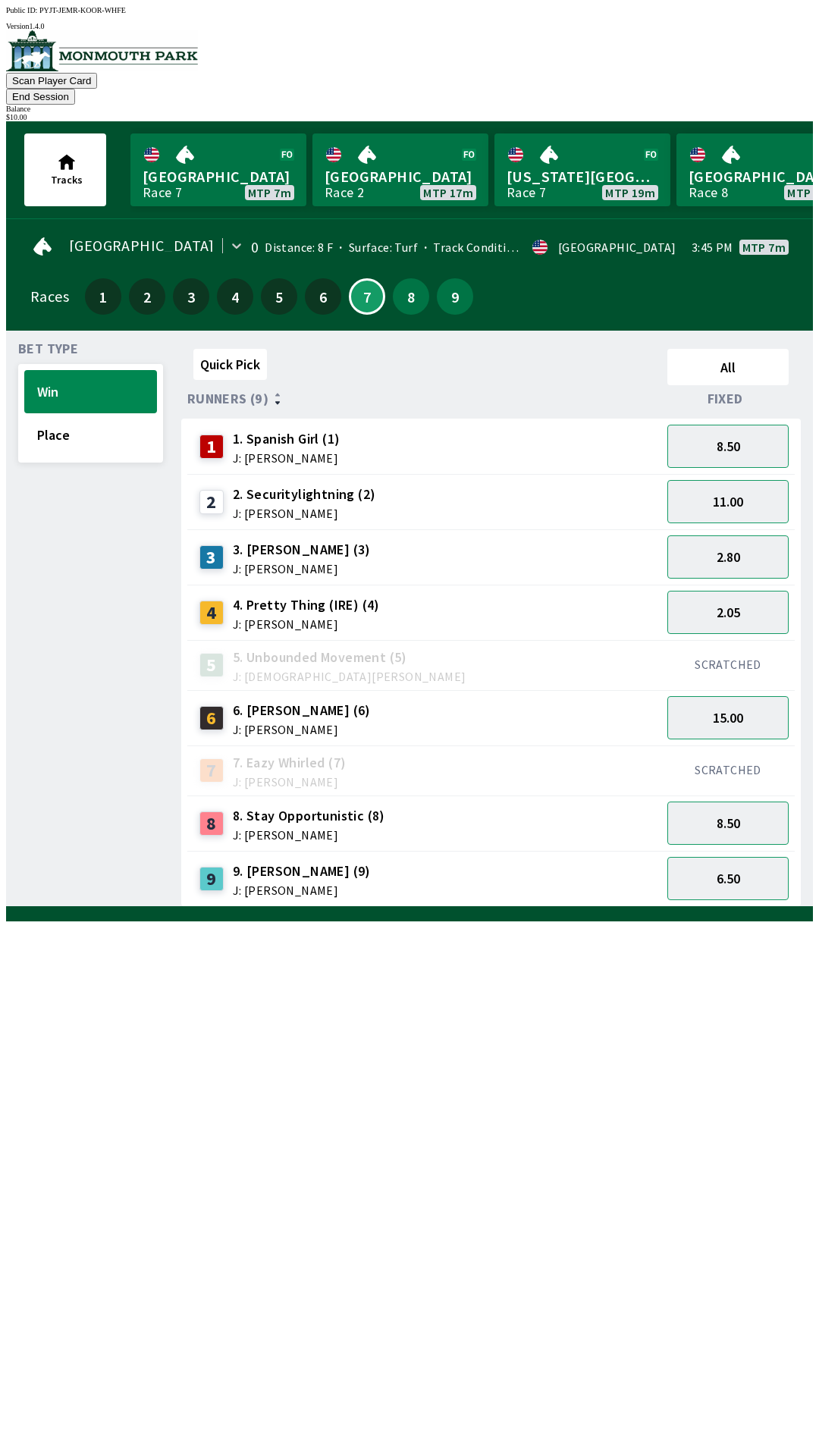
click at [75, 89] on button "End Session" at bounding box center [41, 97] width 69 height 16
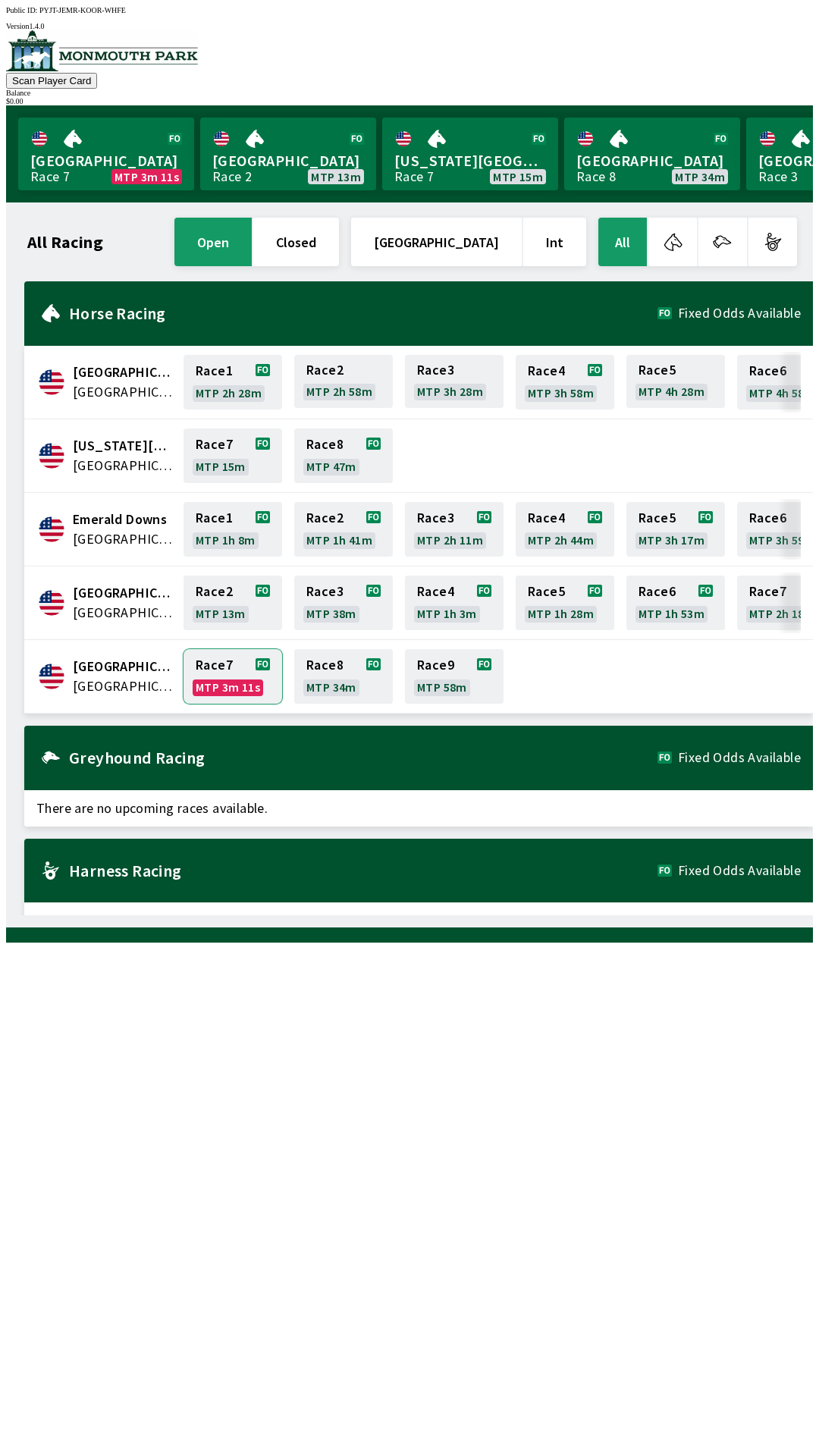
click at [226, 670] on link "Race 7 MTP 3m 11s" at bounding box center [233, 676] width 98 height 55
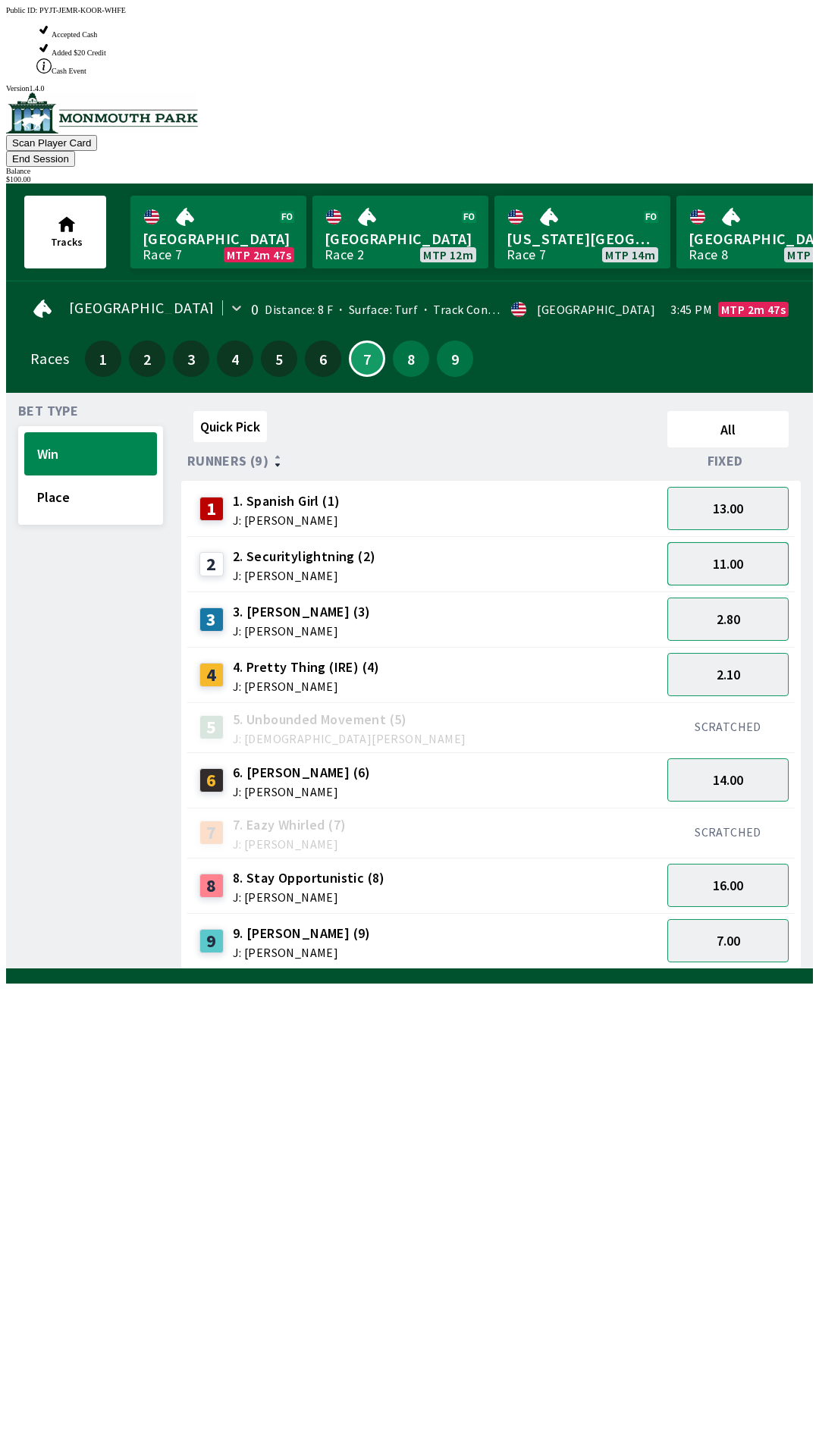
click at [744, 542] on button "11.00" at bounding box center [728, 564] width 121 height 43
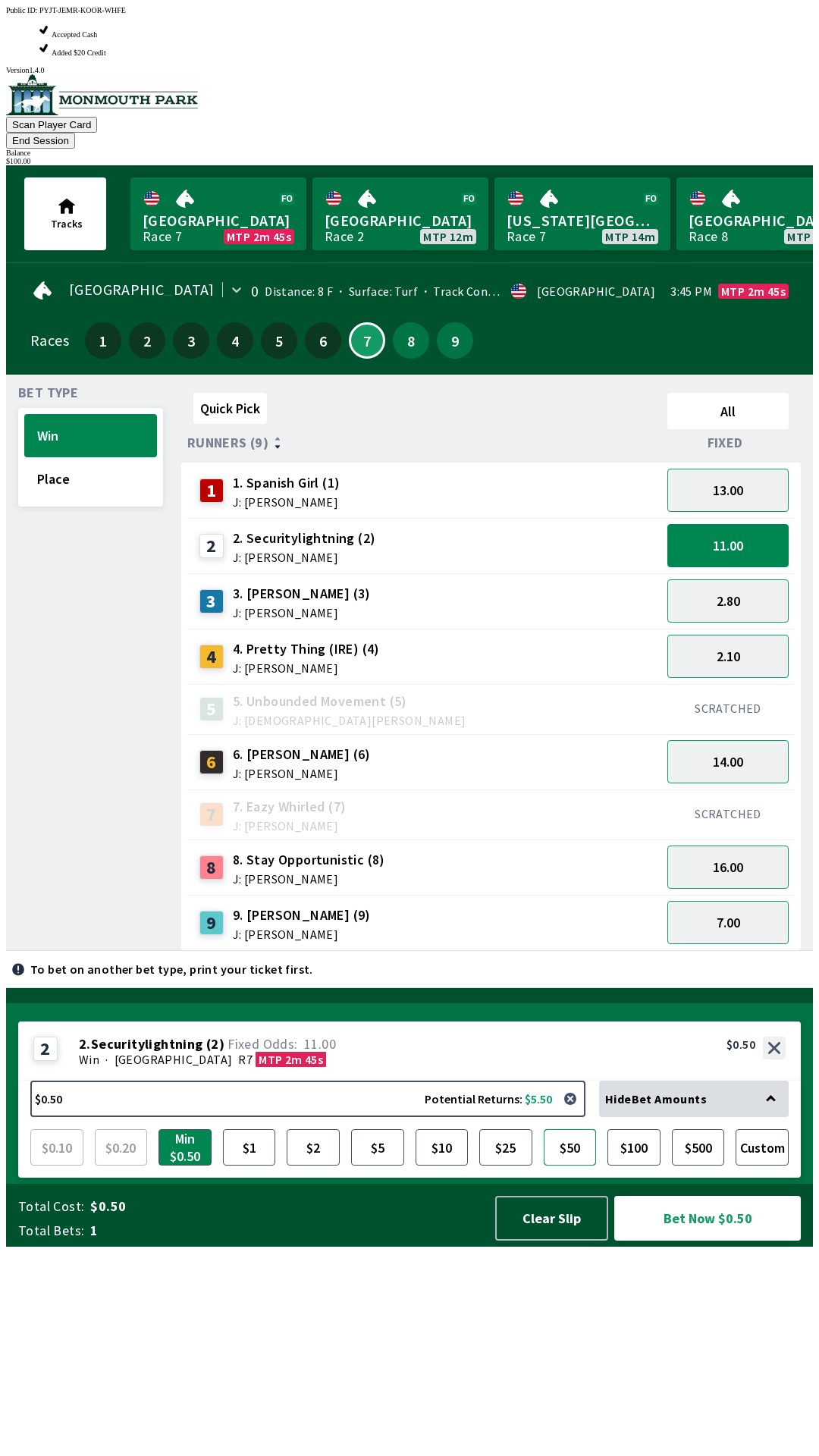
click at [569, 1166] on button "$50" at bounding box center [570, 1147] width 53 height 36
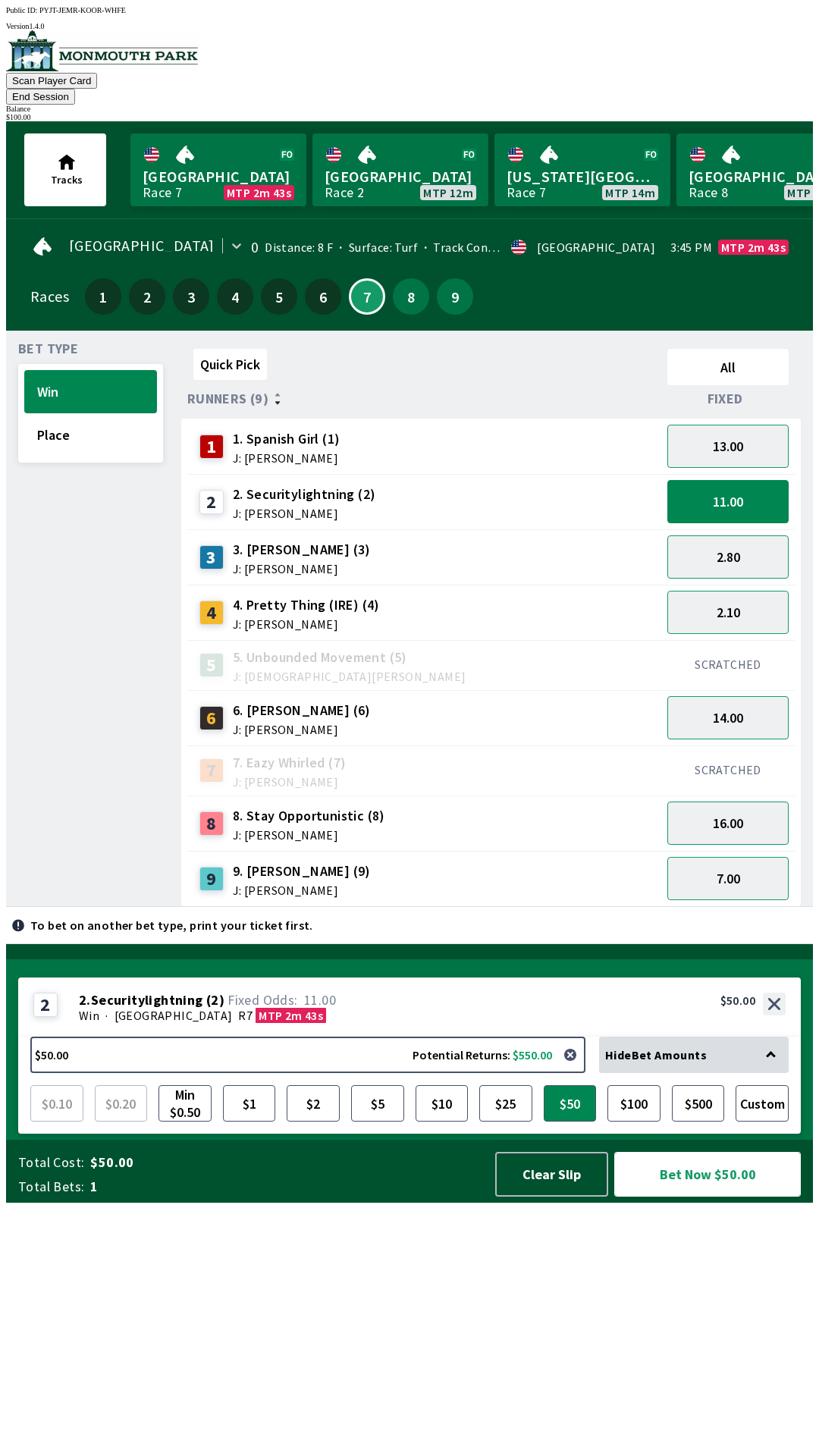
click at [700, 1196] on button "Bet Now $50.00" at bounding box center [708, 1174] width 187 height 45
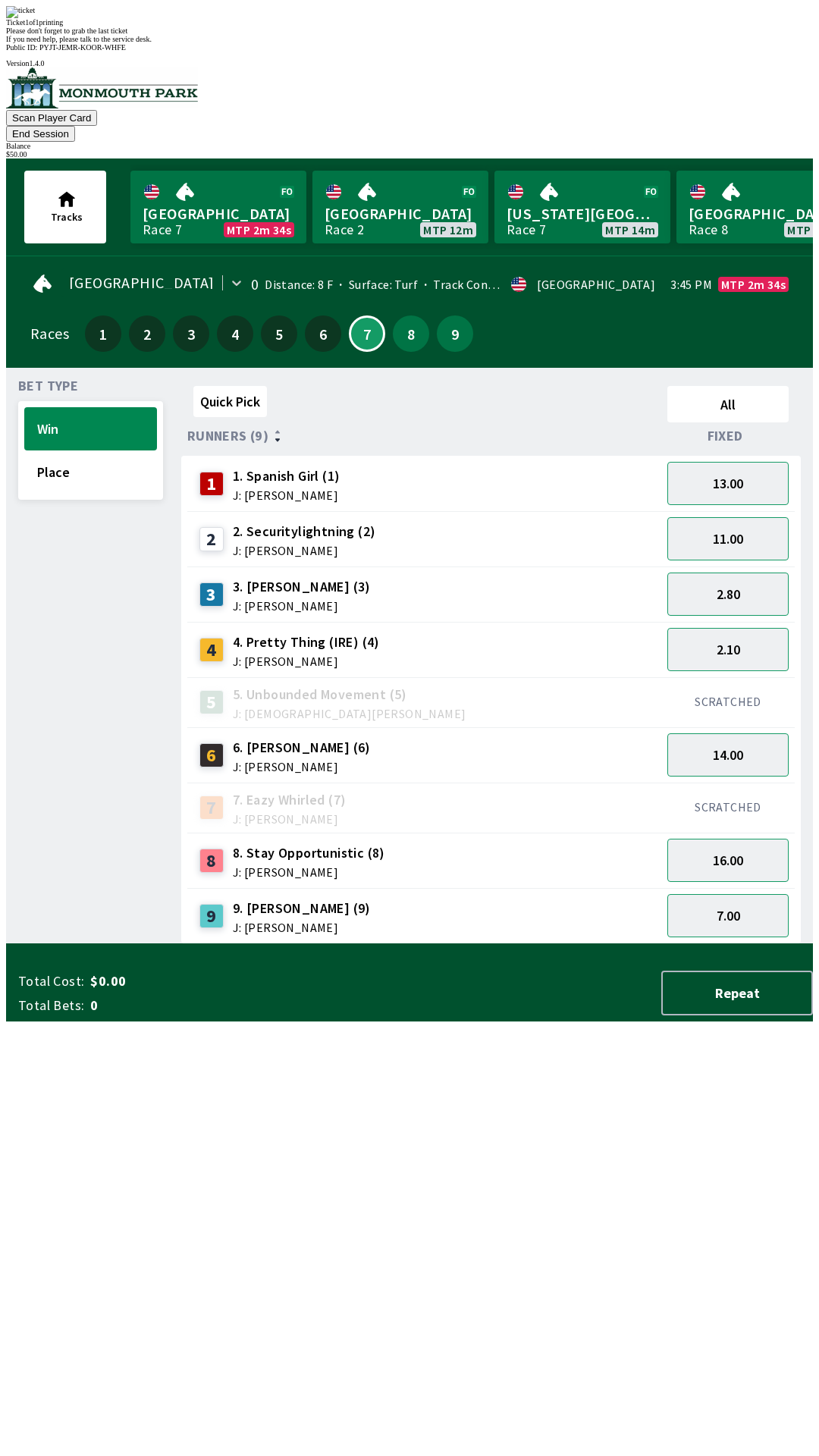
click at [148, 43] on div "Ticket 1 of 1 printing Please don't forget to grab the last ticket If you need …" at bounding box center [410, 25] width 807 height 37
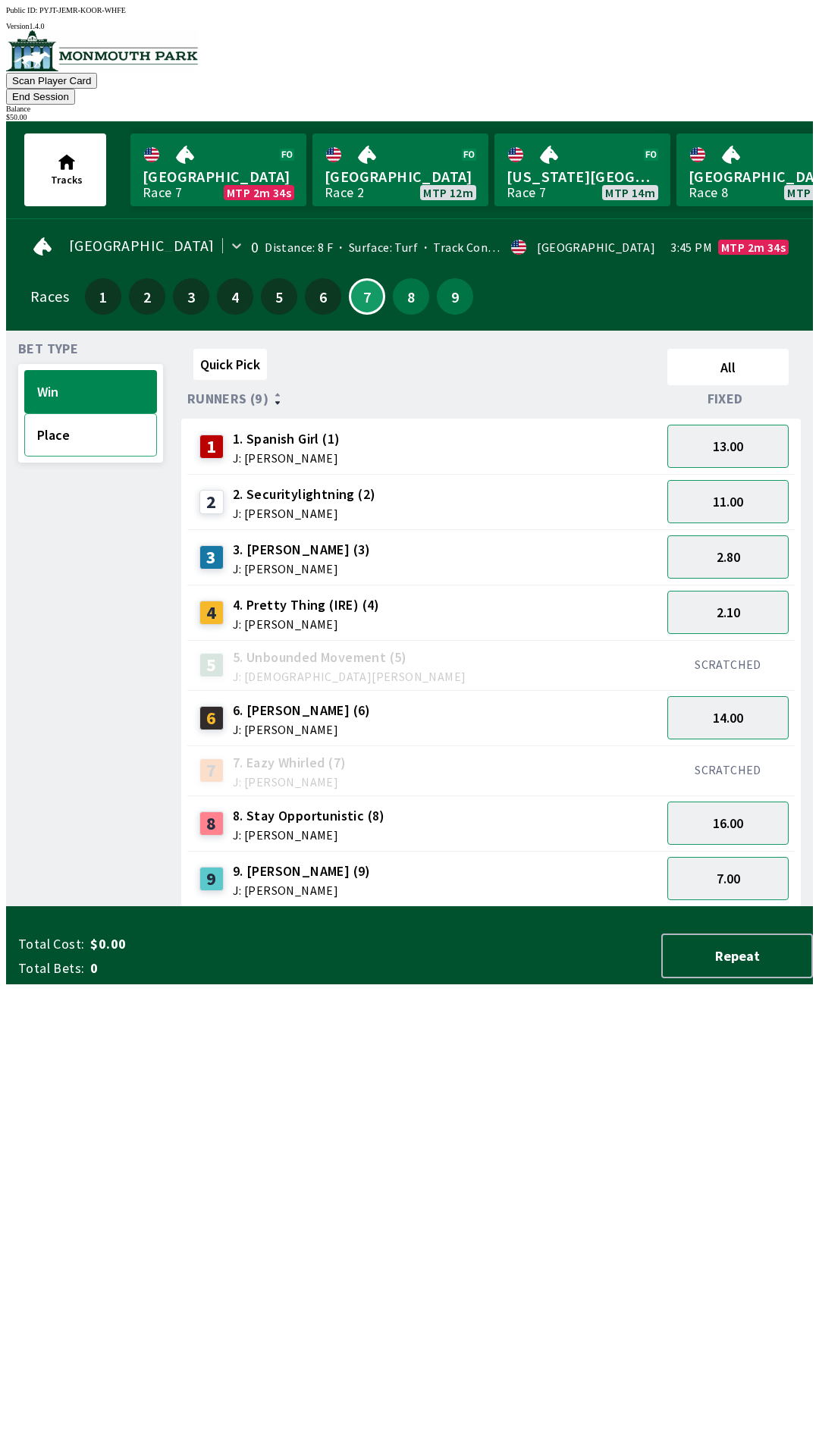
click at [82, 421] on button "Place" at bounding box center [91, 435] width 133 height 43
click at [744, 485] on button "4.60" at bounding box center [728, 501] width 121 height 43
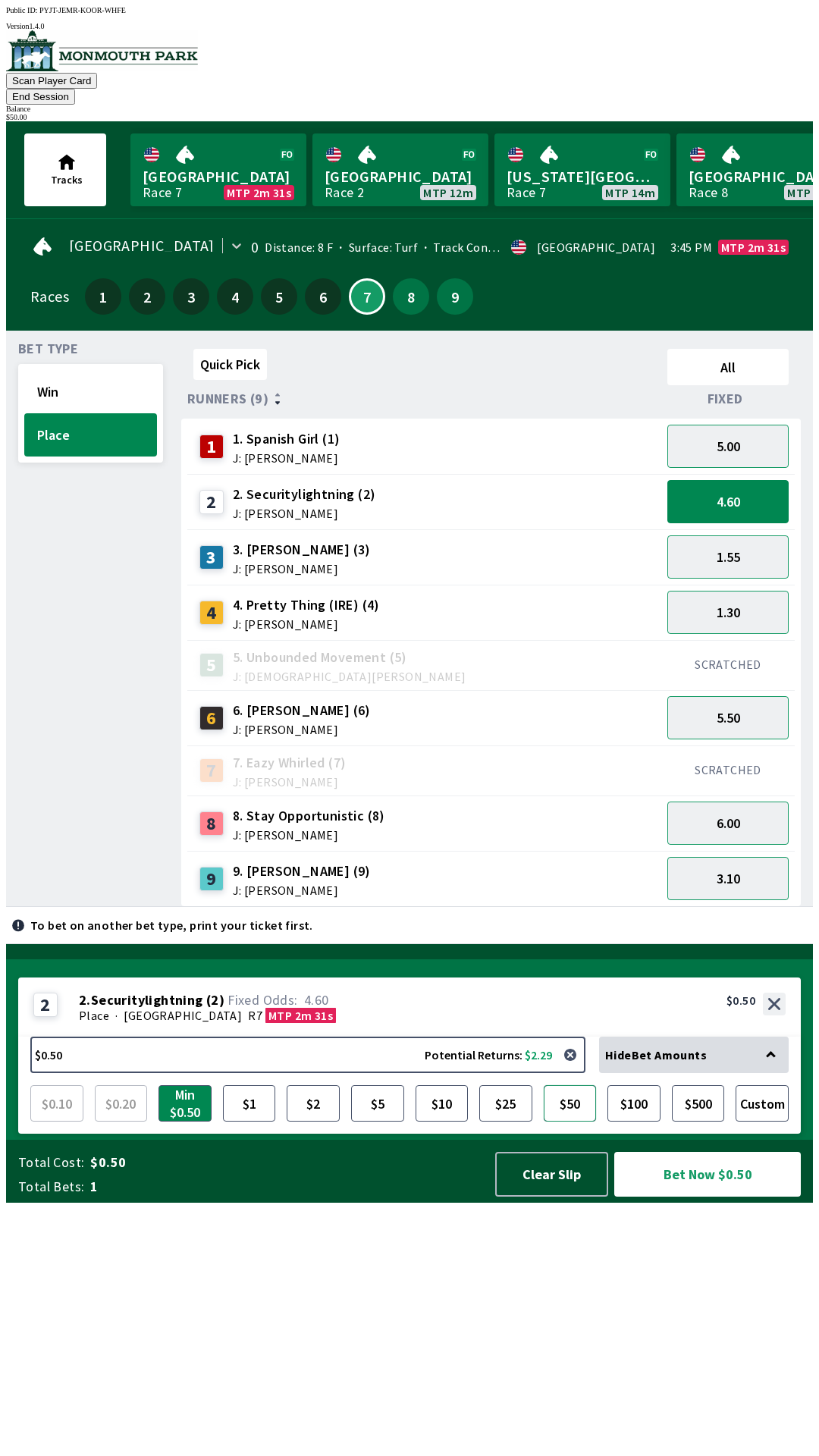
click at [577, 1121] on button "$50" at bounding box center [570, 1103] width 53 height 36
click at [702, 1196] on button "Bet Now $50.00" at bounding box center [708, 1174] width 187 height 45
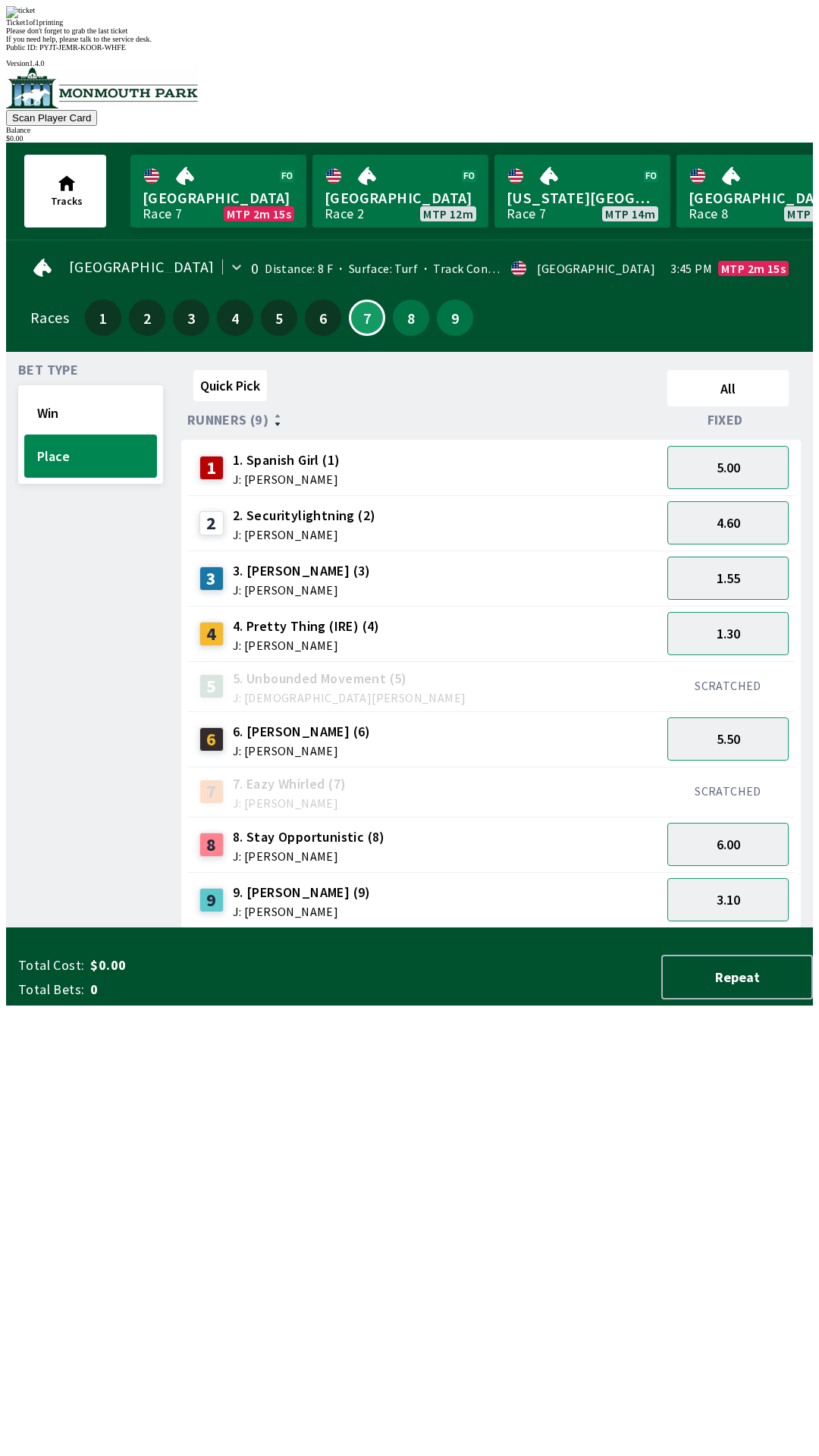
click at [482, 43] on div "Ticket 1 of 1 printing Please don't forget to grab the last ticket If you need …" at bounding box center [410, 25] width 807 height 37
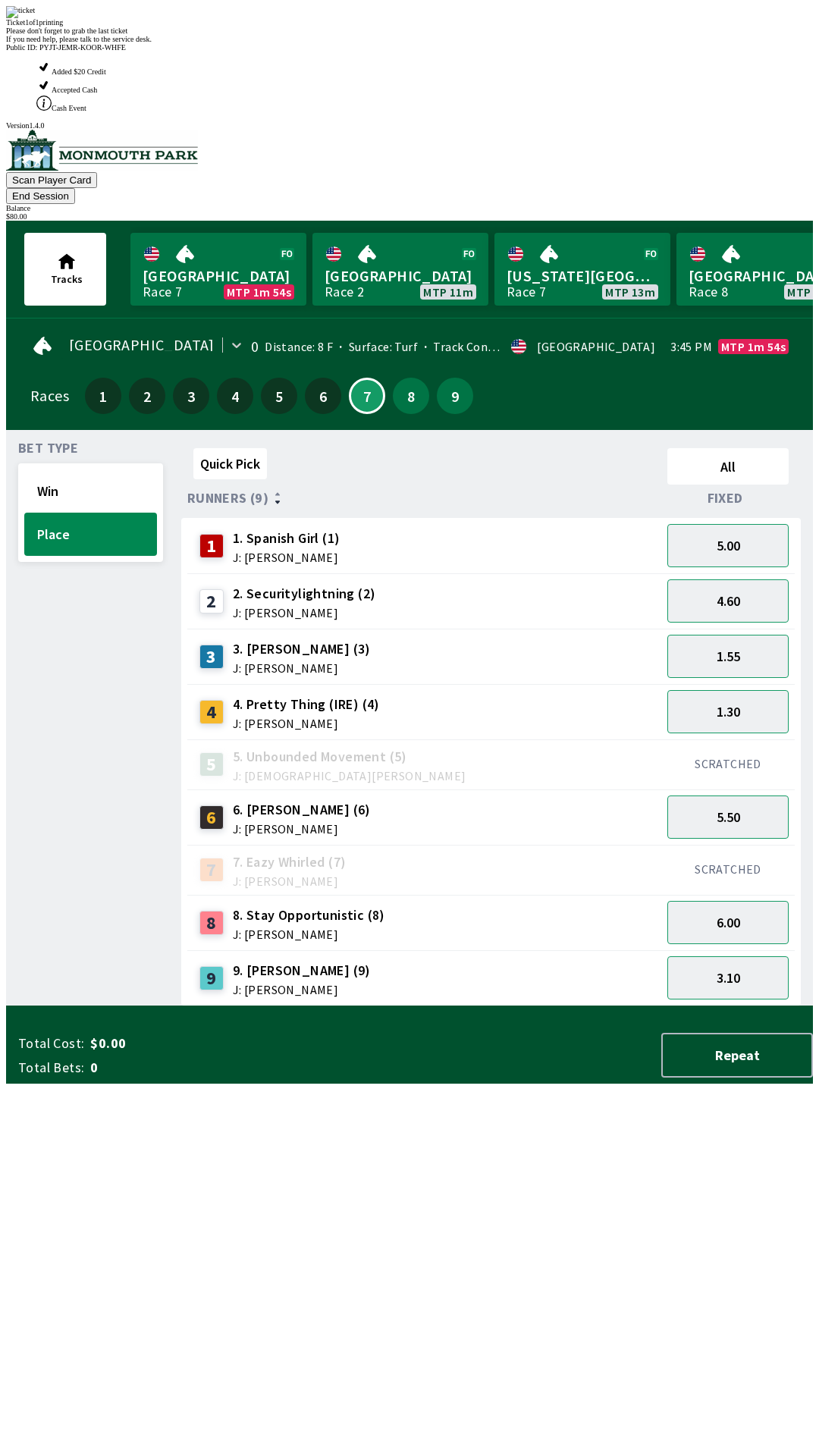
click at [446, 637] on div "3 3. [PERSON_NAME] (3) J: [PERSON_NAME]" at bounding box center [424, 656] width 462 height 38
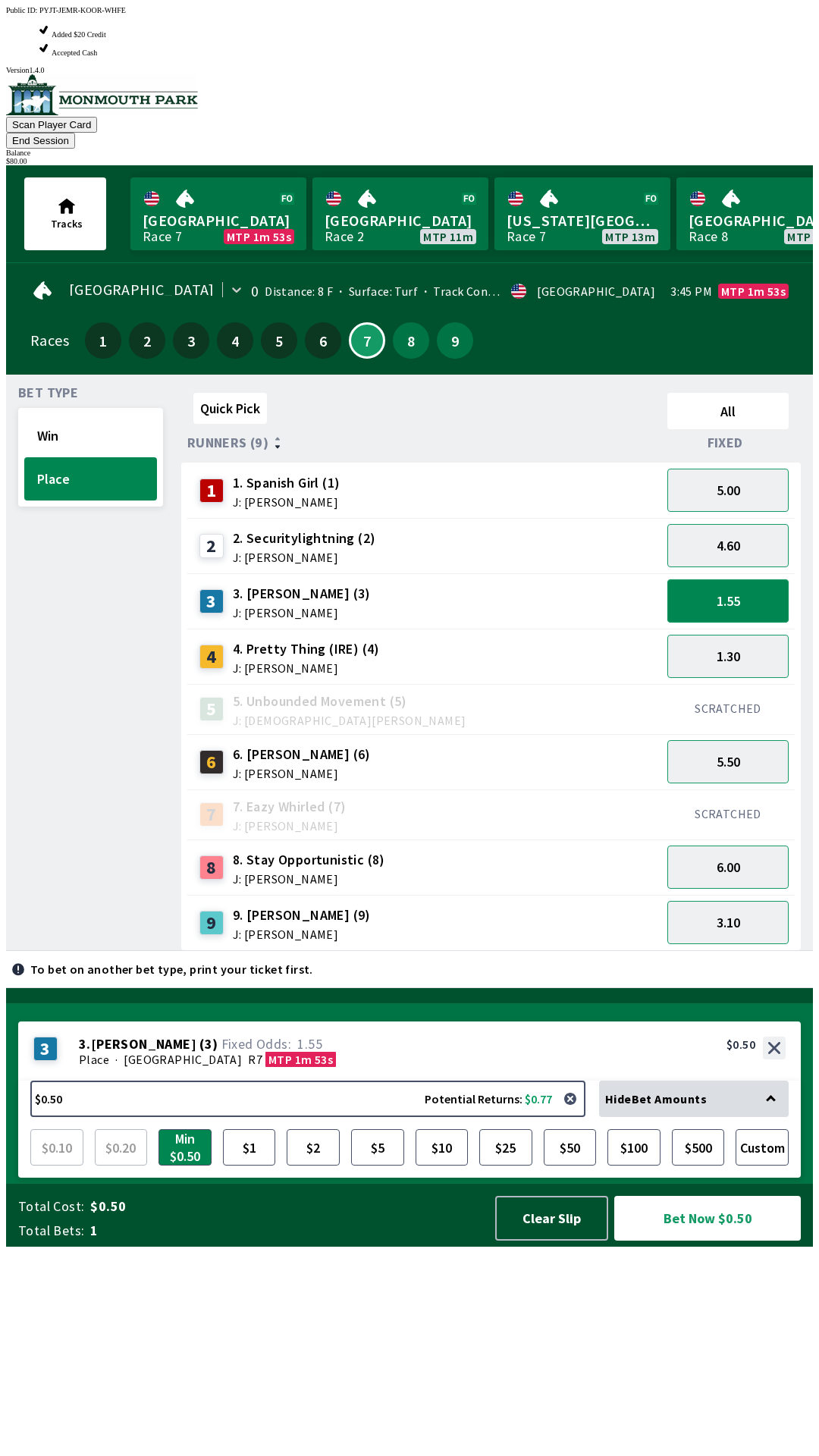
click at [741, 579] on button "1.55" at bounding box center [728, 601] width 121 height 43
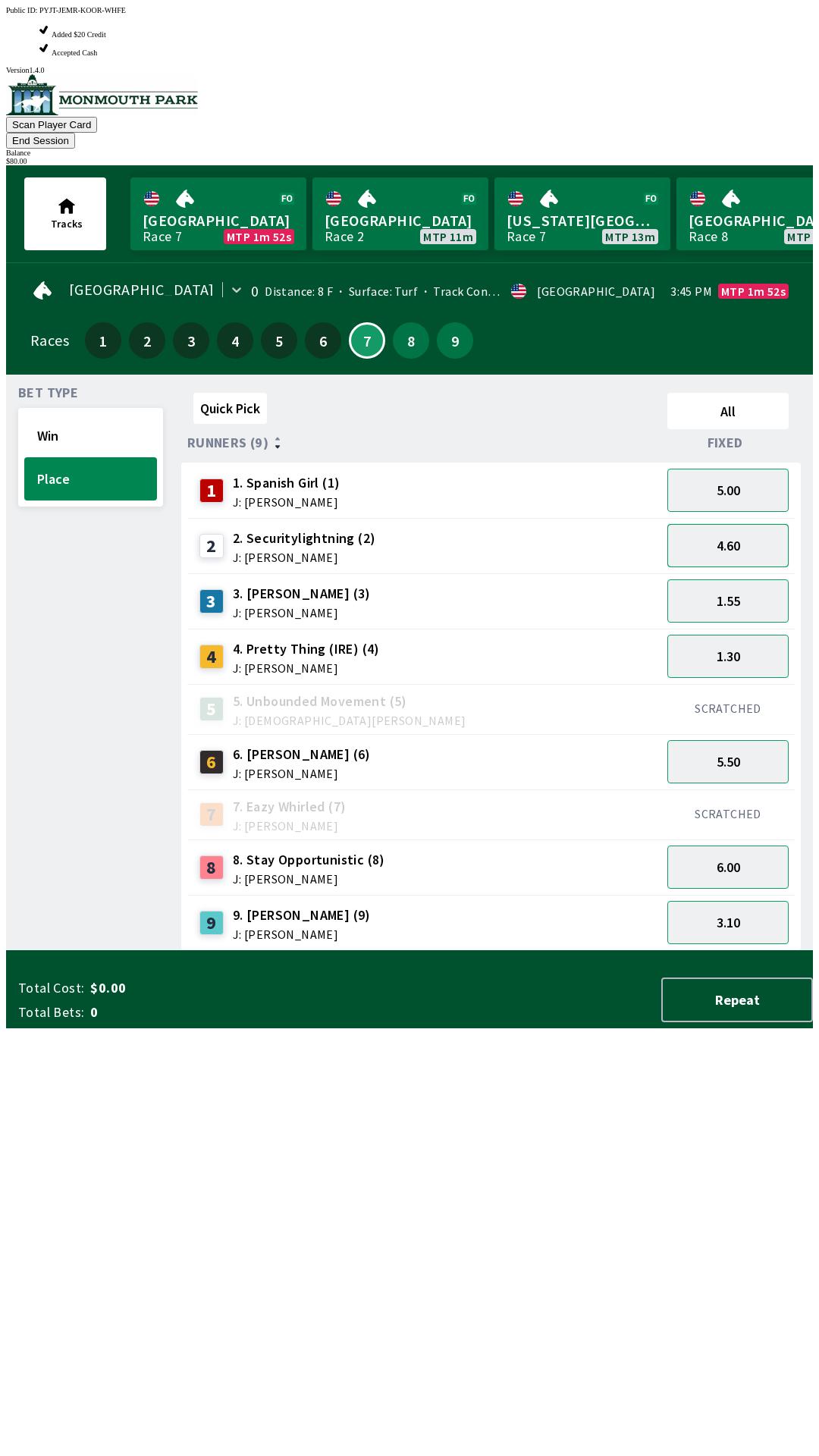
click at [744, 524] on button "4.60" at bounding box center [728, 545] width 121 height 43
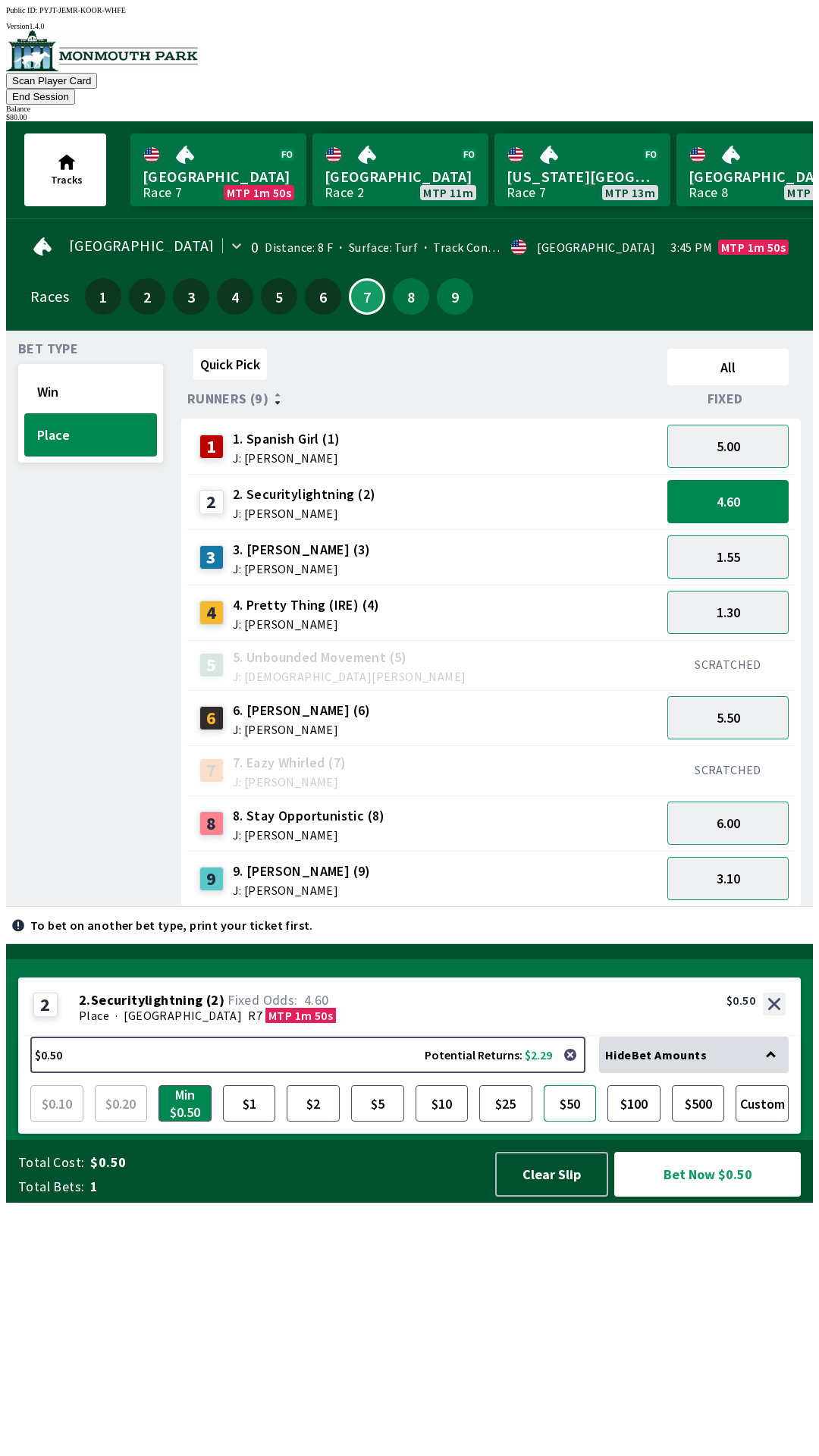
click at [571, 1121] on button "$50" at bounding box center [570, 1103] width 53 height 36
click at [686, 1196] on button "Bet Now $50.00" at bounding box center [708, 1174] width 187 height 45
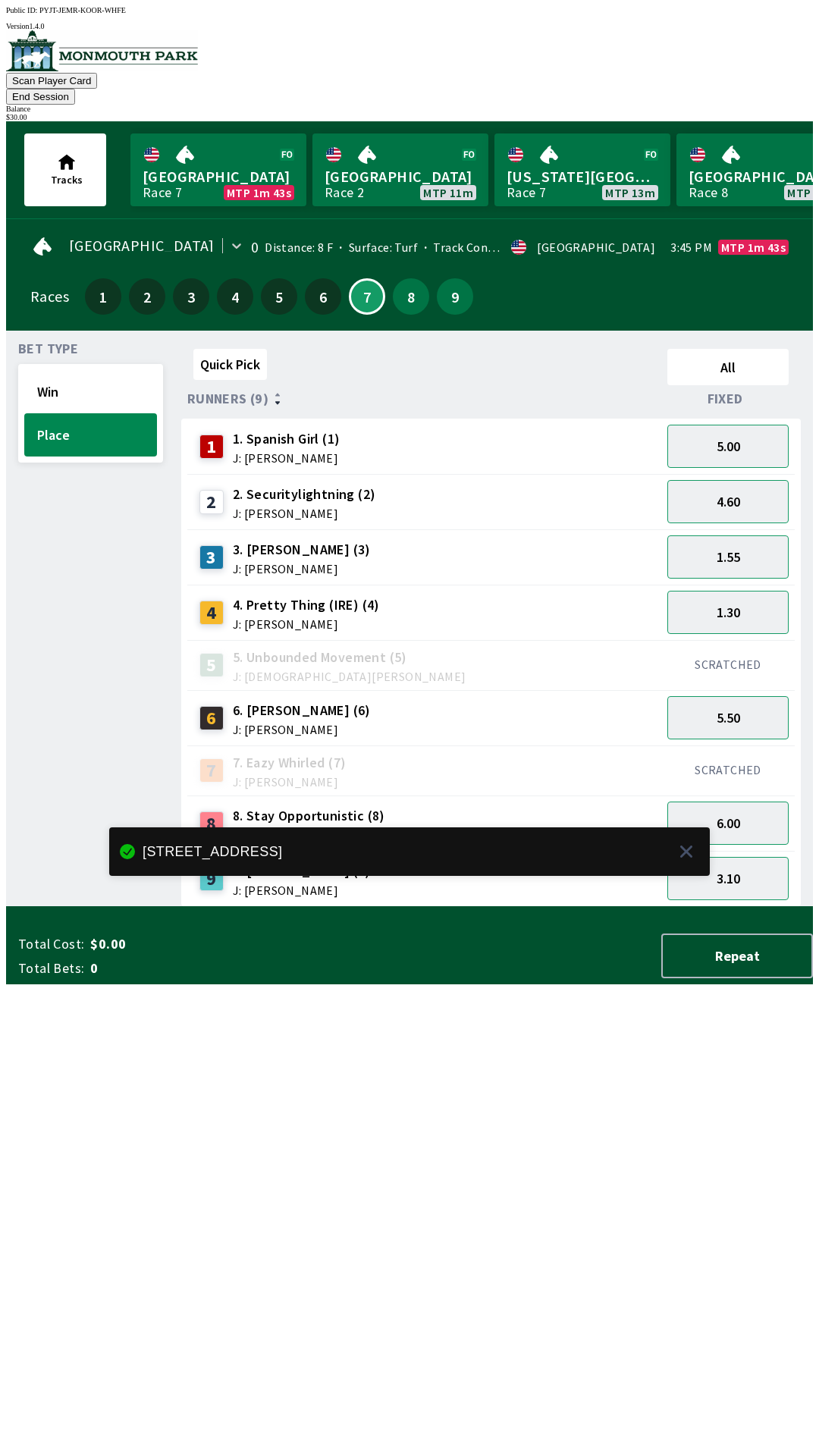
click at [109, 508] on div "Bet Type Win Place" at bounding box center [91, 624] width 145 height 564
click at [108, 370] on button "Win" at bounding box center [91, 392] width 133 height 43
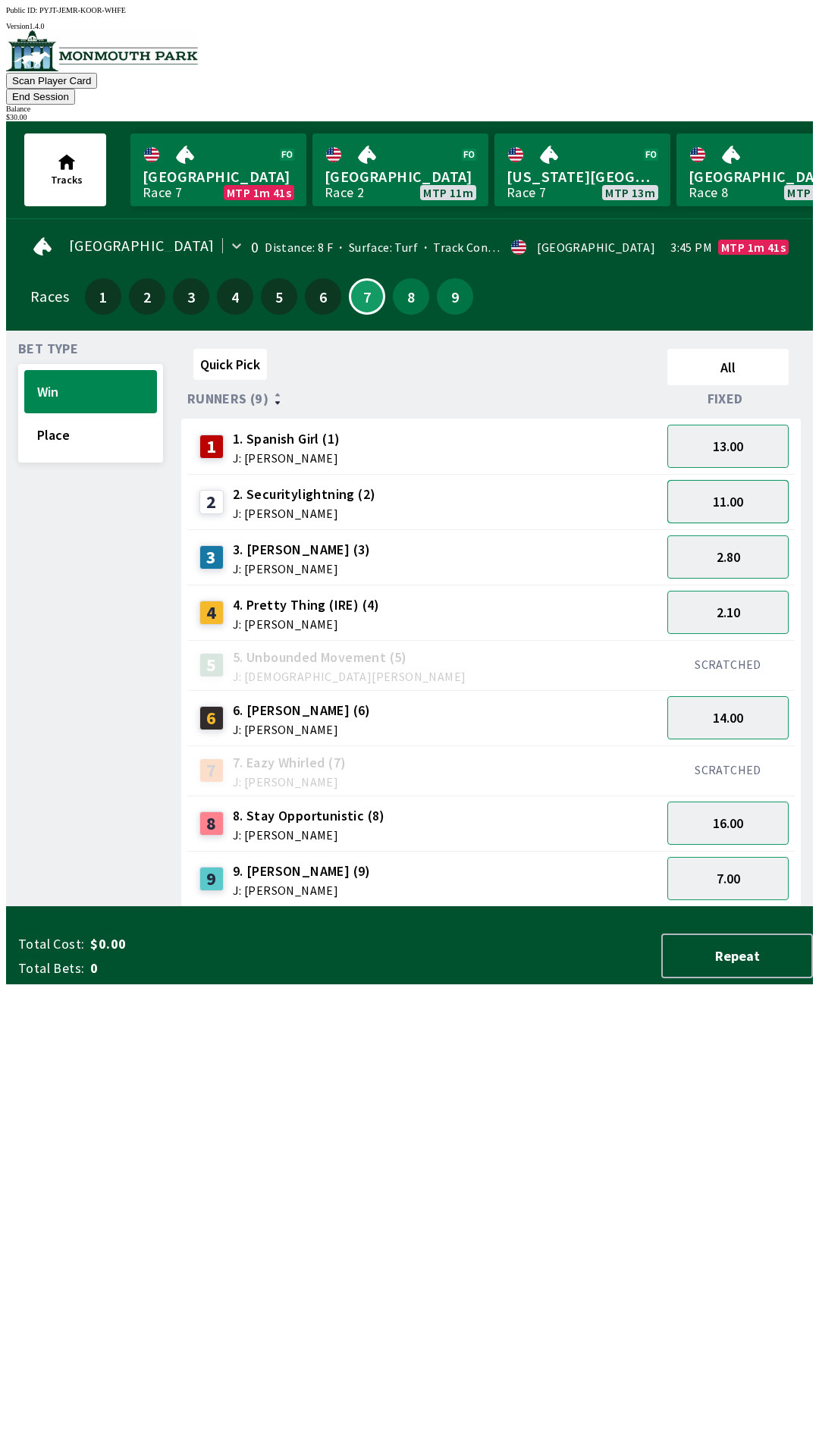
click at [764, 480] on button "11.00" at bounding box center [728, 501] width 121 height 43
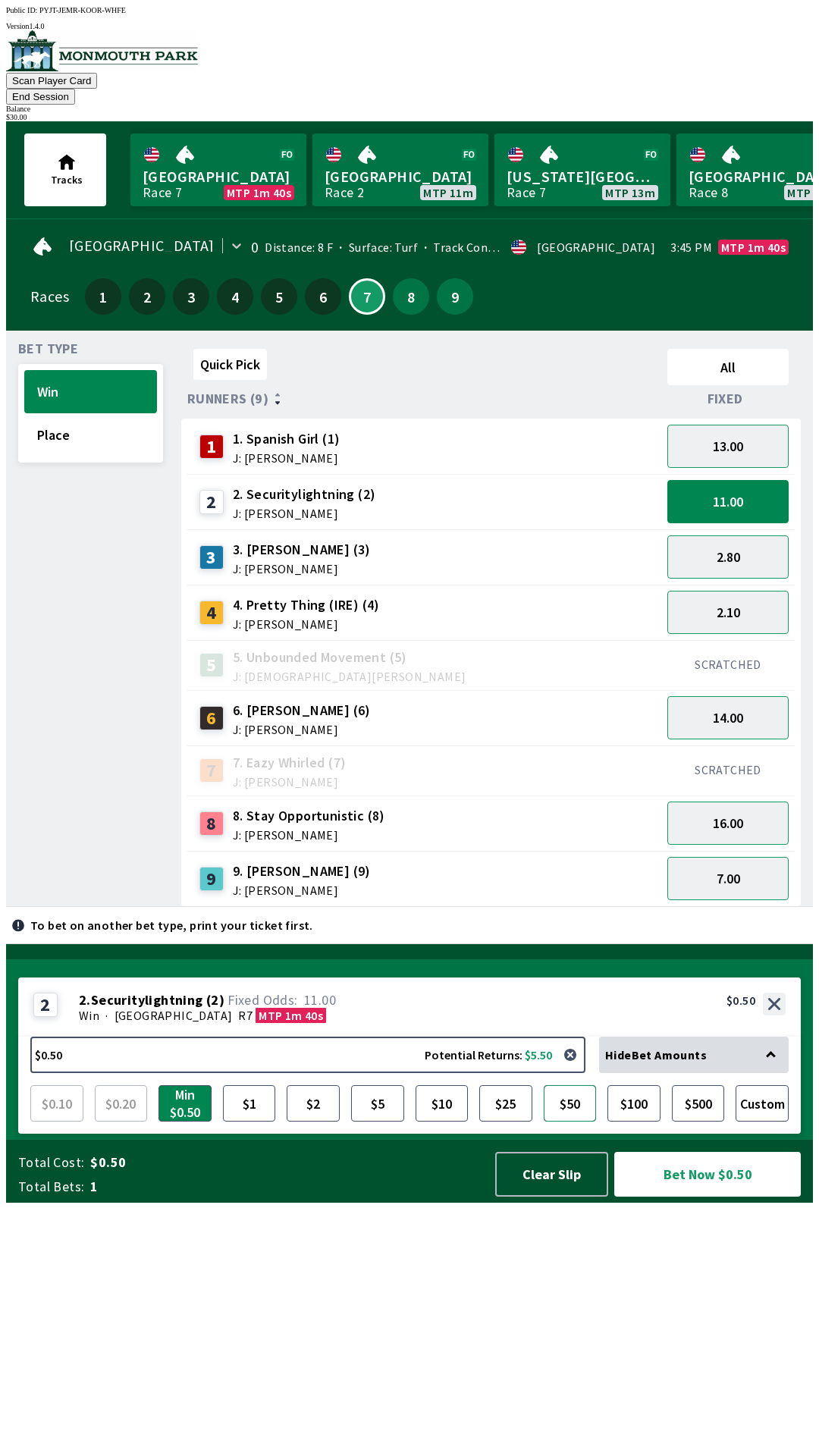
click at [570, 1121] on button "$50" at bounding box center [570, 1103] width 53 height 36
click at [688, 1196] on button "Bet Now $50.00" at bounding box center [708, 1174] width 187 height 45
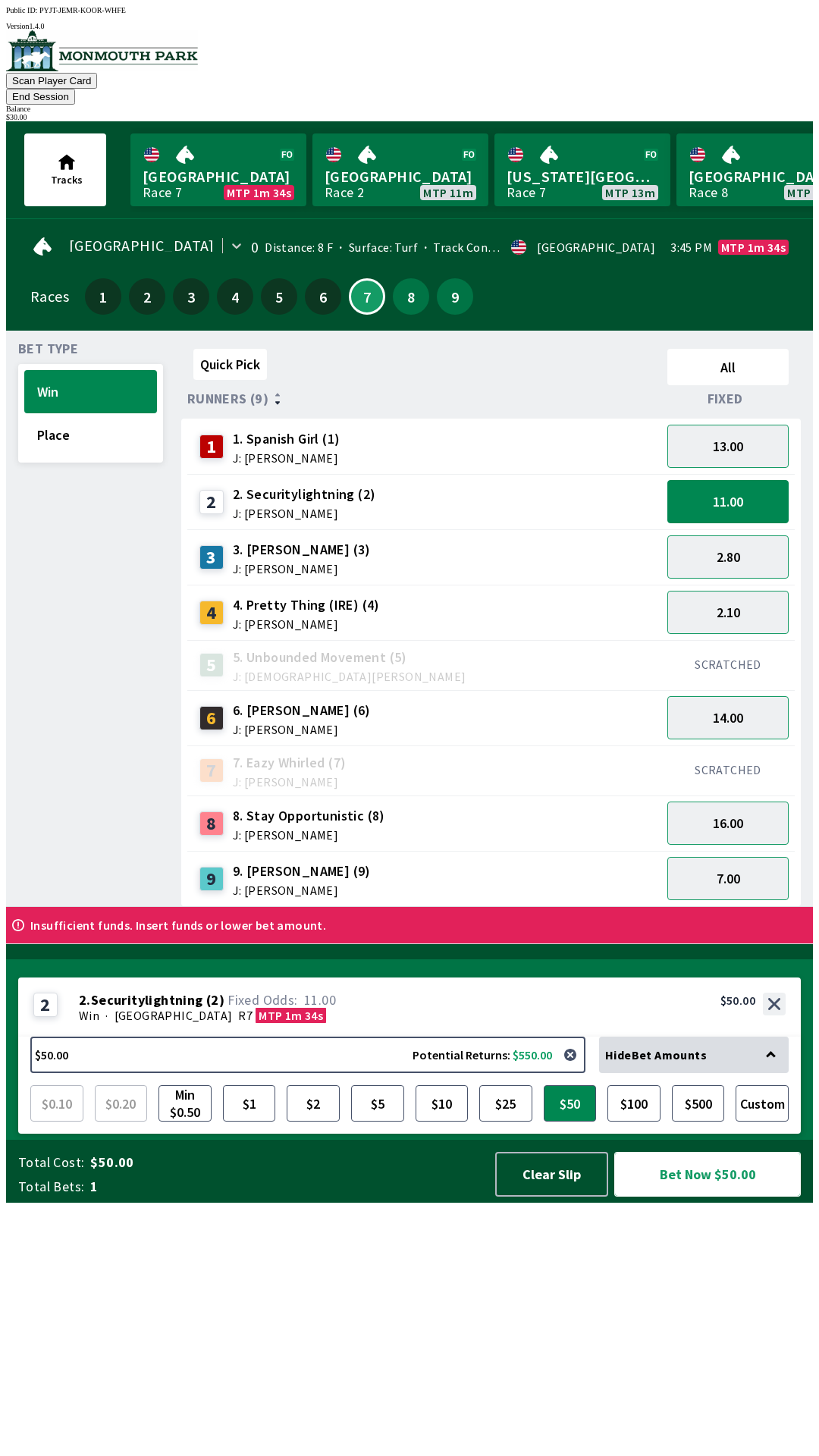
click at [675, 1196] on button "Bet Now $50.00" at bounding box center [708, 1174] width 187 height 45
click at [701, 1196] on button "Bet Now $50.00" at bounding box center [708, 1174] width 187 height 45
click at [408, 289] on button "8" at bounding box center [410, 296] width 36 height 36
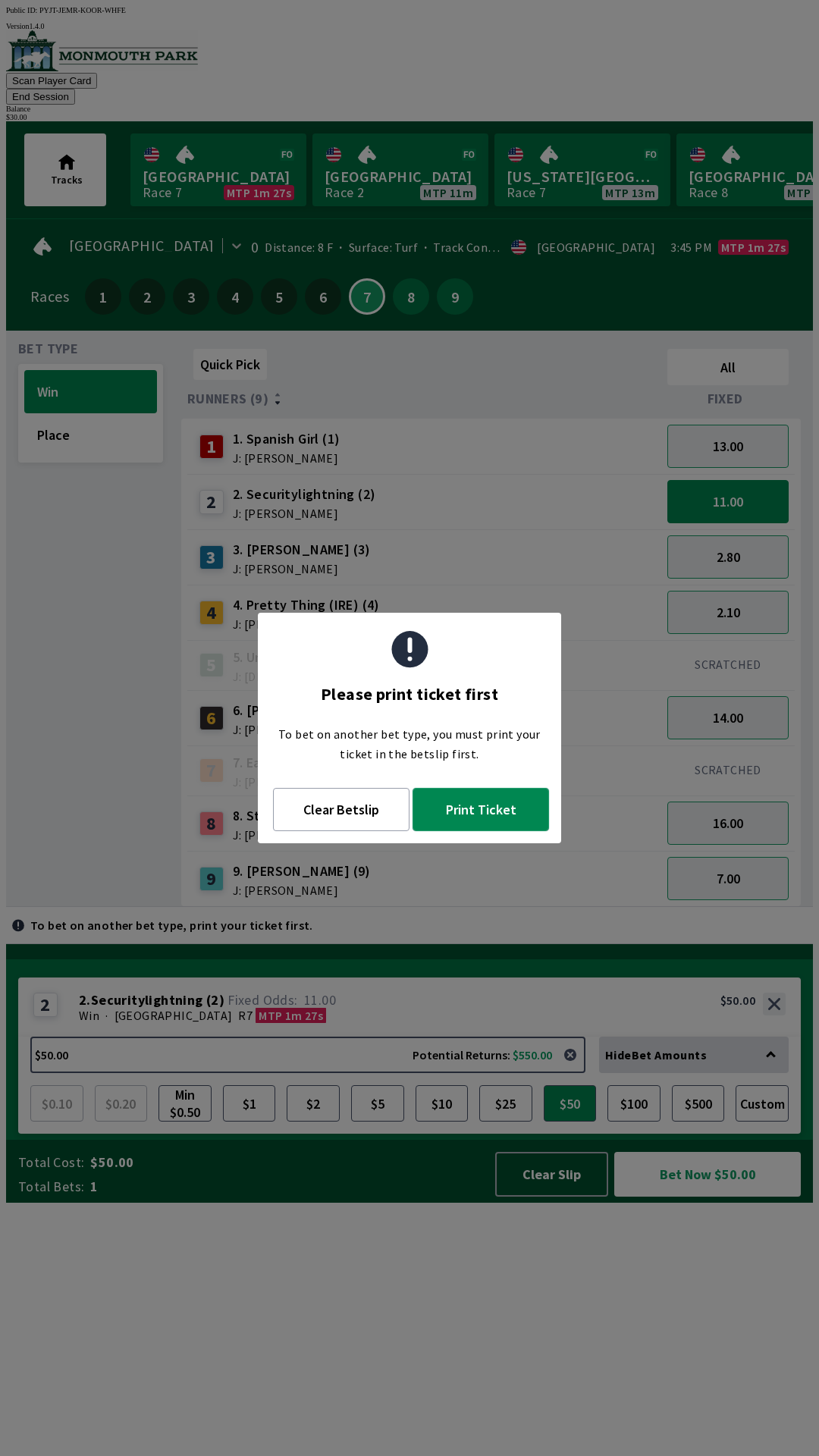
click at [485, 809] on button "Print Ticket" at bounding box center [481, 809] width 137 height 43
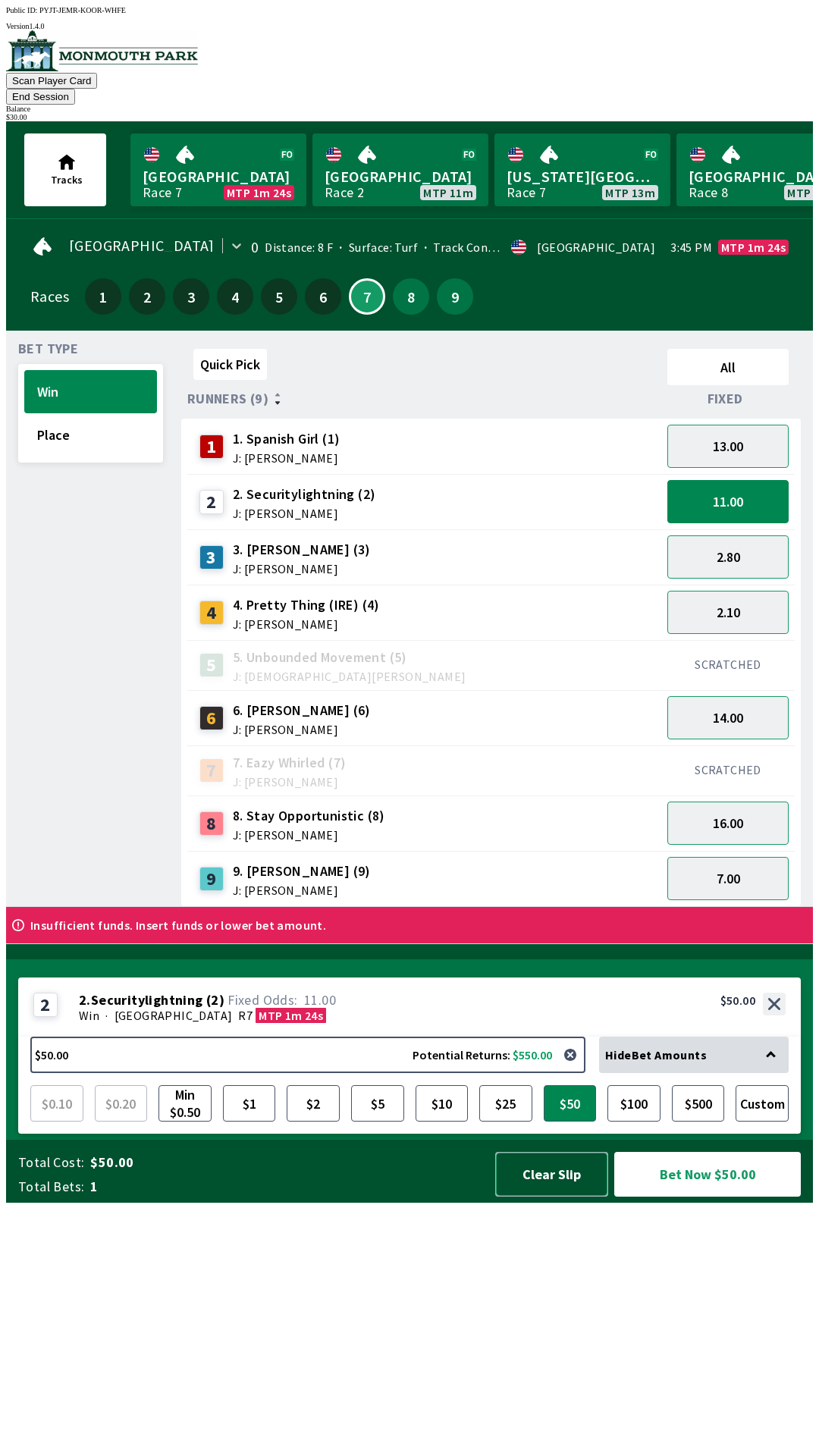
click at [543, 1196] on button "Clear Slip" at bounding box center [552, 1174] width 113 height 45
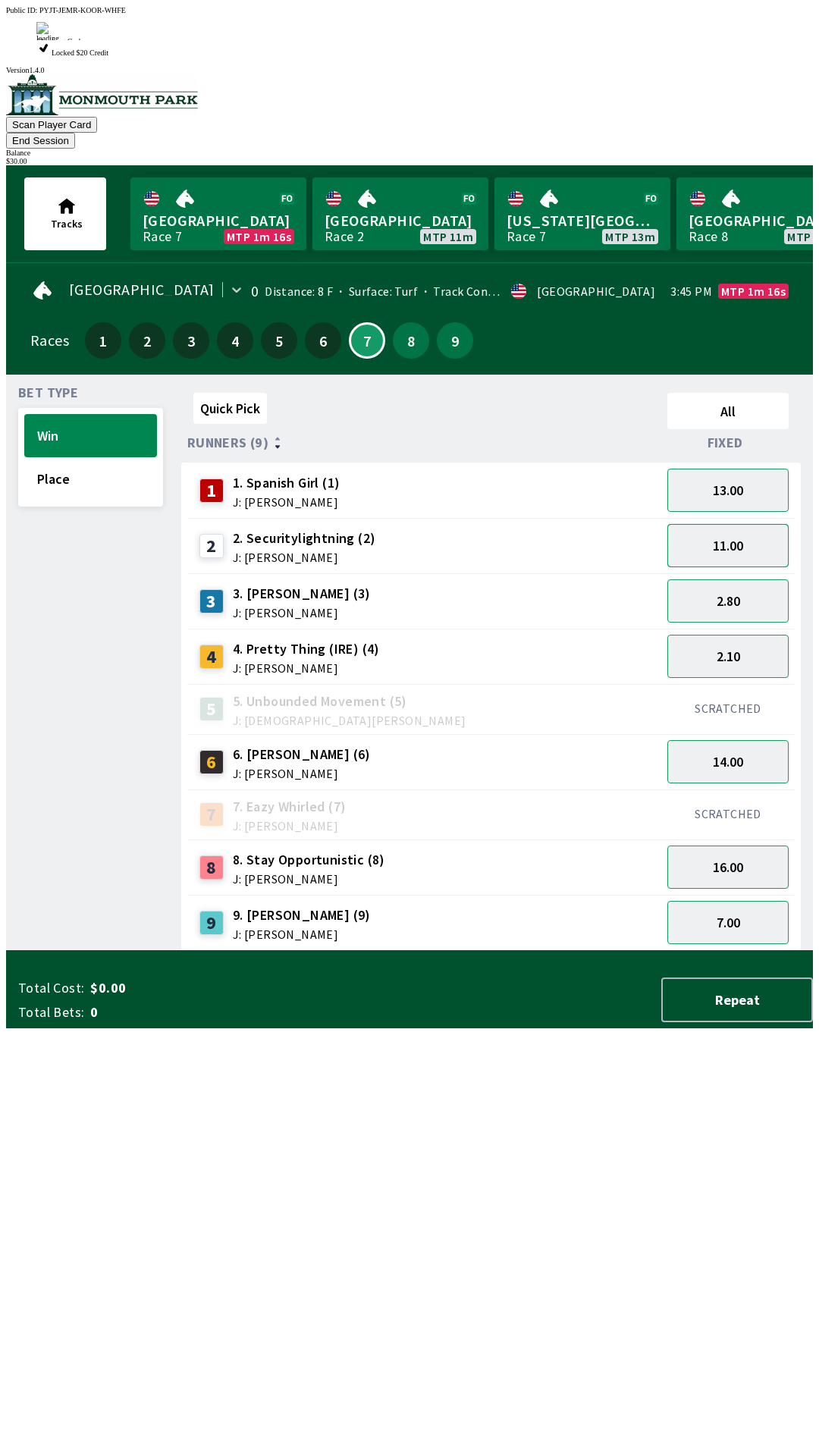
click at [747, 524] on button "11.00" at bounding box center [728, 545] width 121 height 43
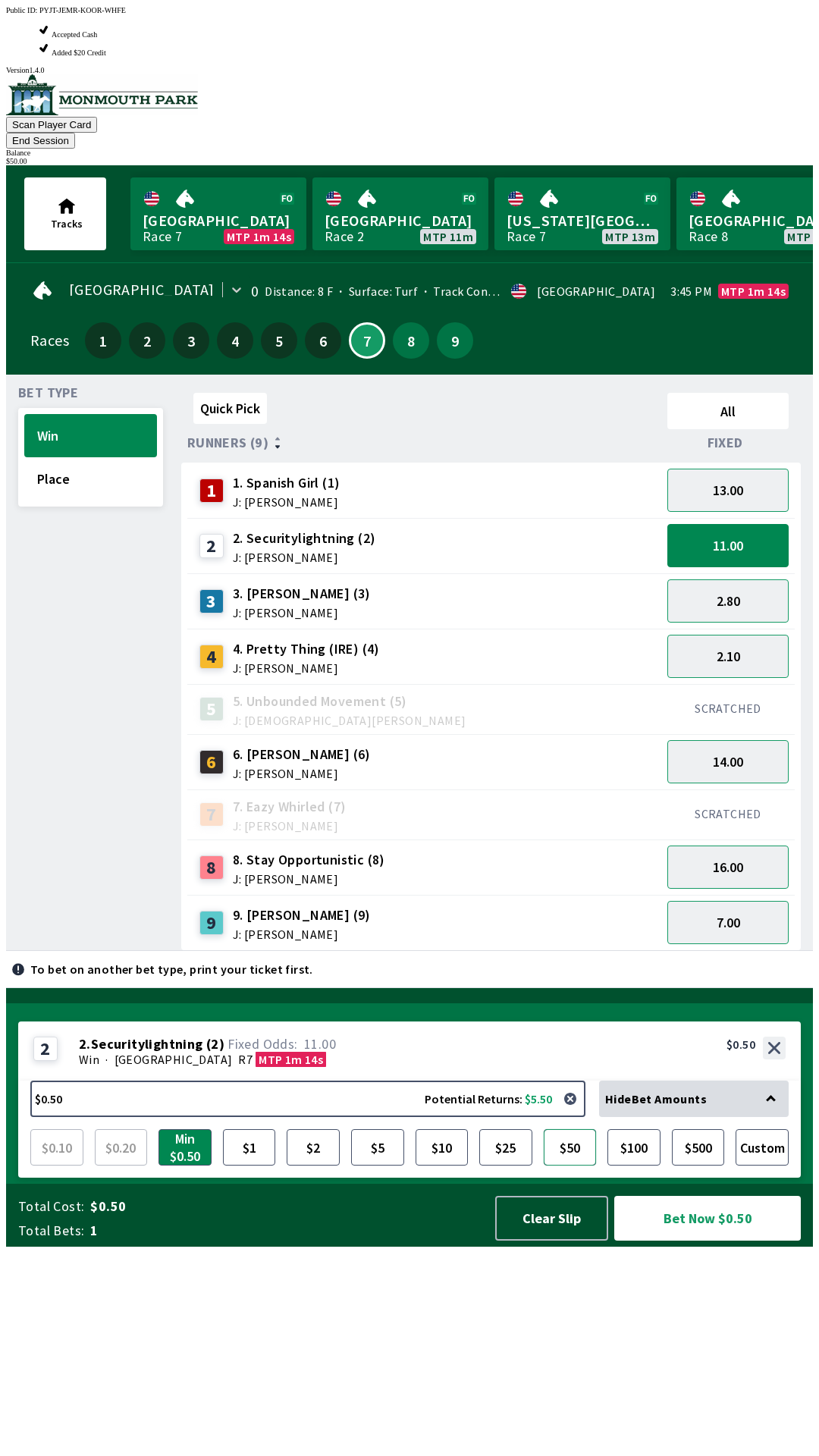
click at [568, 1166] on button "$50" at bounding box center [570, 1147] width 53 height 36
click at [680, 1240] on button "Bet Now $50.00" at bounding box center [708, 1218] width 187 height 45
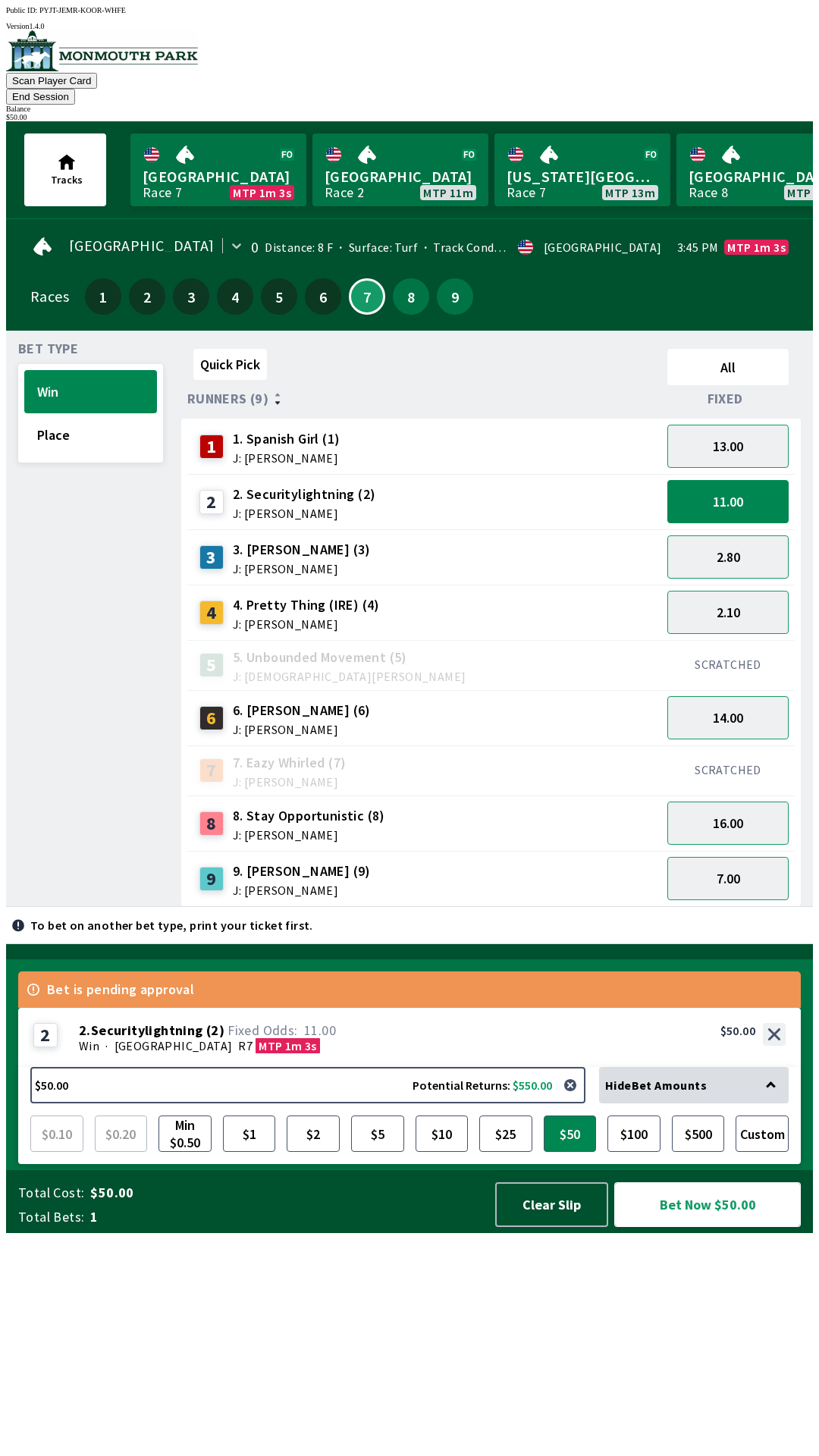
click at [665, 1227] on button "Bet Now $50.00" at bounding box center [708, 1204] width 187 height 45
click at [688, 1227] on button "Bet Now $50.00" at bounding box center [708, 1204] width 187 height 45
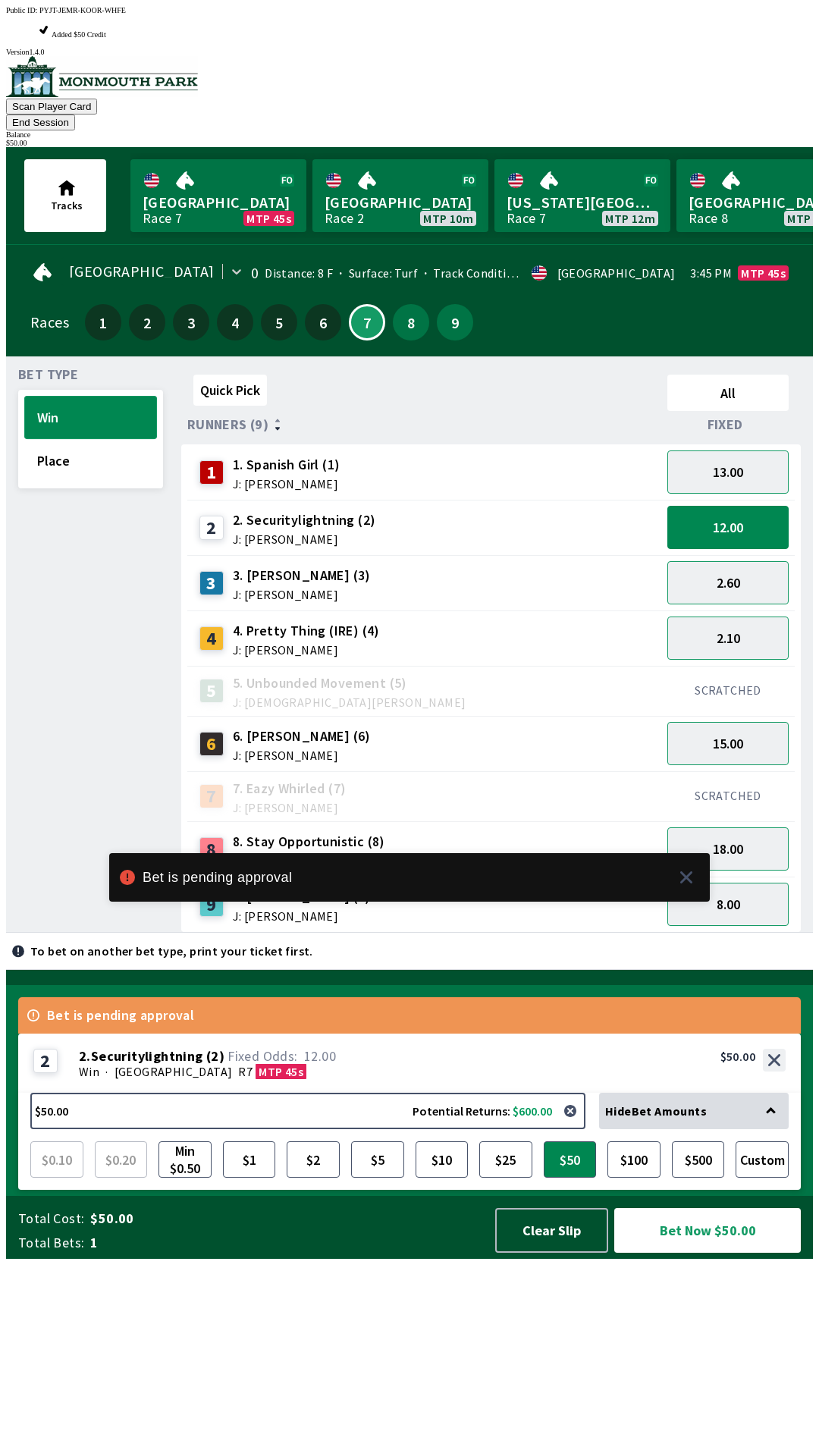
click at [111, 395] on button "Win" at bounding box center [91, 417] width 133 height 43
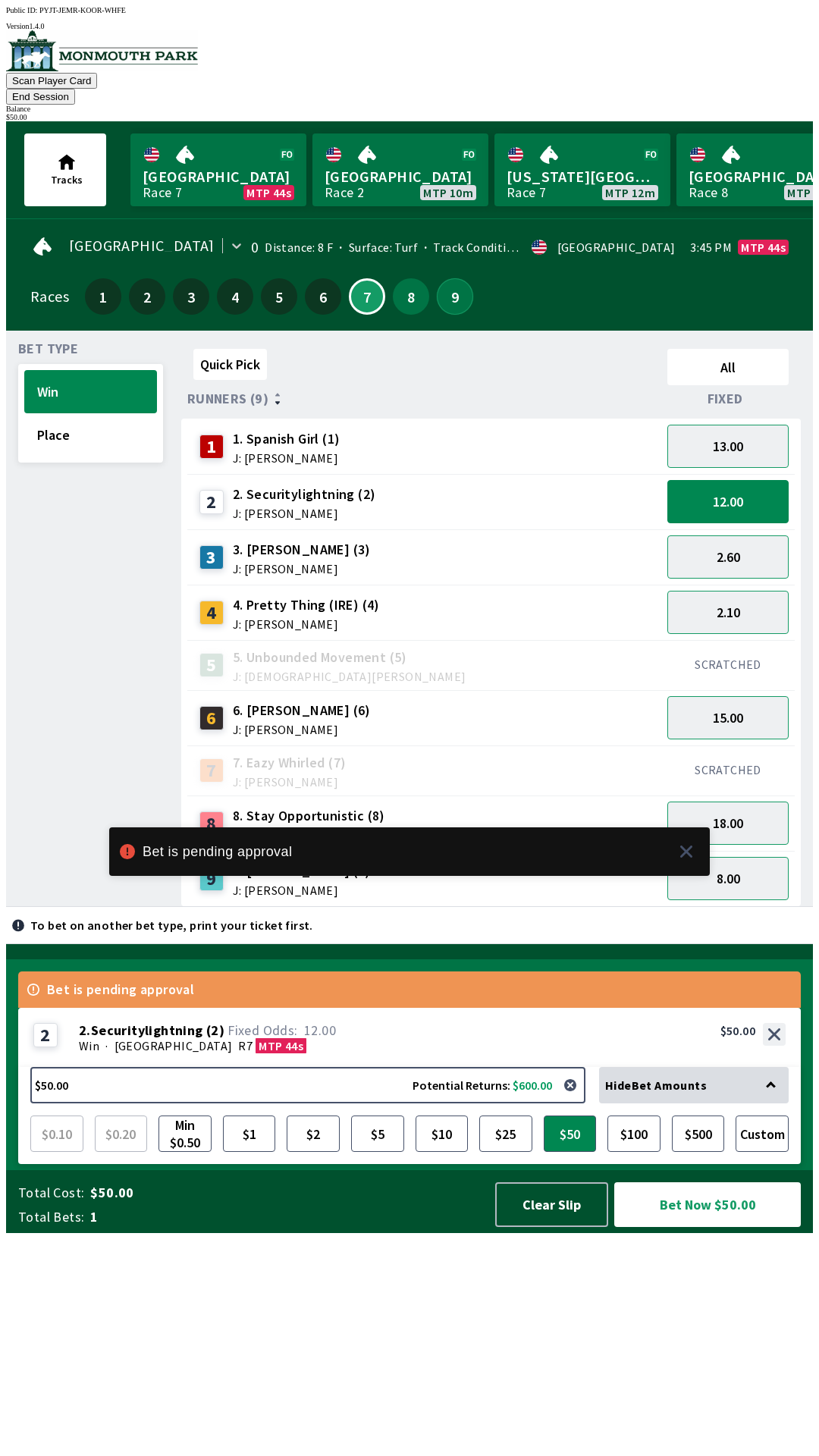
click at [452, 278] on button "9" at bounding box center [455, 296] width 36 height 36
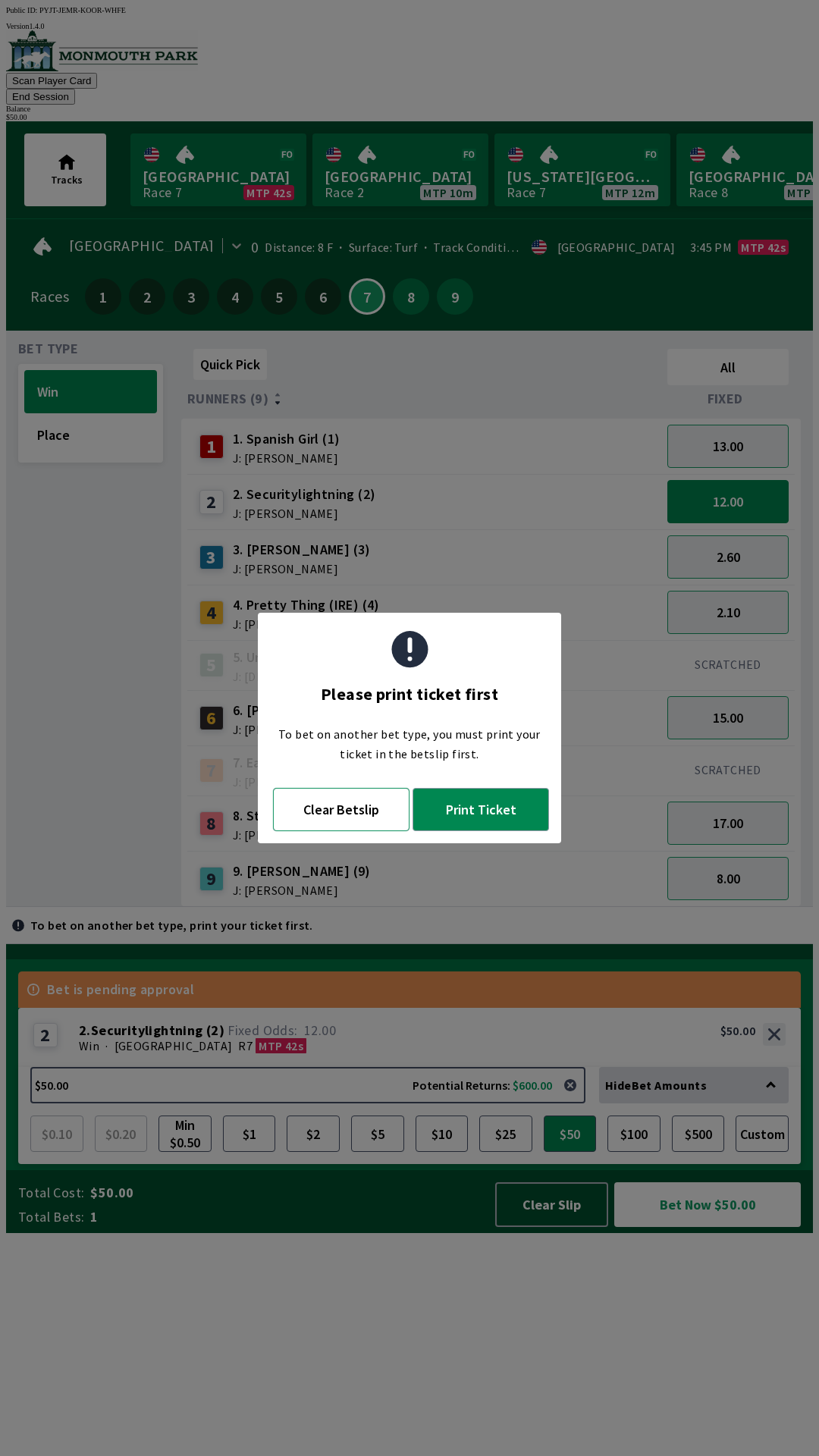
click at [365, 813] on button "Clear Betslip" at bounding box center [341, 809] width 137 height 43
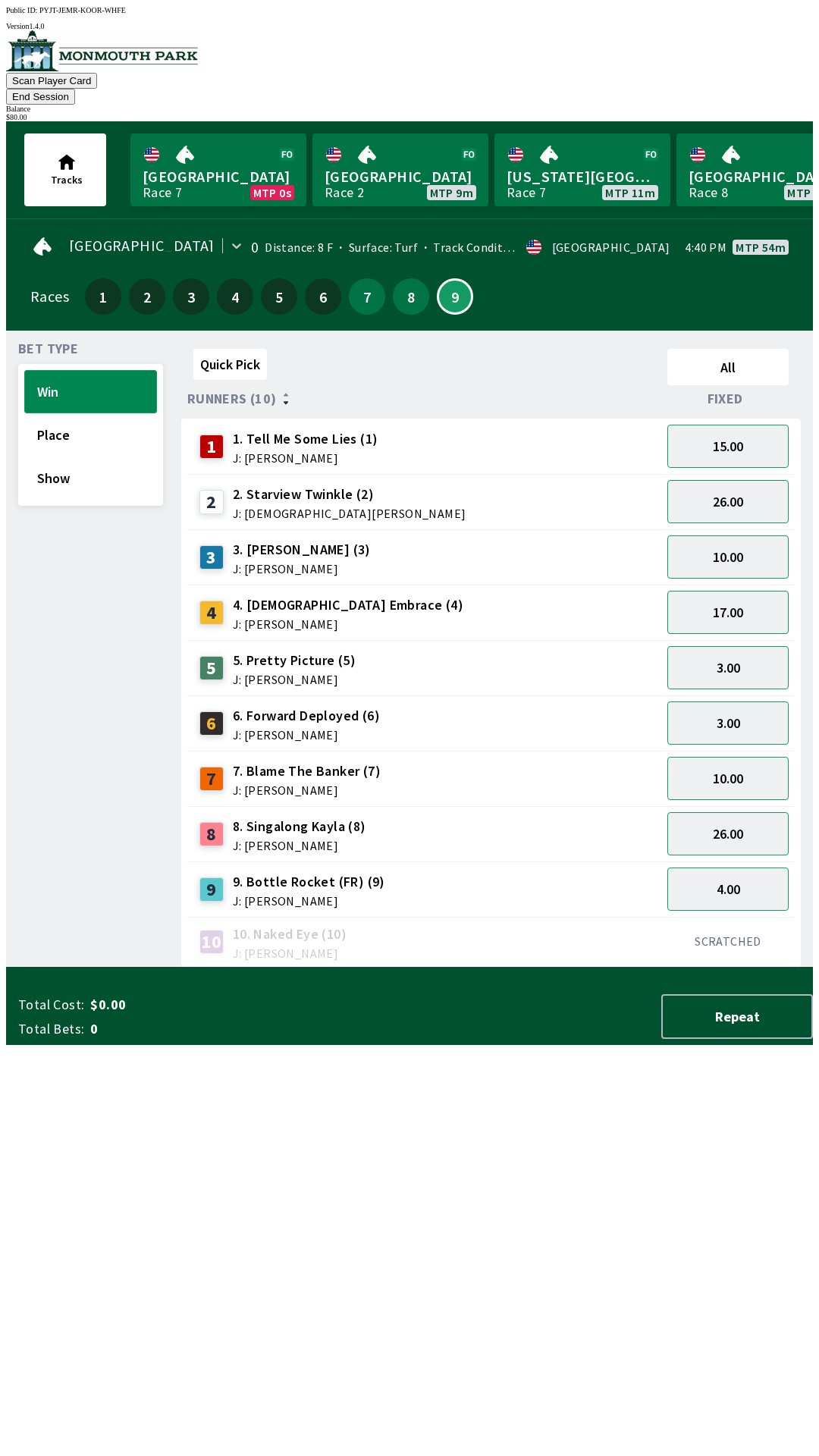
click at [110, 371] on button "Win" at bounding box center [91, 392] width 133 height 43
click at [109, 413] on button "Place" at bounding box center [91, 435] width 133 height 43
click at [453, 287] on button "9" at bounding box center [455, 296] width 36 height 36
click at [104, 370] on button "Win" at bounding box center [91, 392] width 133 height 43
click at [758, 535] on button "10.00" at bounding box center [728, 557] width 121 height 43
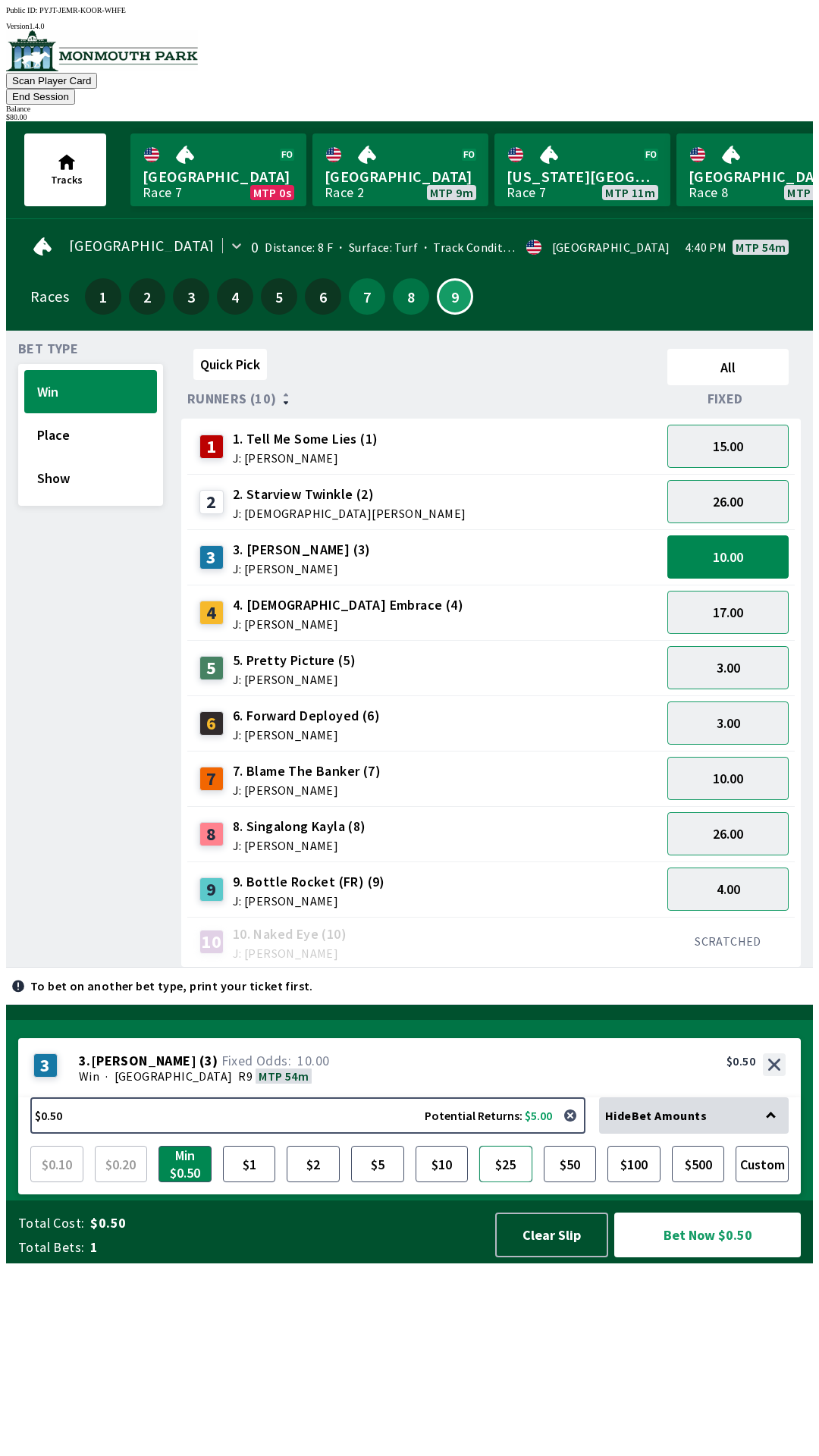
click at [512, 1182] on button "$25" at bounding box center [506, 1163] width 53 height 36
click at [688, 1257] on button "Bet Now $25.00" at bounding box center [708, 1235] width 187 height 45
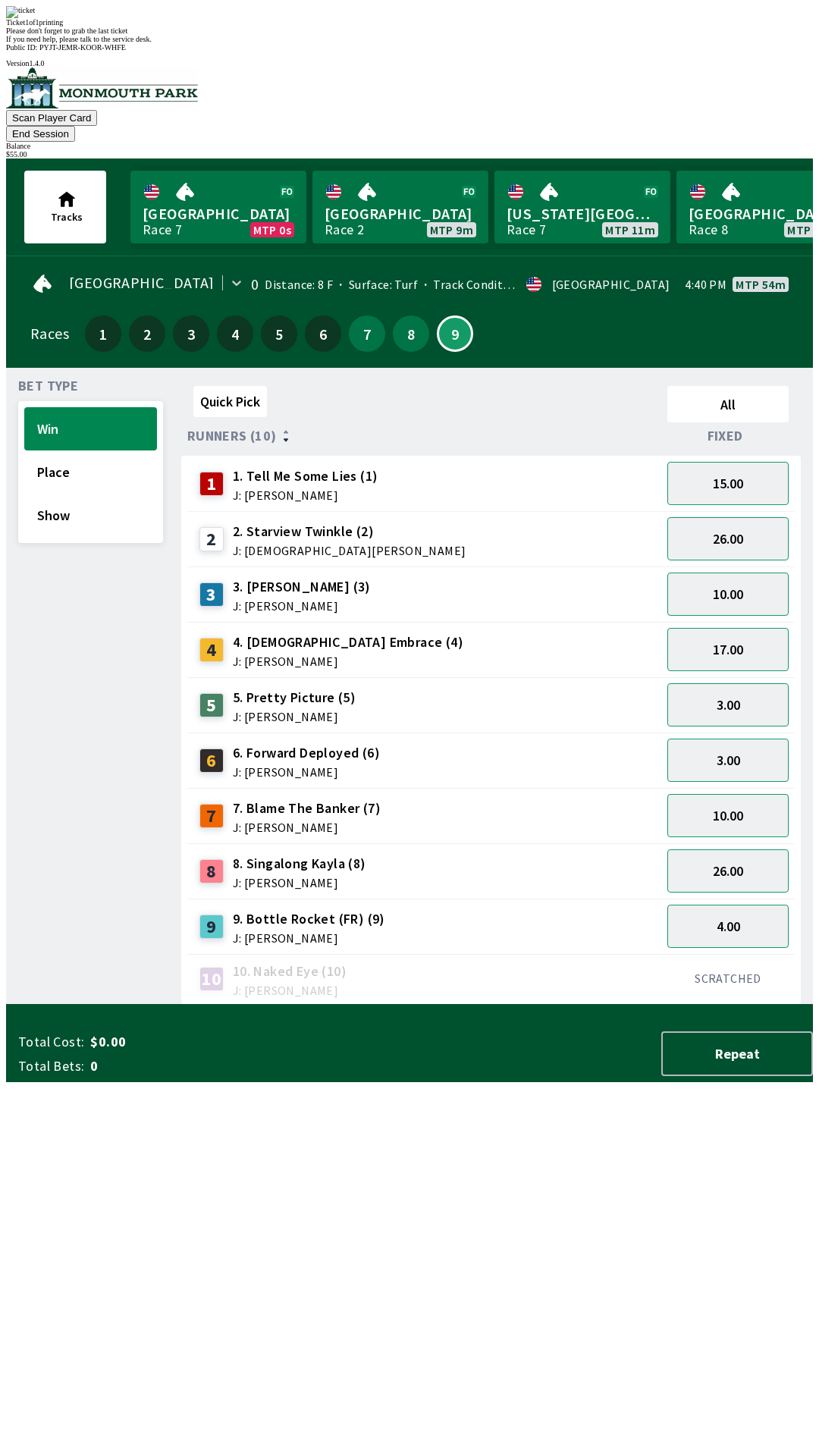
click at [125, 604] on div "Bet Type Win Place Show" at bounding box center [91, 693] width 145 height 625
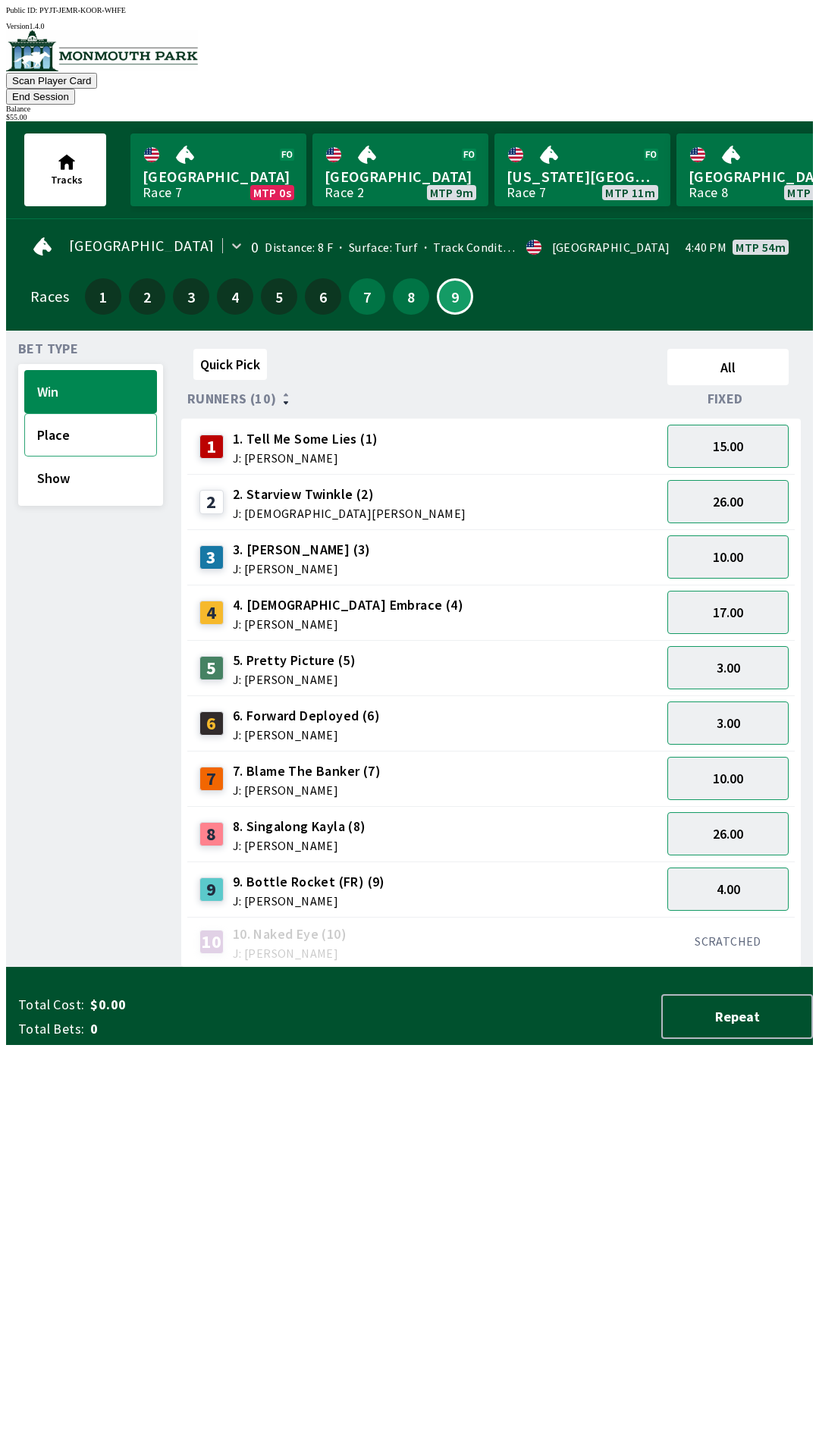
click at [122, 421] on button "Place" at bounding box center [91, 435] width 133 height 43
click at [746, 537] on button "4.40" at bounding box center [728, 557] width 121 height 43
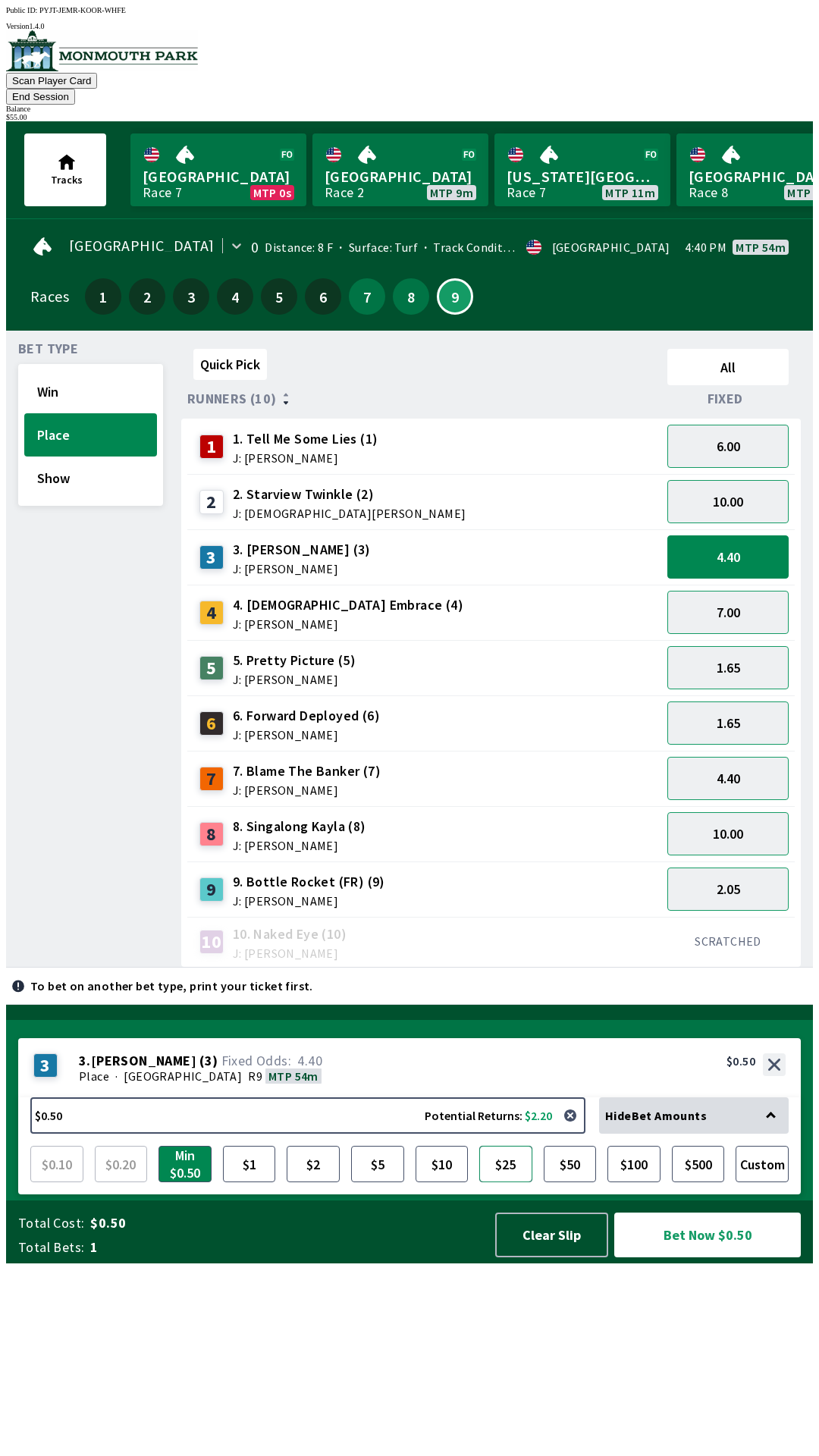
click at [509, 1182] on button "$25" at bounding box center [506, 1163] width 53 height 36
click at [686, 1257] on button "Bet Now $25.00" at bounding box center [708, 1235] width 187 height 45
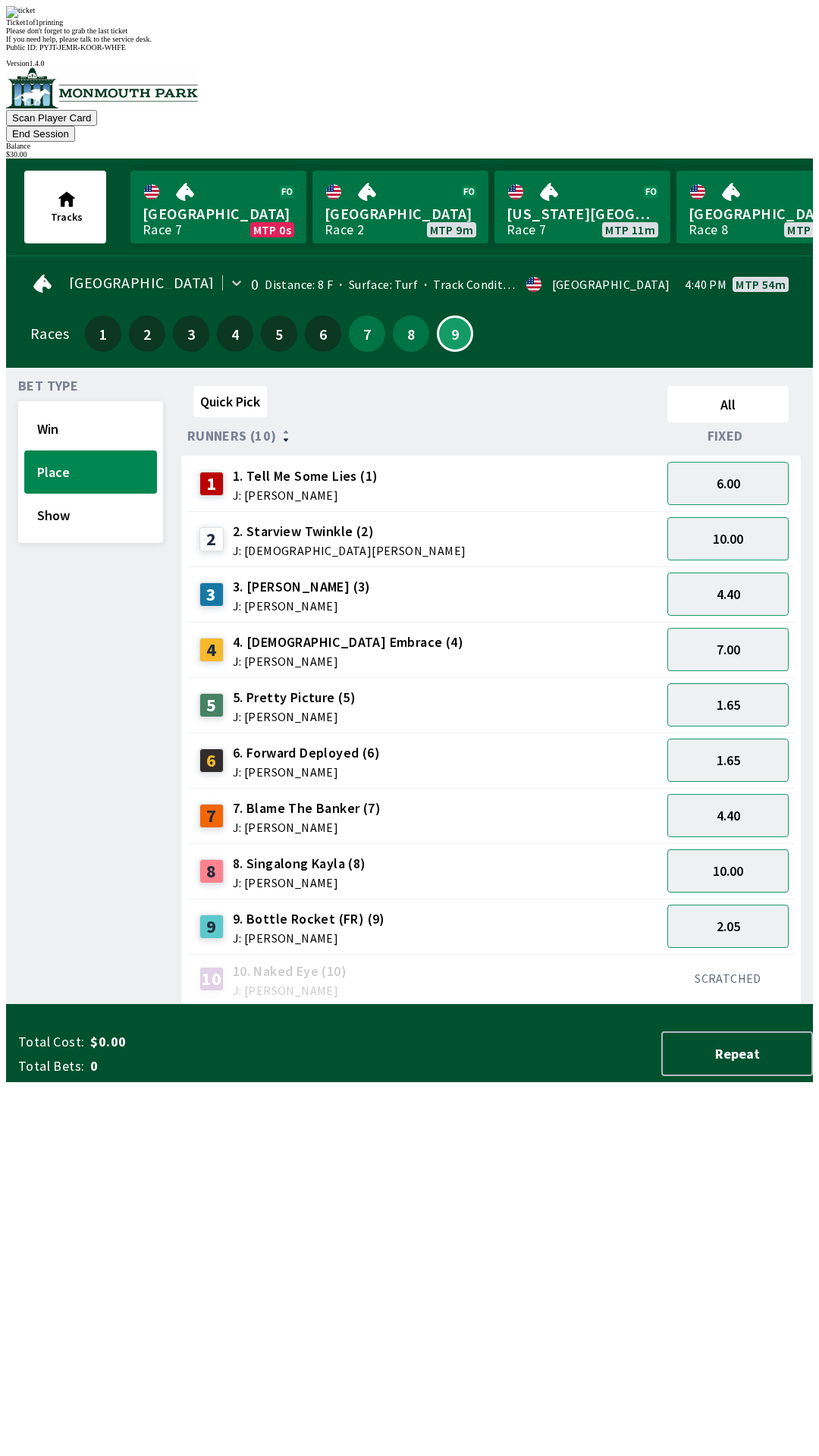
click at [110, 515] on div "Bet Type Win Place Show" at bounding box center [91, 693] width 145 height 625
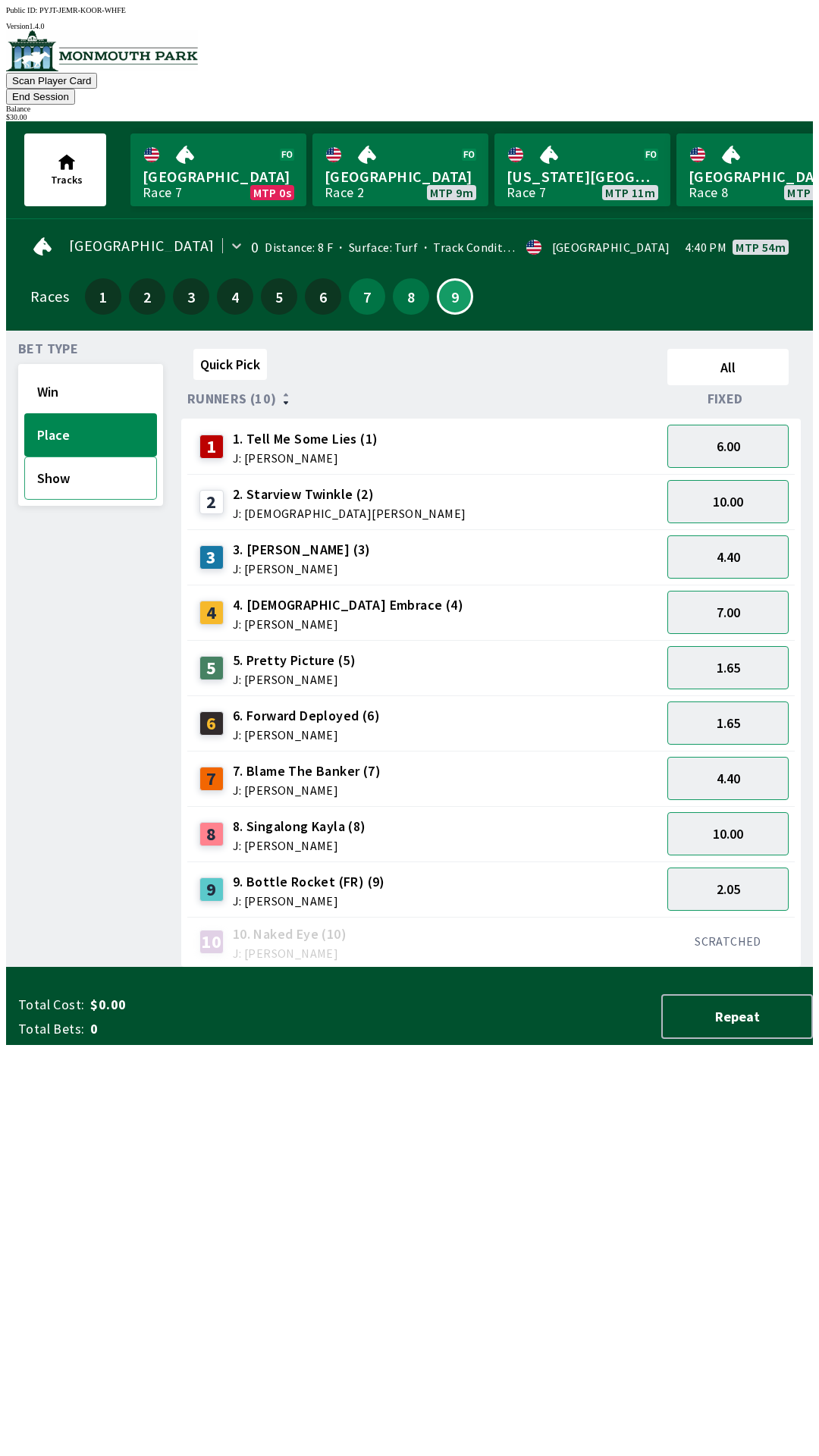
click at [112, 456] on button "Show" at bounding box center [91, 478] width 133 height 43
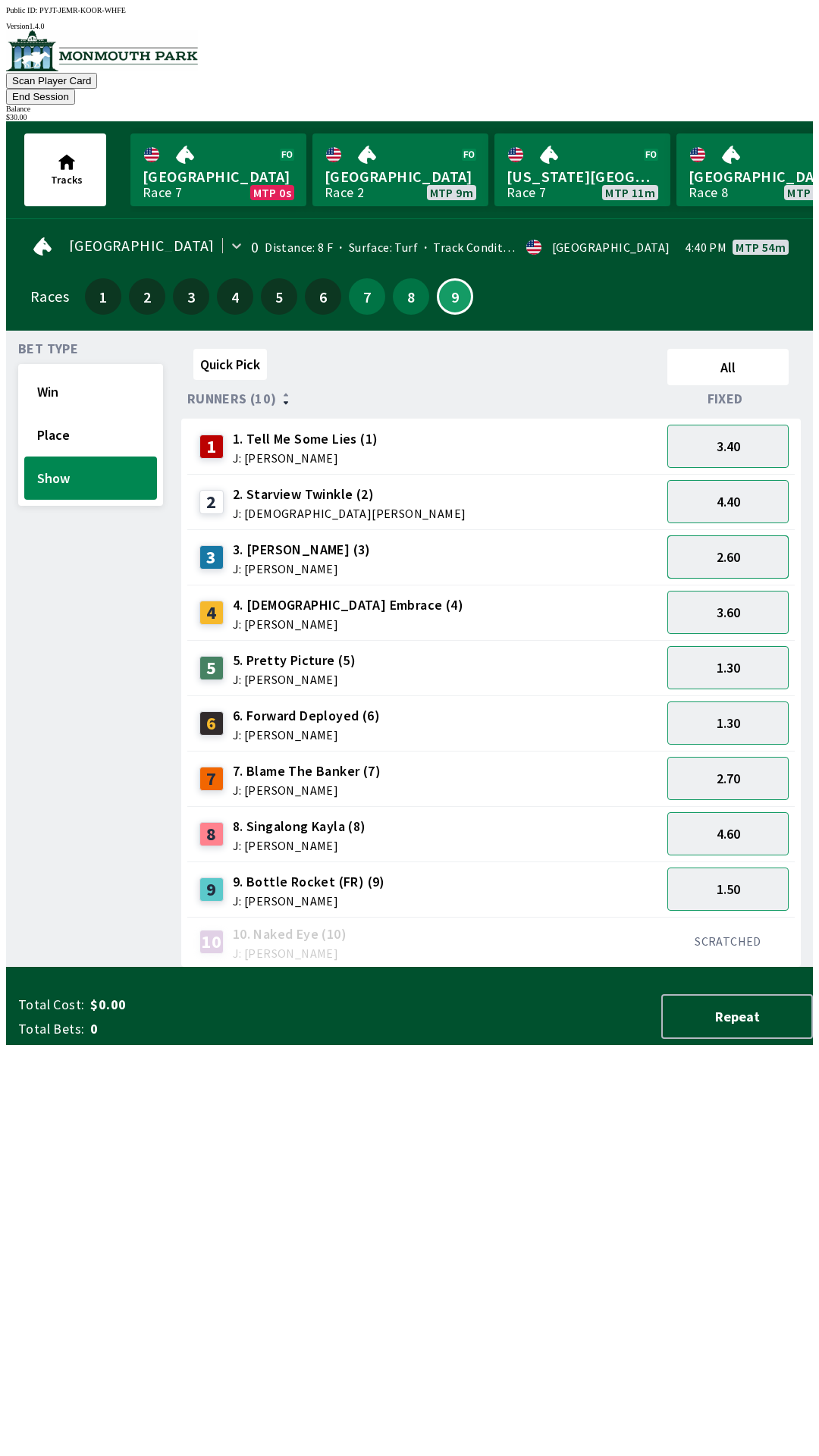
click at [756, 538] on button "2.60" at bounding box center [728, 557] width 121 height 43
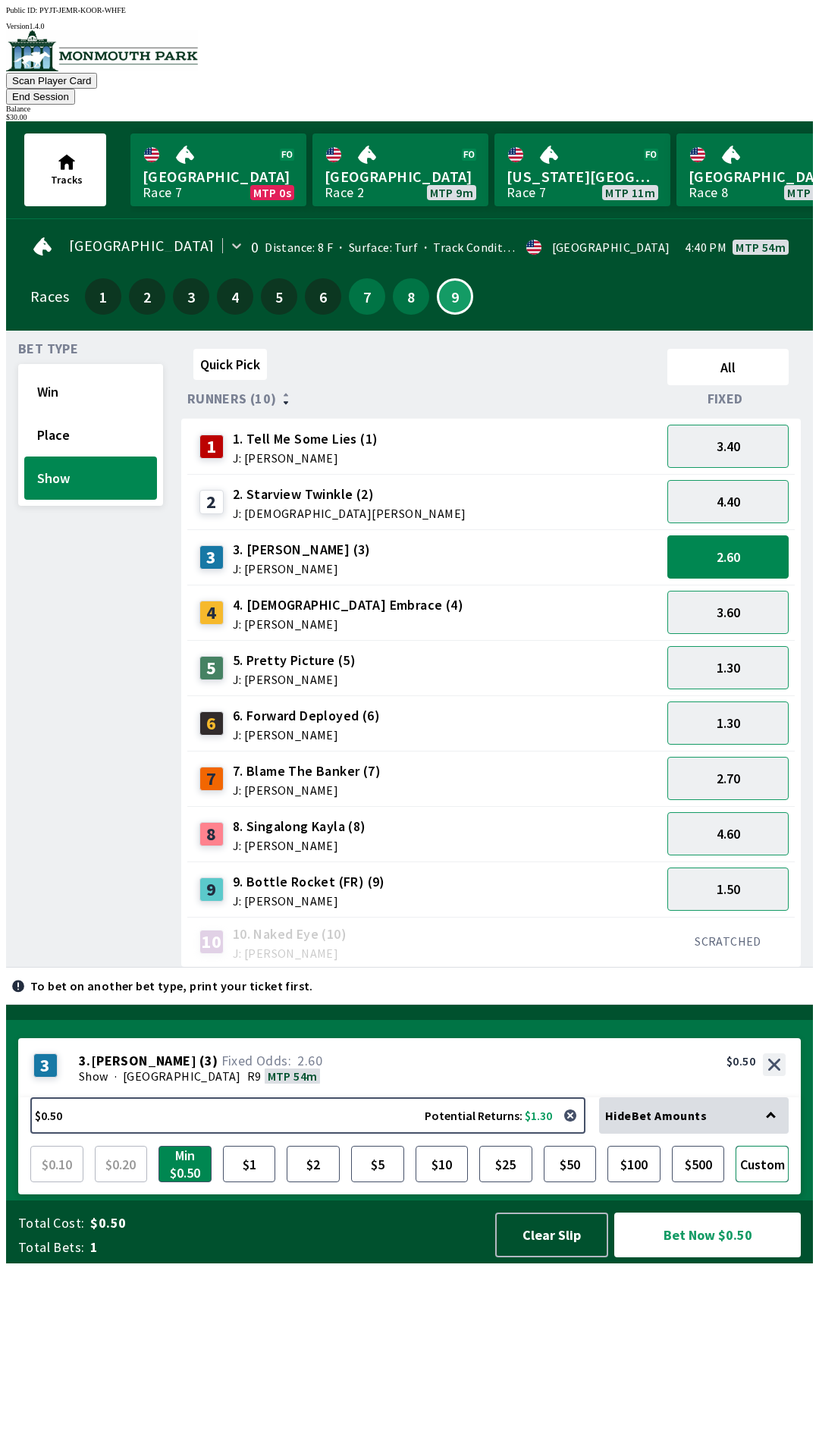
click at [781, 1182] on button "Custom" at bounding box center [762, 1163] width 53 height 36
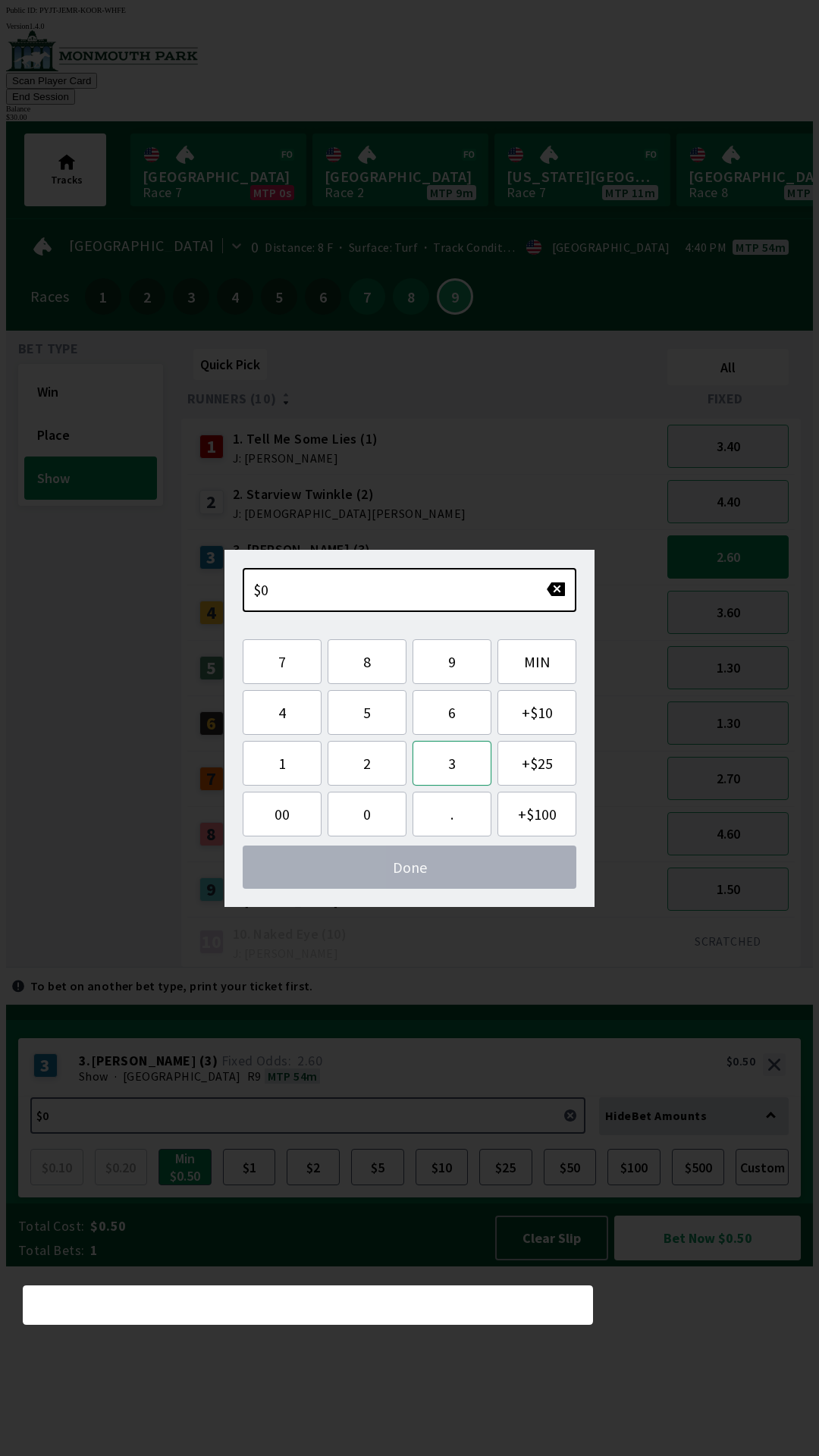
click at [451, 767] on button "3" at bounding box center [452, 763] width 79 height 45
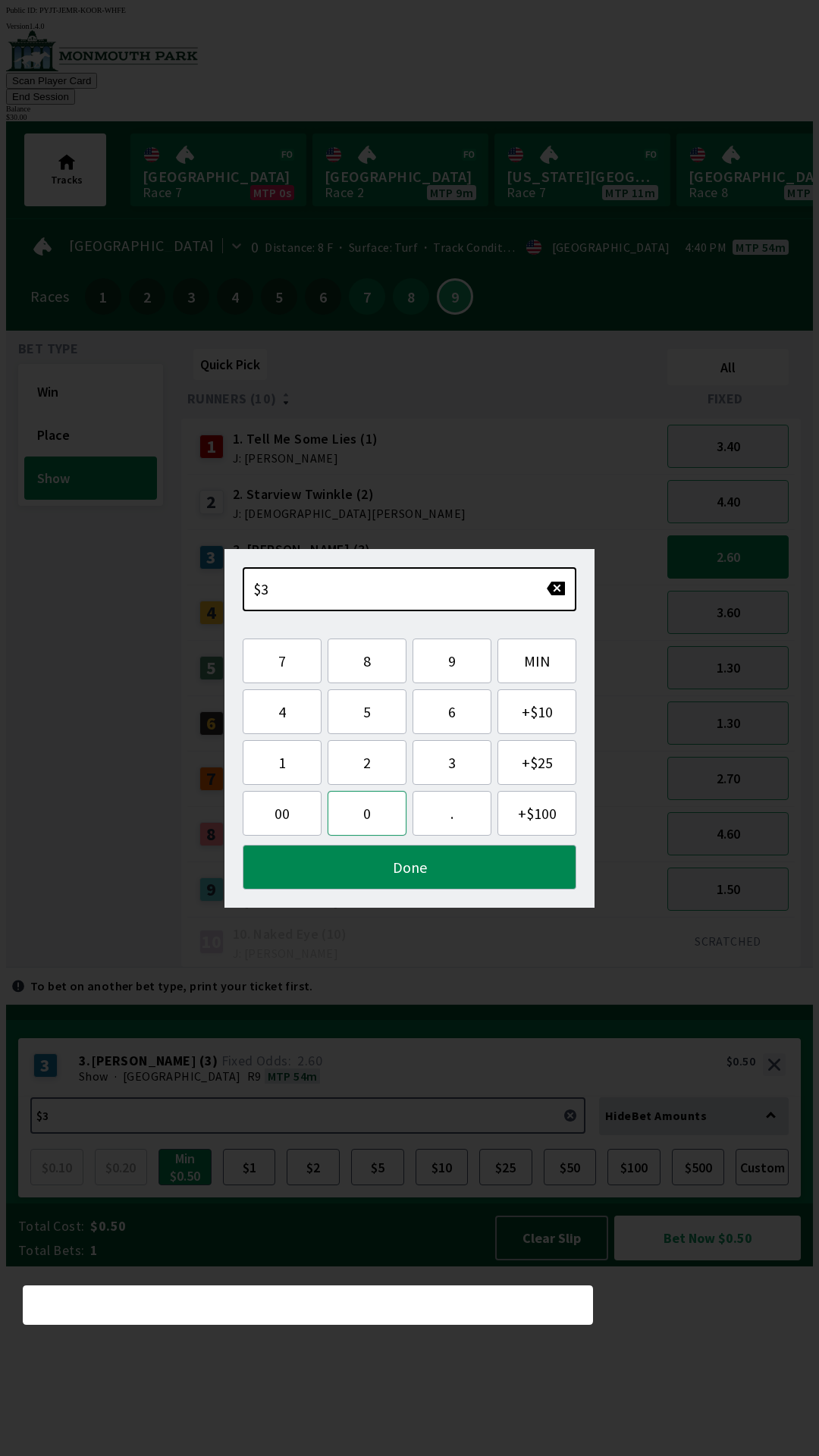
click at [361, 826] on button "0" at bounding box center [367, 813] width 79 height 45
click at [438, 862] on button "Done" at bounding box center [410, 867] width 333 height 45
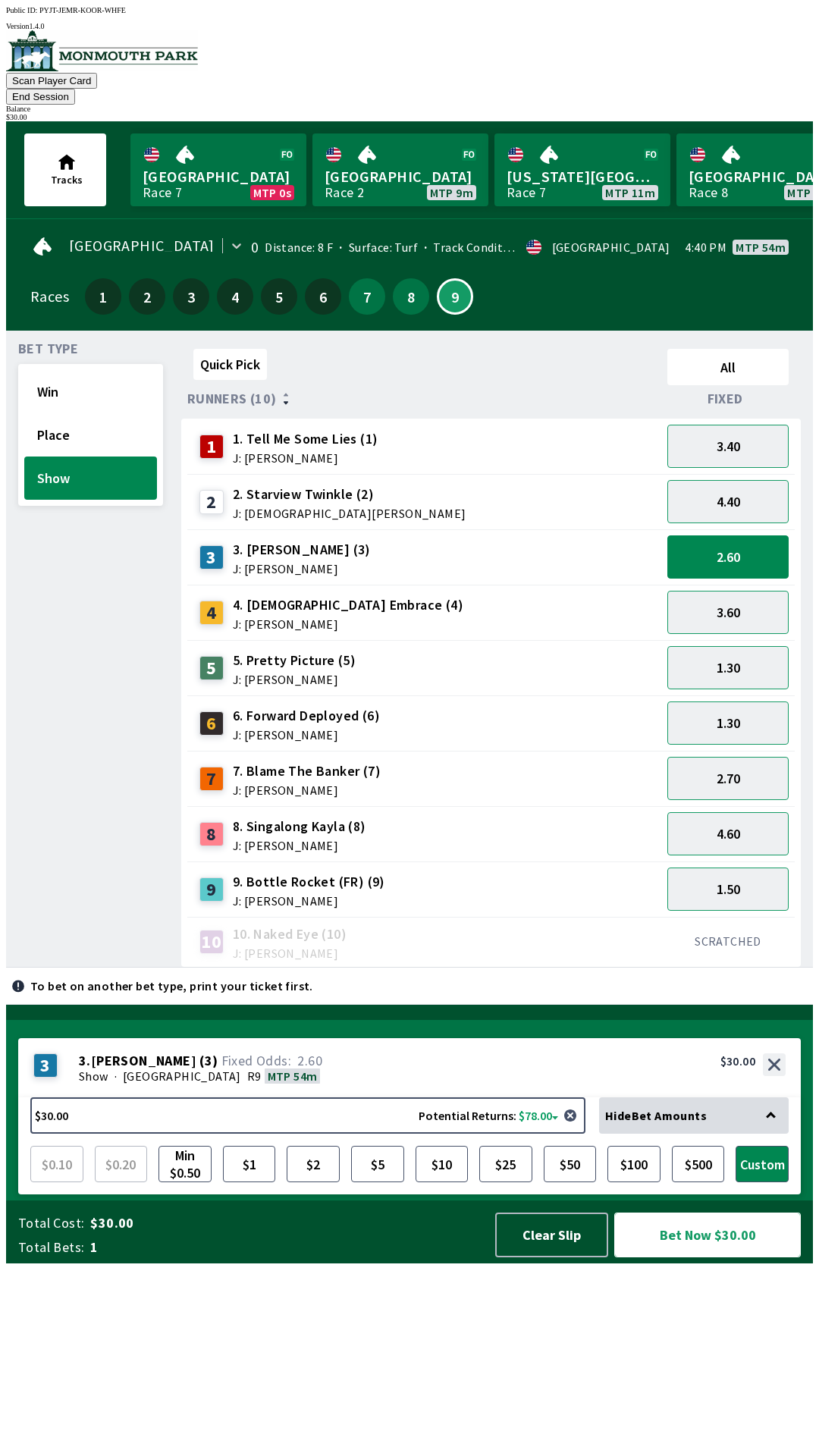
click at [707, 1257] on button "Bet Now $30.00" at bounding box center [708, 1235] width 187 height 45
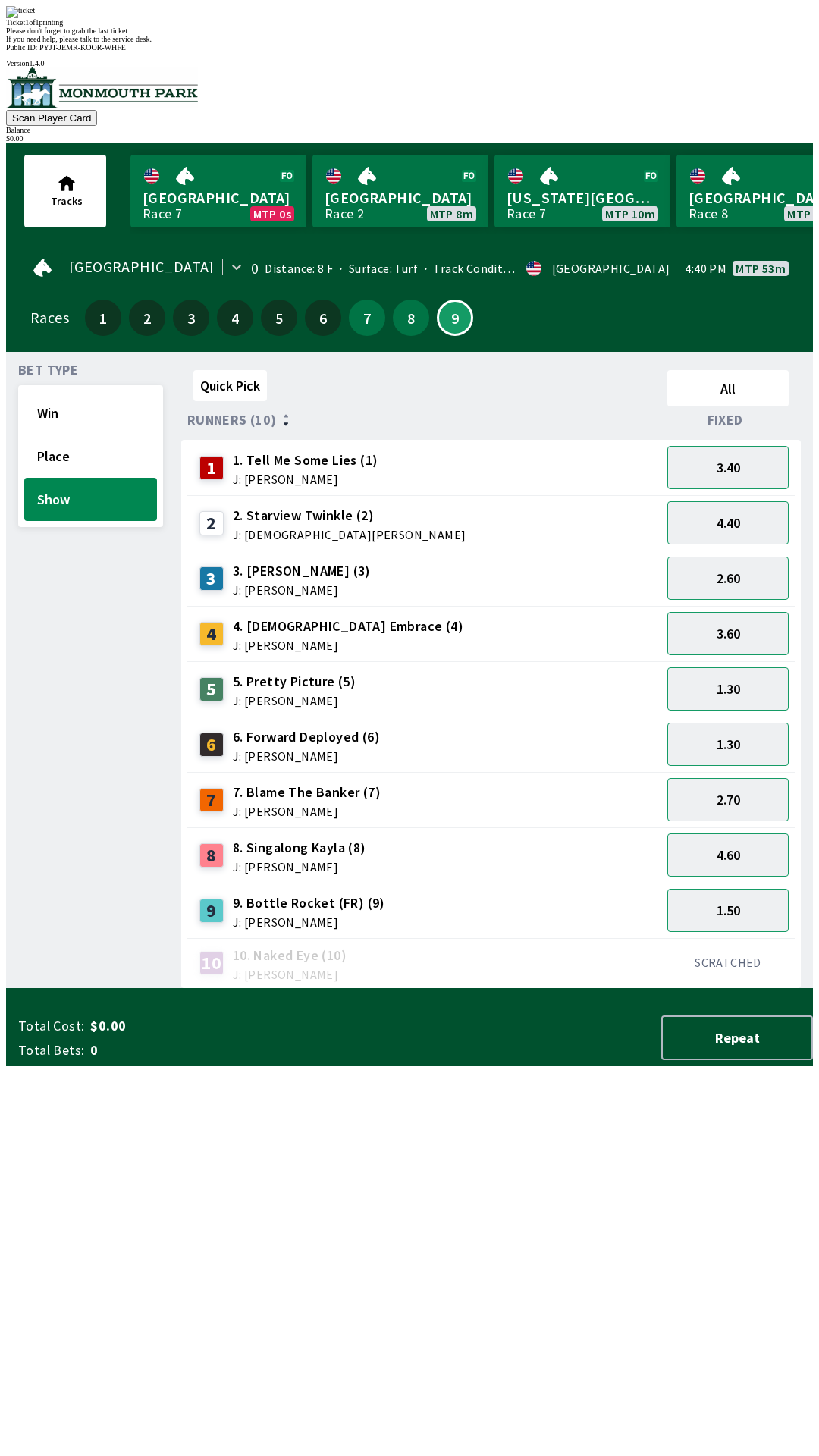
click at [435, 27] on div "Ticket 1 of 1 printing" at bounding box center [410, 22] width 807 height 8
click at [813, 68] on div "Scan Player Card Balance $ 0.00" at bounding box center [410, 105] width 807 height 75
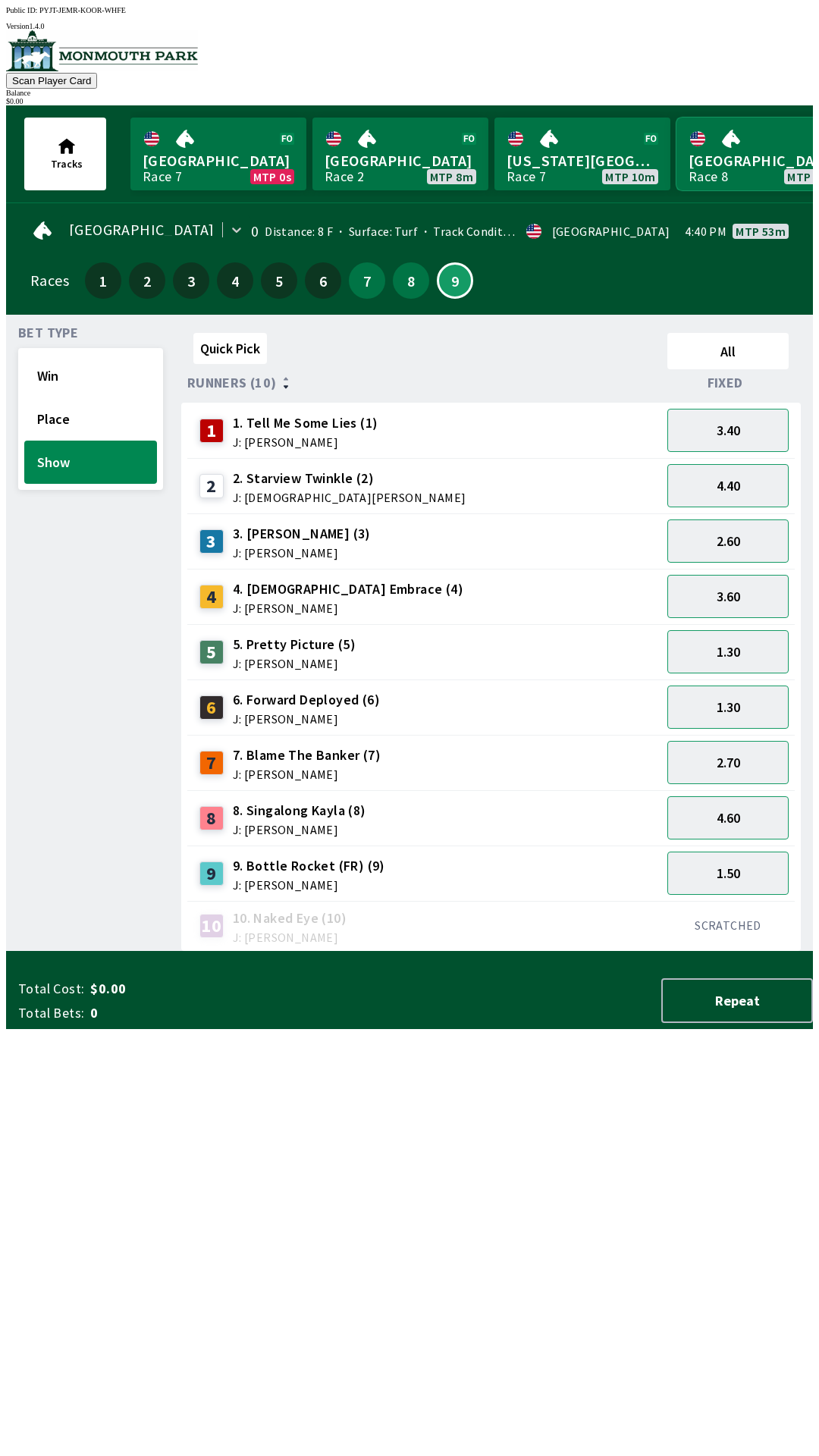
click at [792, 117] on link "[GEOGRAPHIC_DATA] Race 8 MTP 29m" at bounding box center [764, 154] width 176 height 73
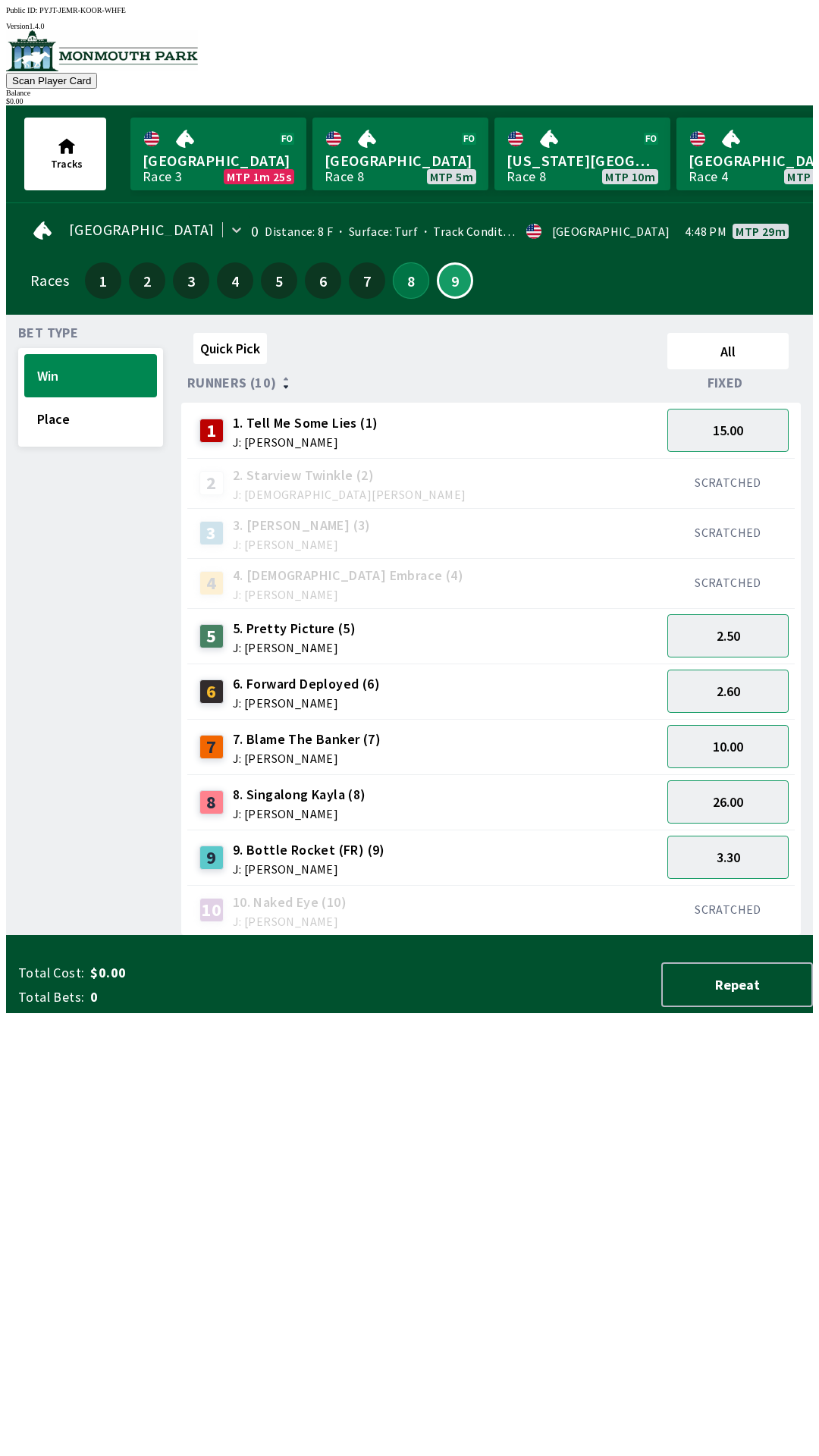
click at [409, 266] on button "8" at bounding box center [410, 280] width 36 height 36
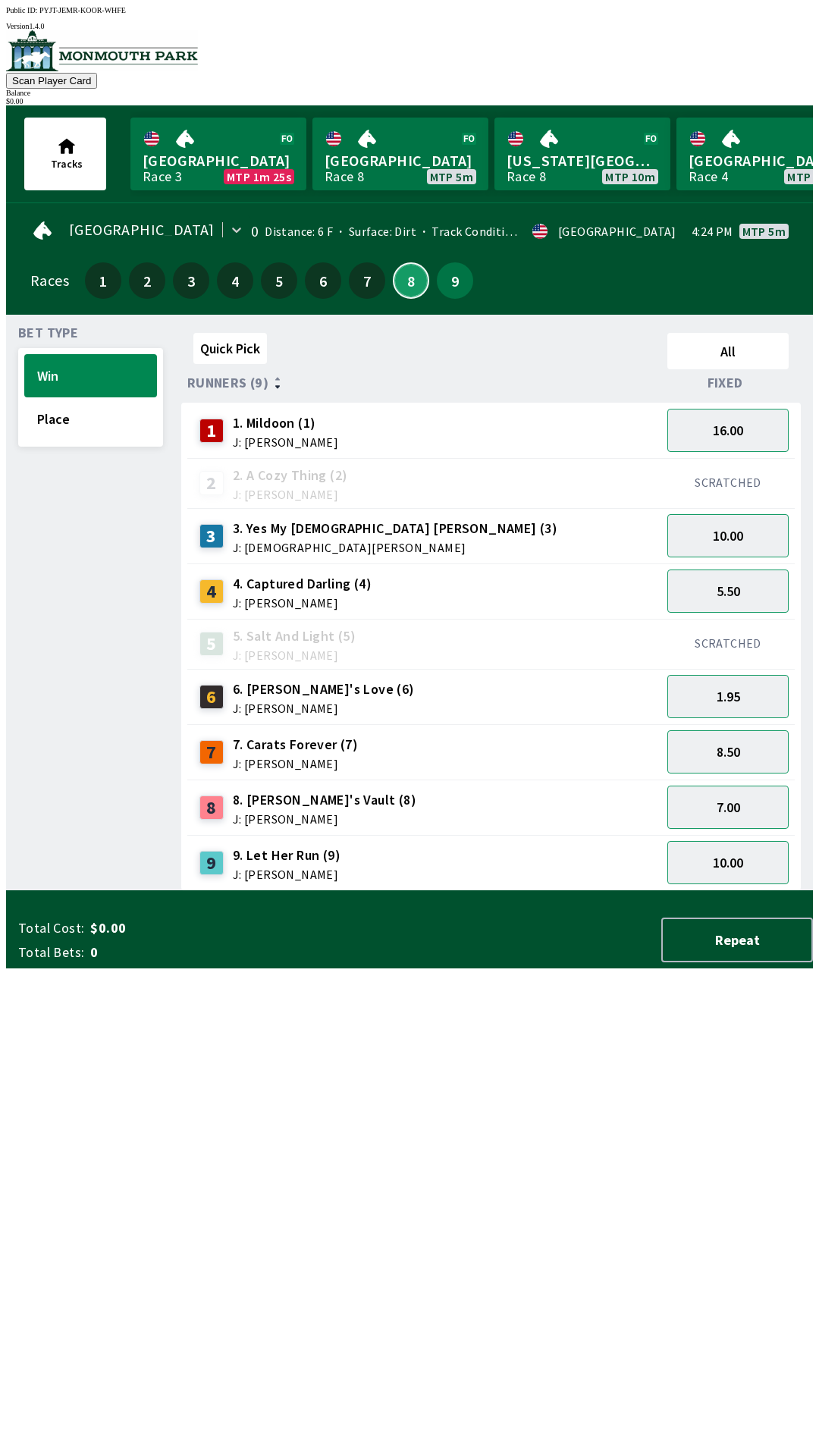
click at [413, 283] on button "8" at bounding box center [410, 280] width 36 height 36
click at [729, 419] on button "17.00" at bounding box center [728, 430] width 121 height 43
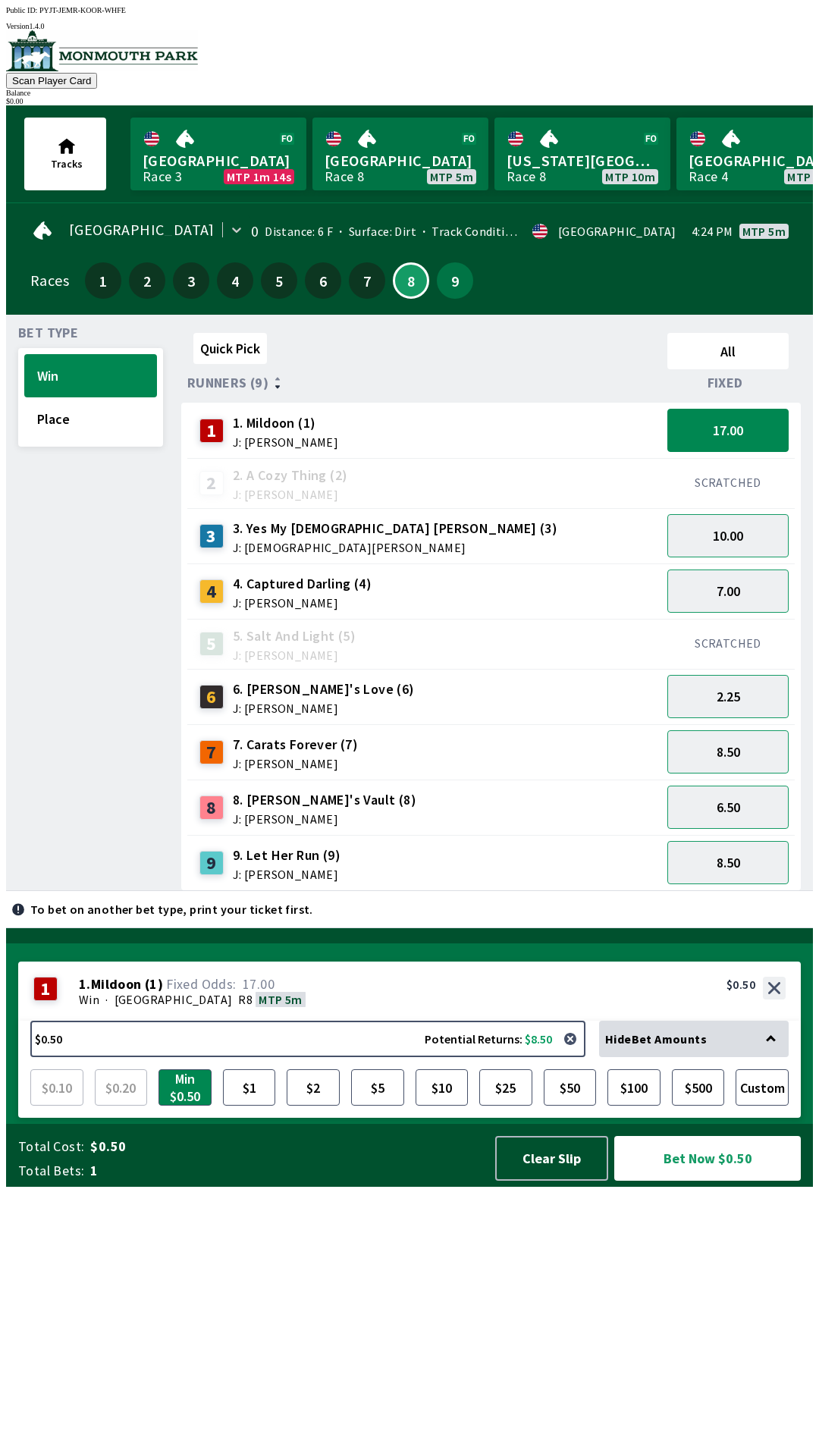
click at [293, 1156] on span "$0.50" at bounding box center [285, 1147] width 390 height 18
click at [244, 1106] on button "$1" at bounding box center [249, 1087] width 53 height 36
click at [699, 1180] on button "Bet Now $1.00" at bounding box center [708, 1158] width 187 height 45
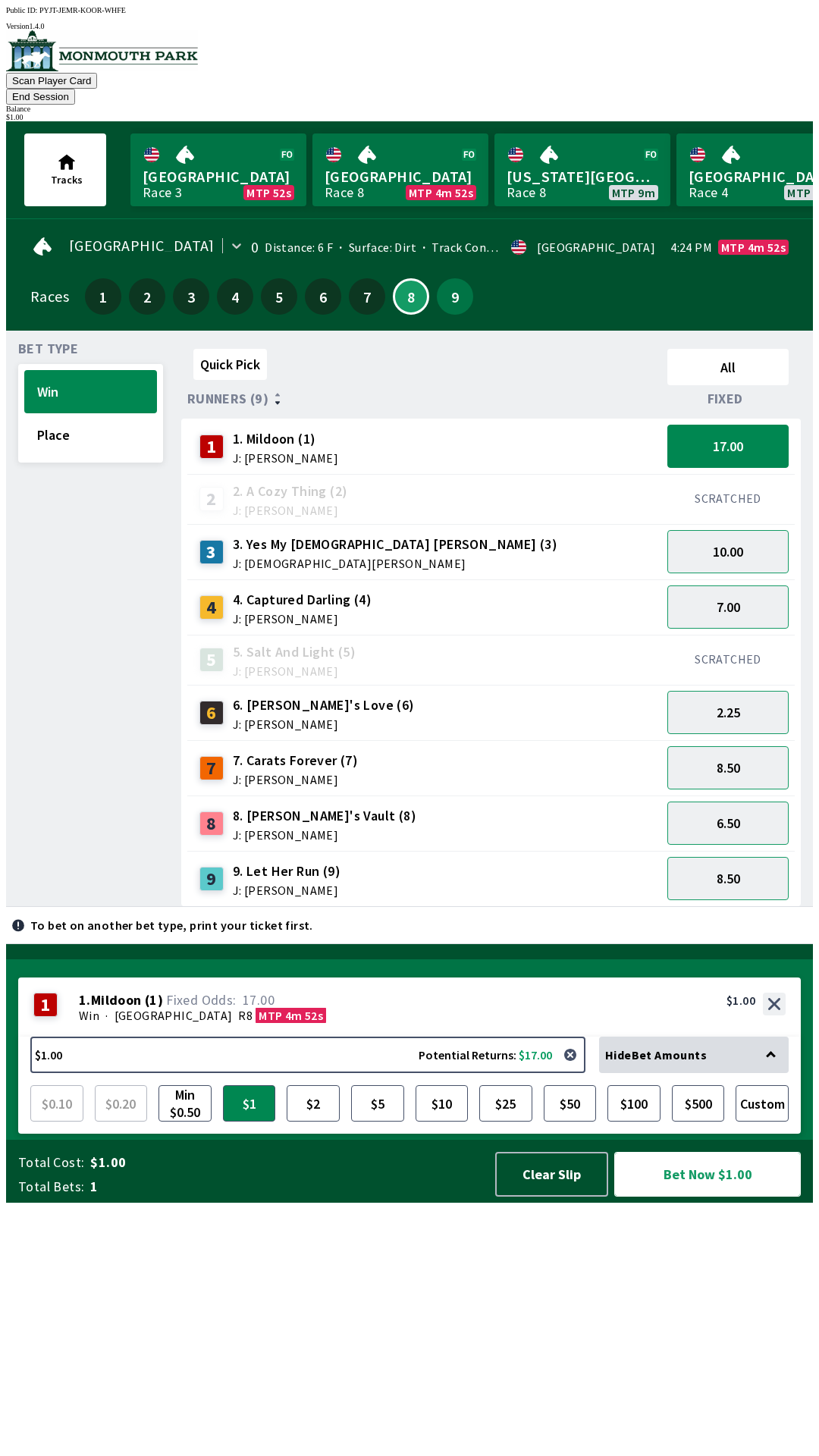
click at [695, 1196] on button "Bet Now $1.00" at bounding box center [708, 1174] width 187 height 45
